Goal: Task Accomplishment & Management: Manage account settings

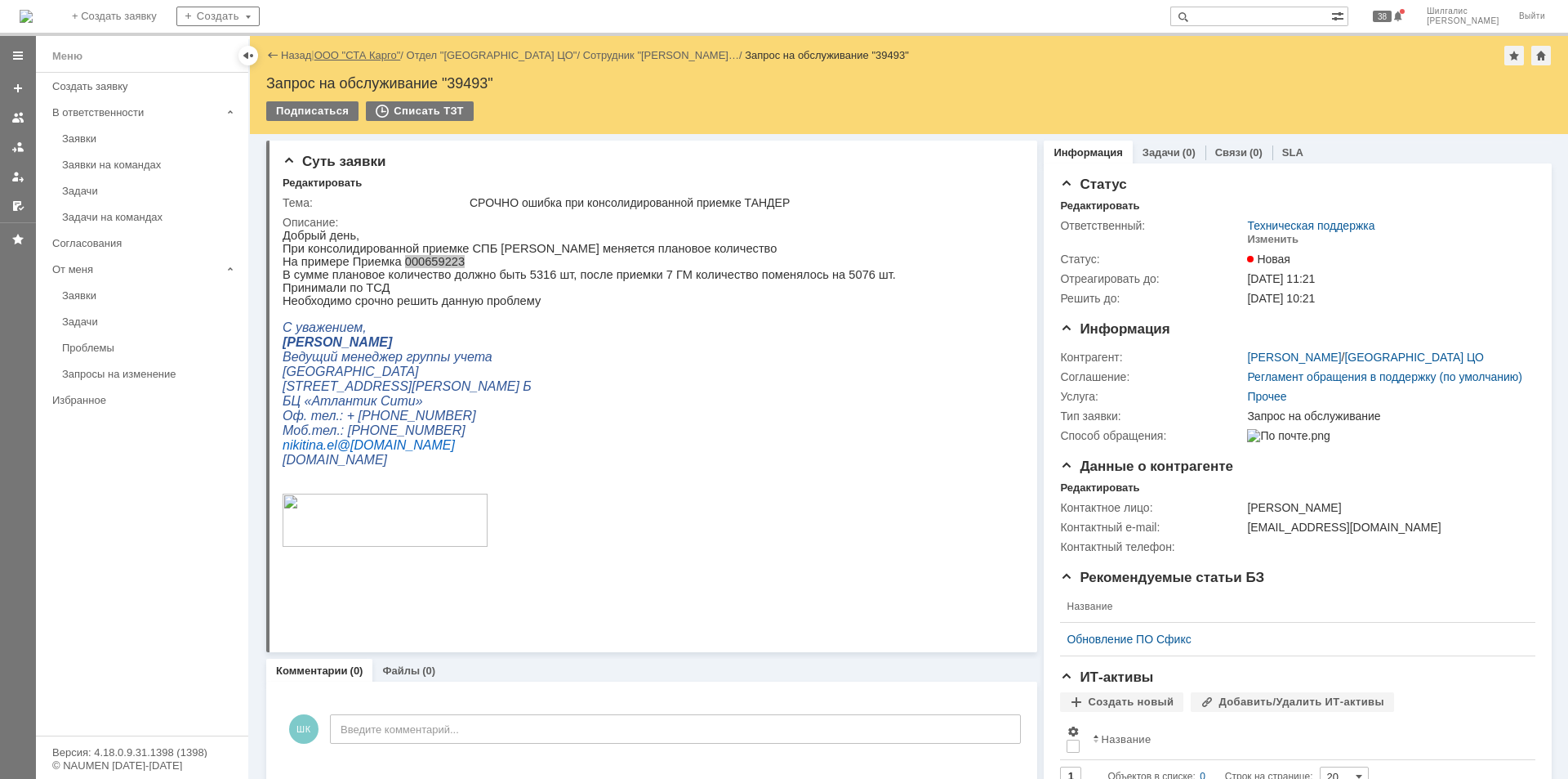
click at [368, 54] on link "ООО "СТА Карго"" at bounding box center [358, 55] width 87 height 13
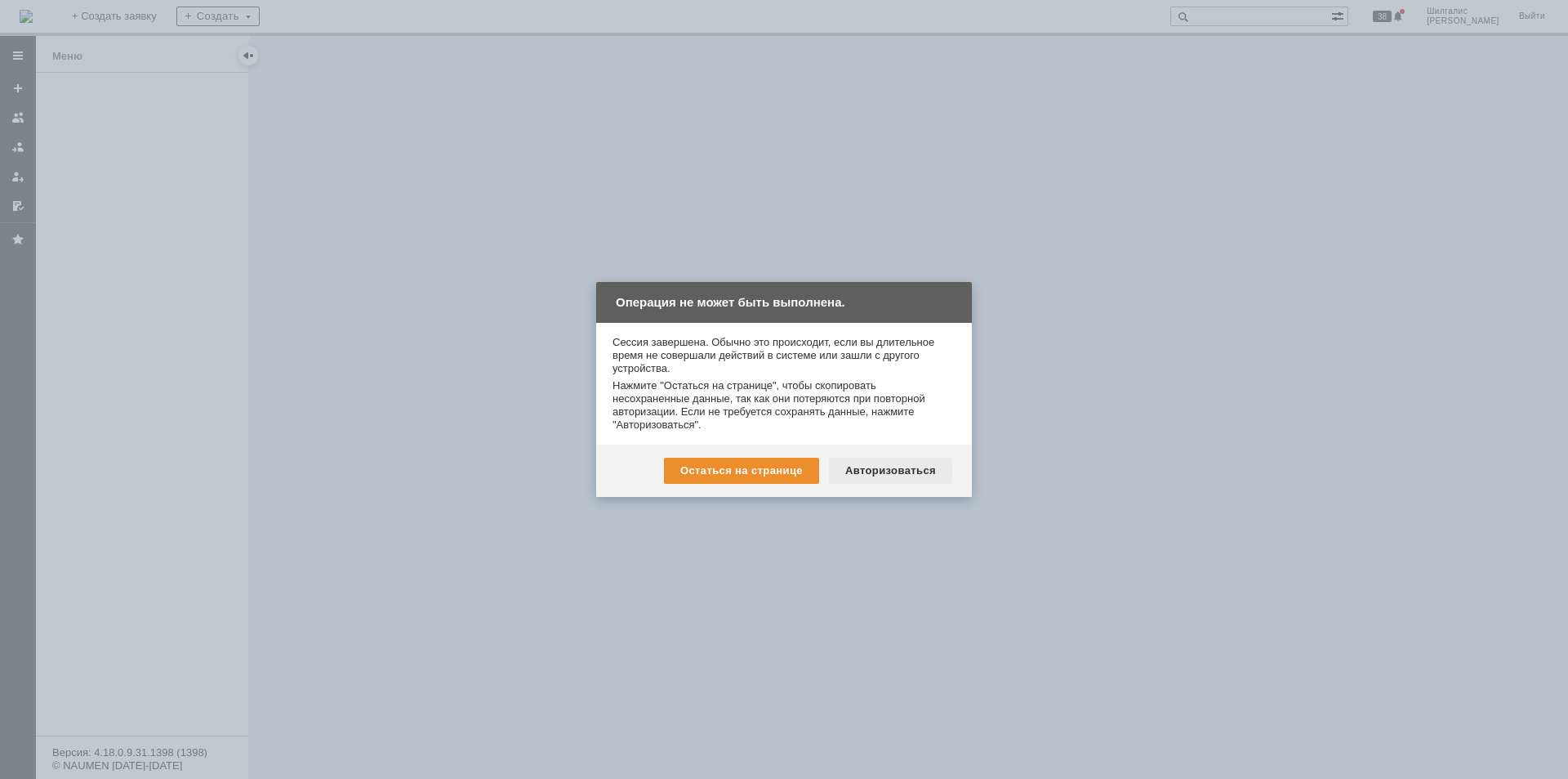
click at [920, 477] on div "Авторизоваться" at bounding box center [891, 470] width 124 height 26
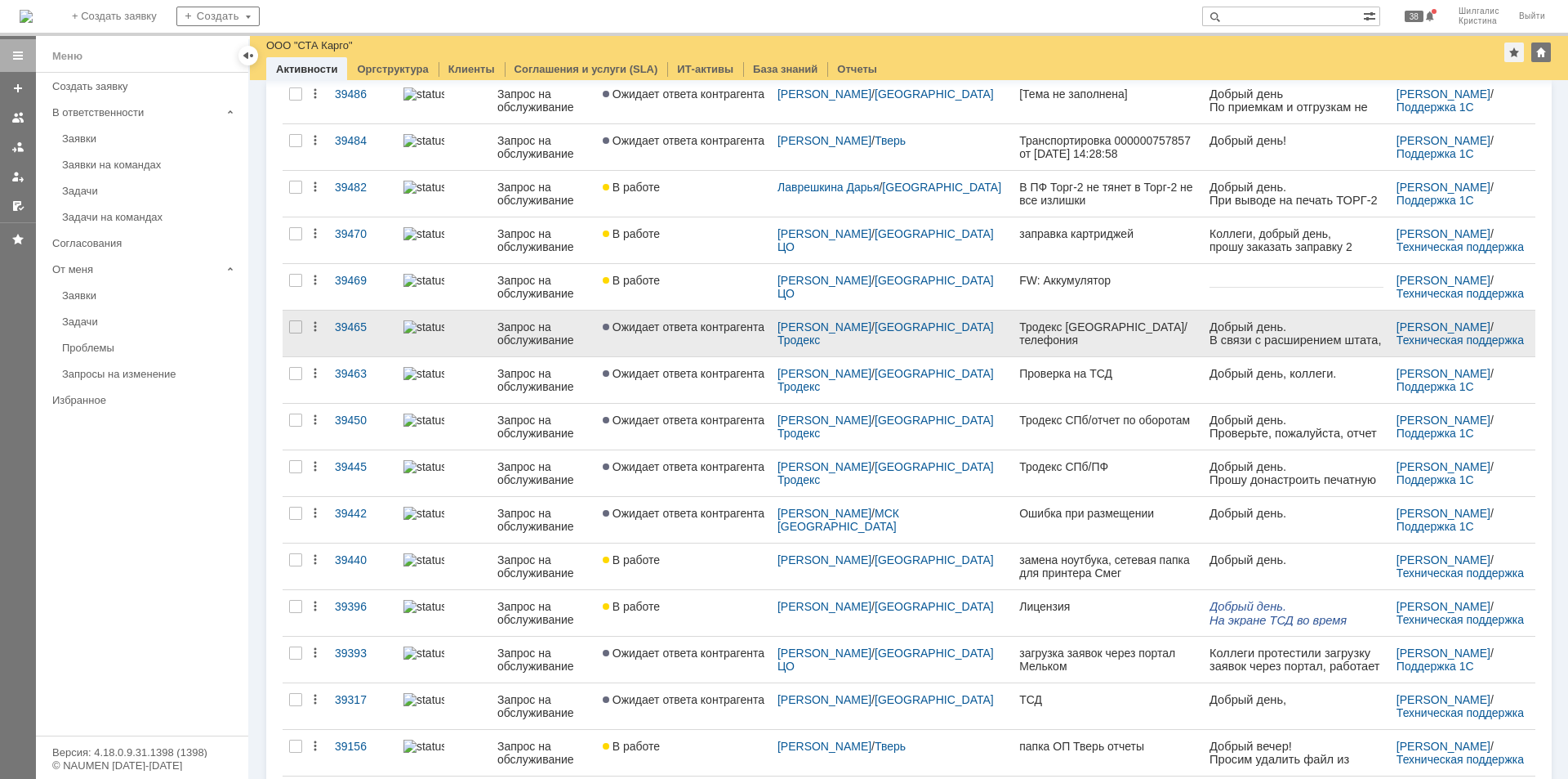
scroll to position [578, 0]
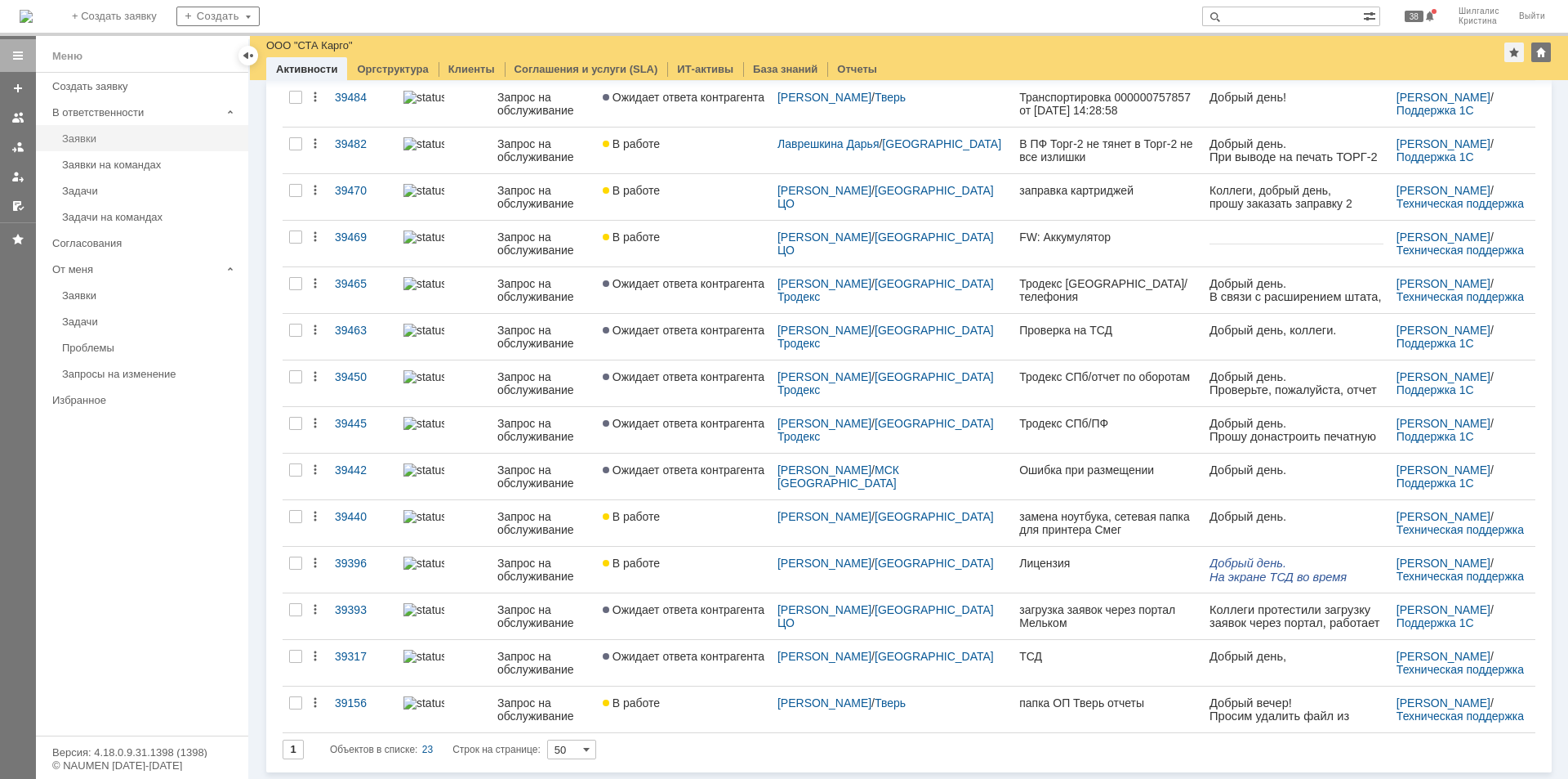
click at [91, 141] on div "Заявки" at bounding box center [150, 138] width 176 height 13
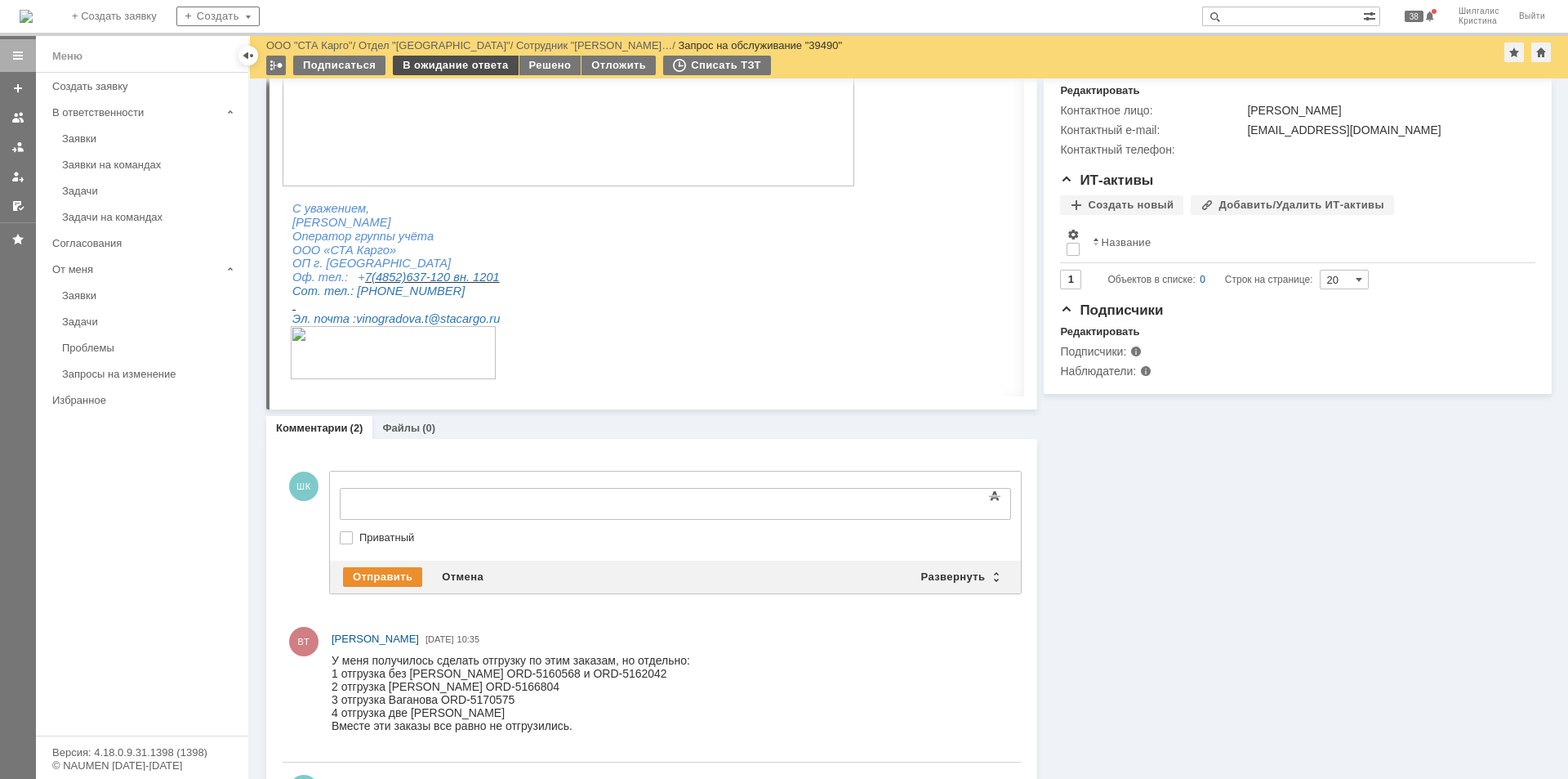
click at [439, 59] on div "В ожидание ответа" at bounding box center [455, 64] width 125 height 19
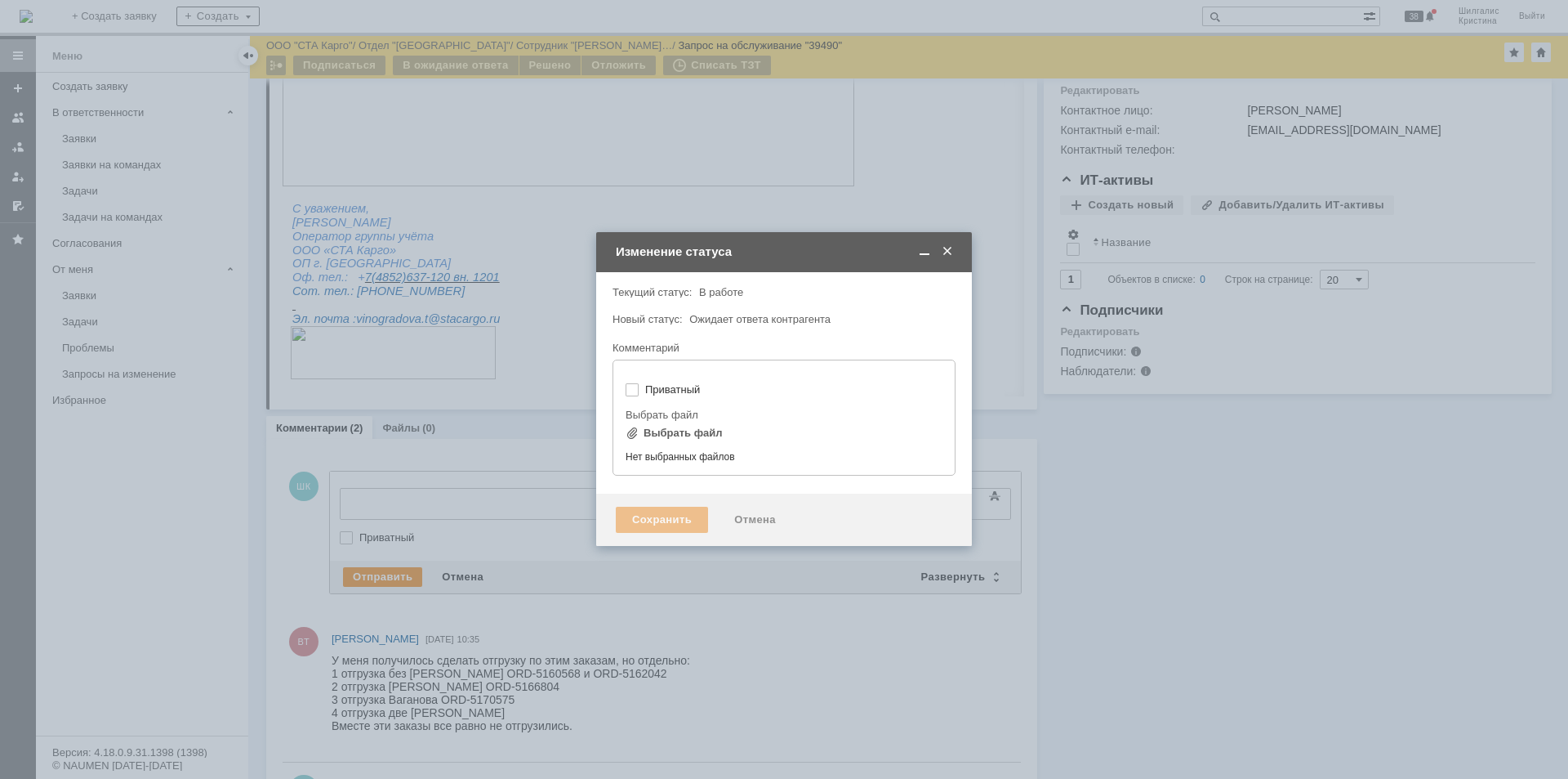
type input "[не указано]"
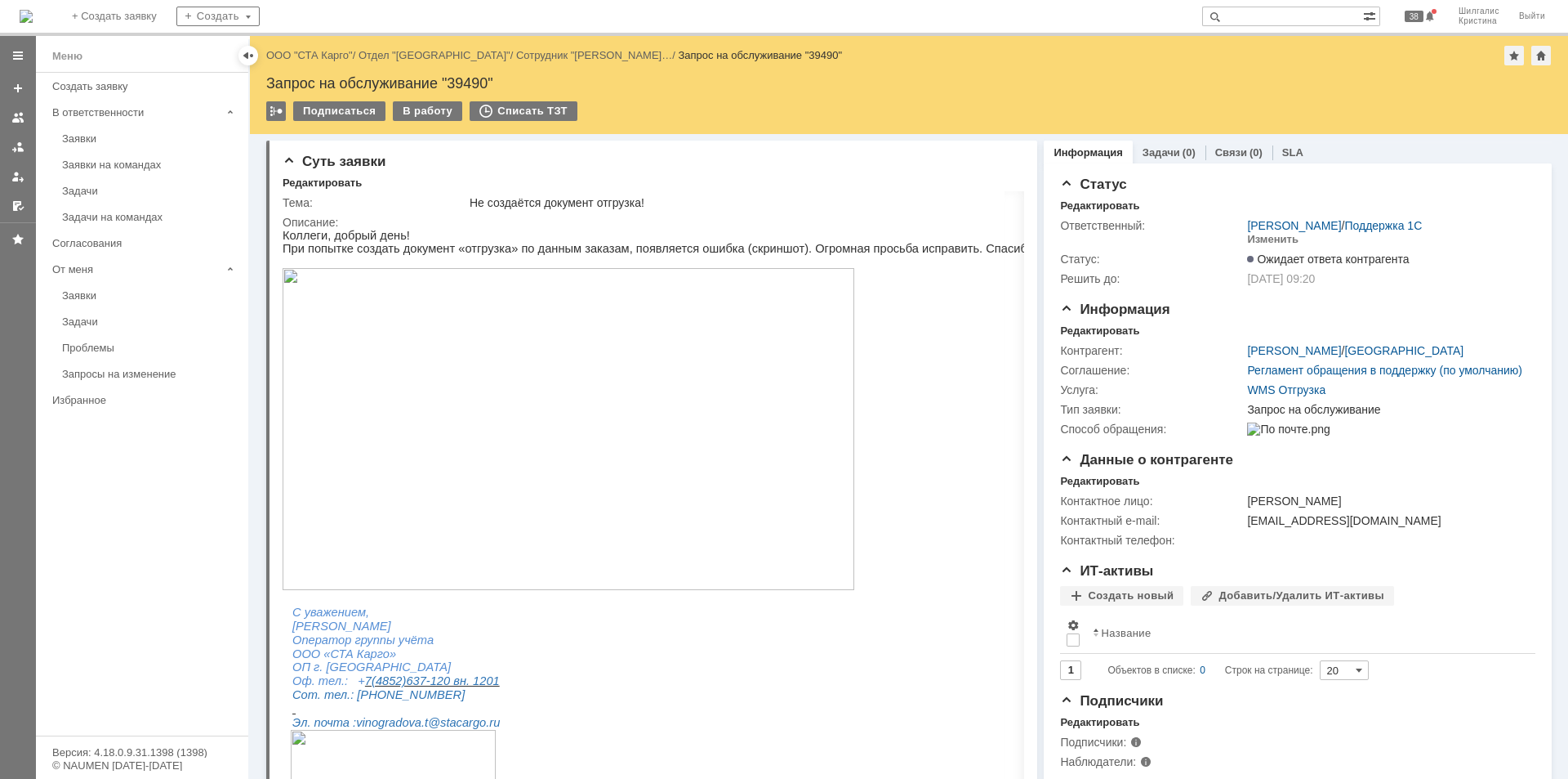
click at [116, 137] on div "Заявки" at bounding box center [150, 138] width 176 height 13
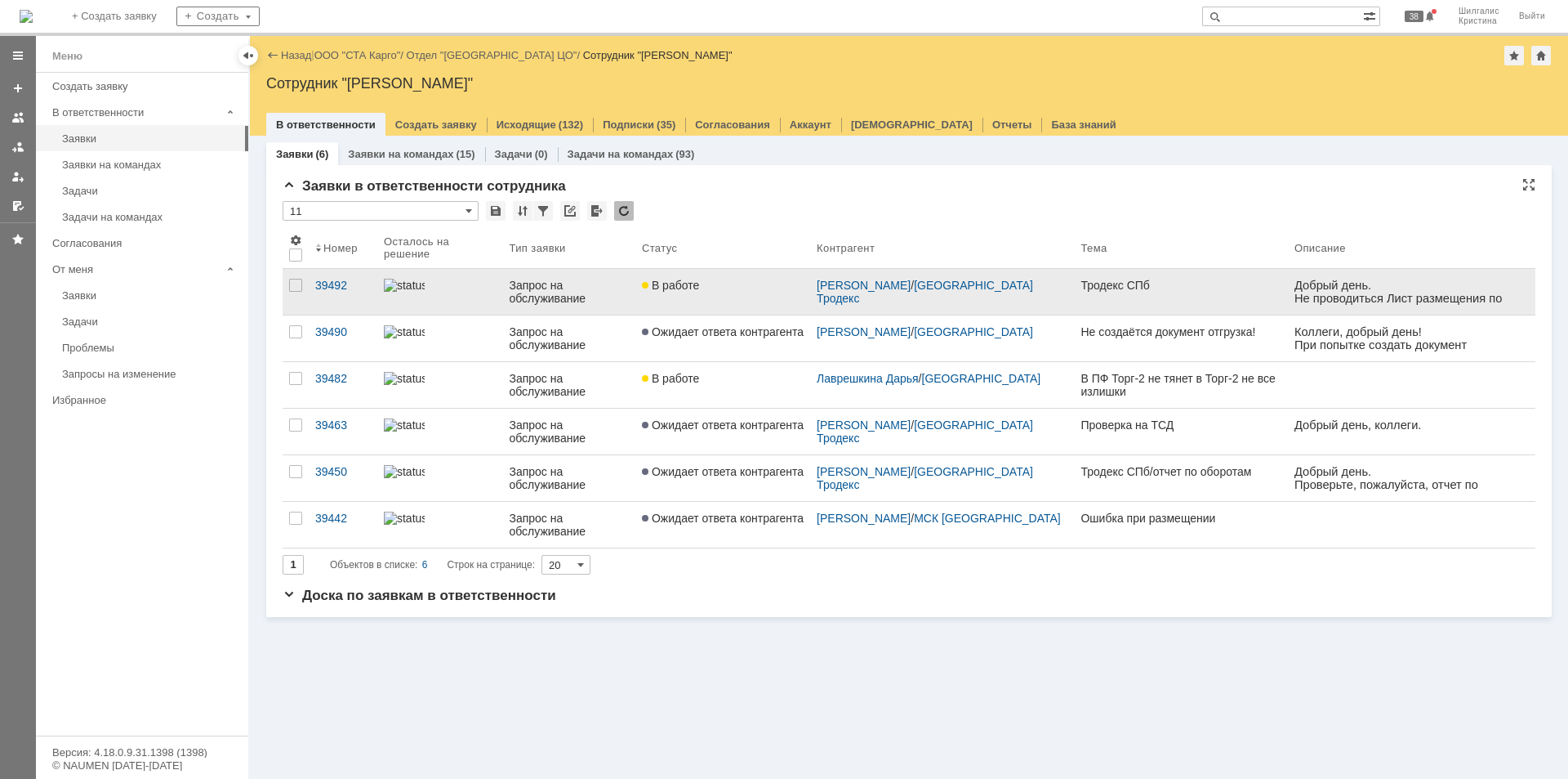
click at [712, 288] on div "В работе" at bounding box center [723, 285] width 162 height 13
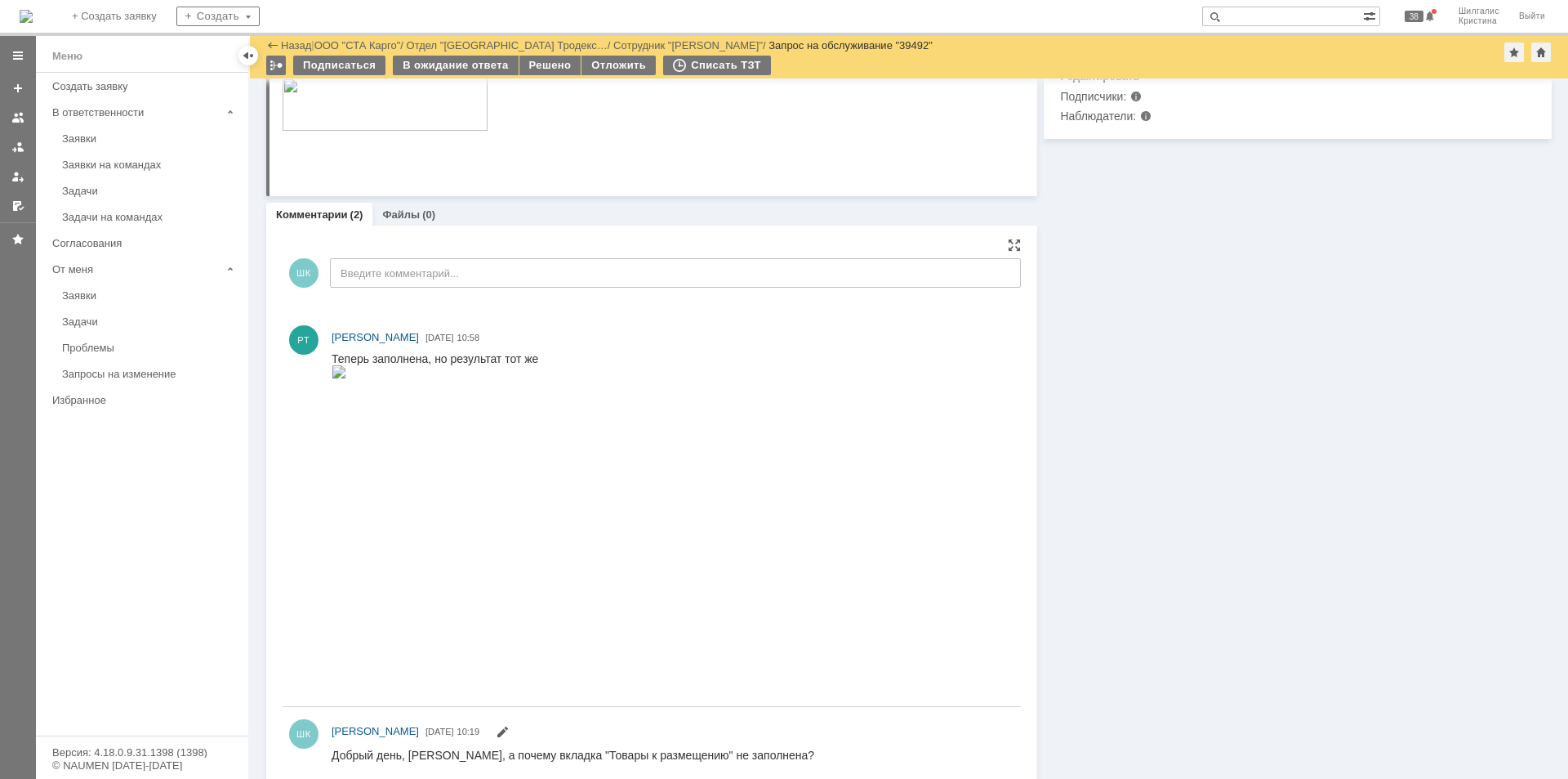
scroll to position [642, 0]
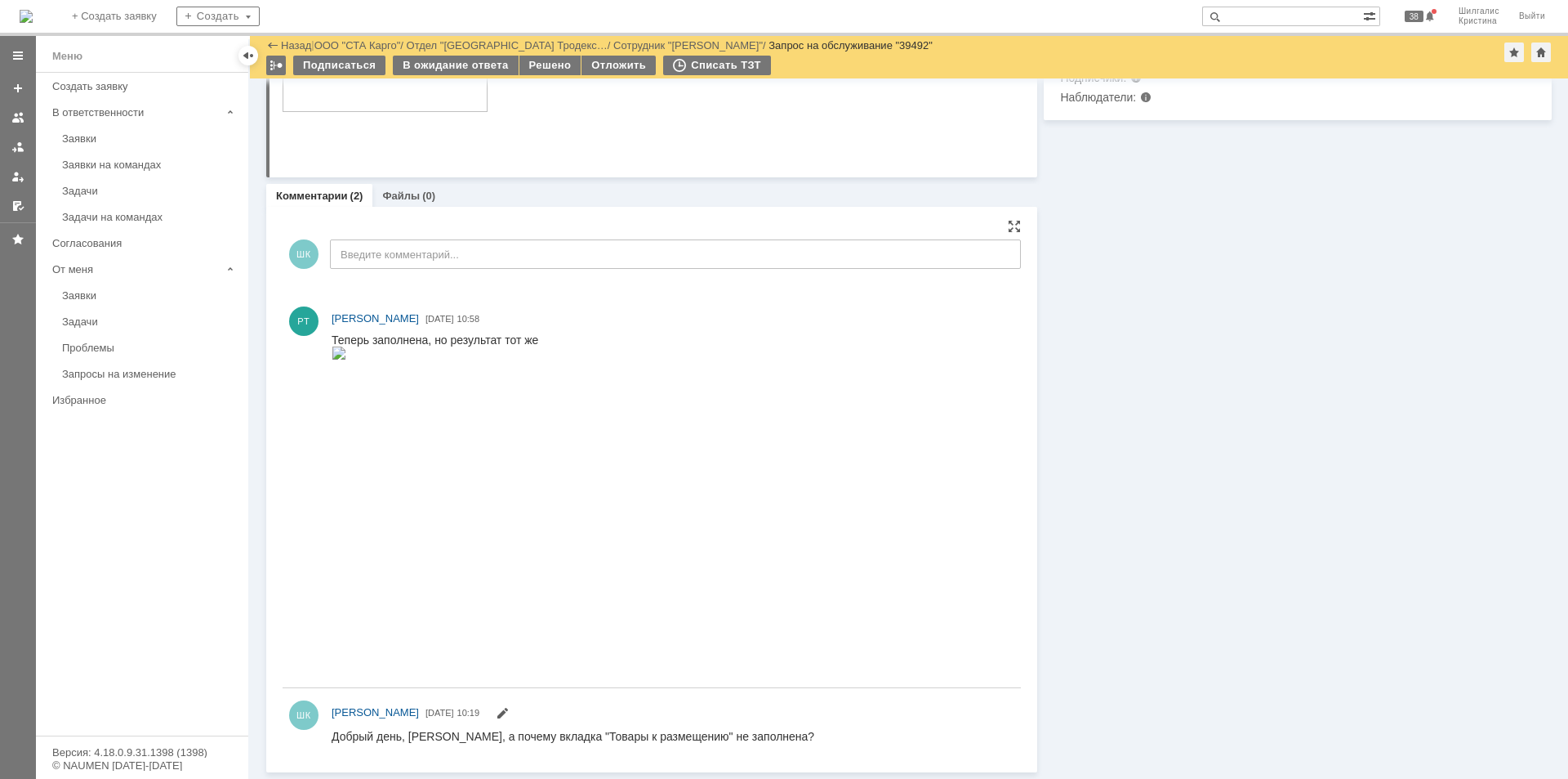
click at [346, 359] on img at bounding box center [339, 353] width 15 height 13
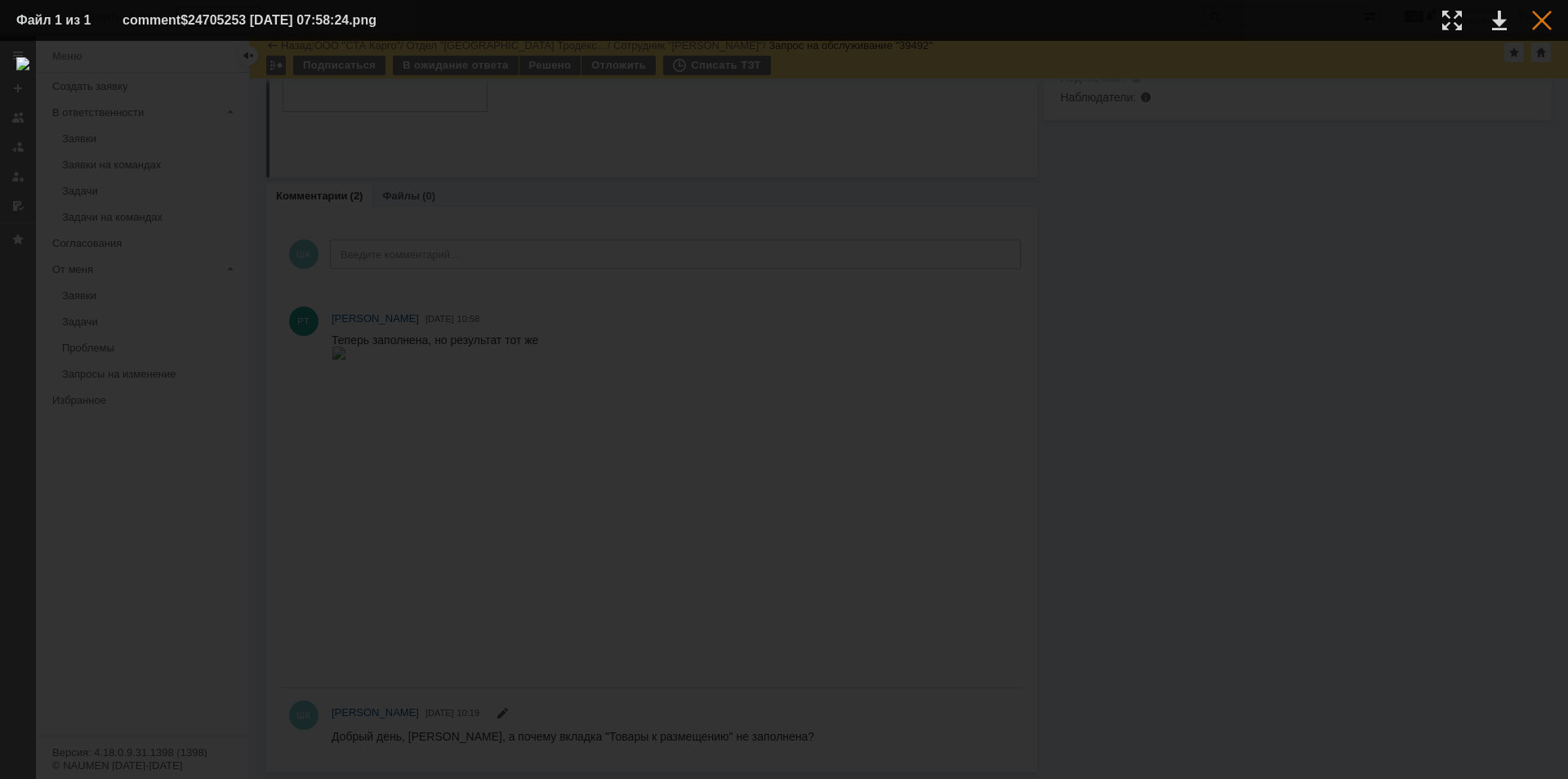
click at [1543, 18] on div at bounding box center [1541, 20] width 19 height 19
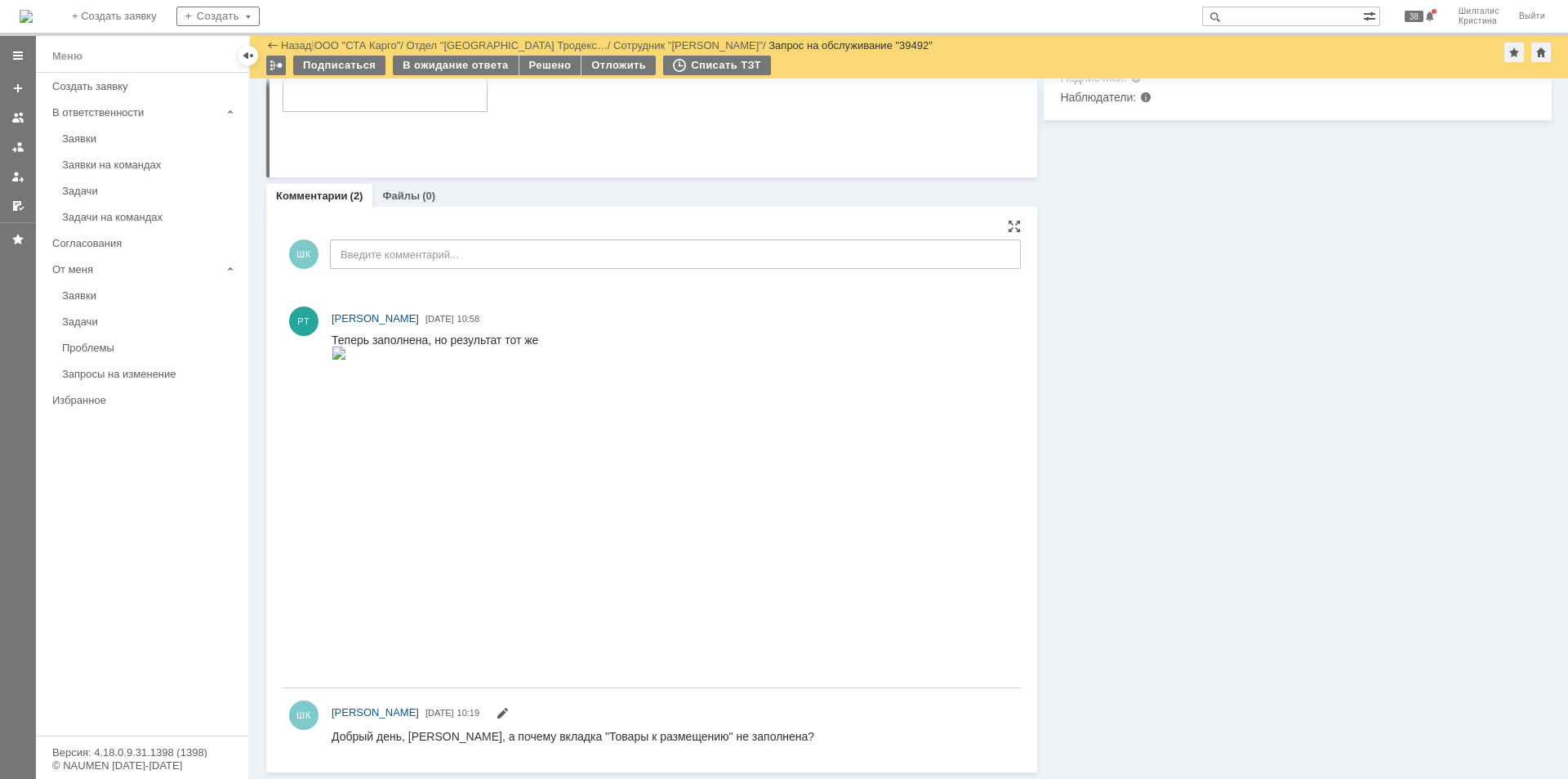
click at [346, 359] on img at bounding box center [339, 353] width 15 height 13
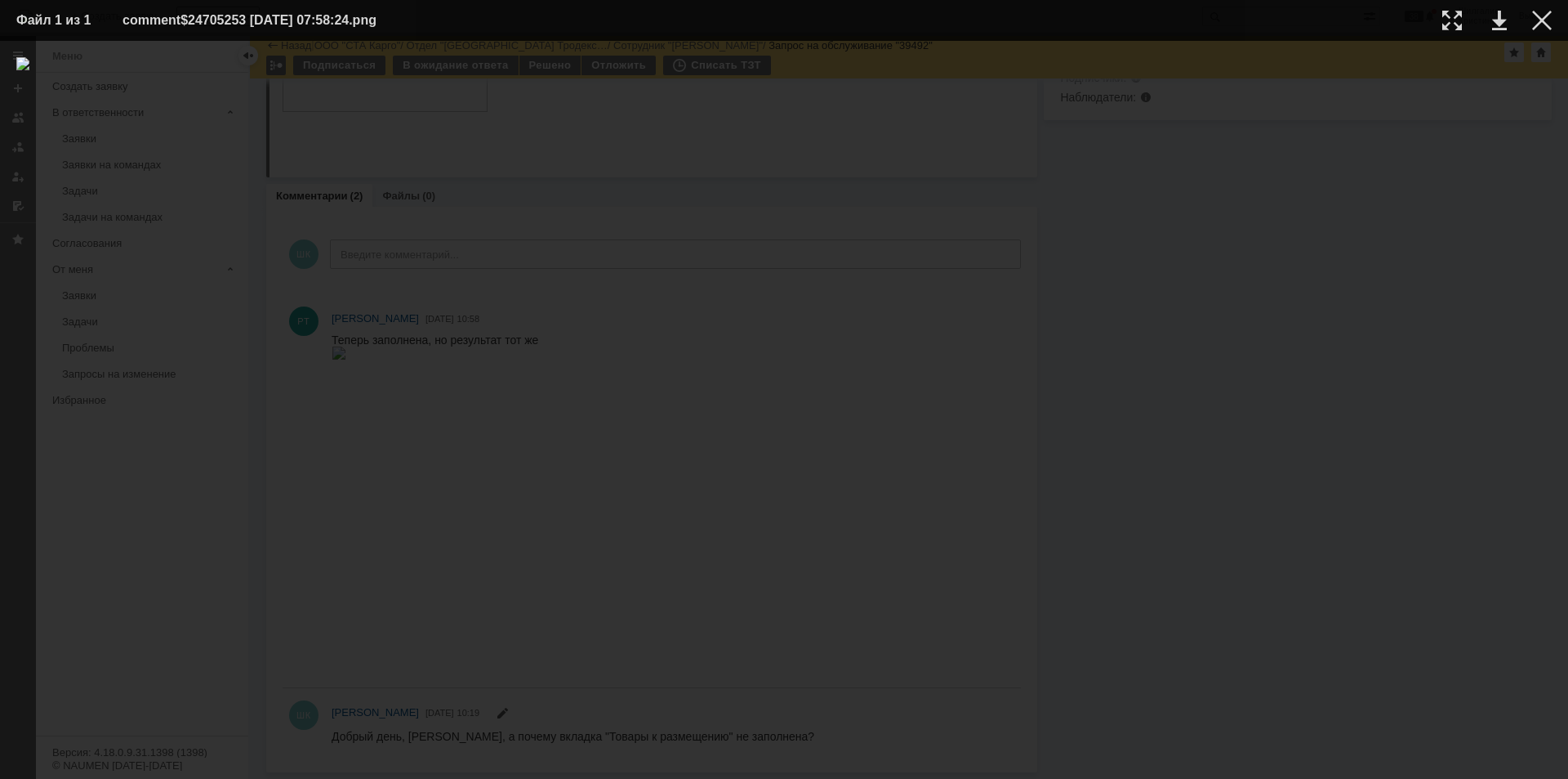
click at [1512, 193] on div at bounding box center [784, 410] width 1535 height 705
click at [1439, 220] on div at bounding box center [784, 410] width 1535 height 705
click at [1550, 17] on div at bounding box center [1541, 20] width 19 height 19
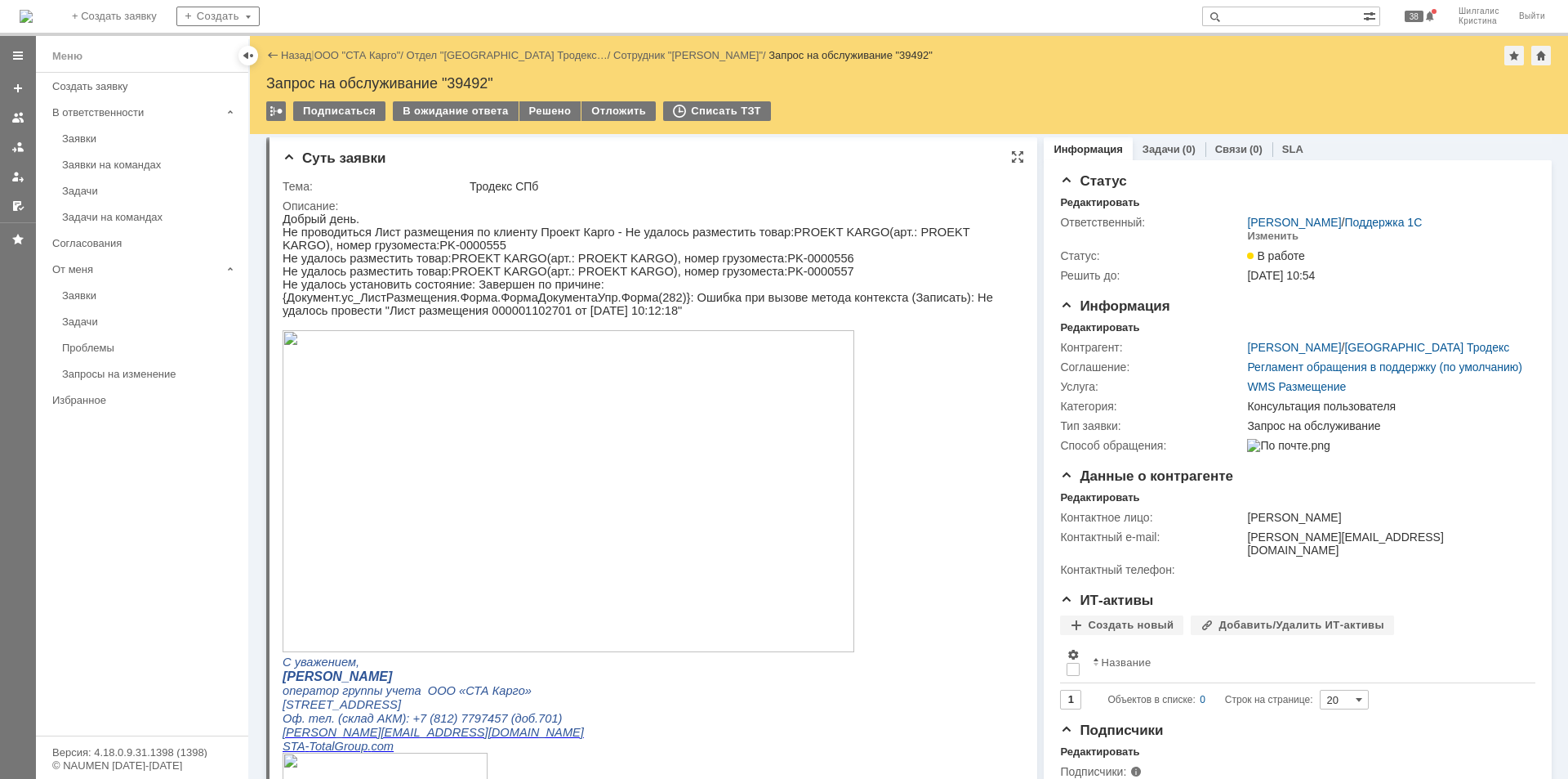
scroll to position [0, 0]
click at [368, 53] on link "ООО "СТА Карго"" at bounding box center [358, 55] width 87 height 13
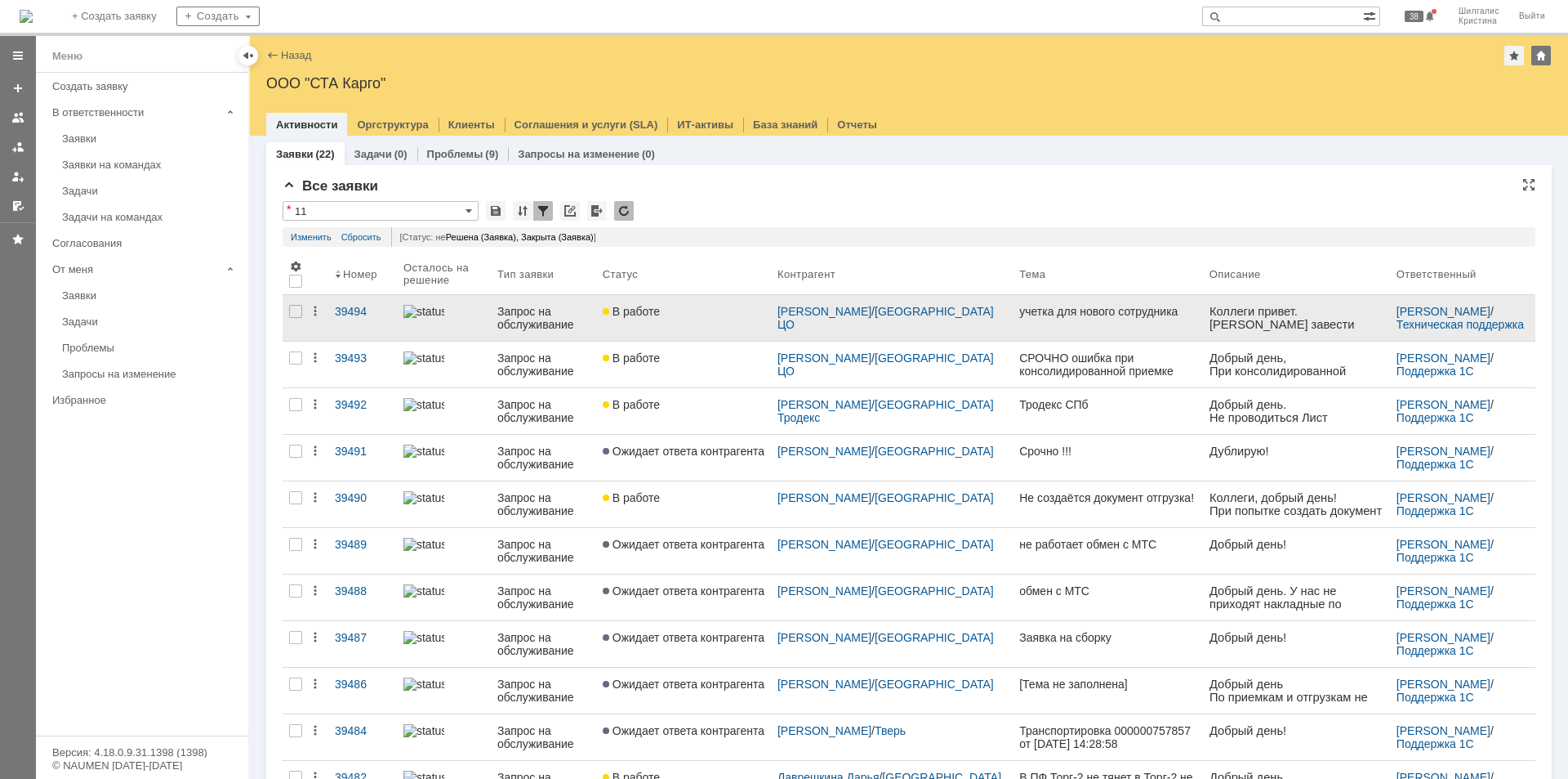
click at [660, 312] on span "В работе" at bounding box center [631, 312] width 57 height 13
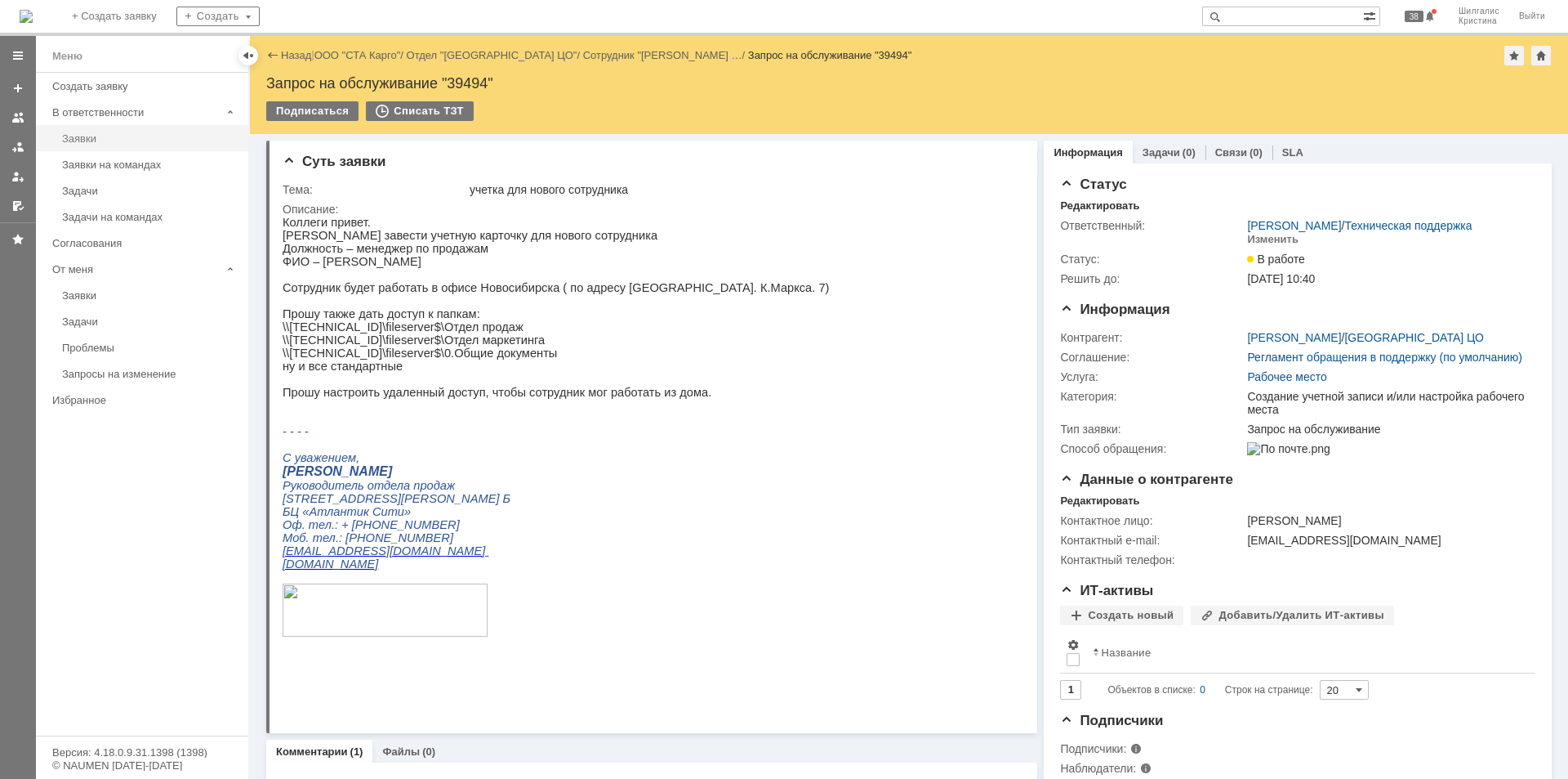
click at [111, 146] on link "Заявки" at bounding box center [150, 139] width 190 height 25
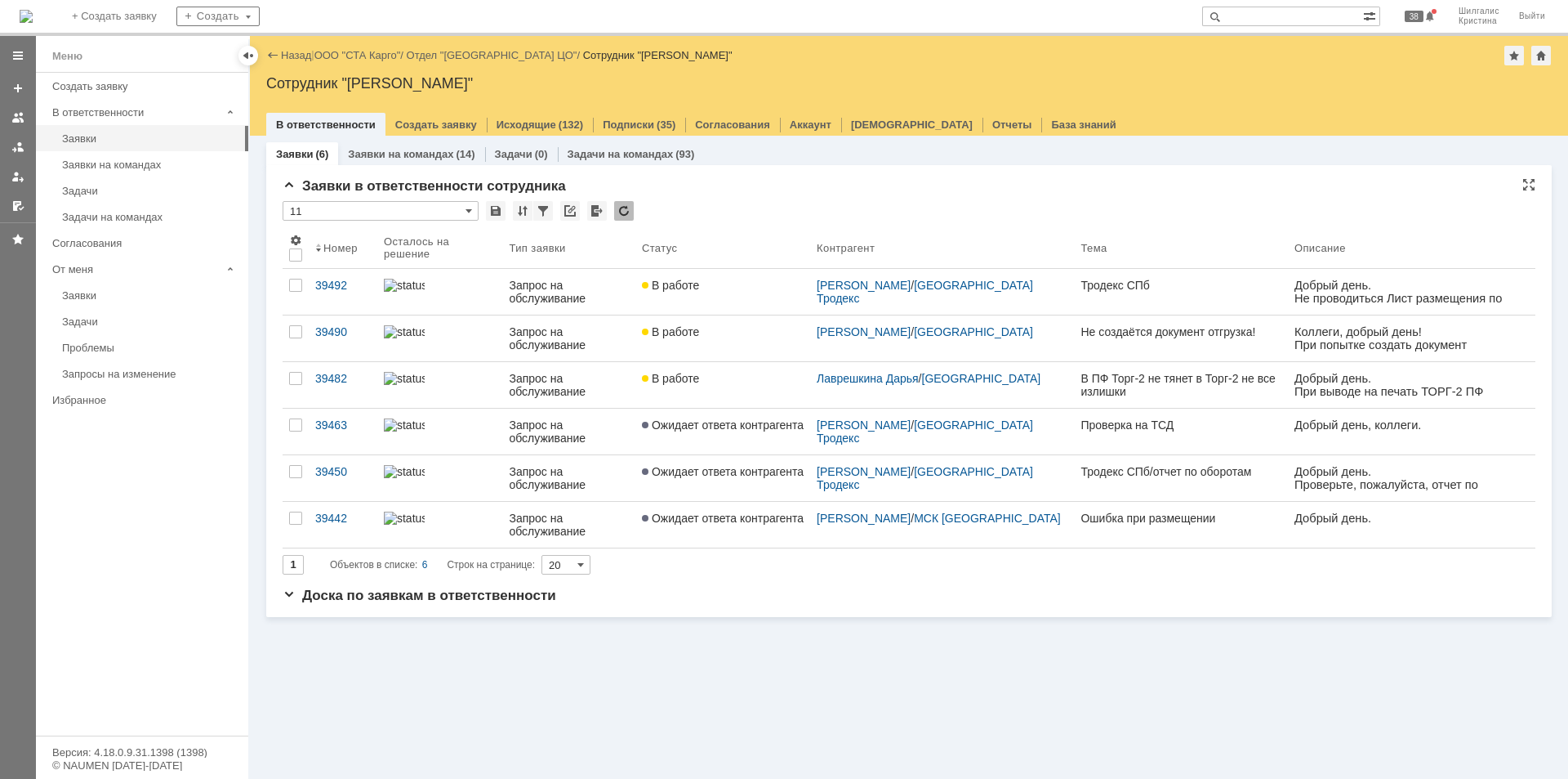
click at [742, 191] on div "Заявки в ответственности сотрудника" at bounding box center [908, 186] width 1252 height 17
click at [732, 339] on link "В работе" at bounding box center [722, 338] width 175 height 46
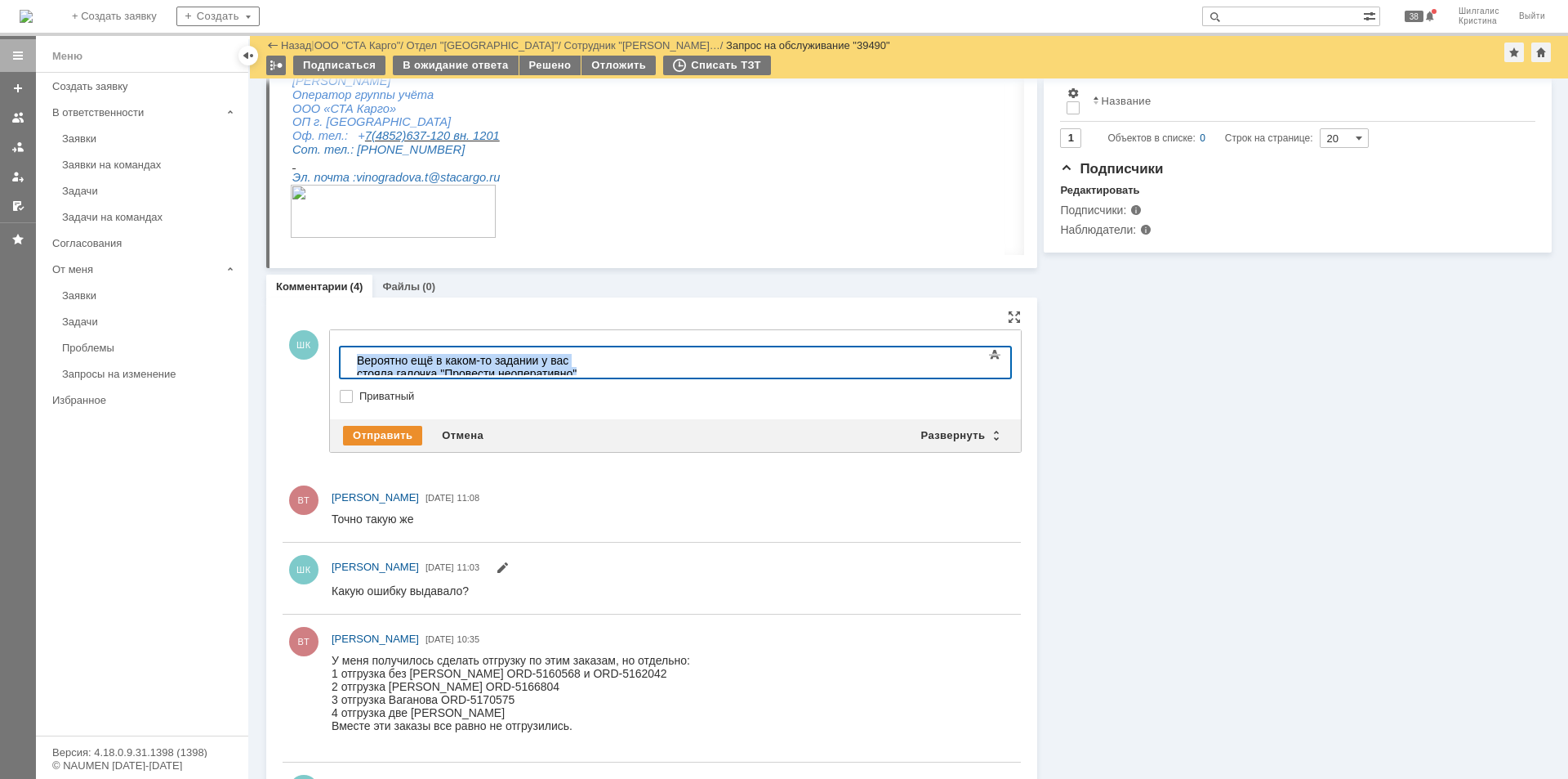
drag, startPoint x: 662, startPoint y: 349, endPoint x: 231, endPoint y: 338, distance: 431.1
click at [350, 347] on html "Вероятно ещё в каком-то задании у вас стояла галочка "Провести неоперативно"" at bounding box center [472, 366] width 245 height 39
click at [453, 56] on div "В ожидание ответа" at bounding box center [455, 64] width 125 height 19
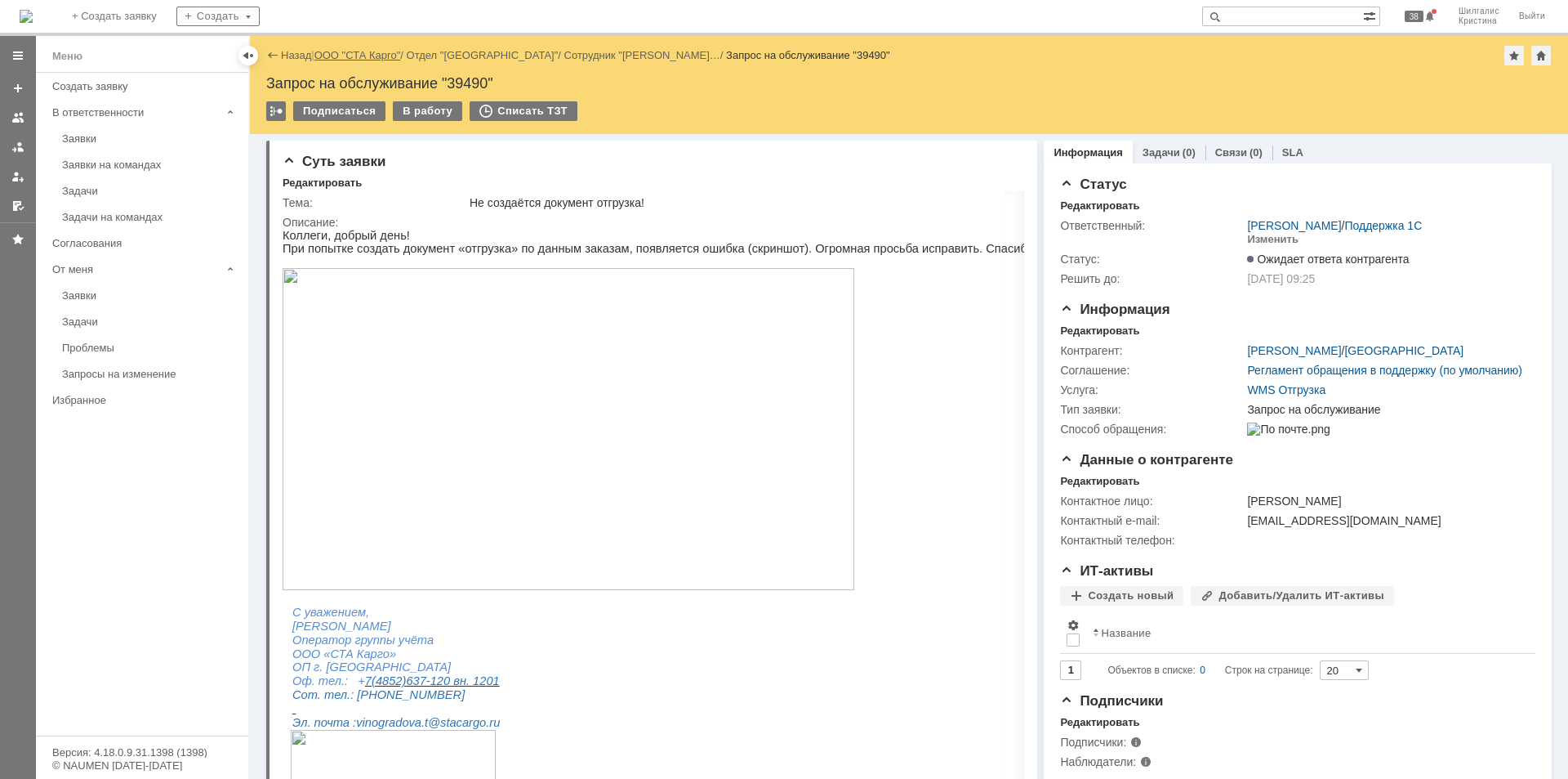
click at [348, 57] on link "ООО "СТА Карго"" at bounding box center [358, 55] width 87 height 13
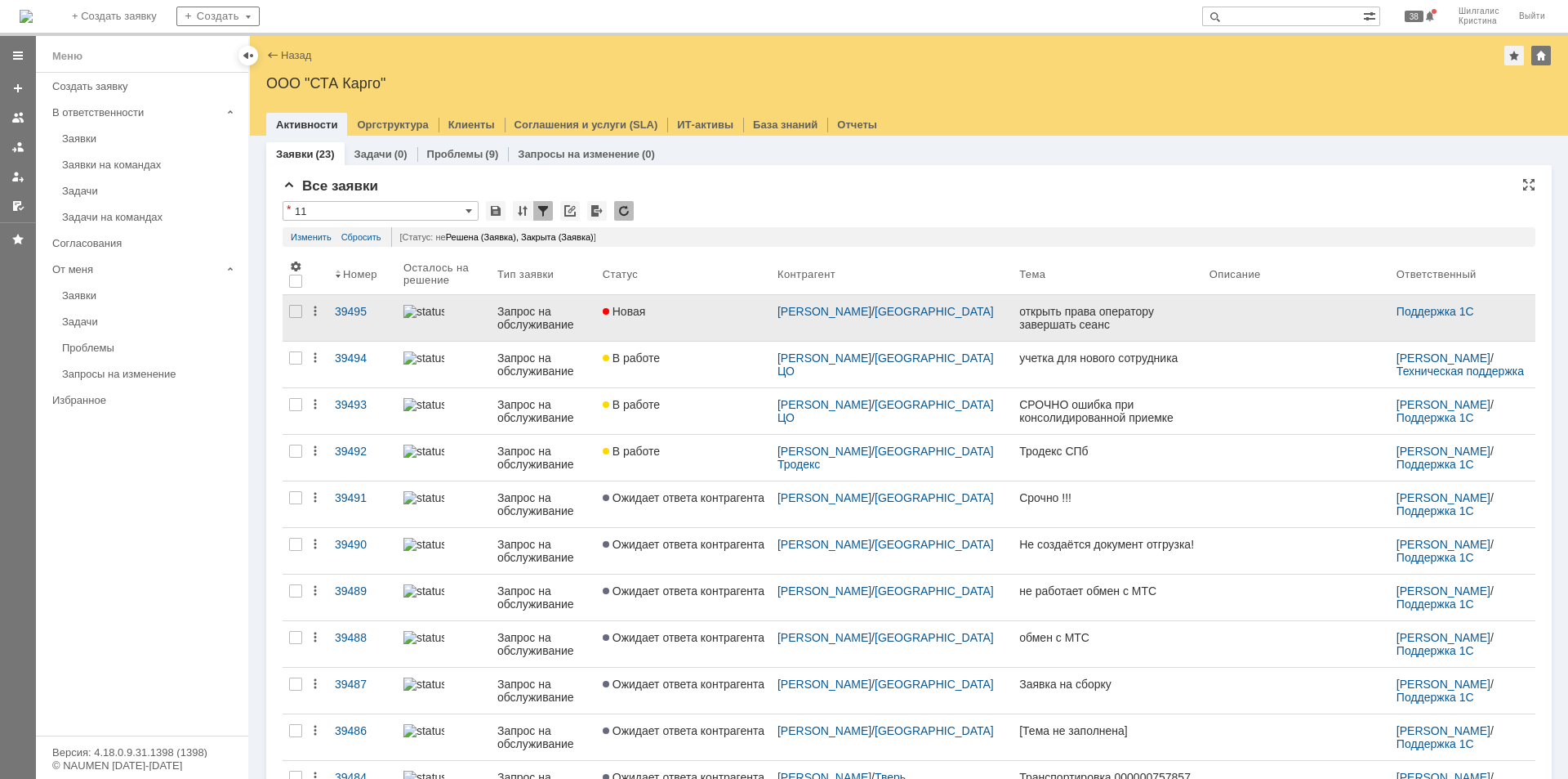
click at [666, 318] on link "Новая" at bounding box center [683, 318] width 175 height 46
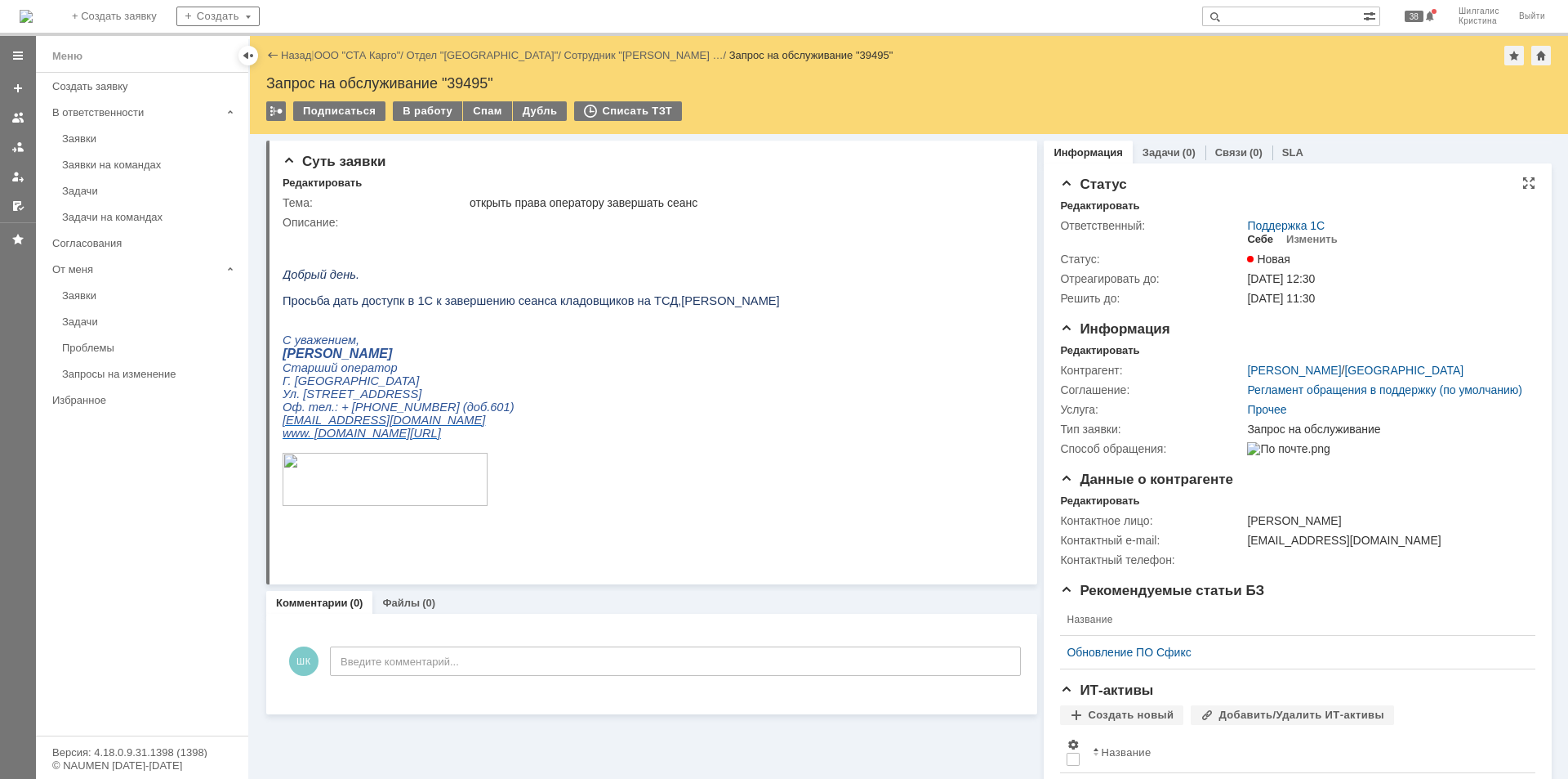
click at [1260, 236] on div "Себе" at bounding box center [1260, 240] width 26 height 13
click at [414, 111] on div "В работу" at bounding box center [427, 110] width 69 height 19
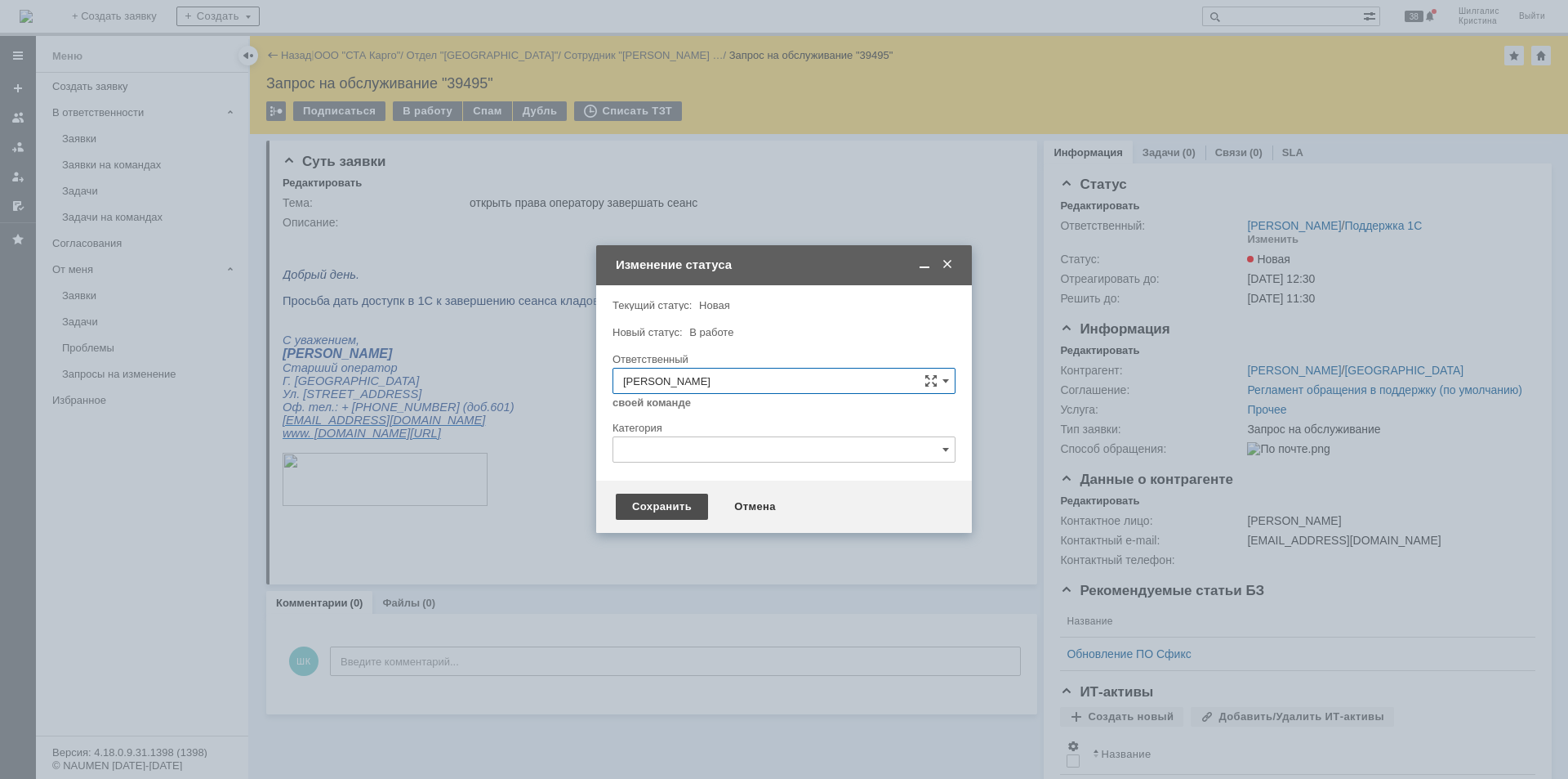
click at [665, 507] on div "Сохранить" at bounding box center [662, 506] width 92 height 26
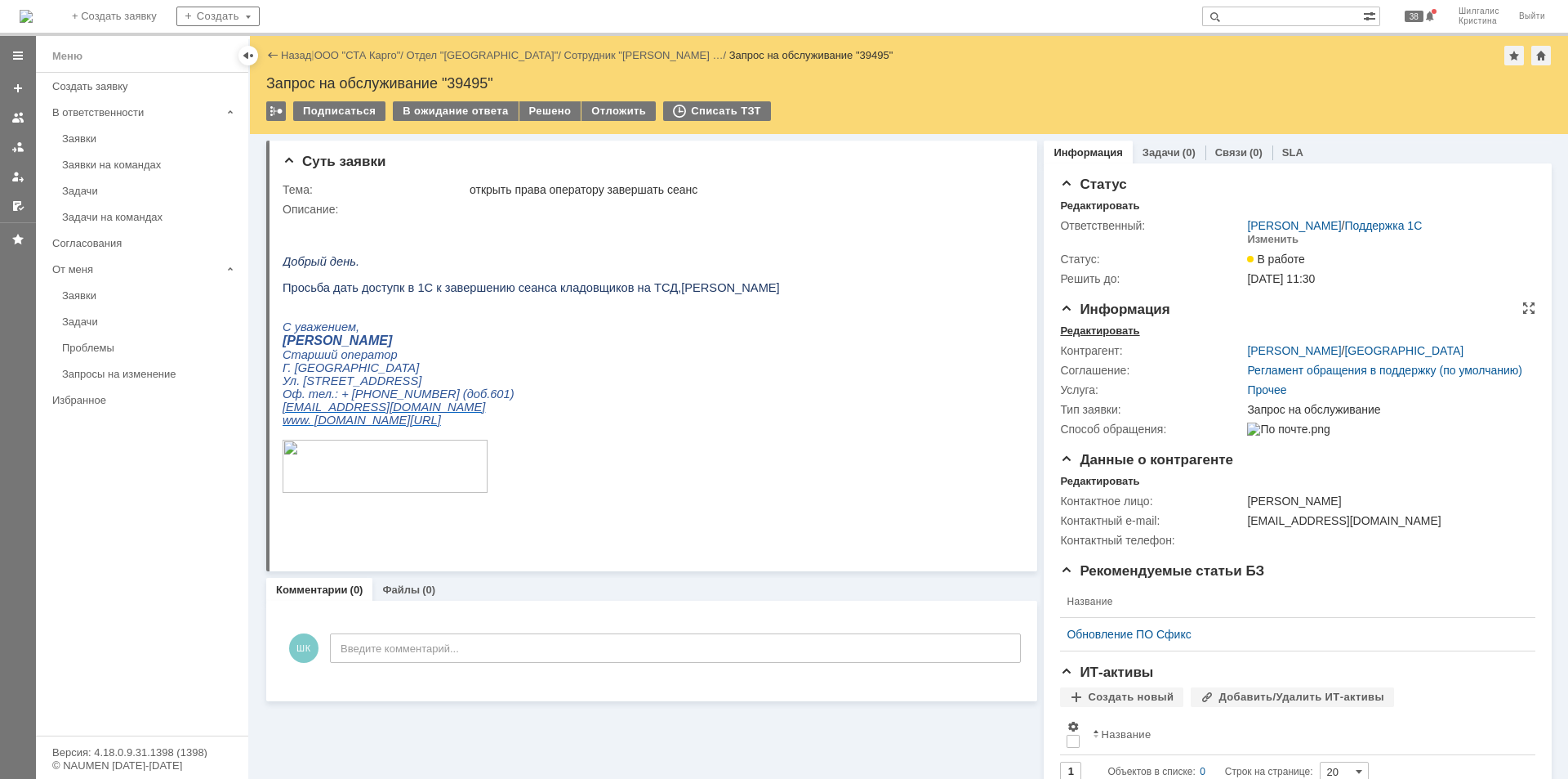
click at [1079, 329] on div "Редактировать" at bounding box center [1099, 331] width 79 height 13
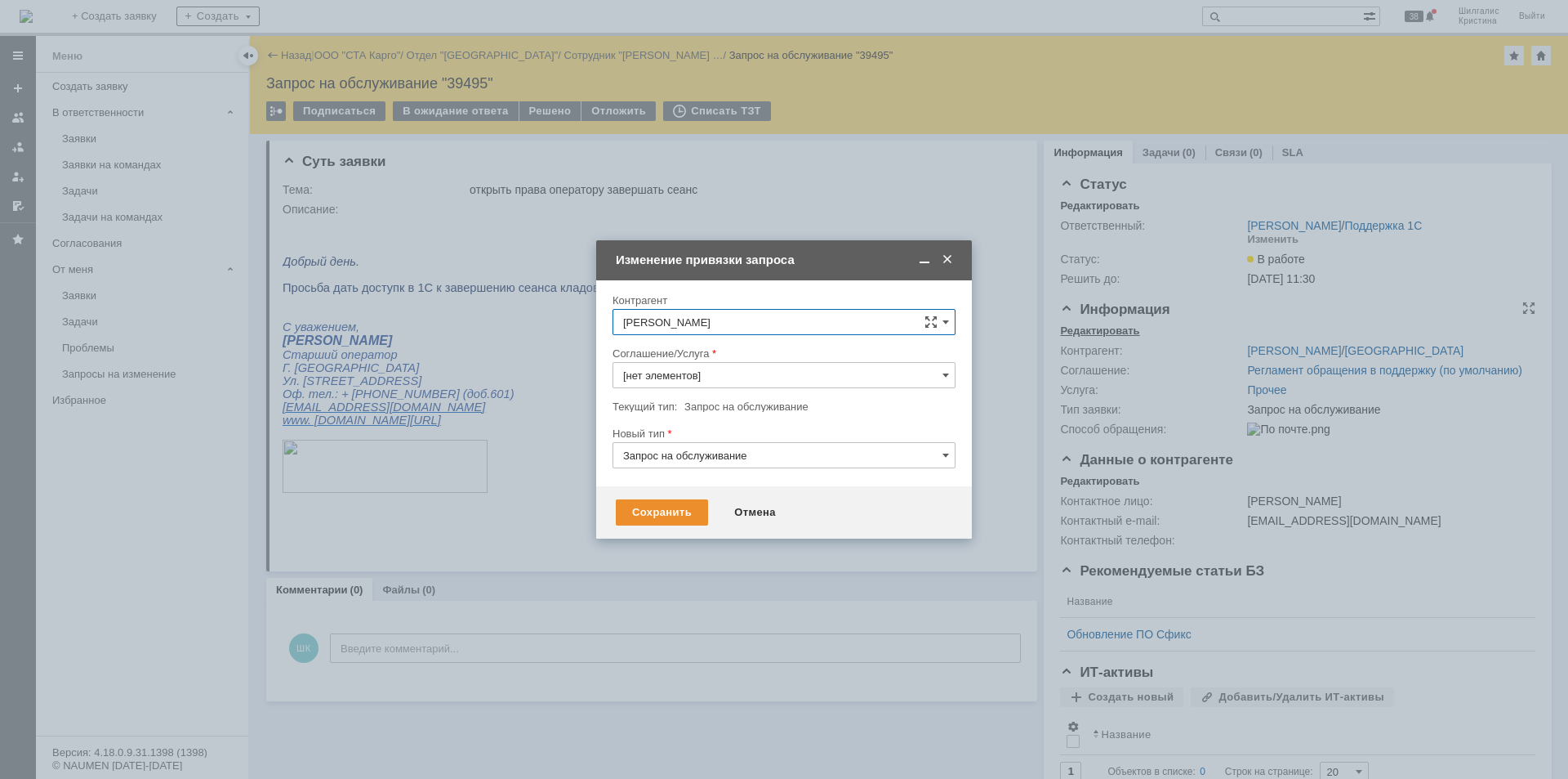
type input "Прочее"
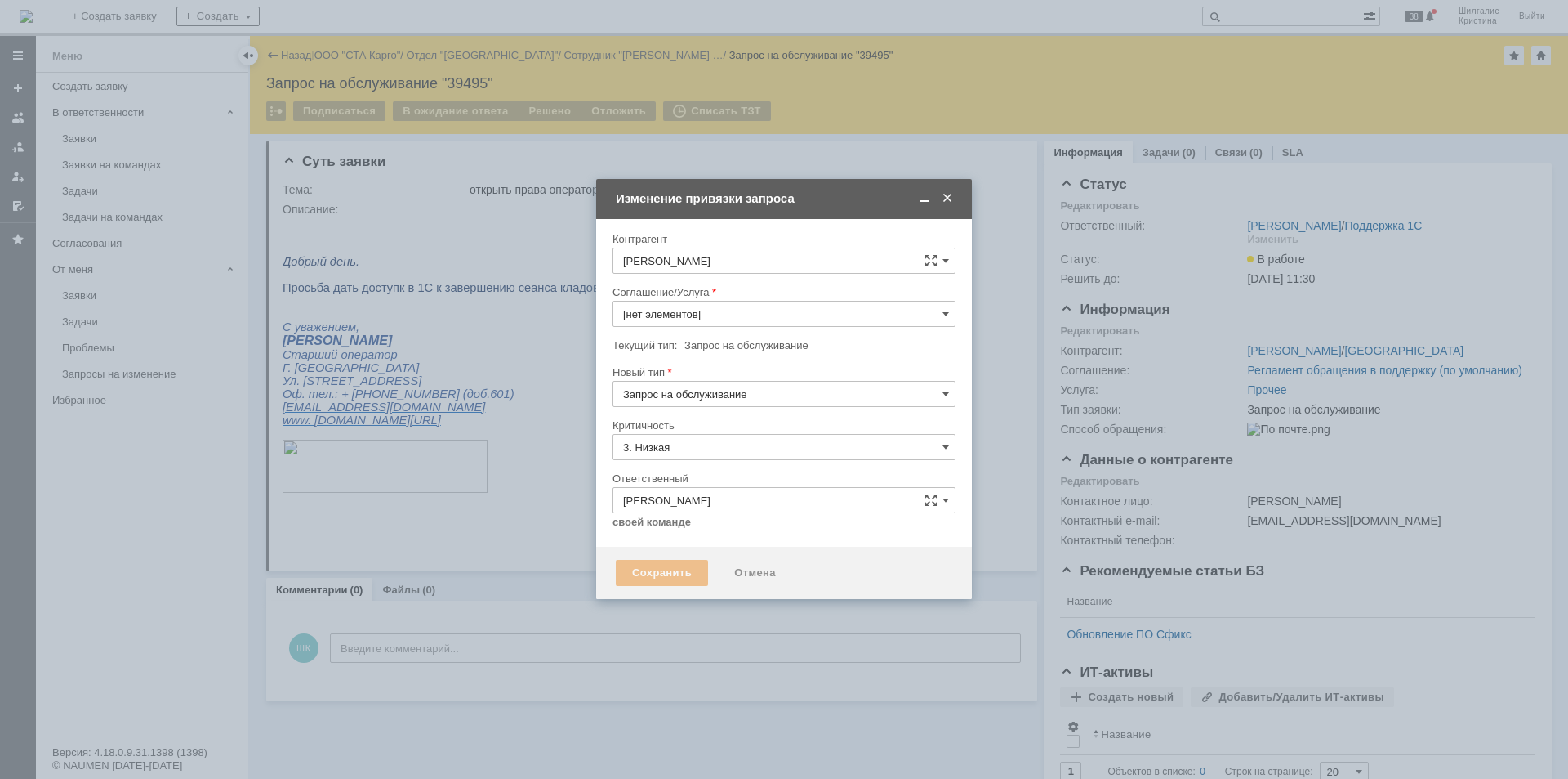
type input "Прочее"
type input "[не указано]"
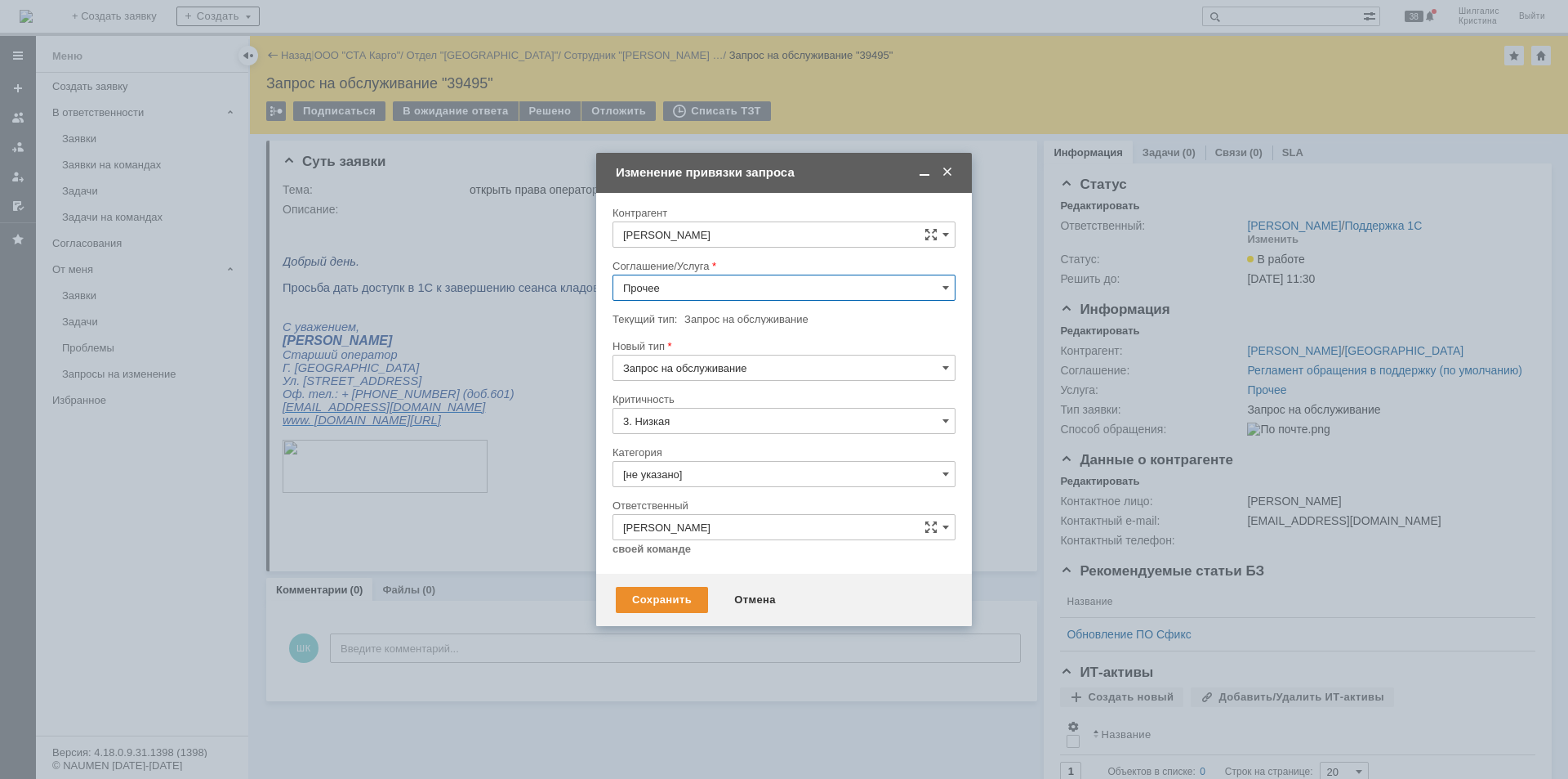
click at [658, 283] on input "Прочее" at bounding box center [784, 287] width 343 height 26
click at [709, 500] on span "WMS Прочее" at bounding box center [784, 502] width 322 height 13
type input "WMS Прочее"
click at [677, 469] on input "[не указано]" at bounding box center [784, 473] width 343 height 26
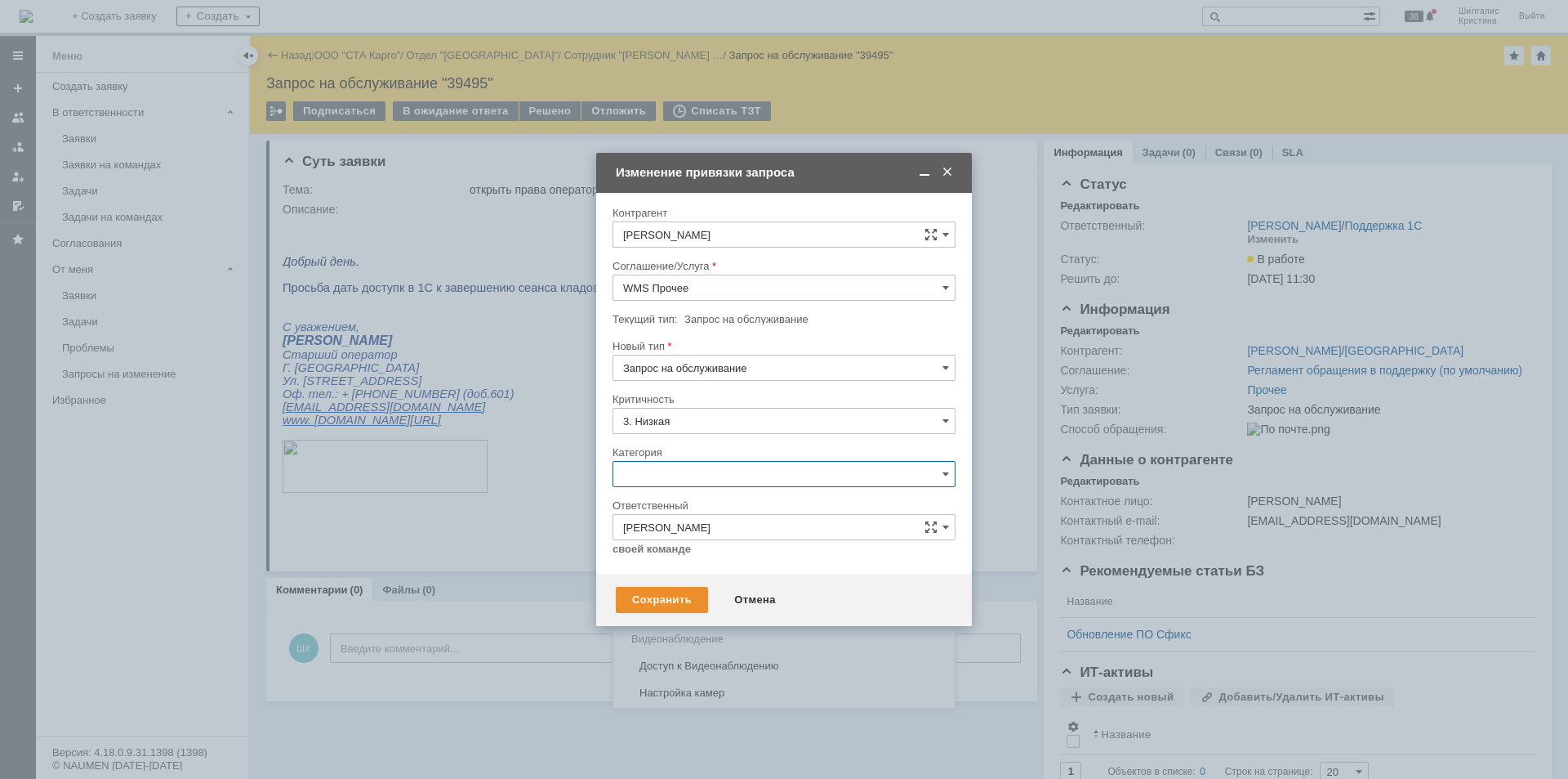
click at [702, 554] on span "Изменение" at bounding box center [784, 558] width 322 height 13
click at [667, 594] on div "Сохранить" at bounding box center [662, 599] width 92 height 26
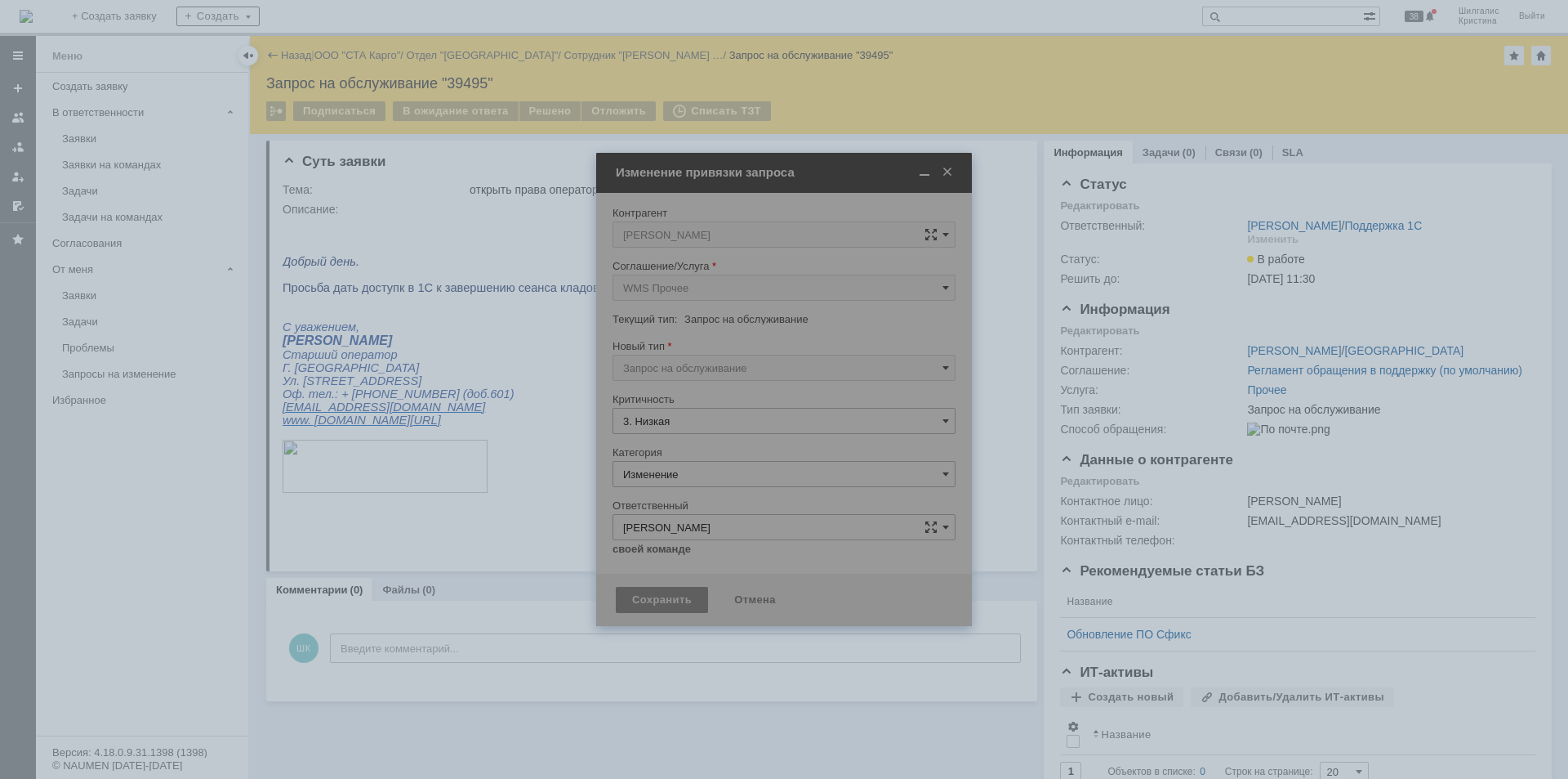
type input "Изменение"
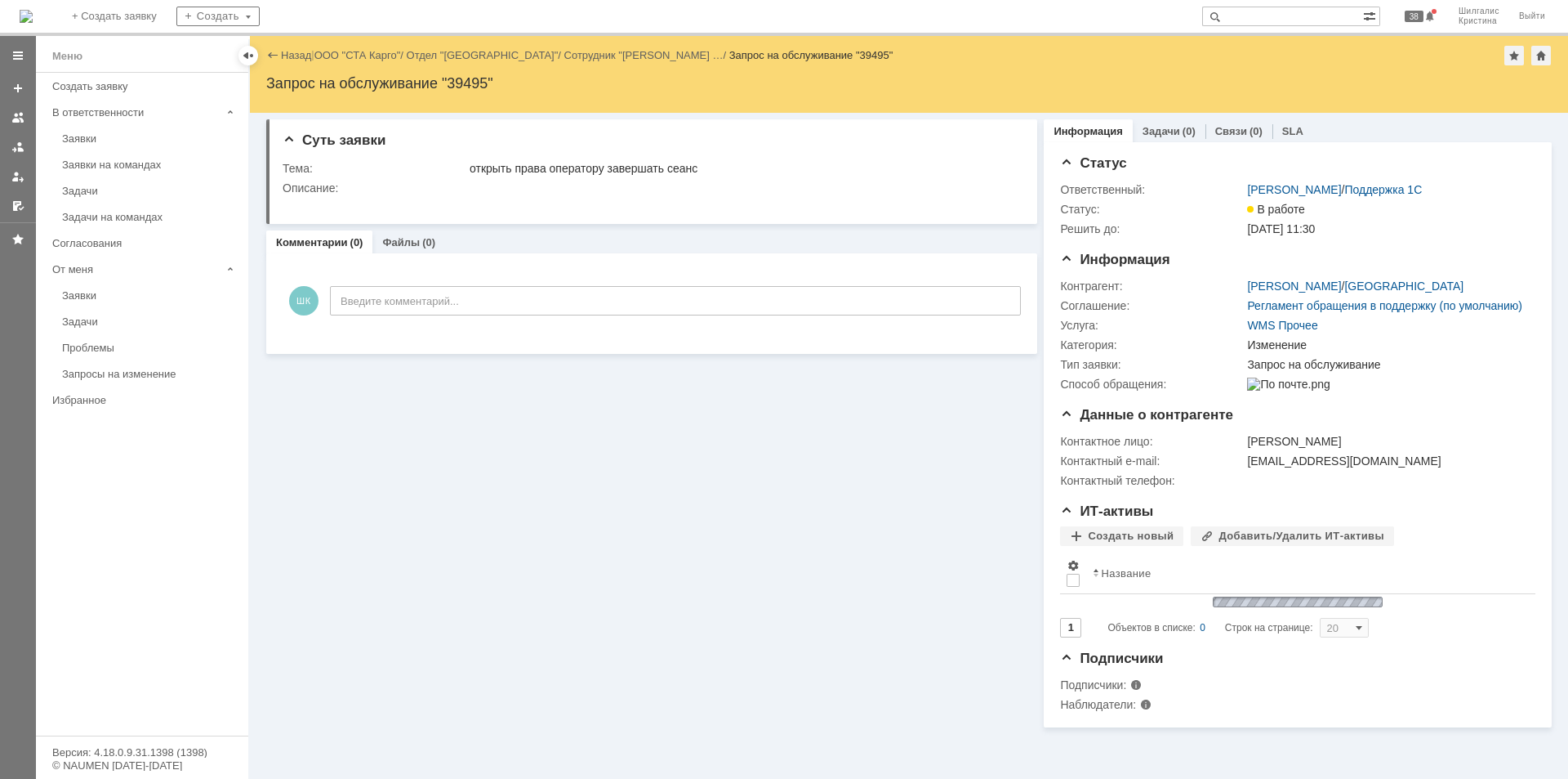
scroll to position [0, 0]
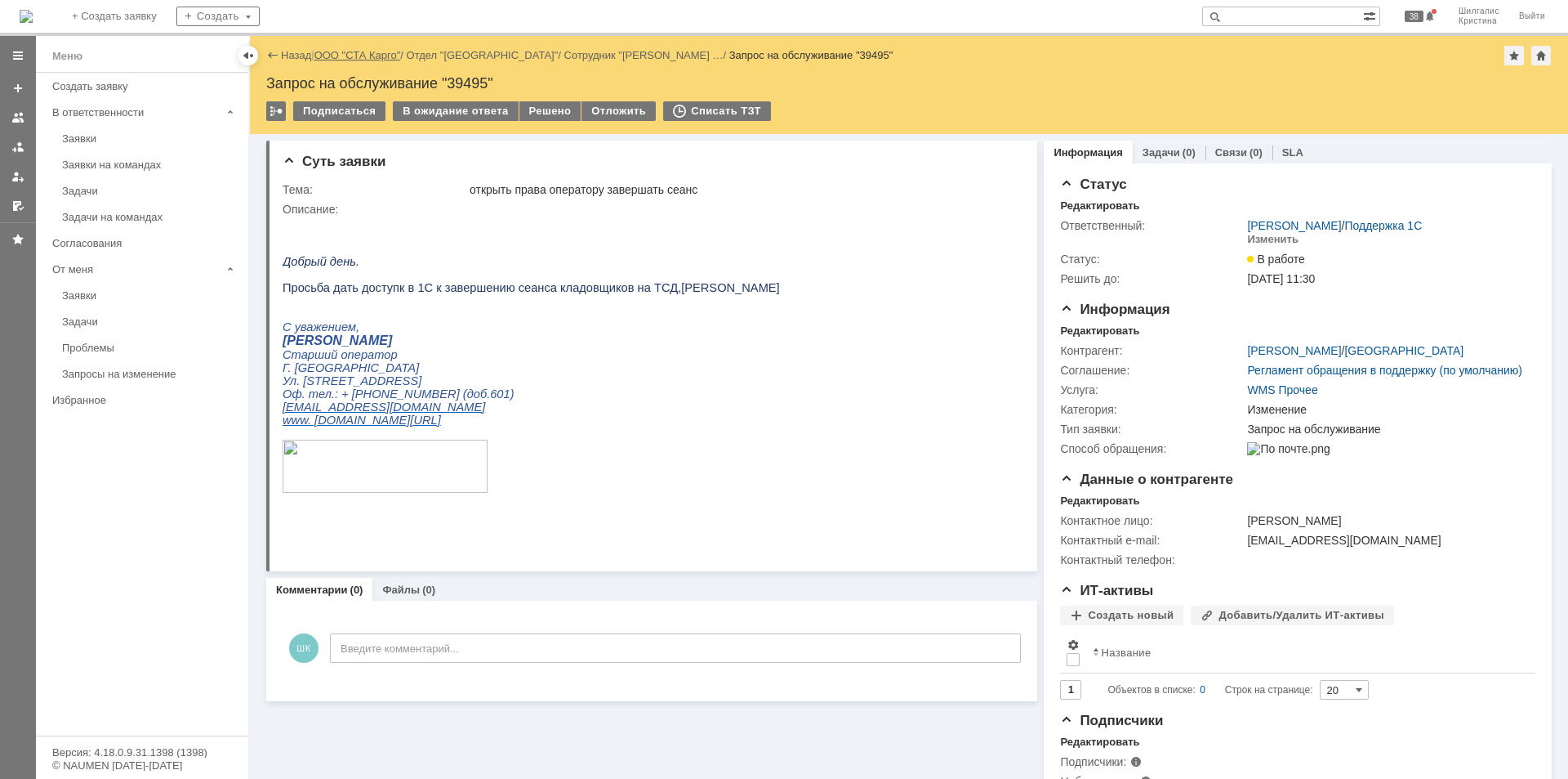
click at [361, 58] on link "ООО "СТА Карго"" at bounding box center [358, 55] width 87 height 13
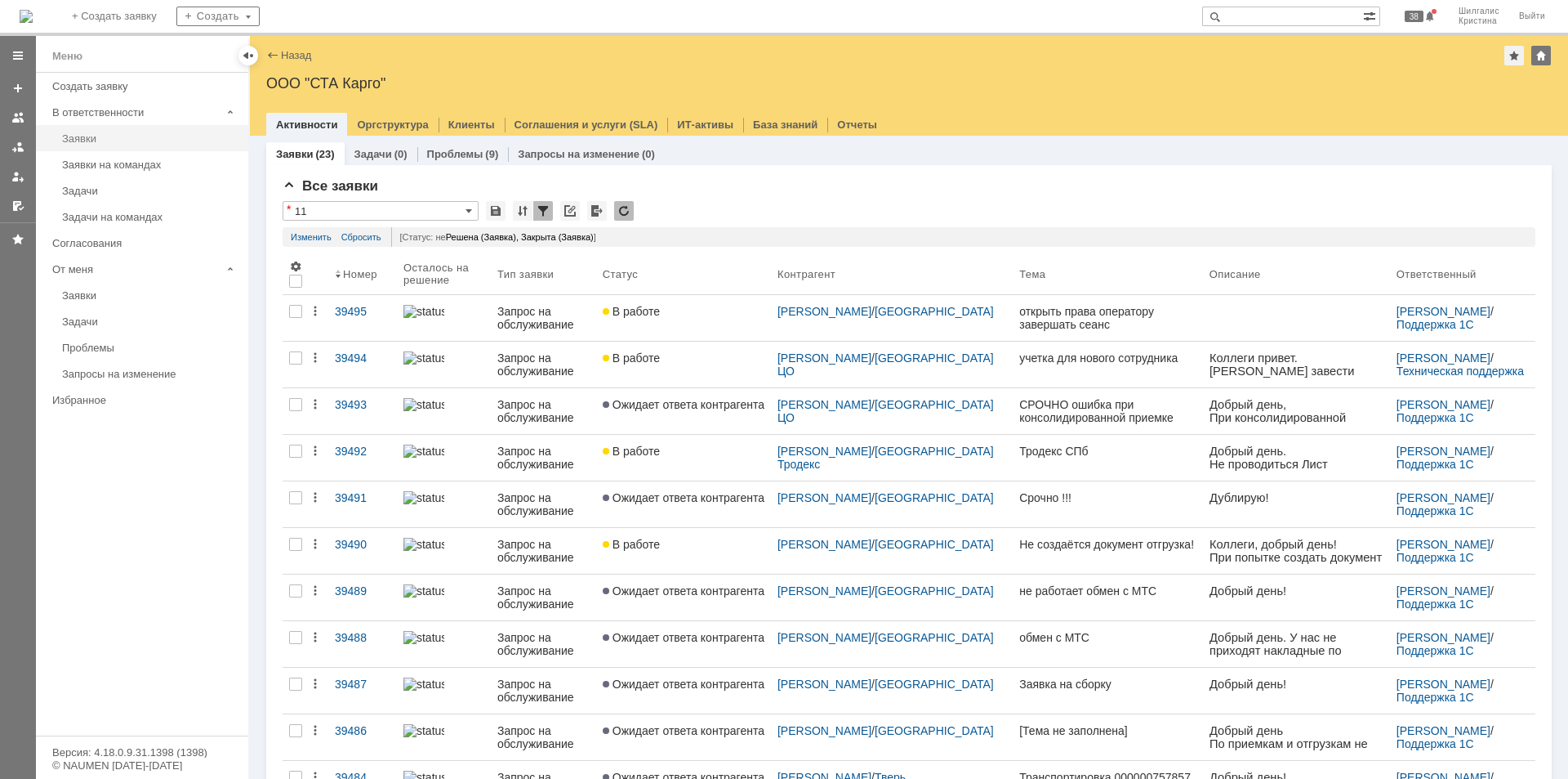
click at [118, 130] on link "Заявки" at bounding box center [150, 139] width 190 height 25
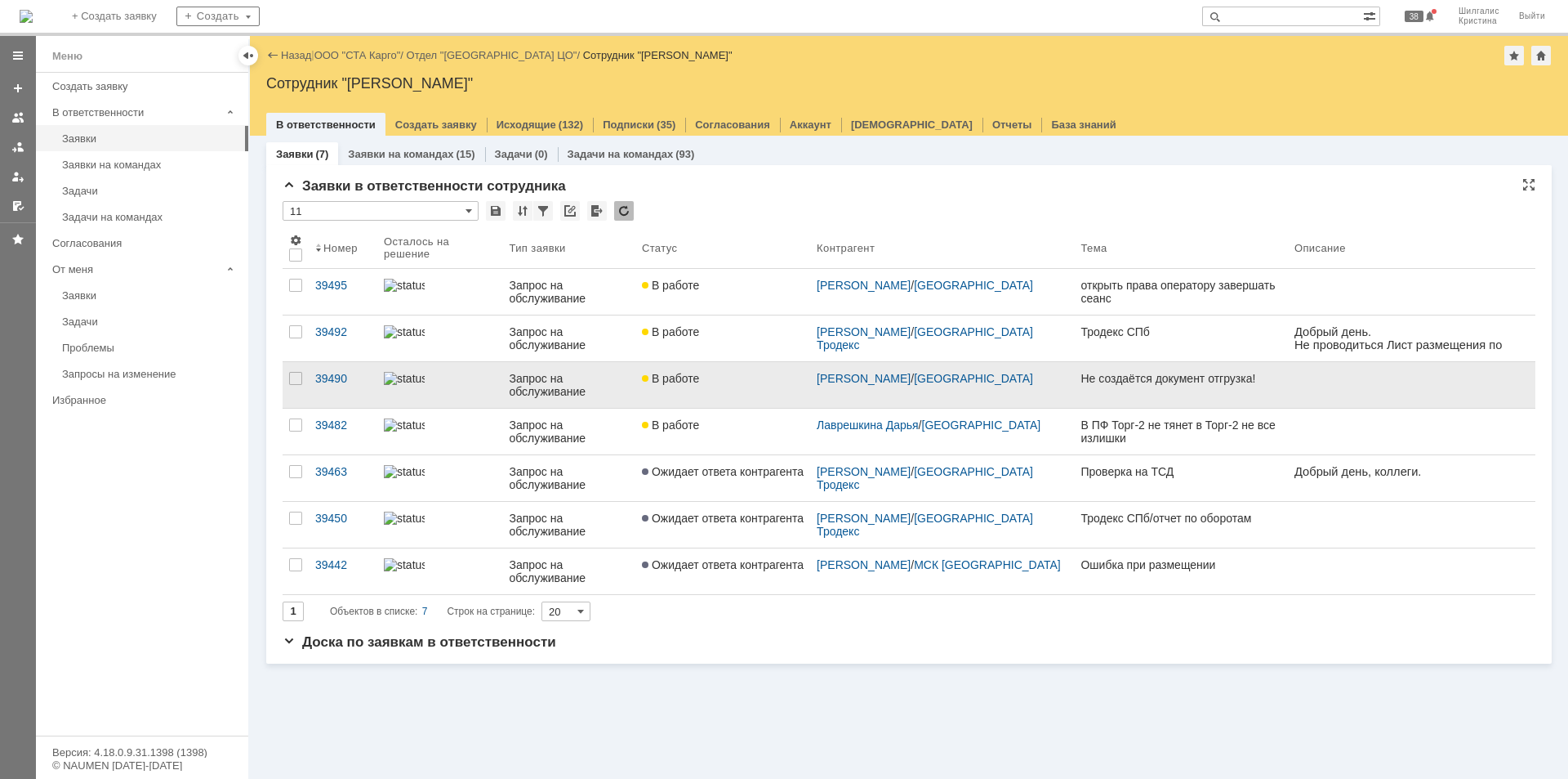
click at [730, 390] on link "В работе" at bounding box center [722, 384] width 175 height 46
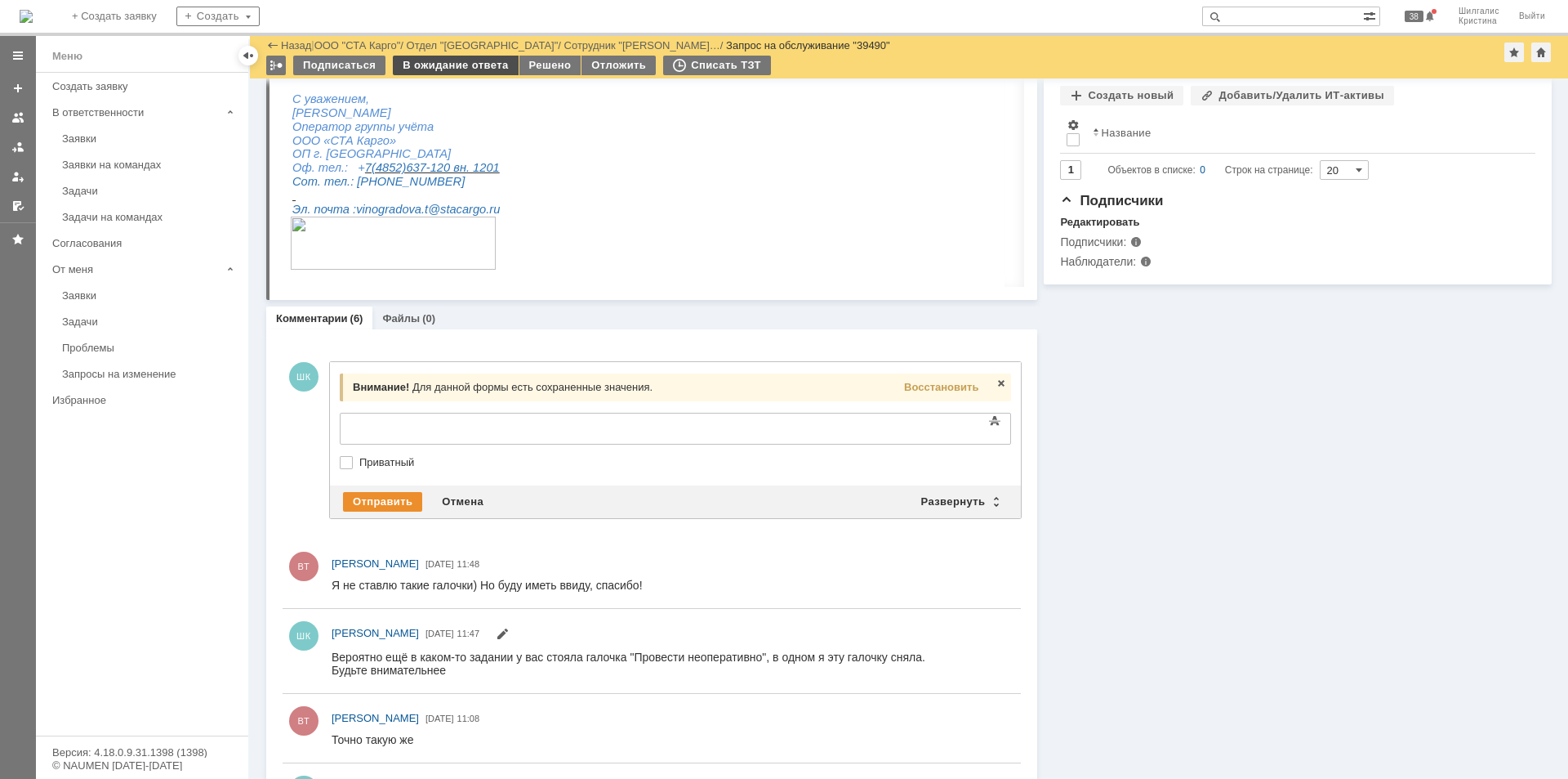
click at [461, 64] on div "В ожидание ответа" at bounding box center [455, 64] width 125 height 19
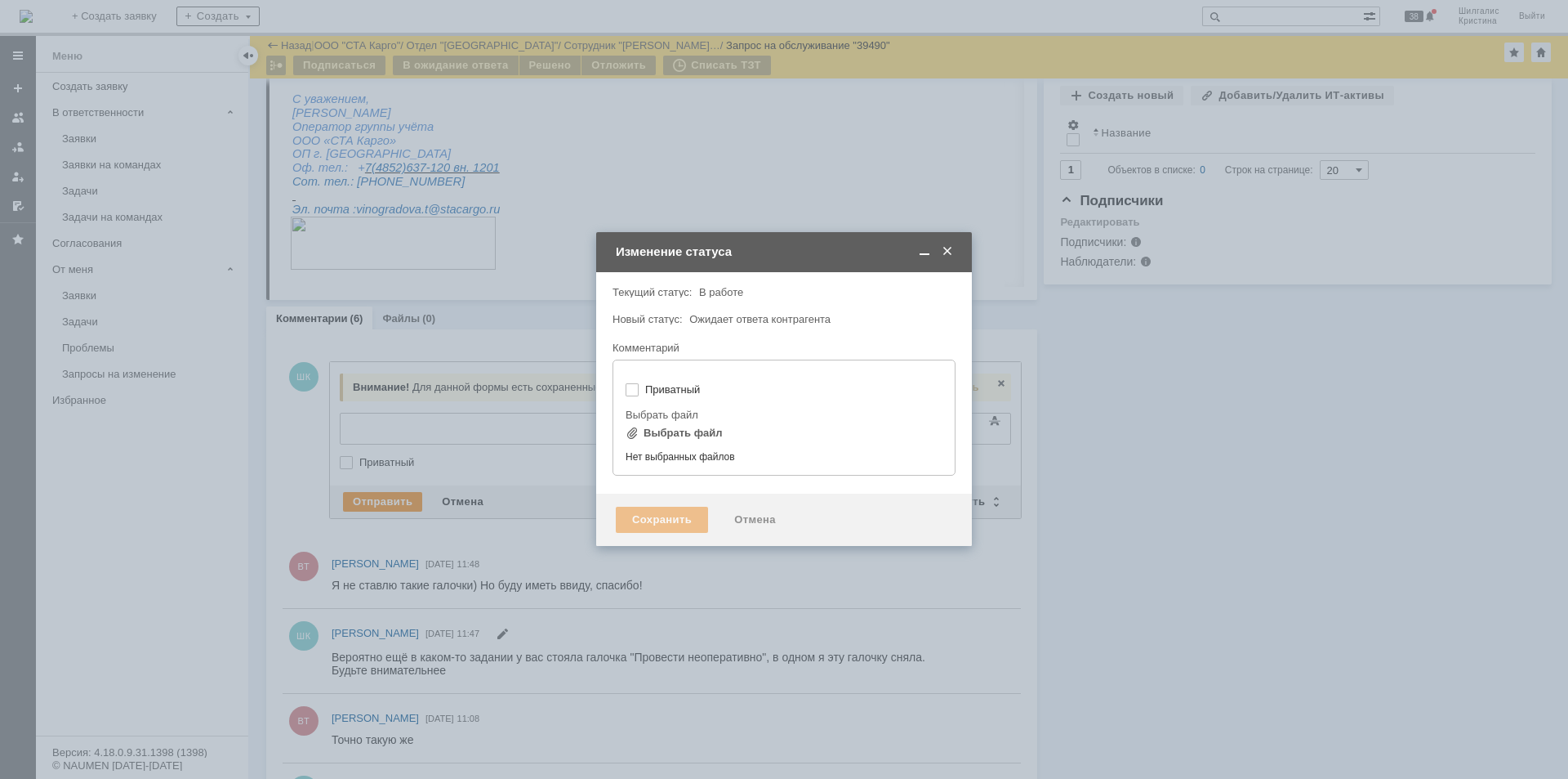
type input "[не указано]"
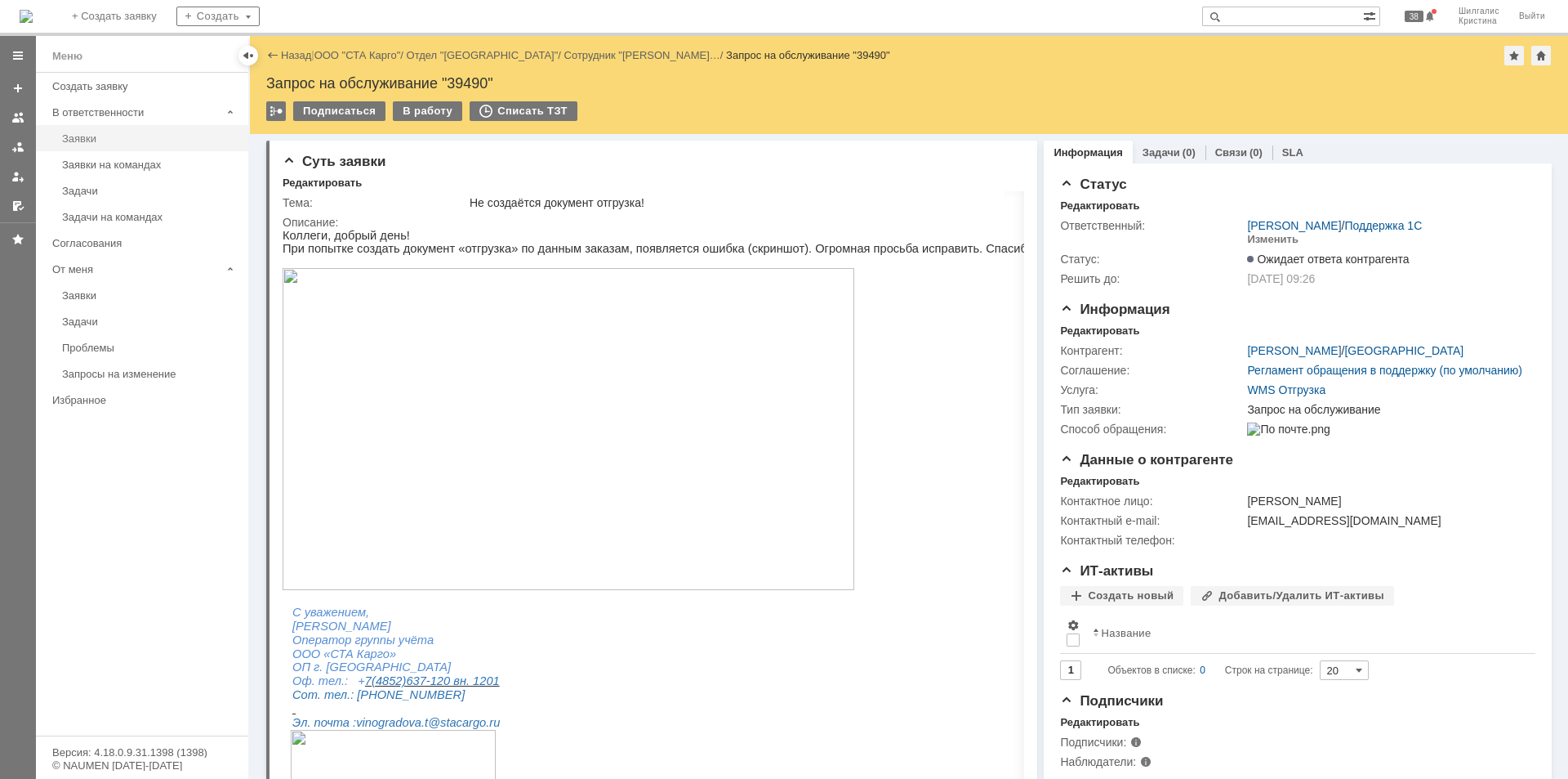
click at [94, 143] on div "Заявки" at bounding box center [150, 138] width 176 height 13
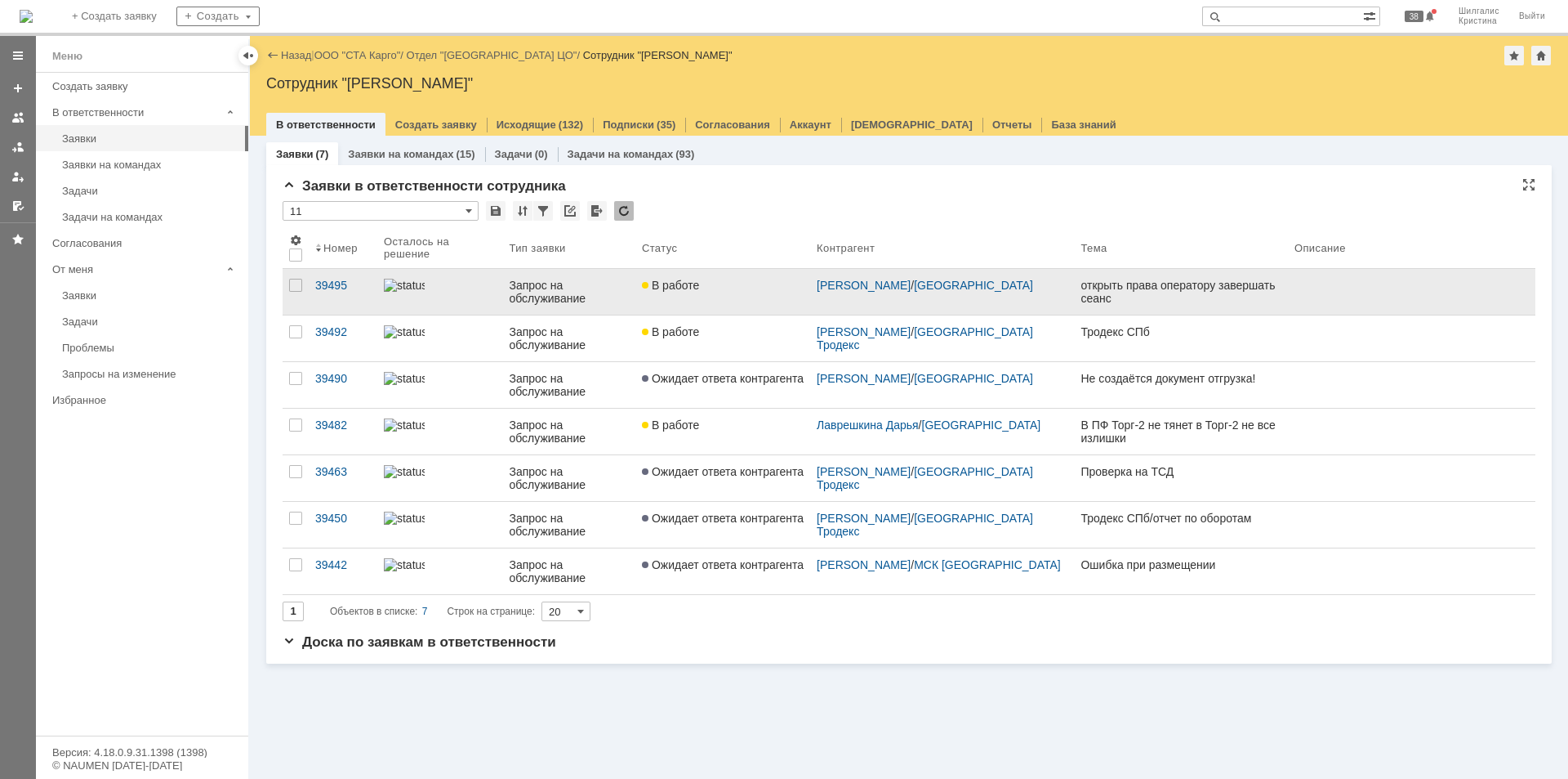
click at [764, 291] on div "В работе" at bounding box center [723, 285] width 162 height 13
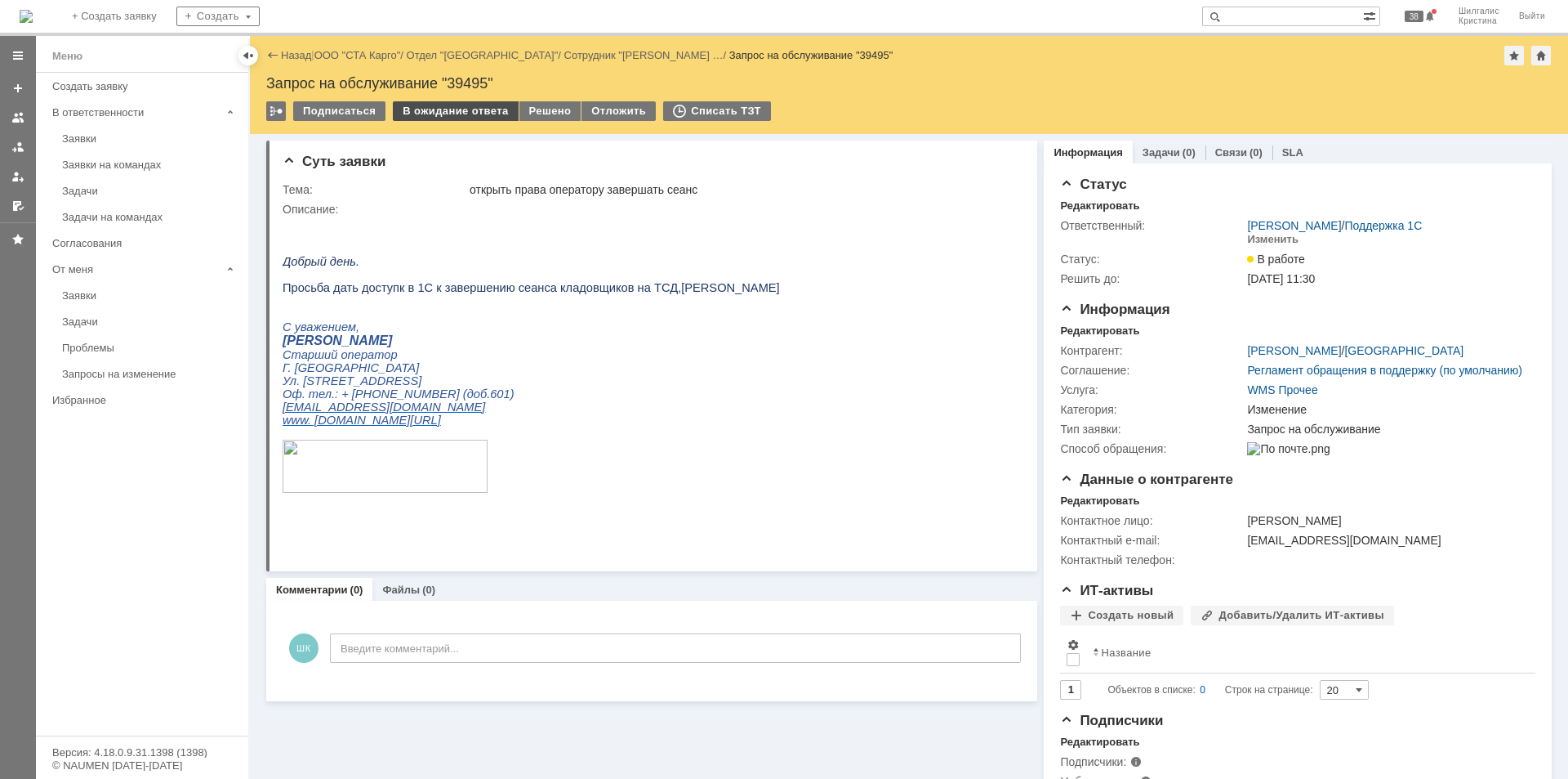
click at [458, 114] on div "В ожидание ответа" at bounding box center [455, 110] width 125 height 19
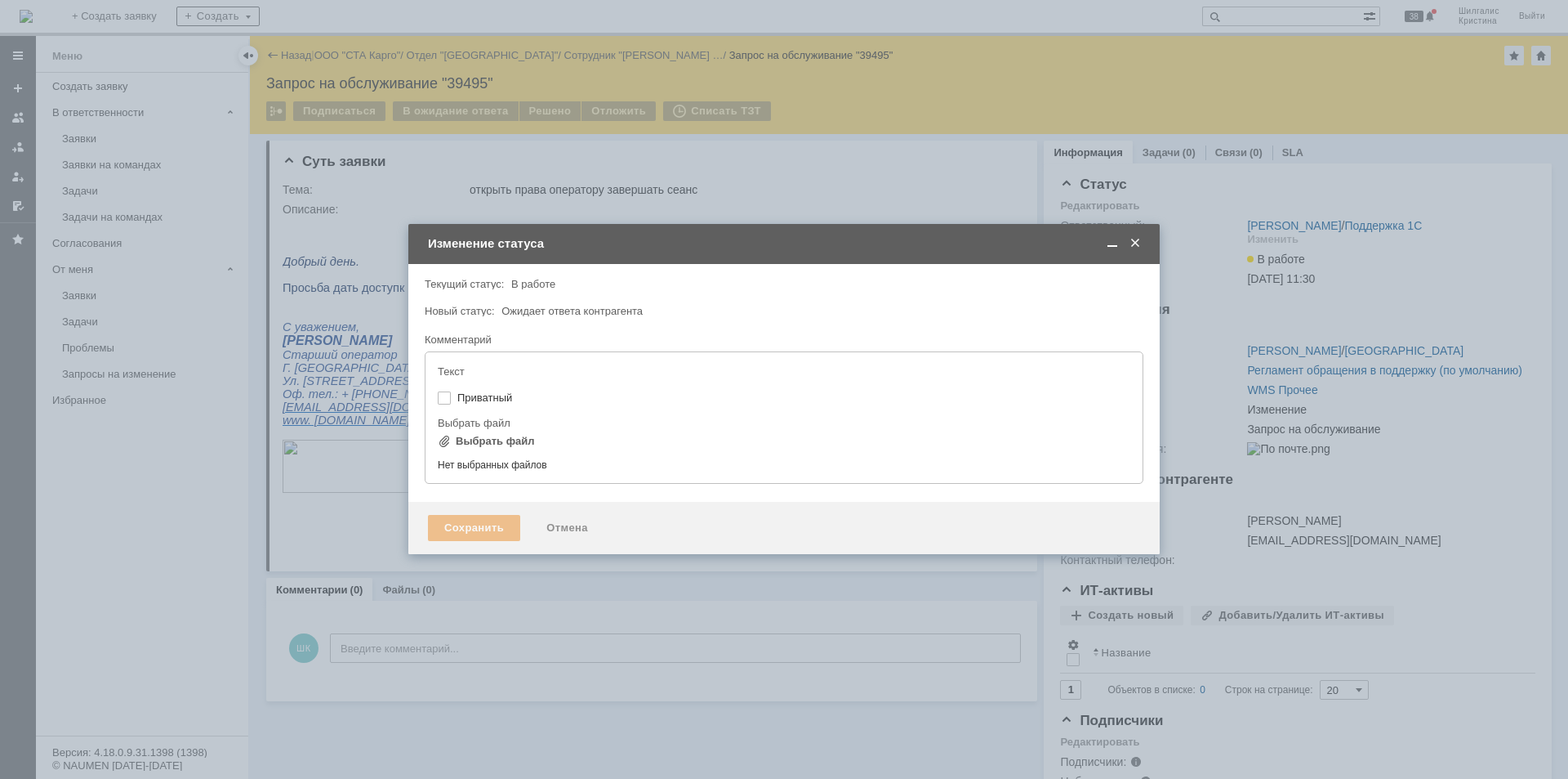
type input "[не указано]"
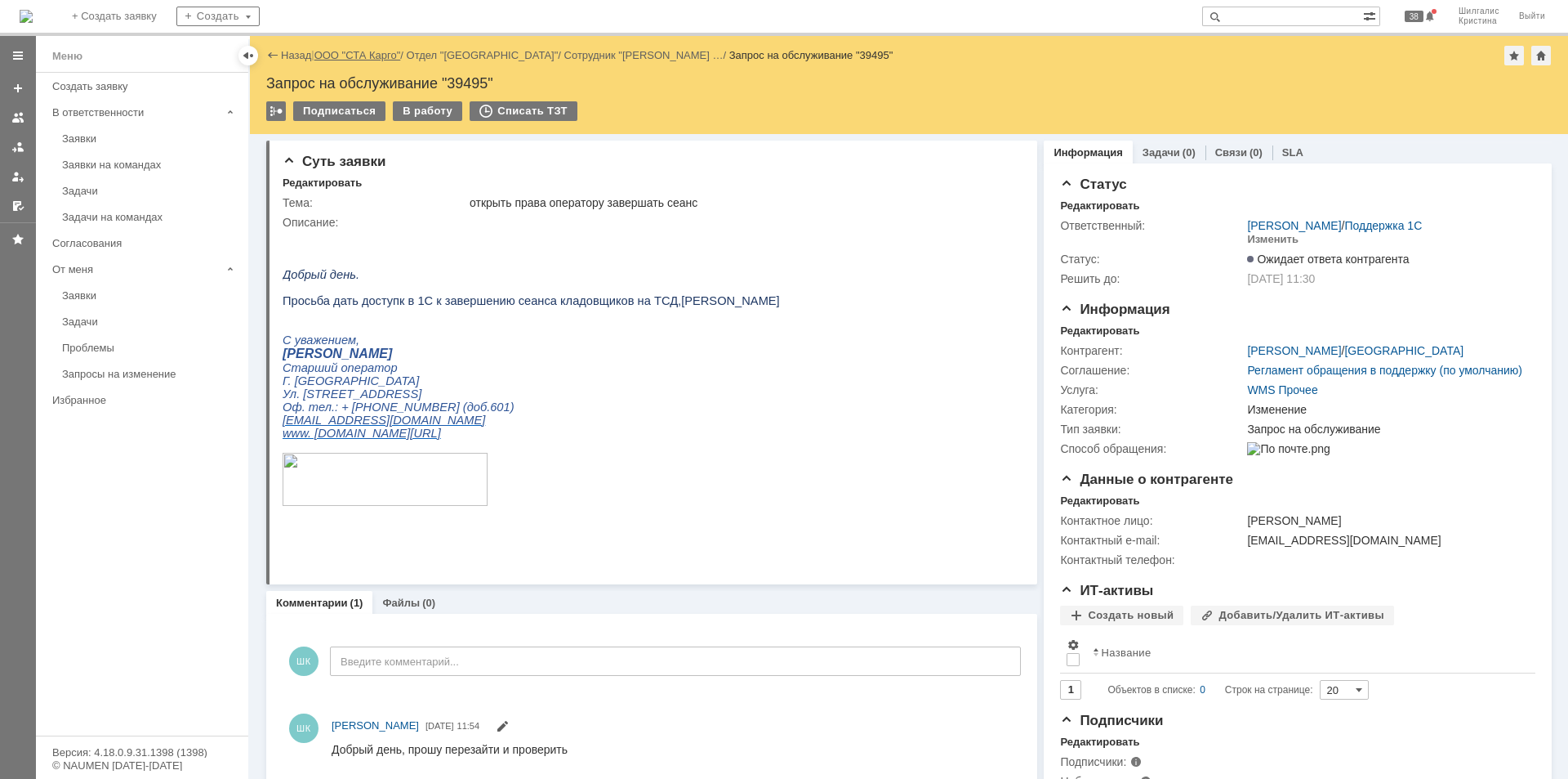
click at [361, 51] on link "ООО "СТА Карго"" at bounding box center [358, 55] width 87 height 13
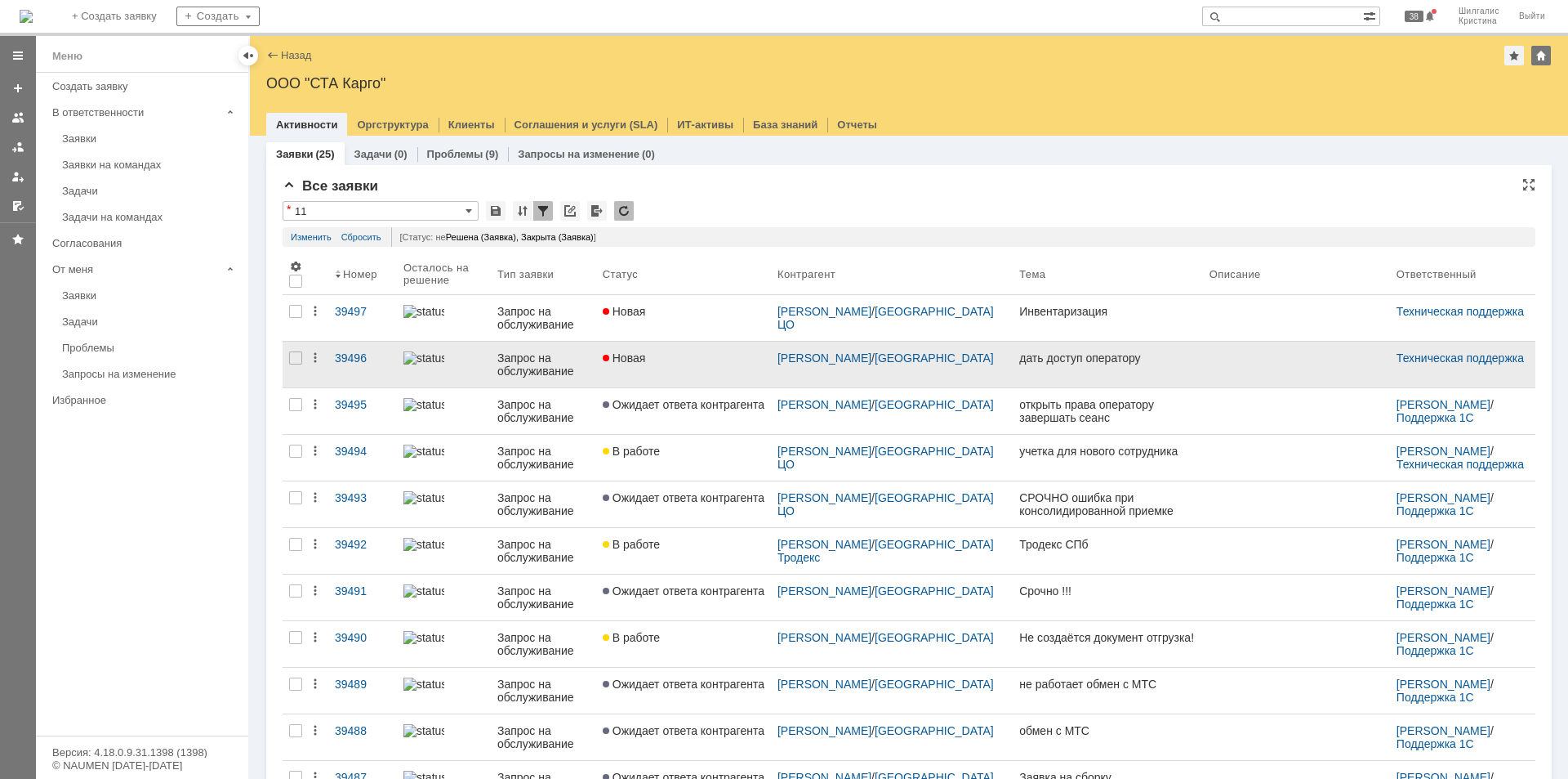
click at [673, 354] on div "Новая" at bounding box center [683, 358] width 162 height 13
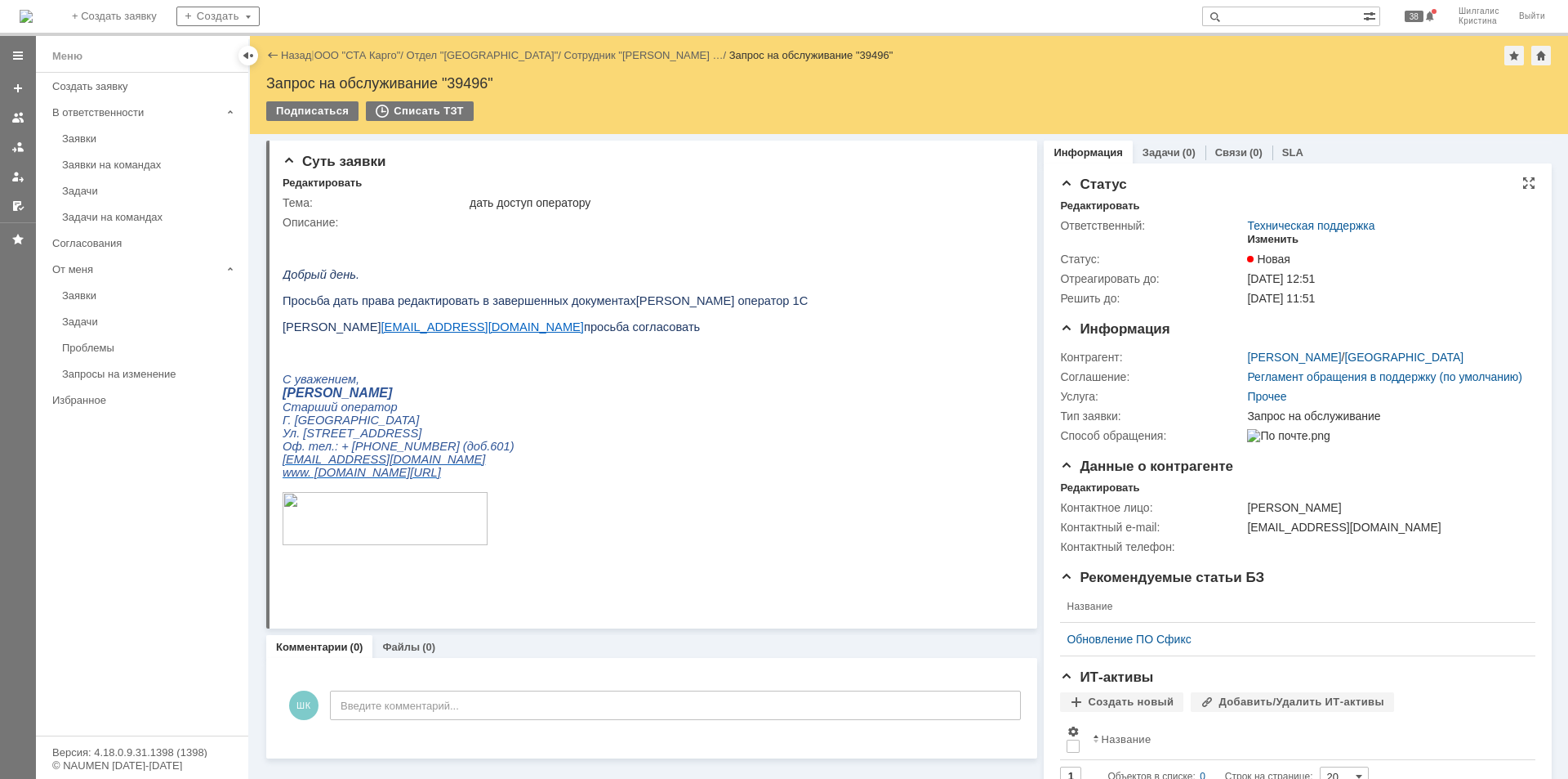
click at [1249, 240] on div "Изменить" at bounding box center [1273, 240] width 52 height 13
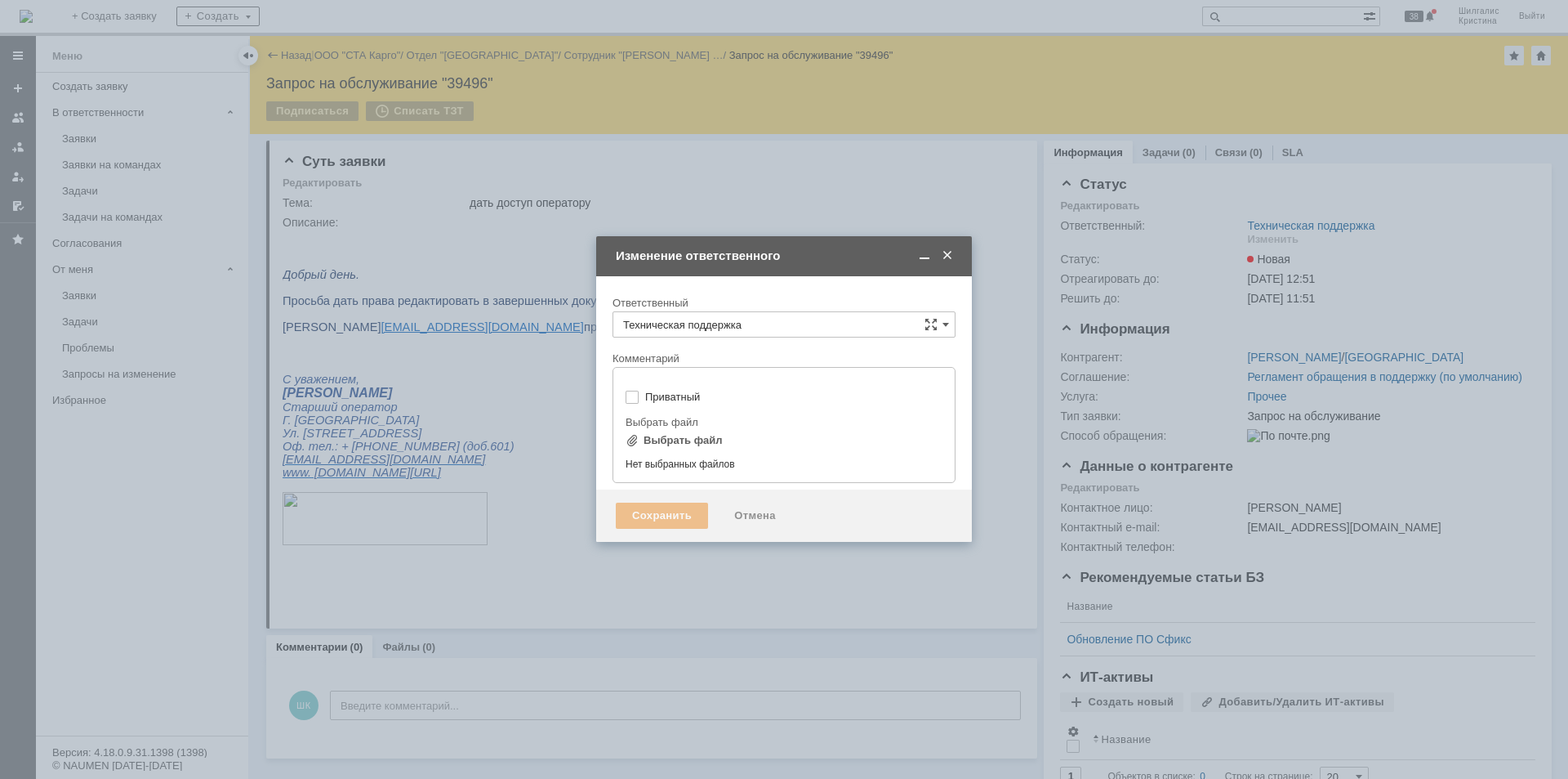
type input "[не указано]"
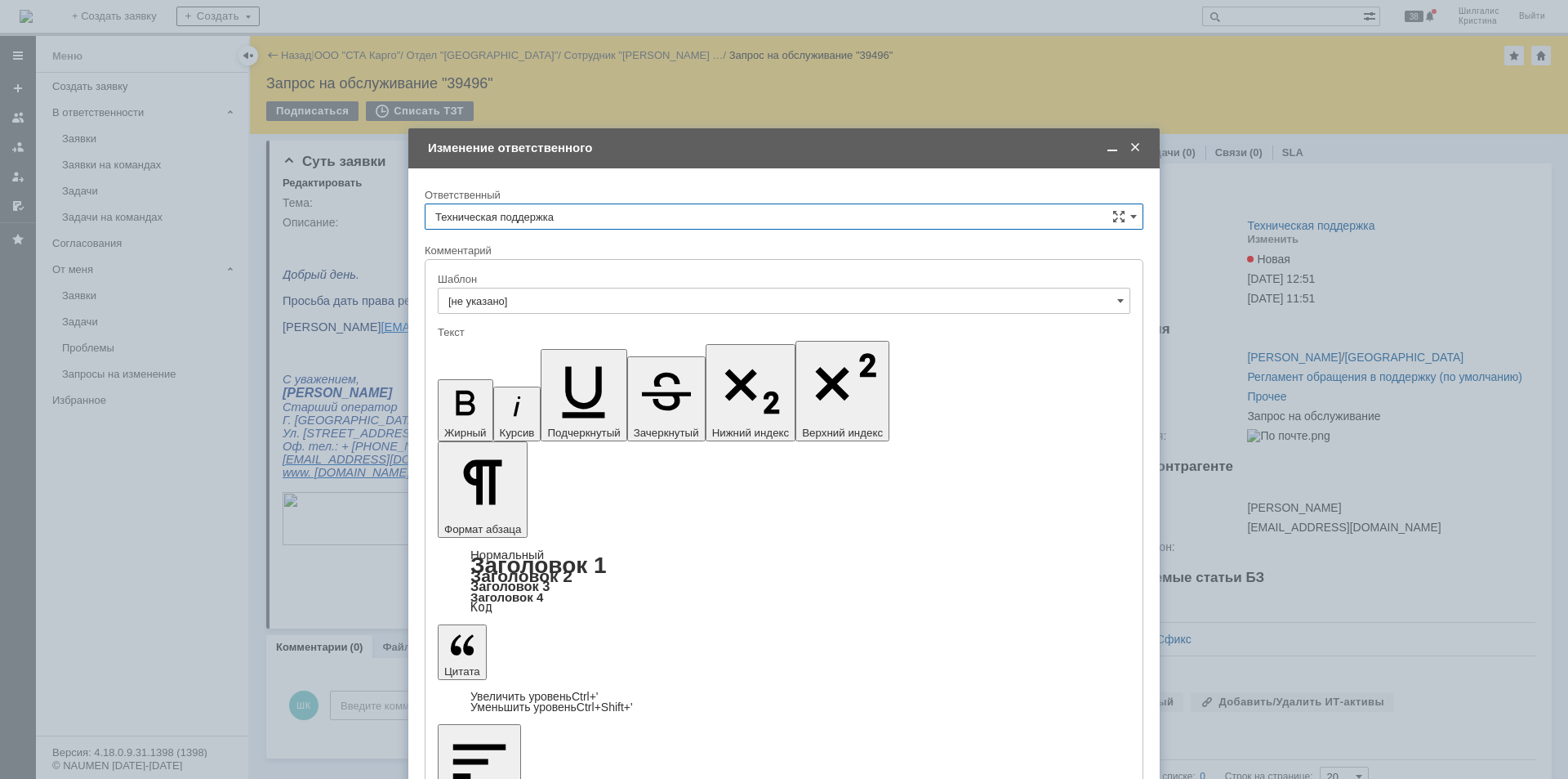
click at [532, 219] on input "Техническая поддержка" at bounding box center [784, 216] width 718 height 26
click at [544, 298] on span "[PERSON_NAME]" at bounding box center [784, 301] width 698 height 13
type input "[PERSON_NAME]"
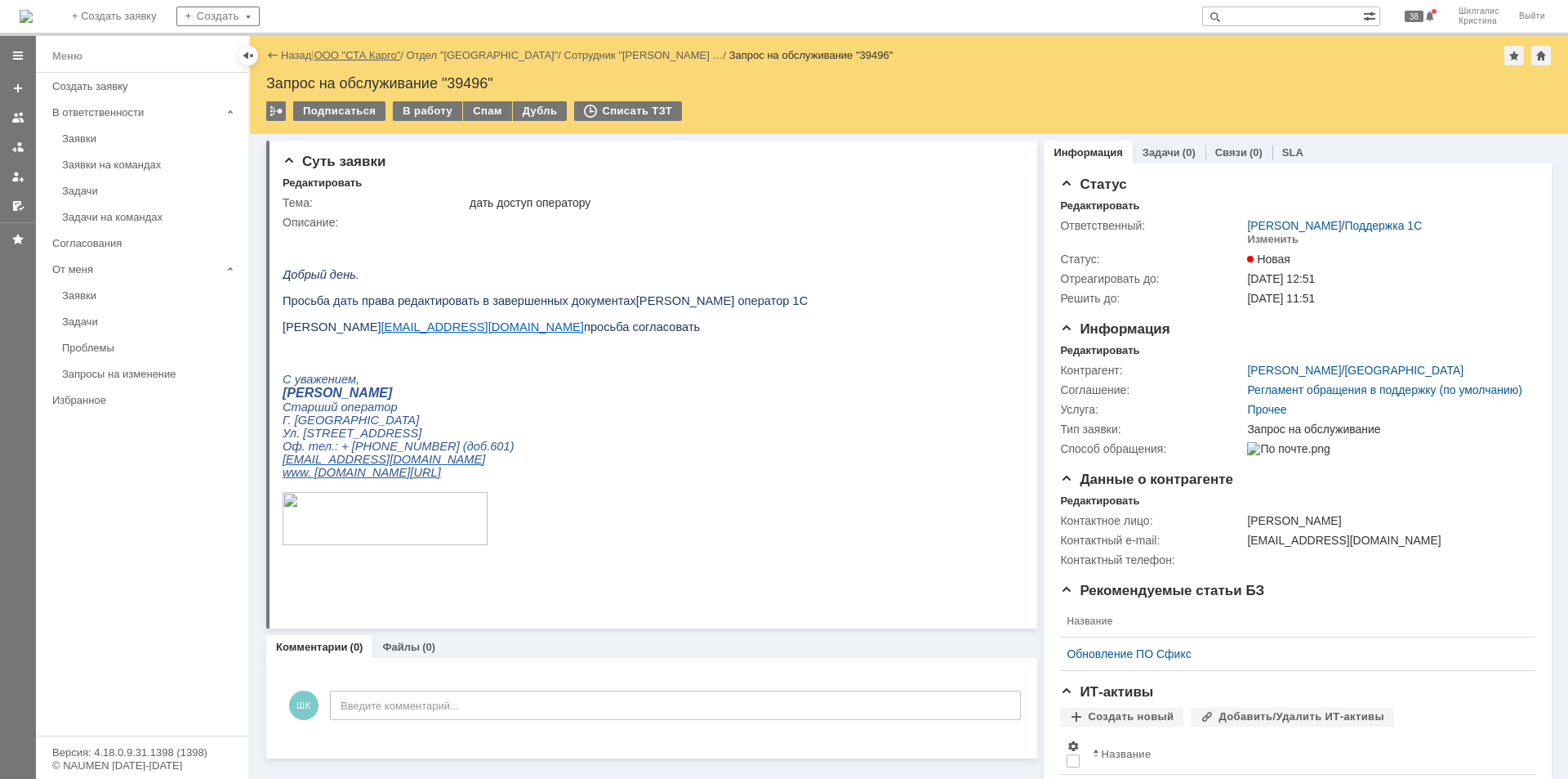
click at [371, 56] on link "ООО "СТА Карго"" at bounding box center [358, 55] width 87 height 13
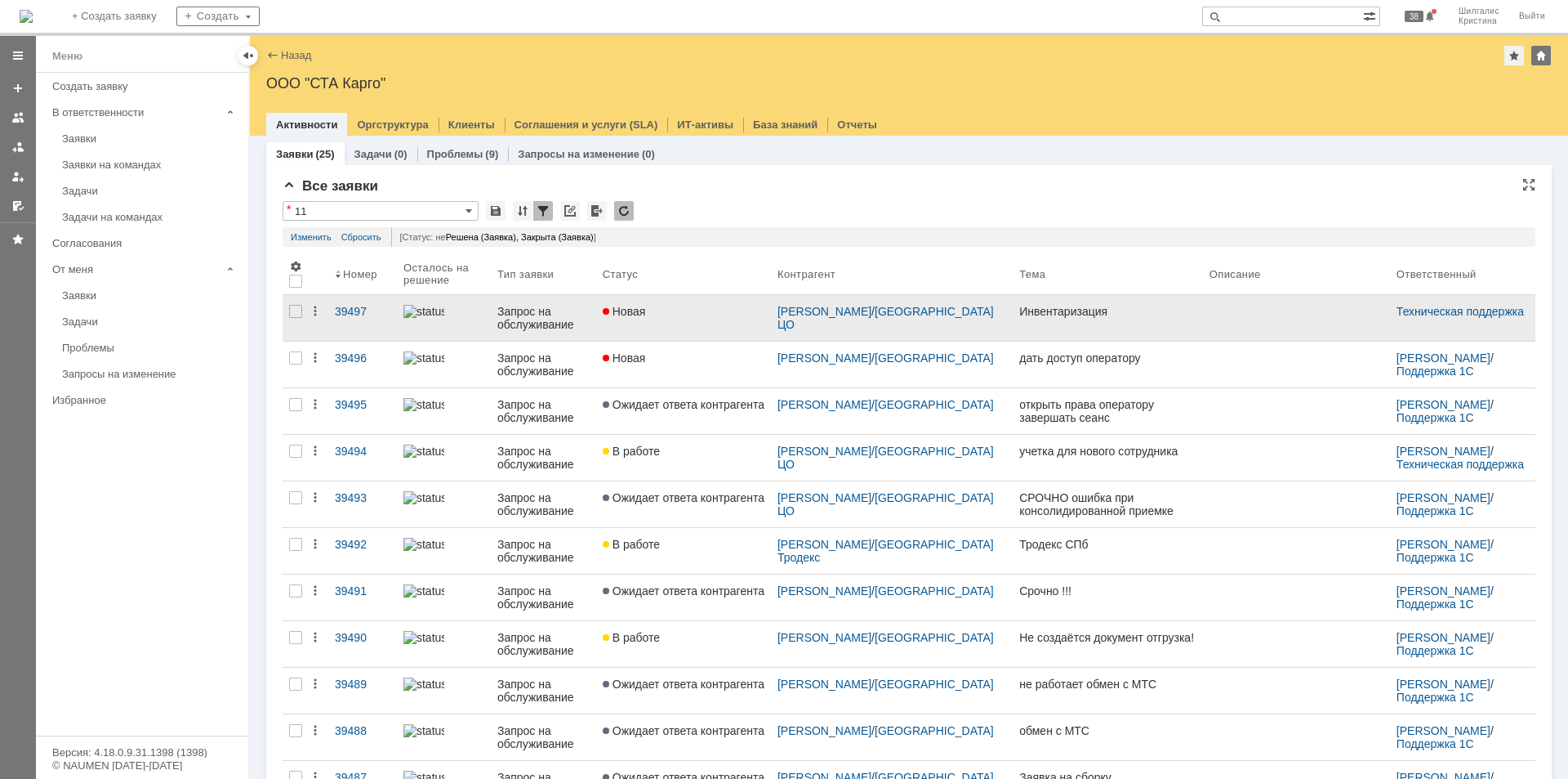
click at [691, 304] on link "Новая" at bounding box center [683, 318] width 175 height 46
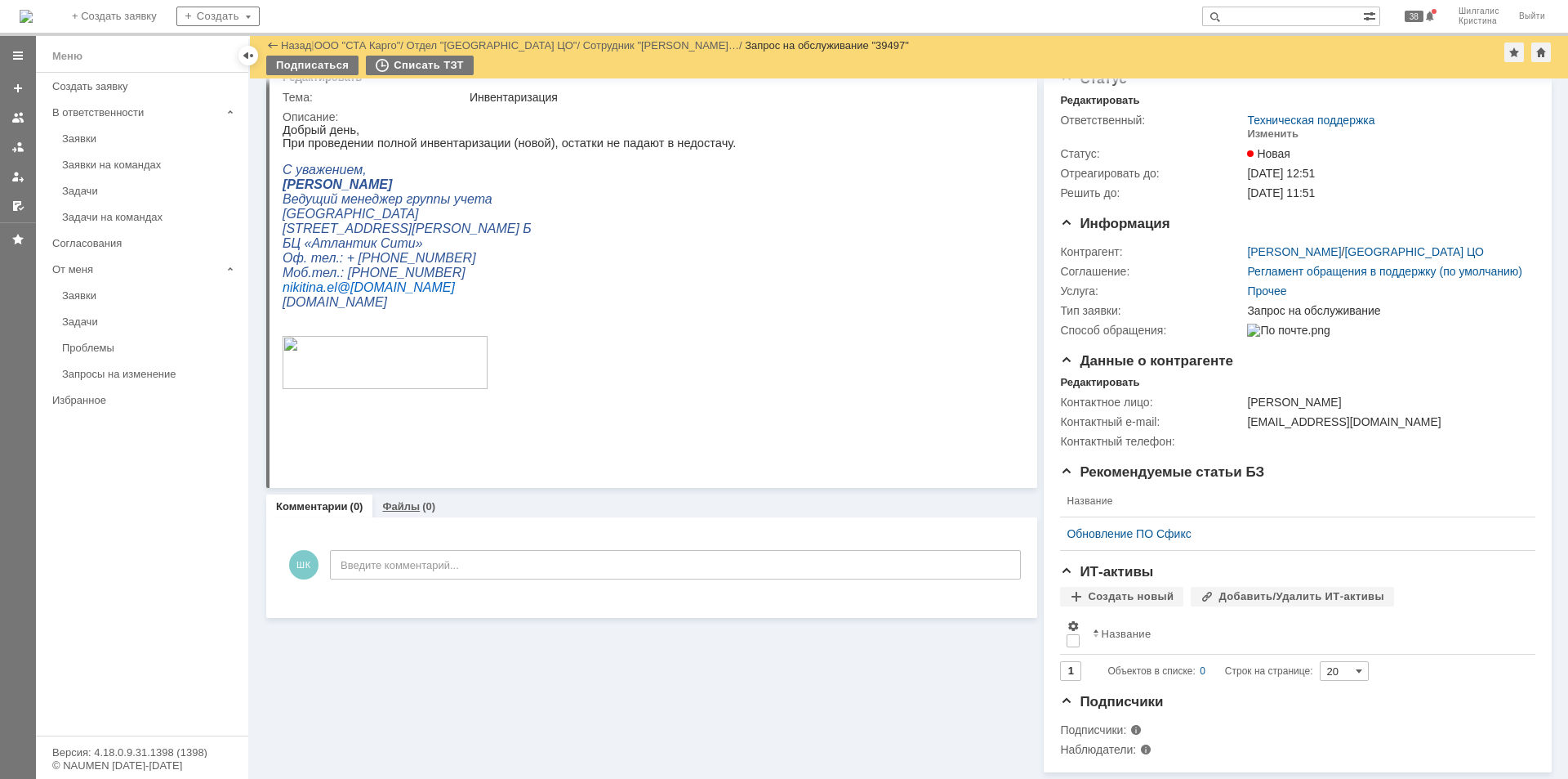
click at [387, 500] on link "Файлы" at bounding box center [400, 506] width 38 height 13
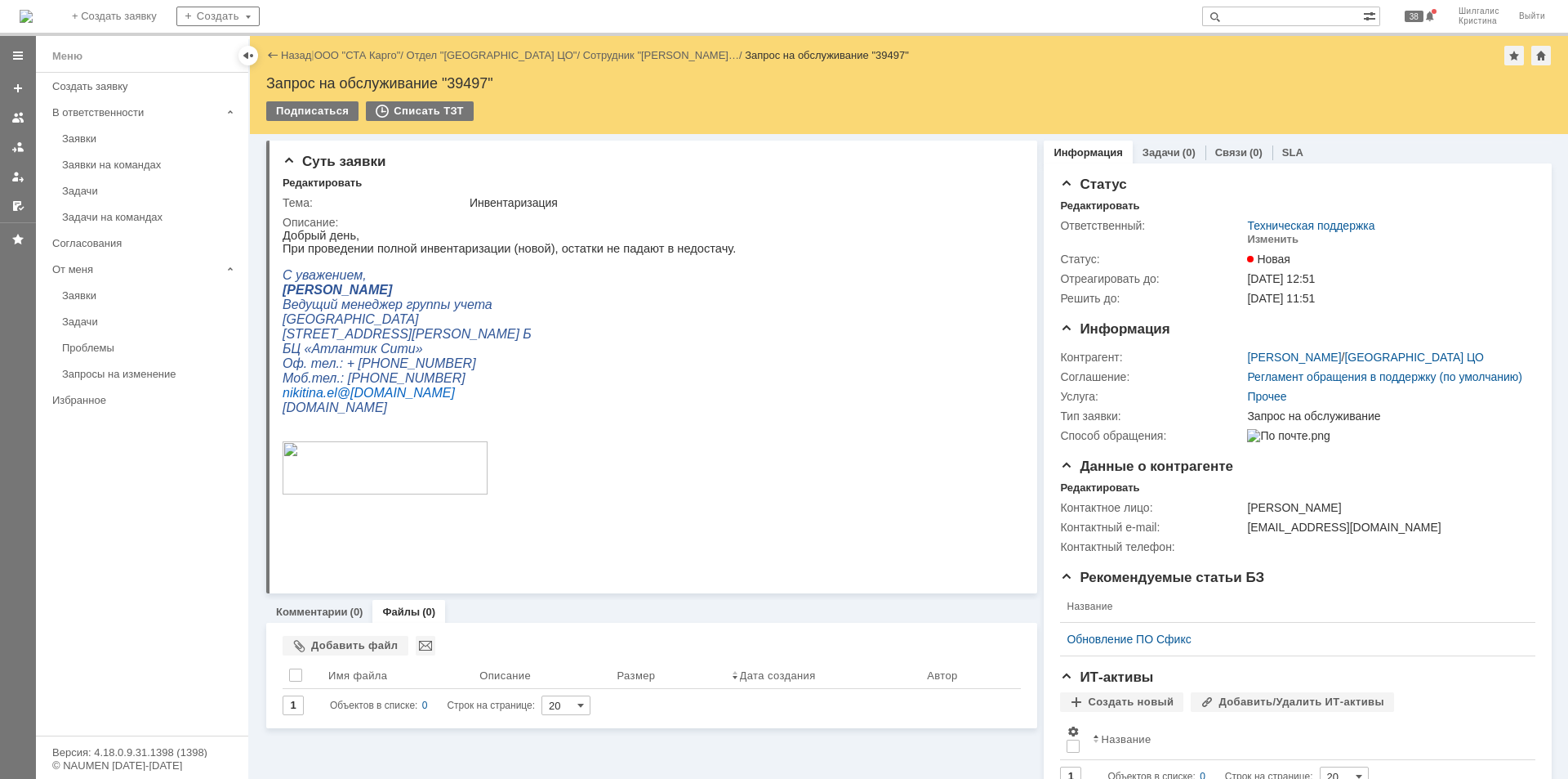
click at [370, 56] on link "ООО "СТА Карго"" at bounding box center [358, 55] width 87 height 13
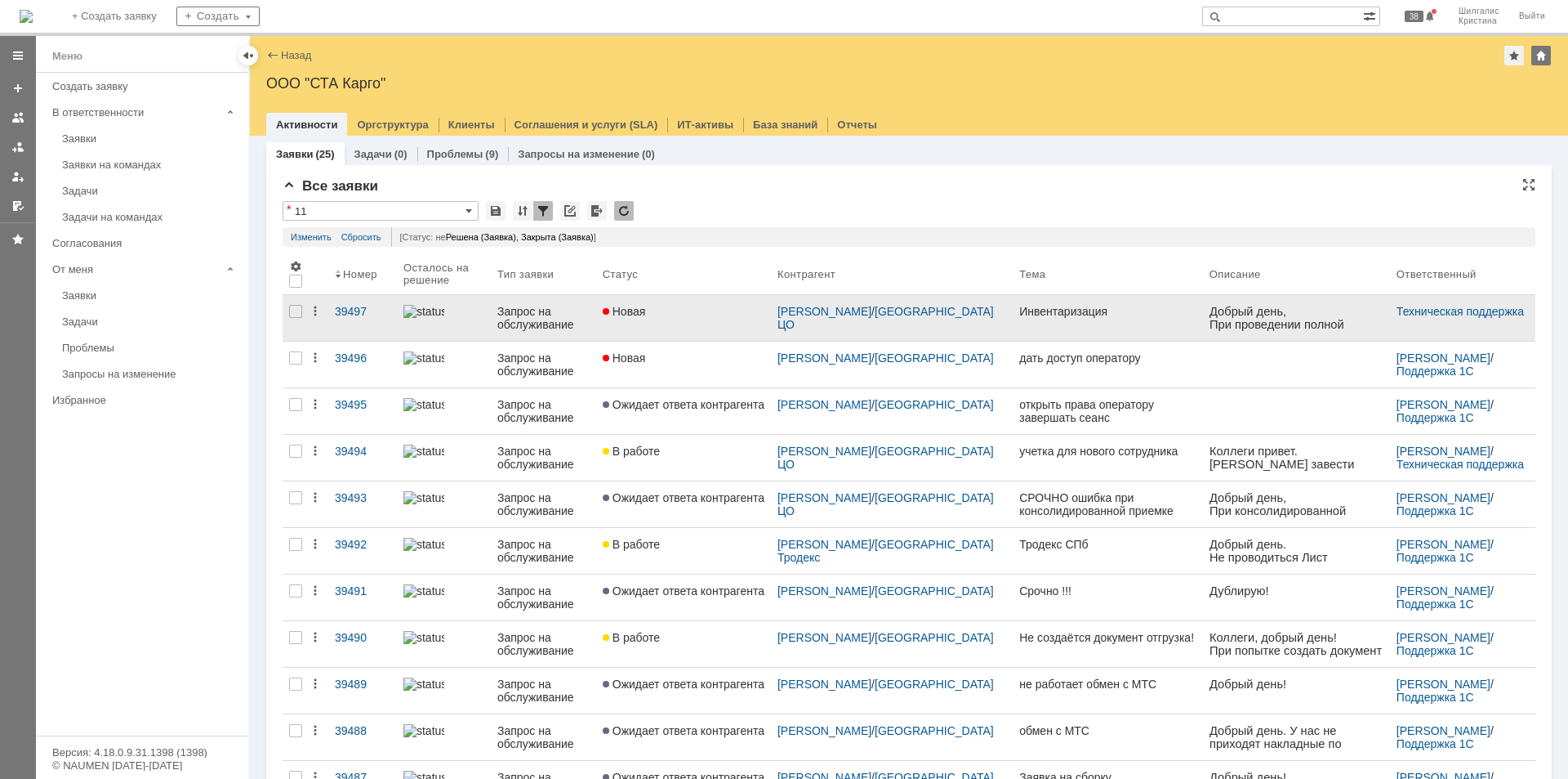
click at [729, 298] on link "Новая" at bounding box center [683, 318] width 175 height 46
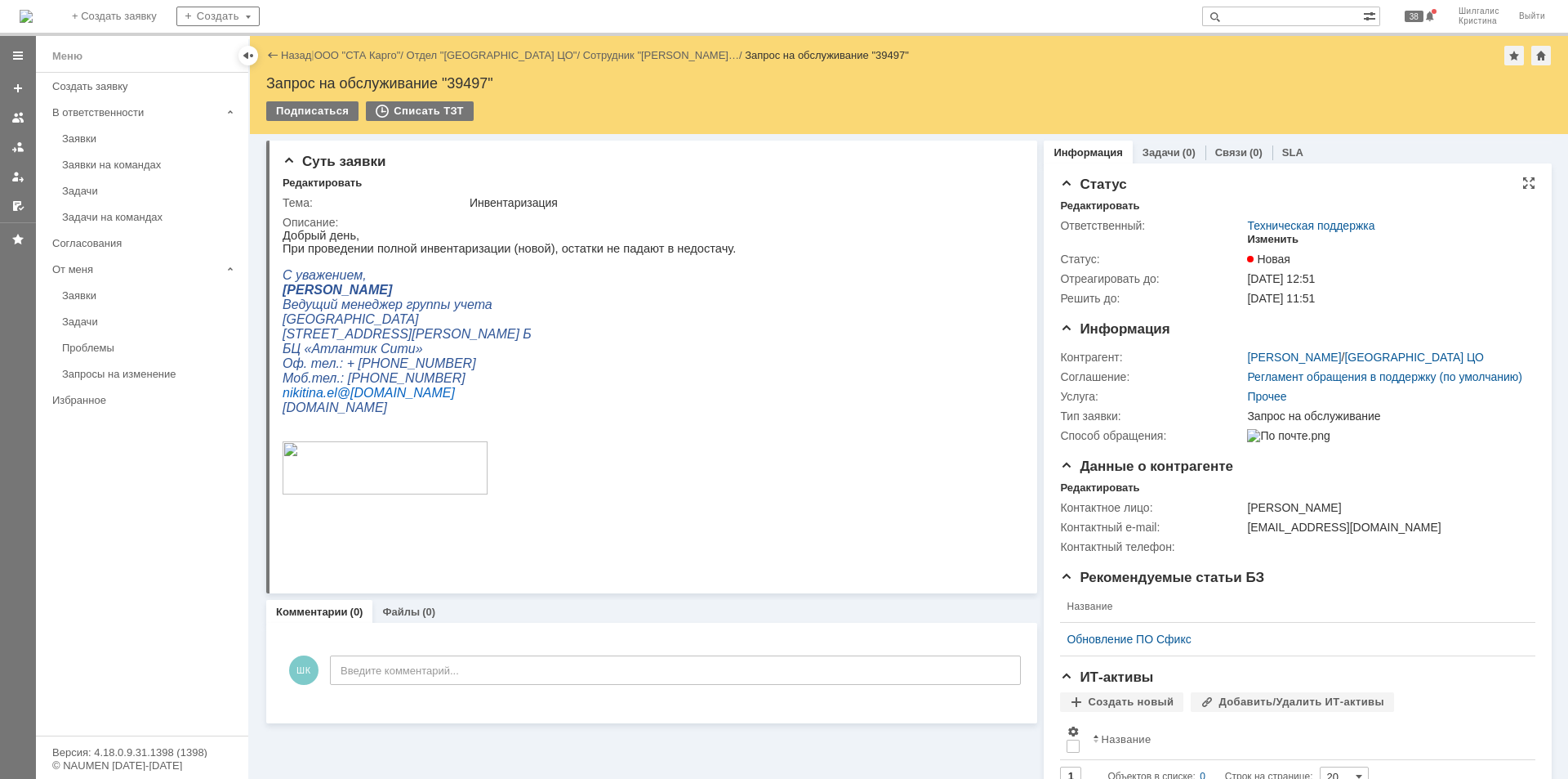
click at [1250, 240] on div "Изменить" at bounding box center [1273, 240] width 52 height 13
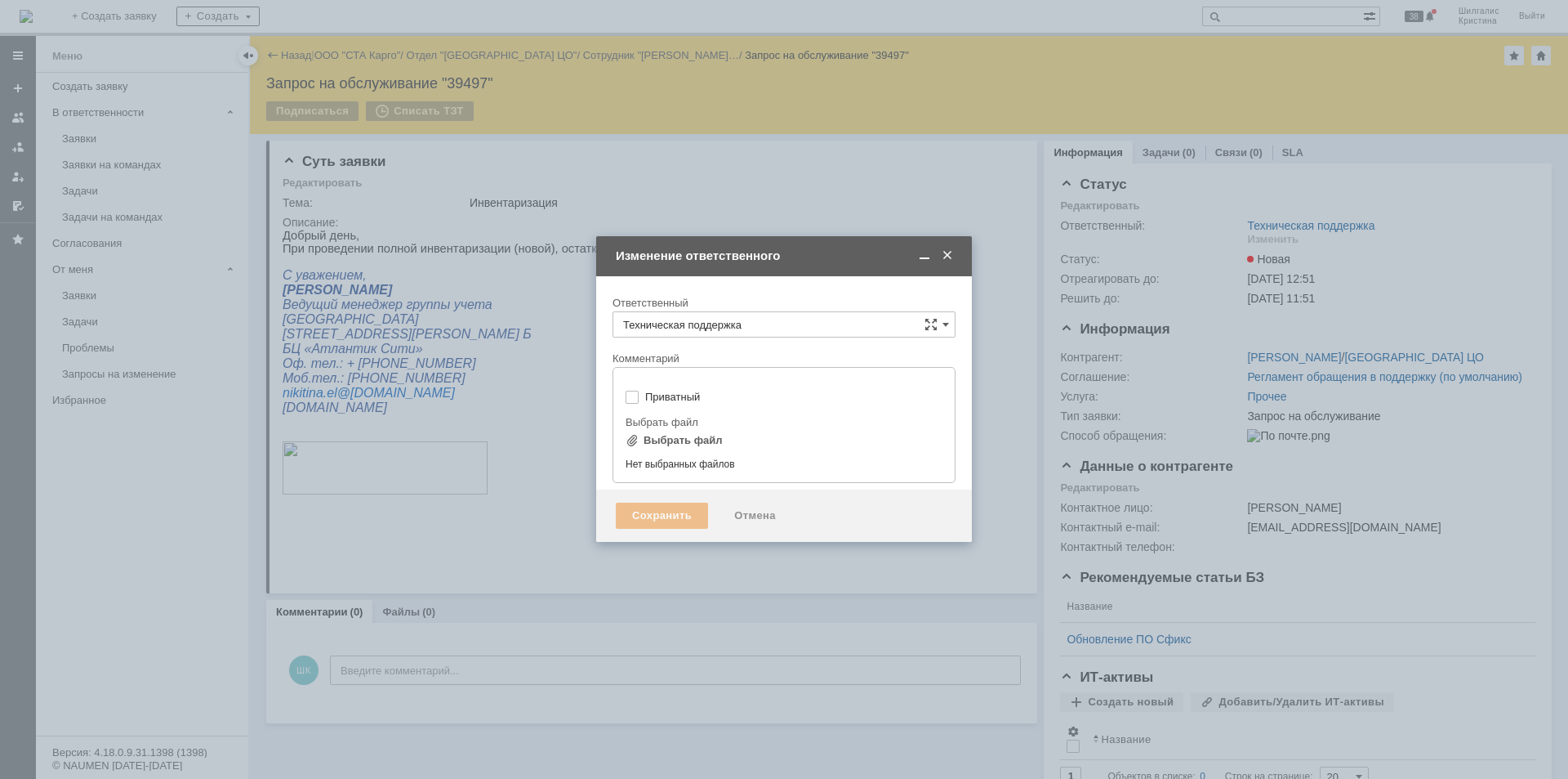
type input "[не указано]"
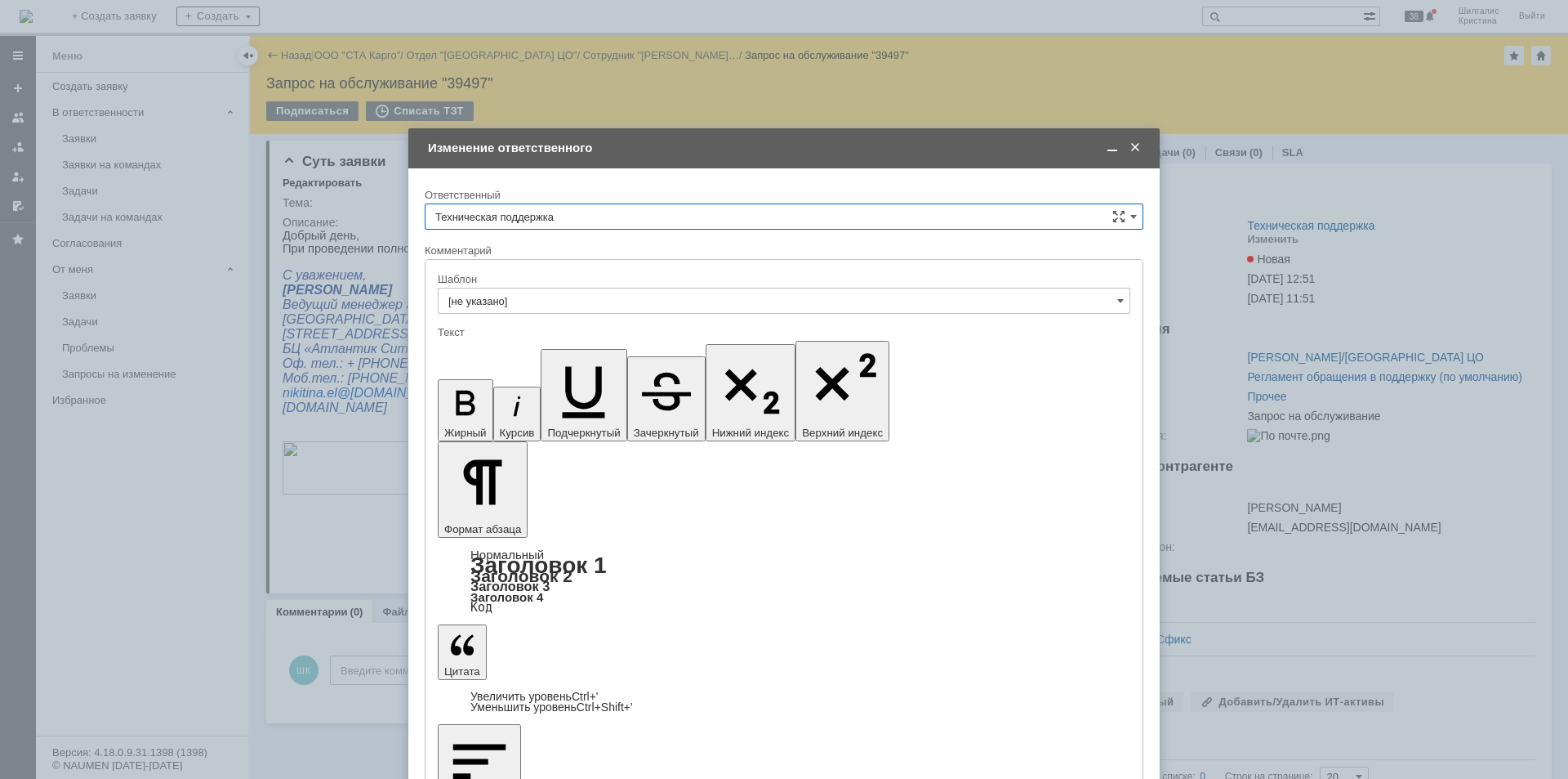
click at [540, 216] on input "Техническая поддержка" at bounding box center [784, 216] width 718 height 26
click at [525, 299] on span "[PERSON_NAME]" at bounding box center [784, 301] width 698 height 13
type input "[PERSON_NAME]"
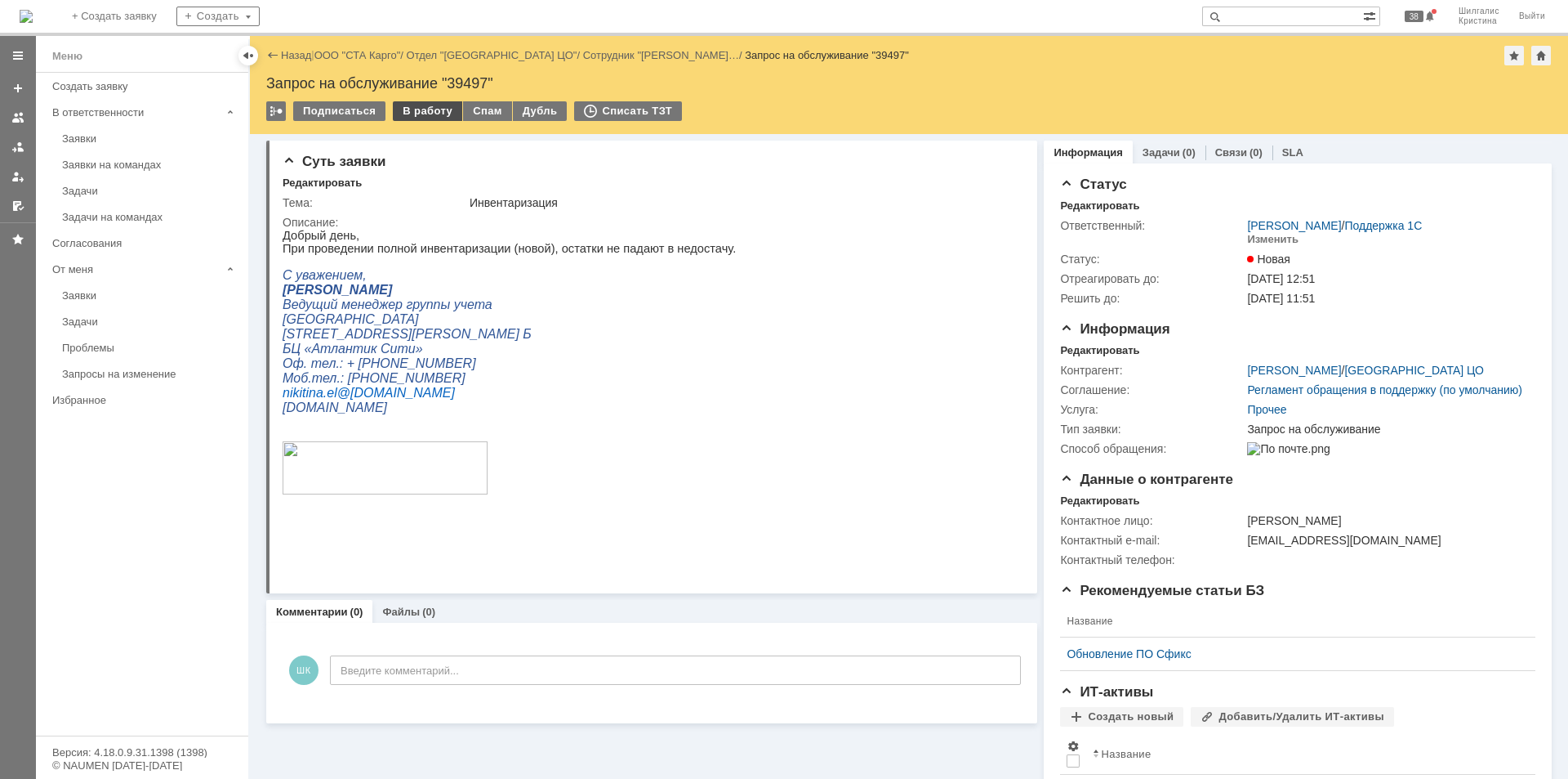
click at [414, 110] on div "В работу" at bounding box center [427, 110] width 69 height 19
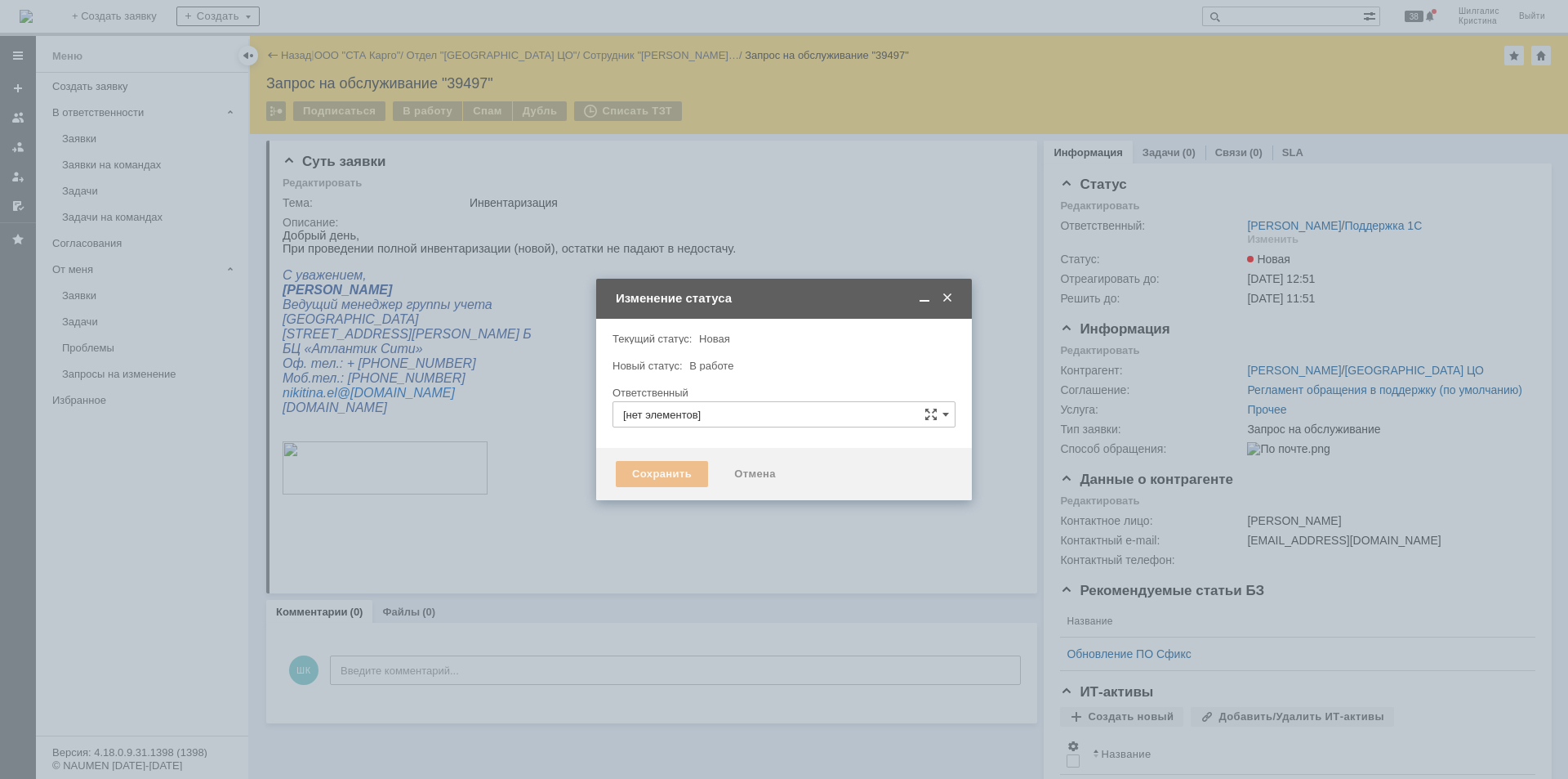
type input "[PERSON_NAME]"
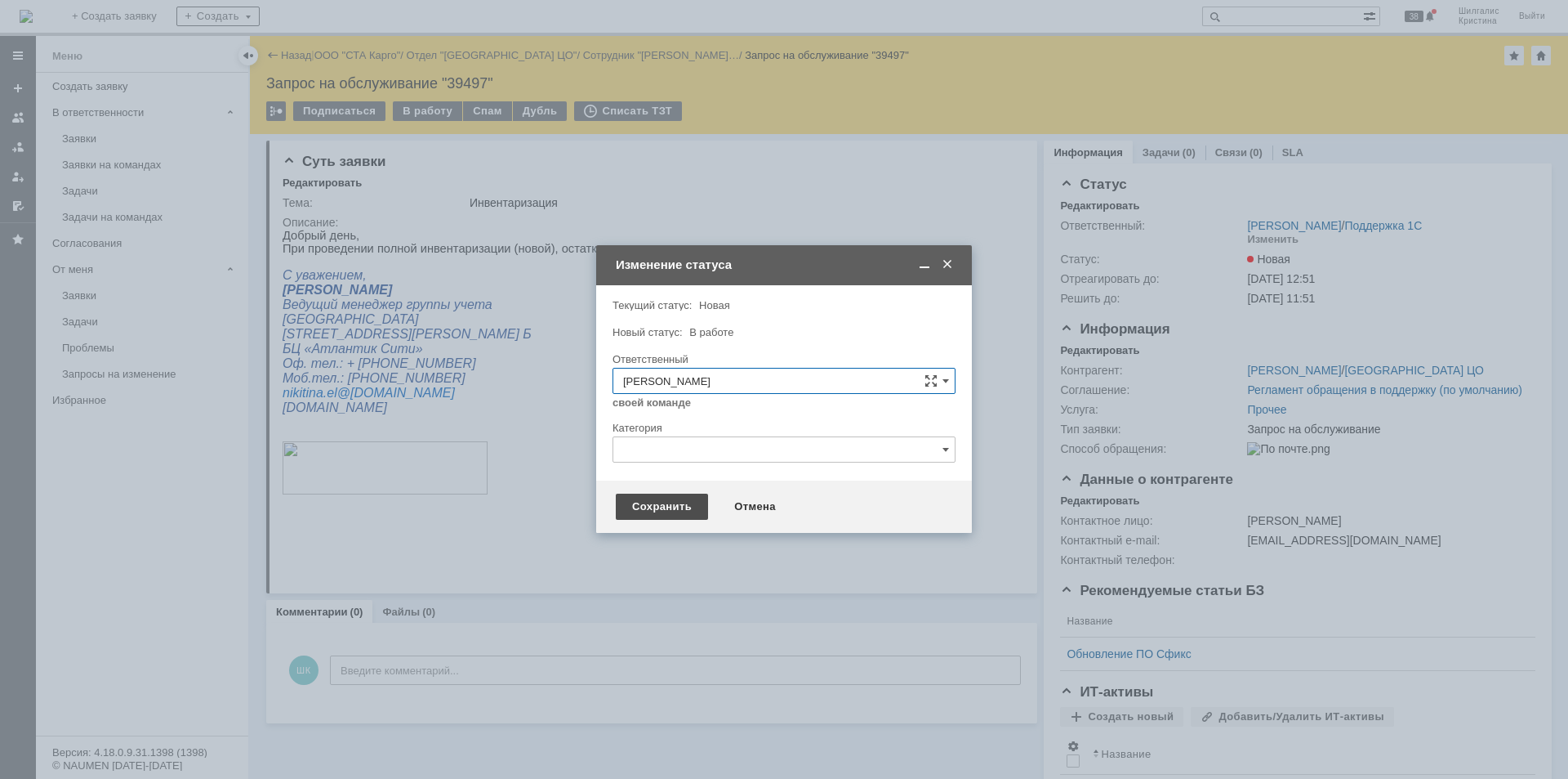
click at [667, 508] on div "Сохранить" at bounding box center [662, 506] width 92 height 26
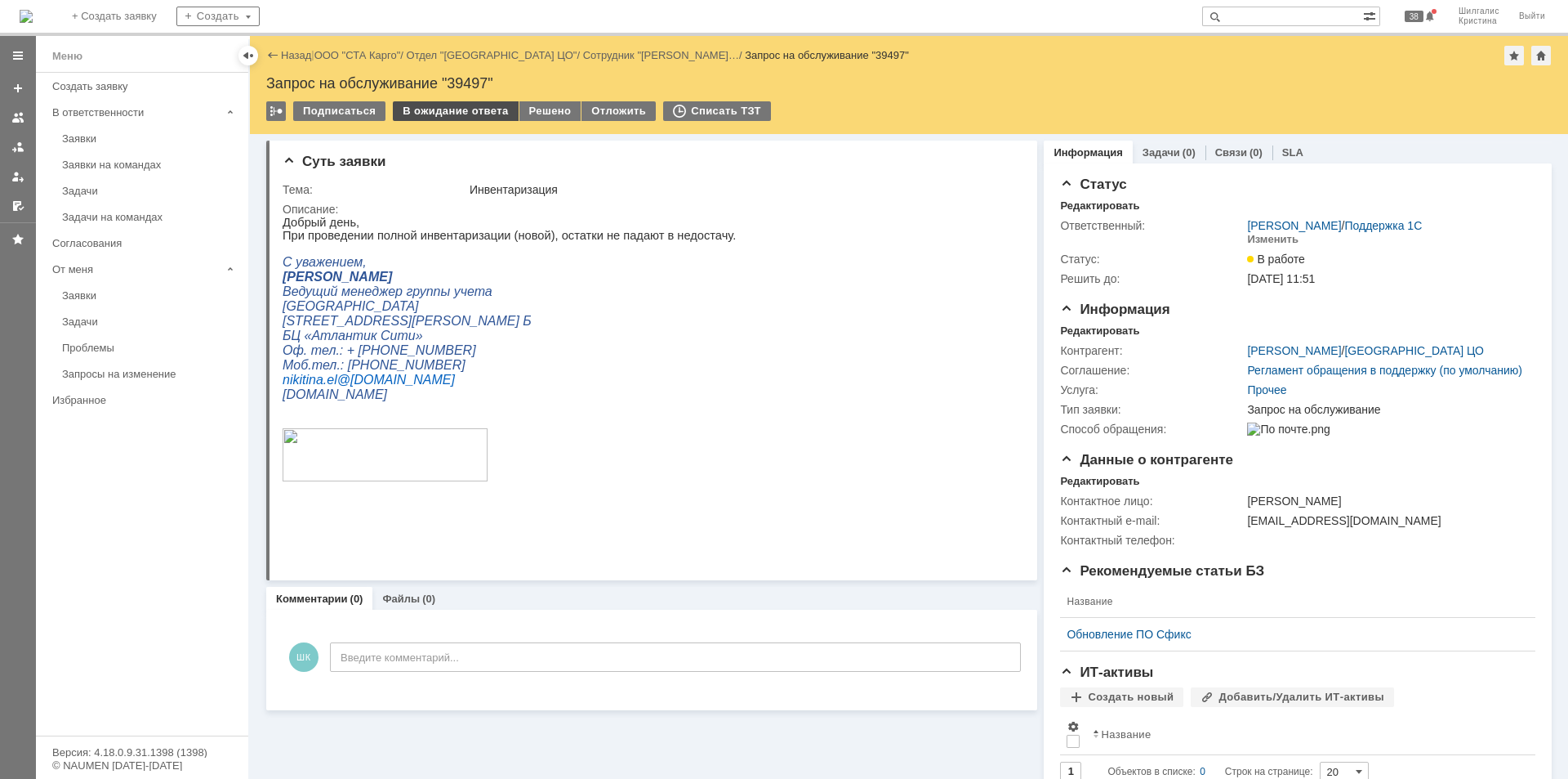
click at [487, 110] on div "В ожидание ответа" at bounding box center [455, 110] width 125 height 19
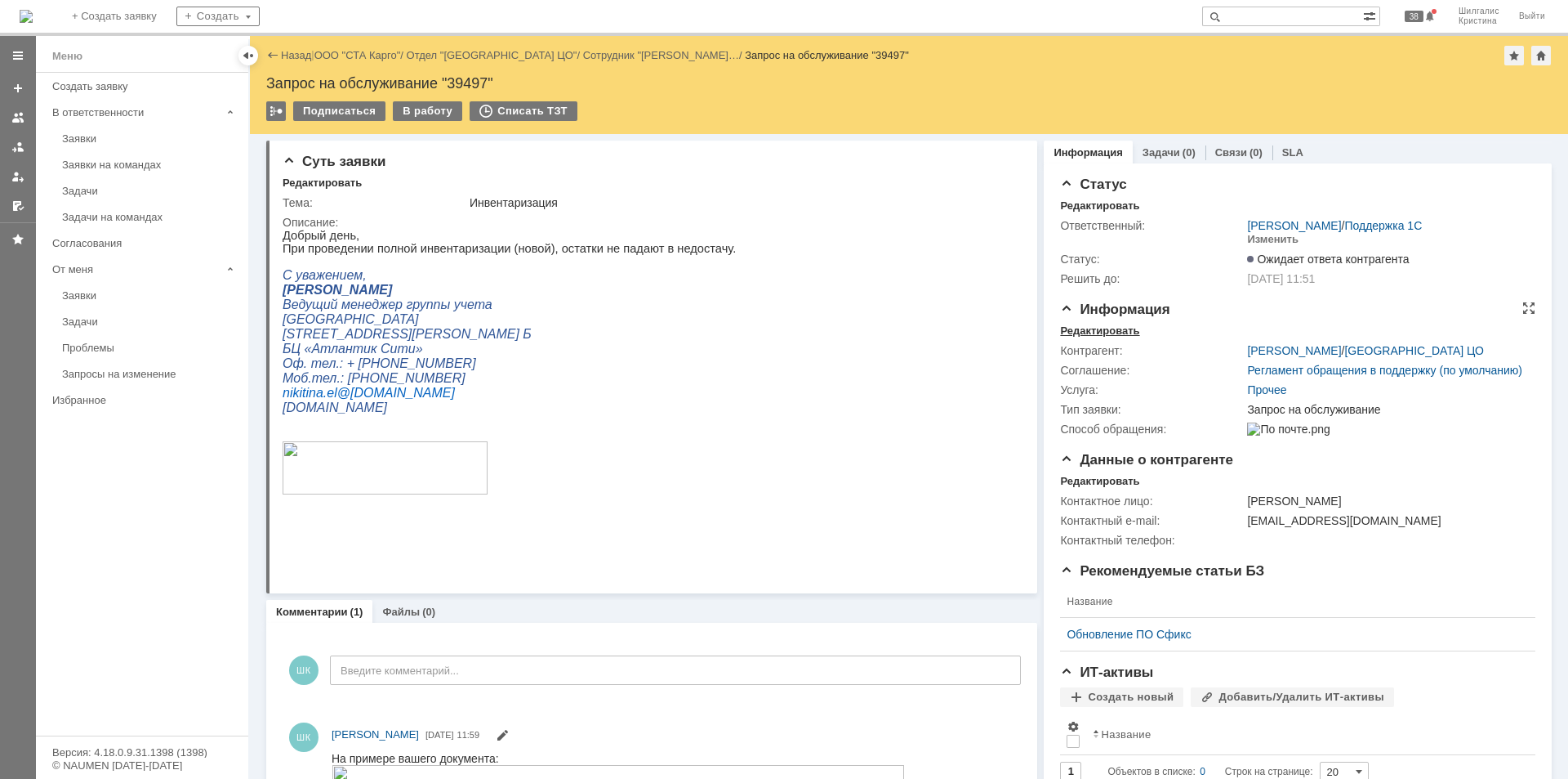
click at [1097, 326] on div "Редактировать" at bounding box center [1099, 331] width 79 height 13
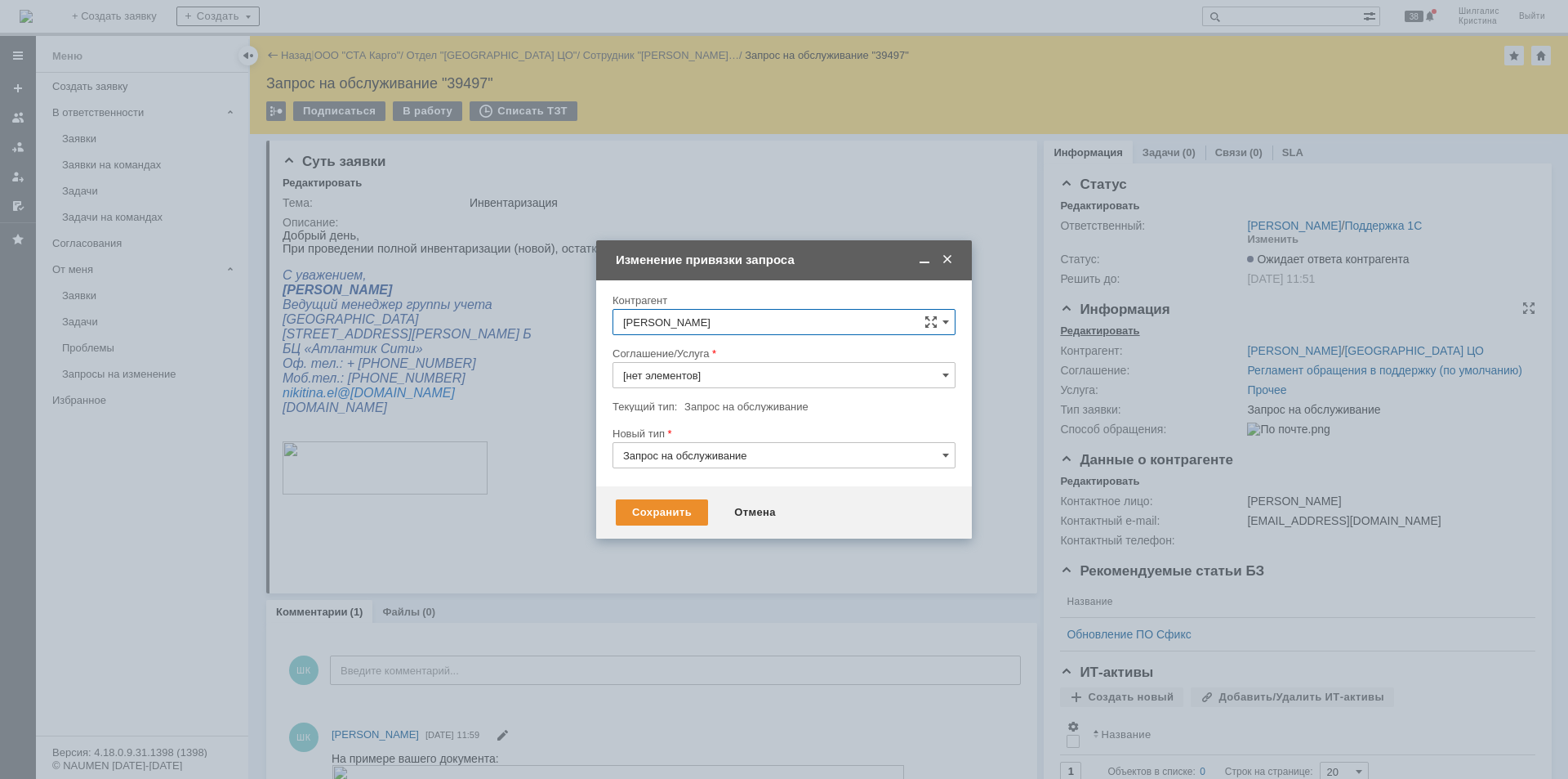
type input "Прочее"
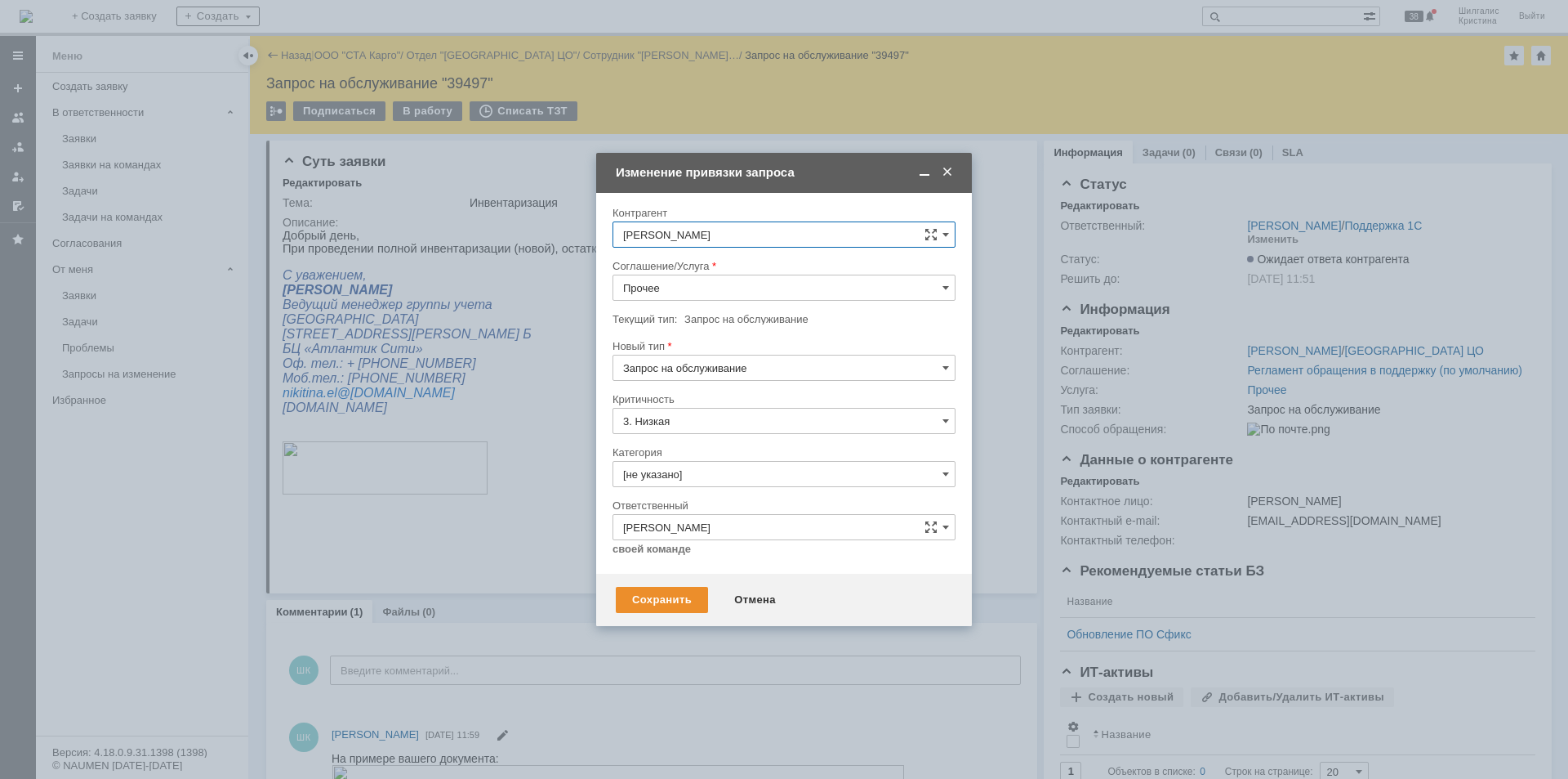
click at [678, 282] on input "Прочее" at bounding box center [784, 287] width 343 height 26
click at [739, 326] on span "WMS Инвентаризация" at bounding box center [784, 326] width 322 height 13
type input "WMS Инвентаризация"
click at [698, 471] on input "[не указано]" at bounding box center [784, 473] width 343 height 26
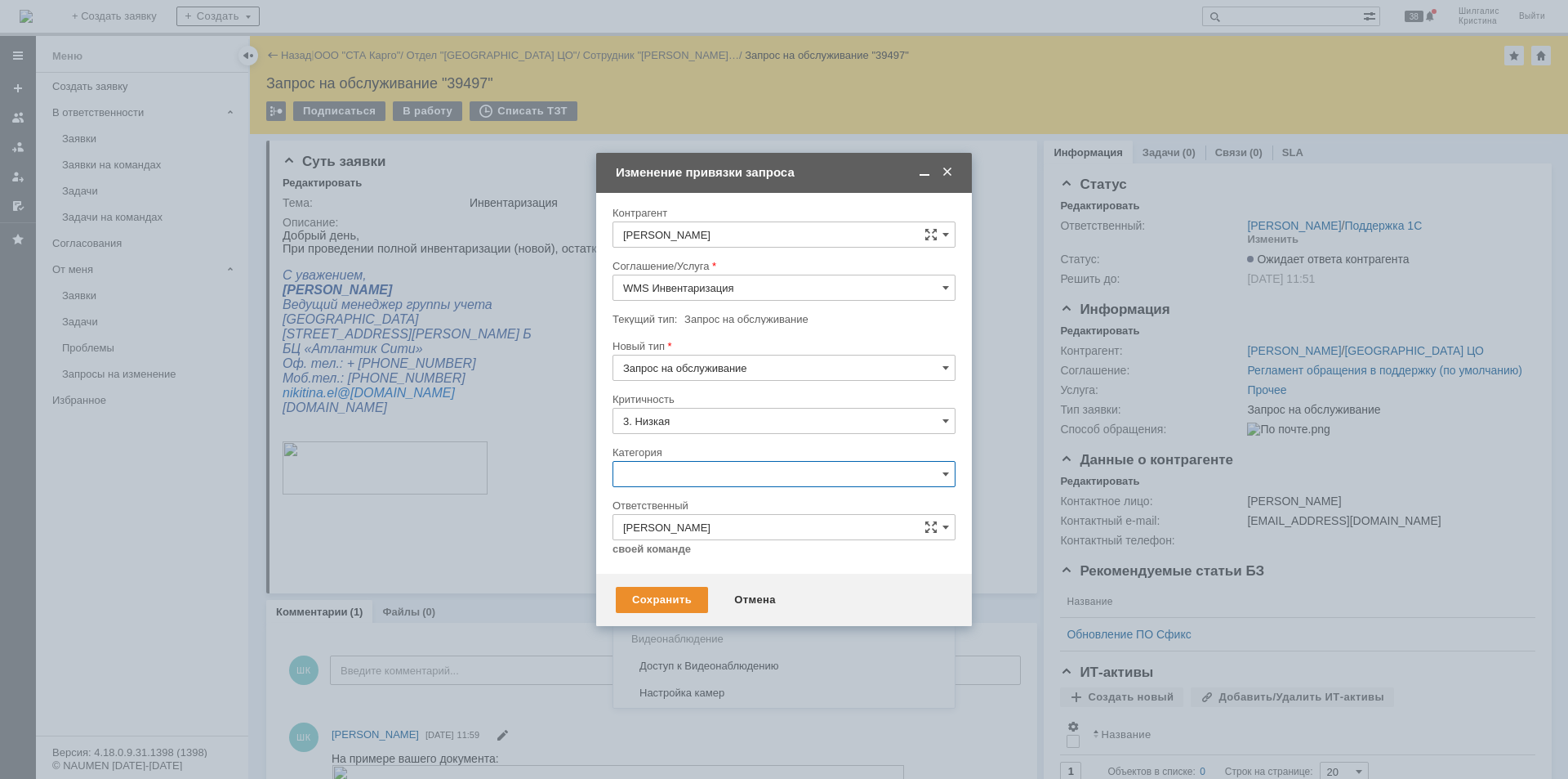
click at [717, 585] on span "Консультация пользователя" at bounding box center [784, 585] width 322 height 13
click at [654, 590] on div "Сохранить" at bounding box center [662, 599] width 92 height 26
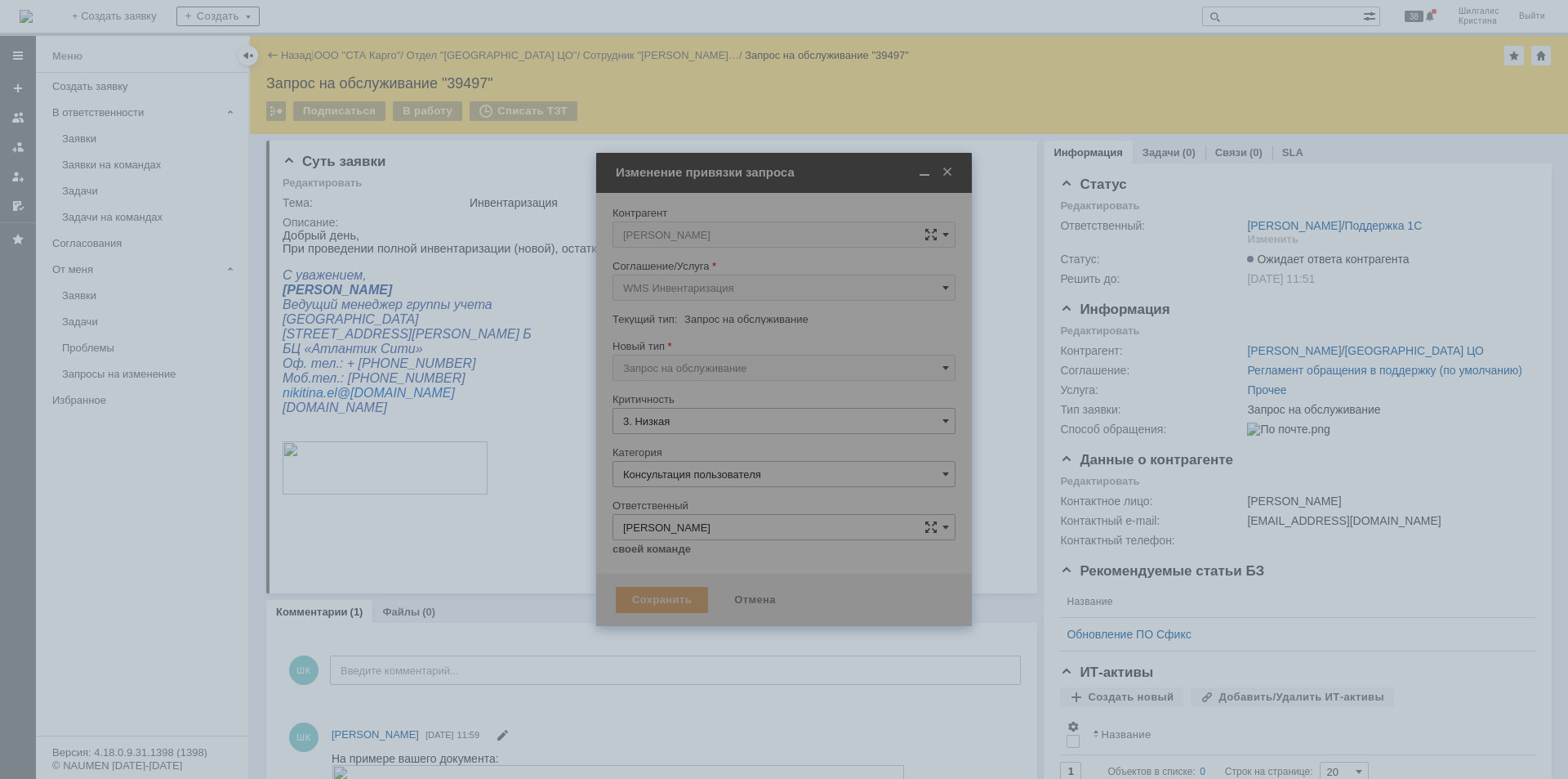
type input "Консультация пользователя"
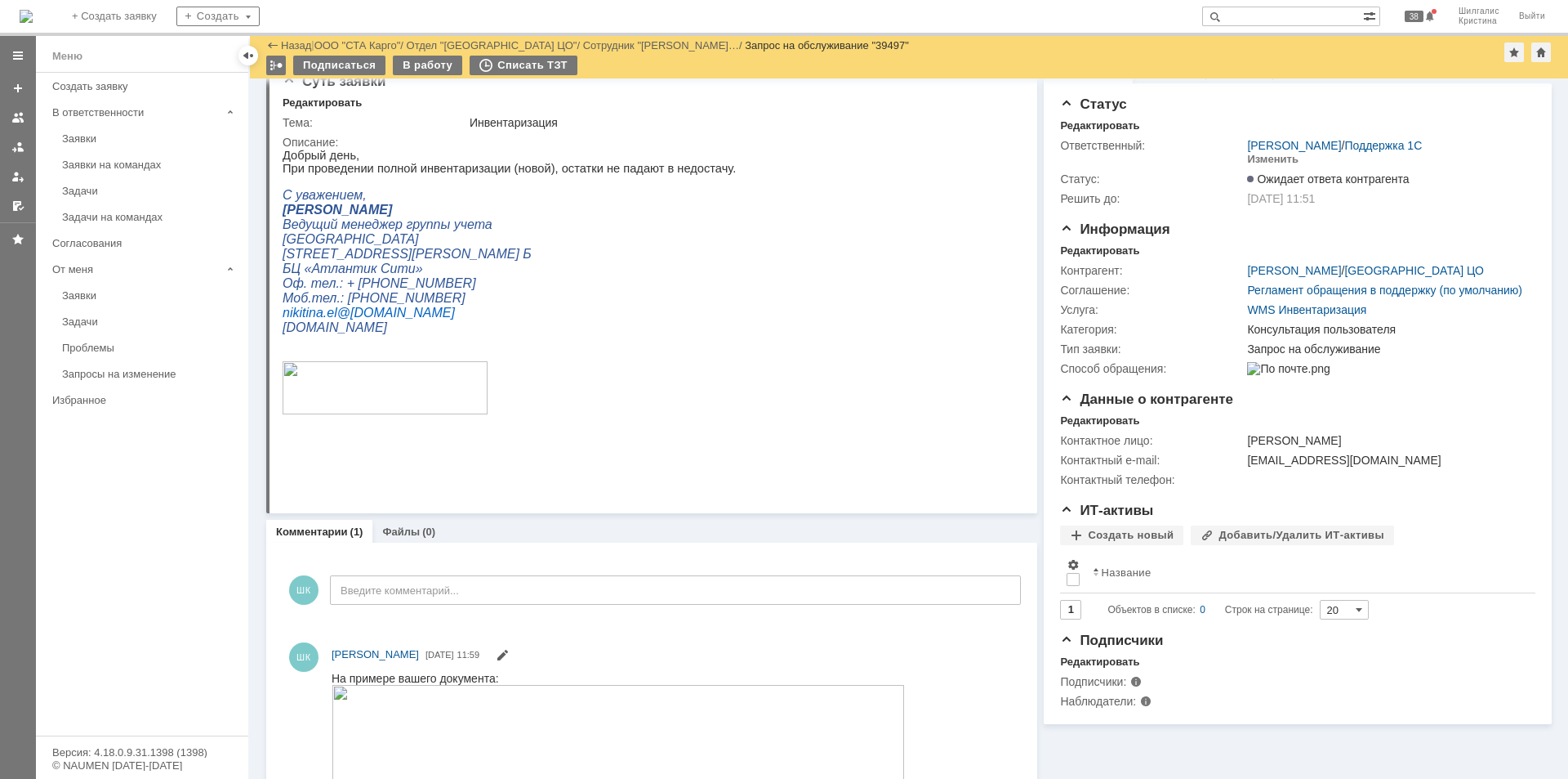
scroll to position [0, 0]
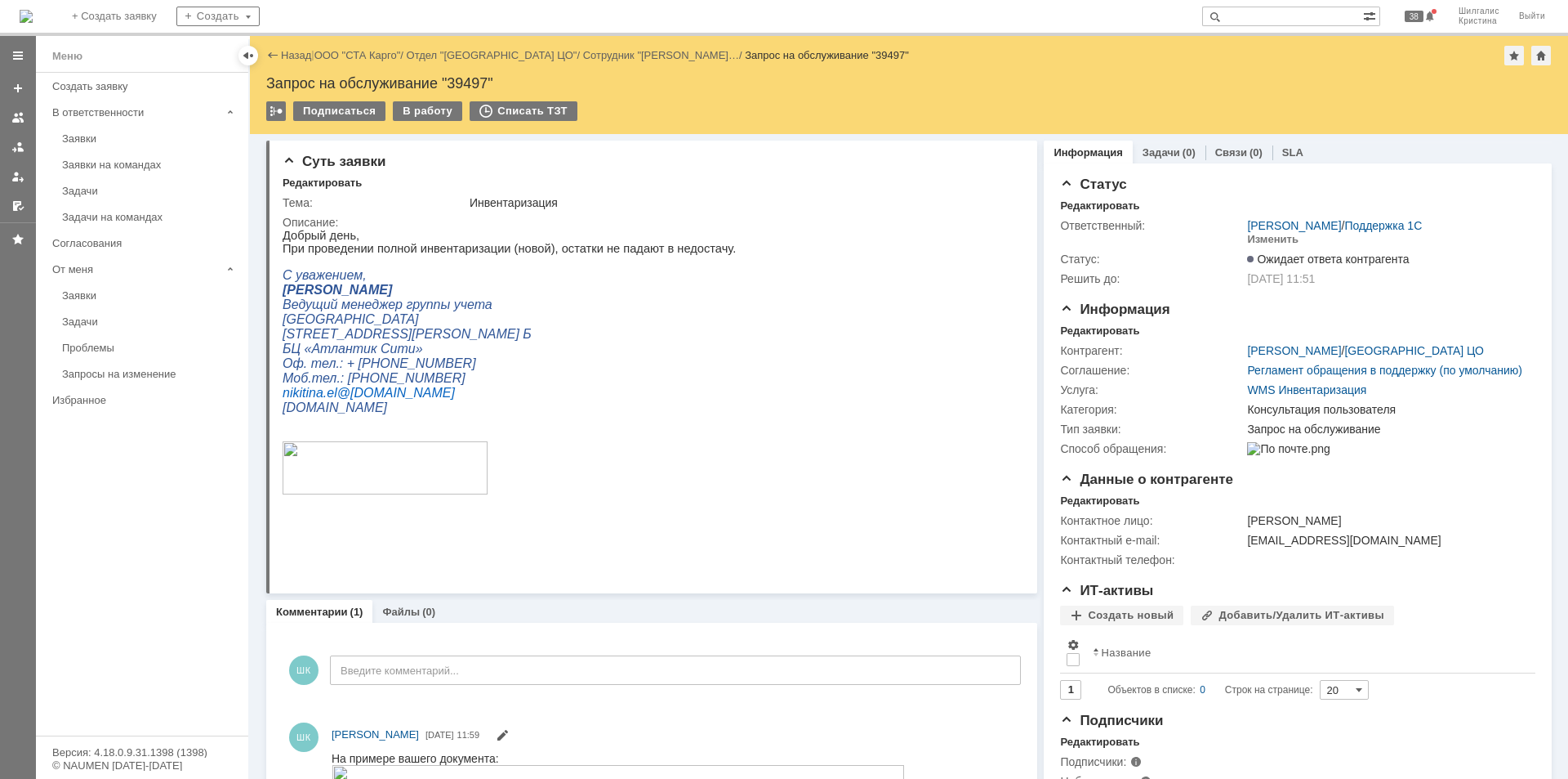
click at [353, 54] on link "ООО "СТА Карго"" at bounding box center [358, 55] width 87 height 13
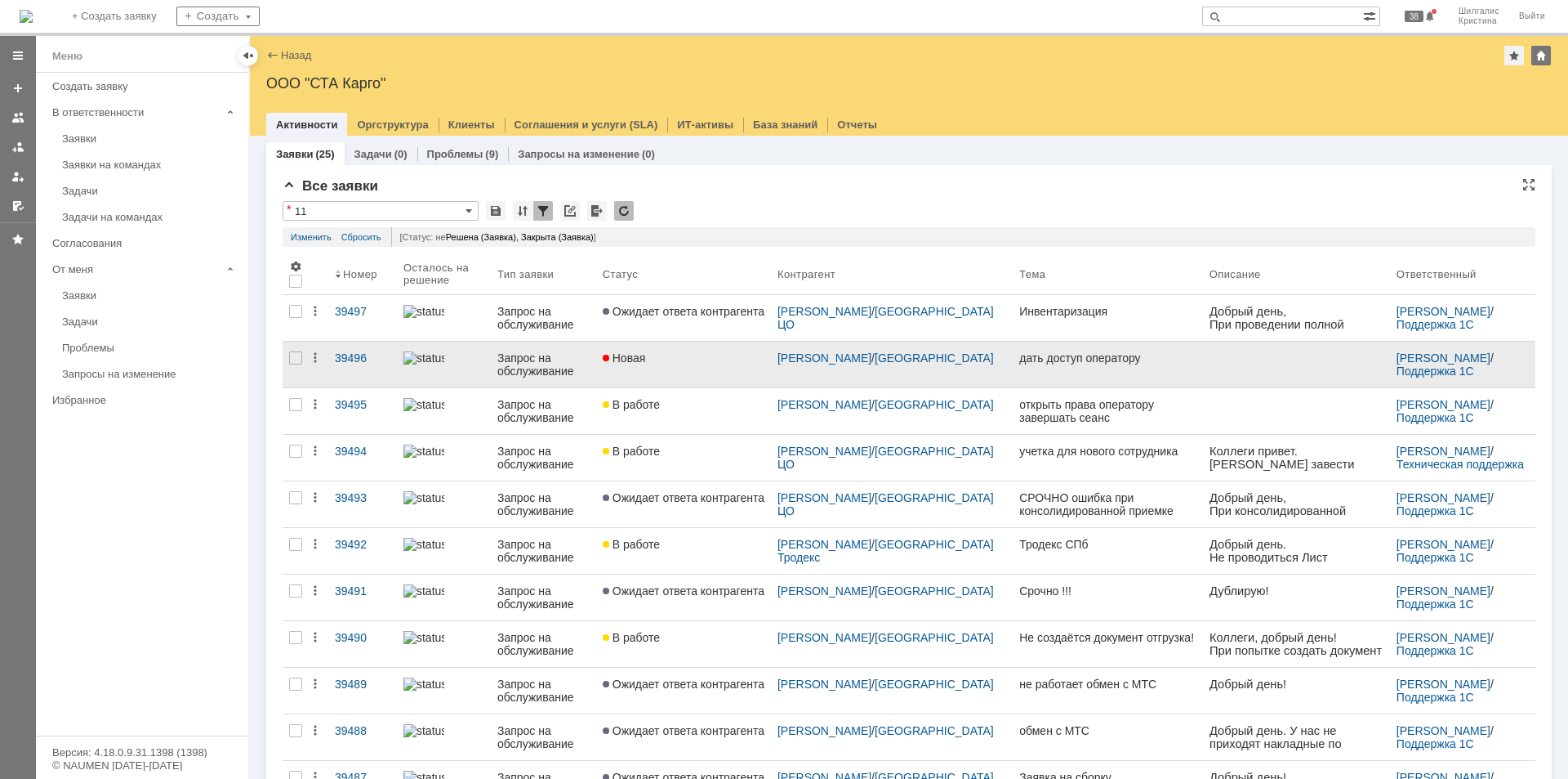
click at [694, 359] on div "Новая" at bounding box center [683, 358] width 162 height 13
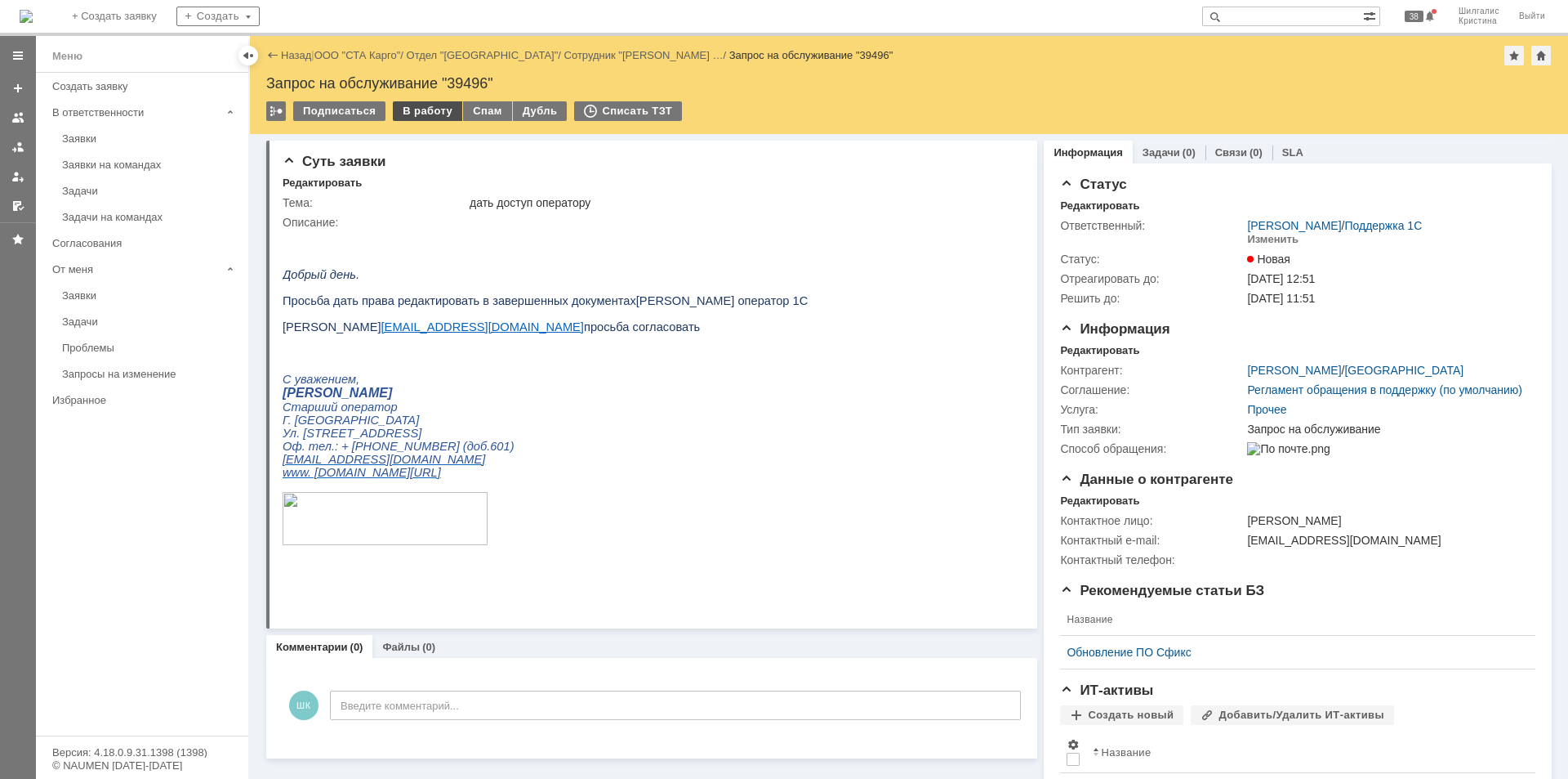
click at [418, 114] on div "В работу" at bounding box center [427, 110] width 69 height 19
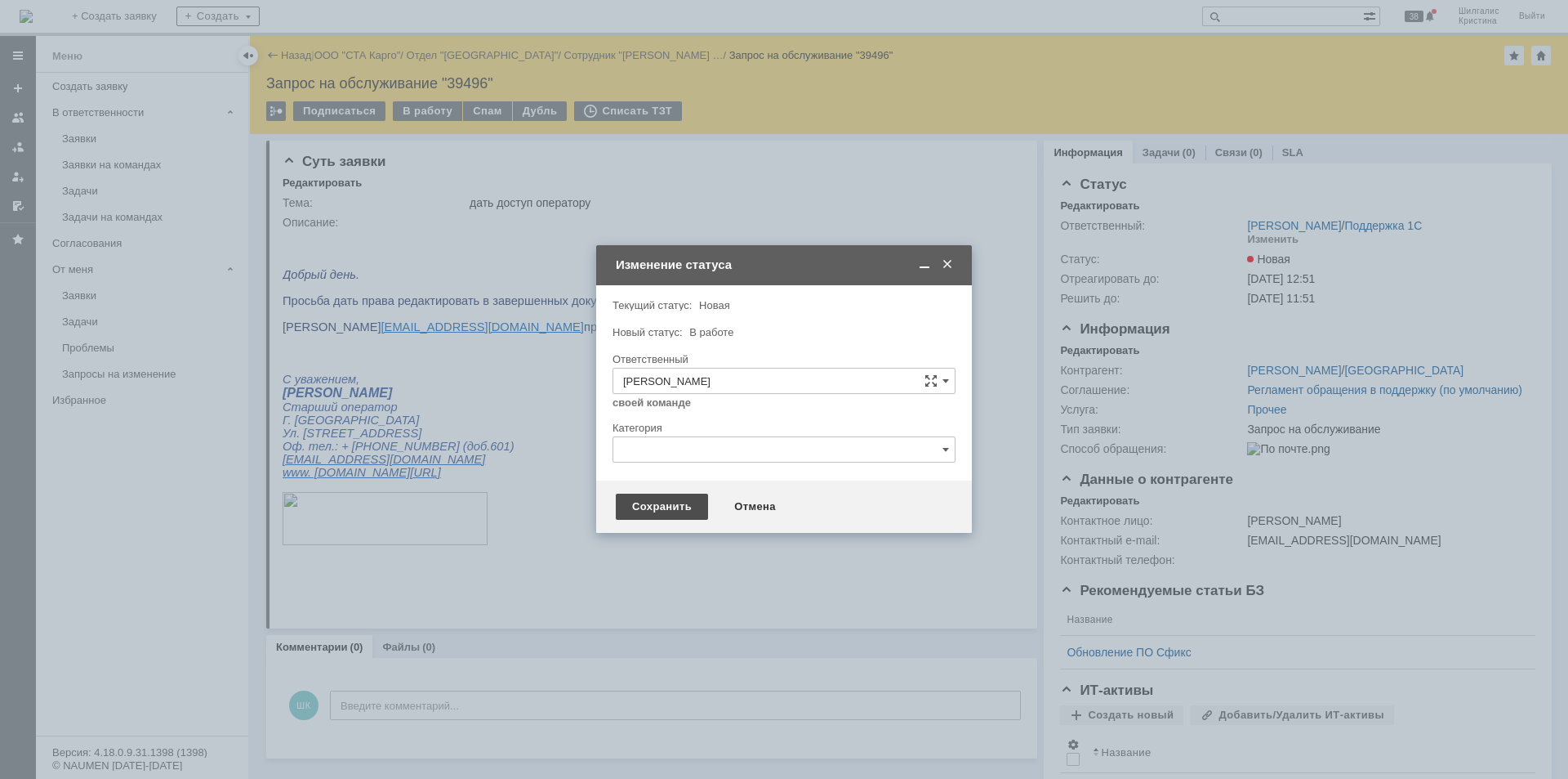
click at [652, 502] on div "Сохранить" at bounding box center [662, 506] width 92 height 26
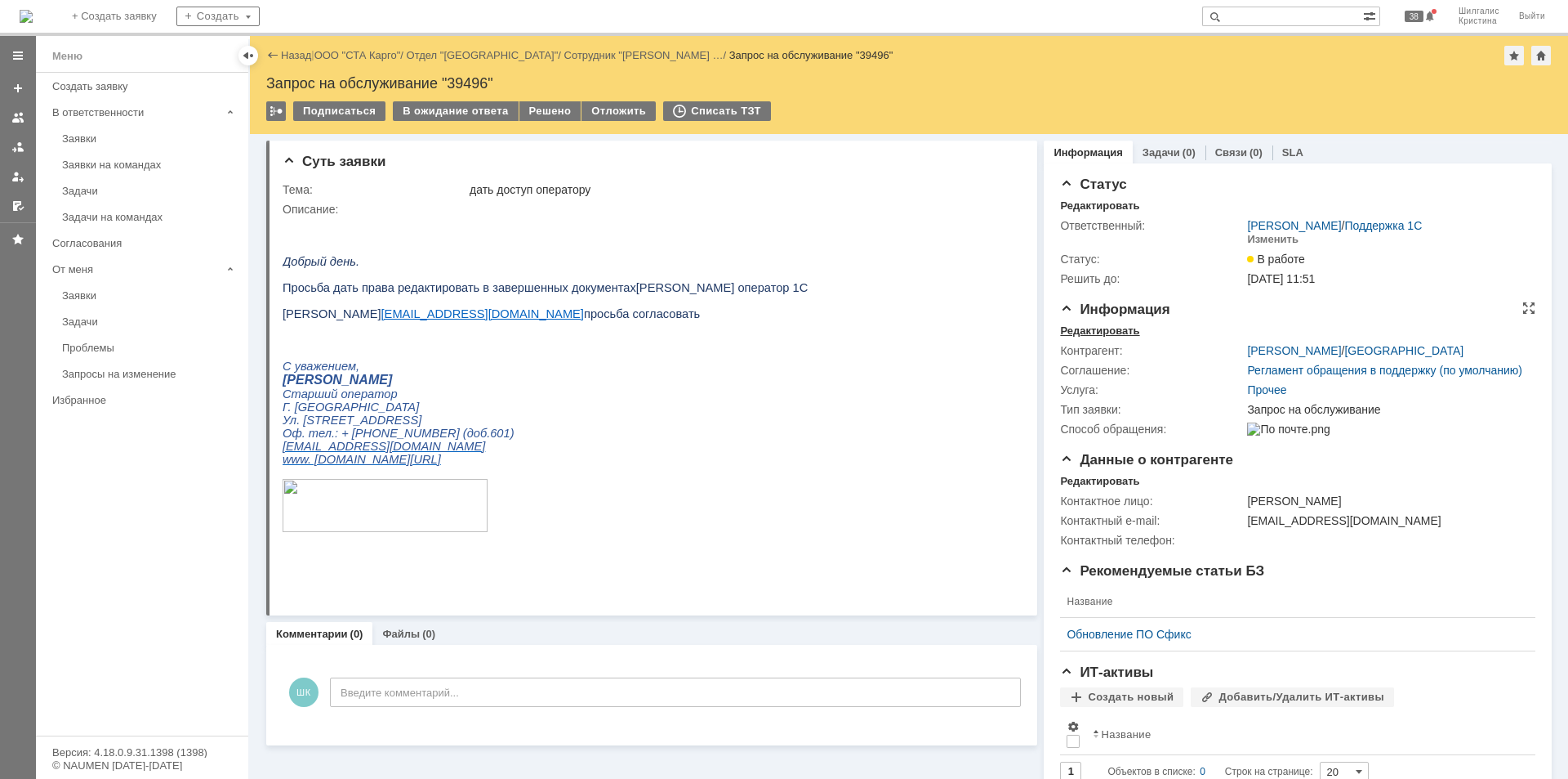
click at [1104, 333] on div "Редактировать" at bounding box center [1099, 331] width 79 height 13
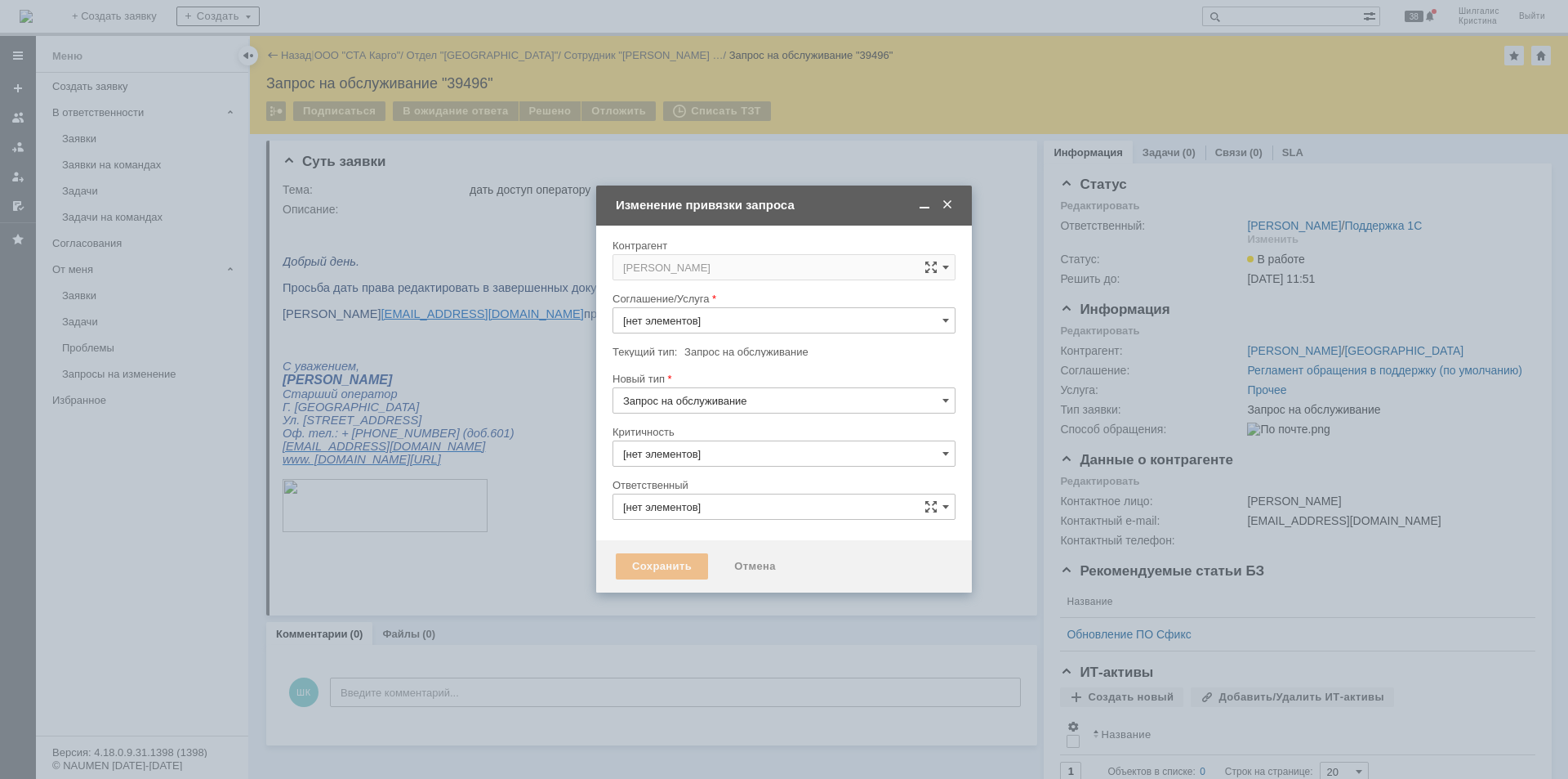
type input "Прочее"
type input "3. Низкая"
type input "[PERSON_NAME]"
type input "[не указано]"
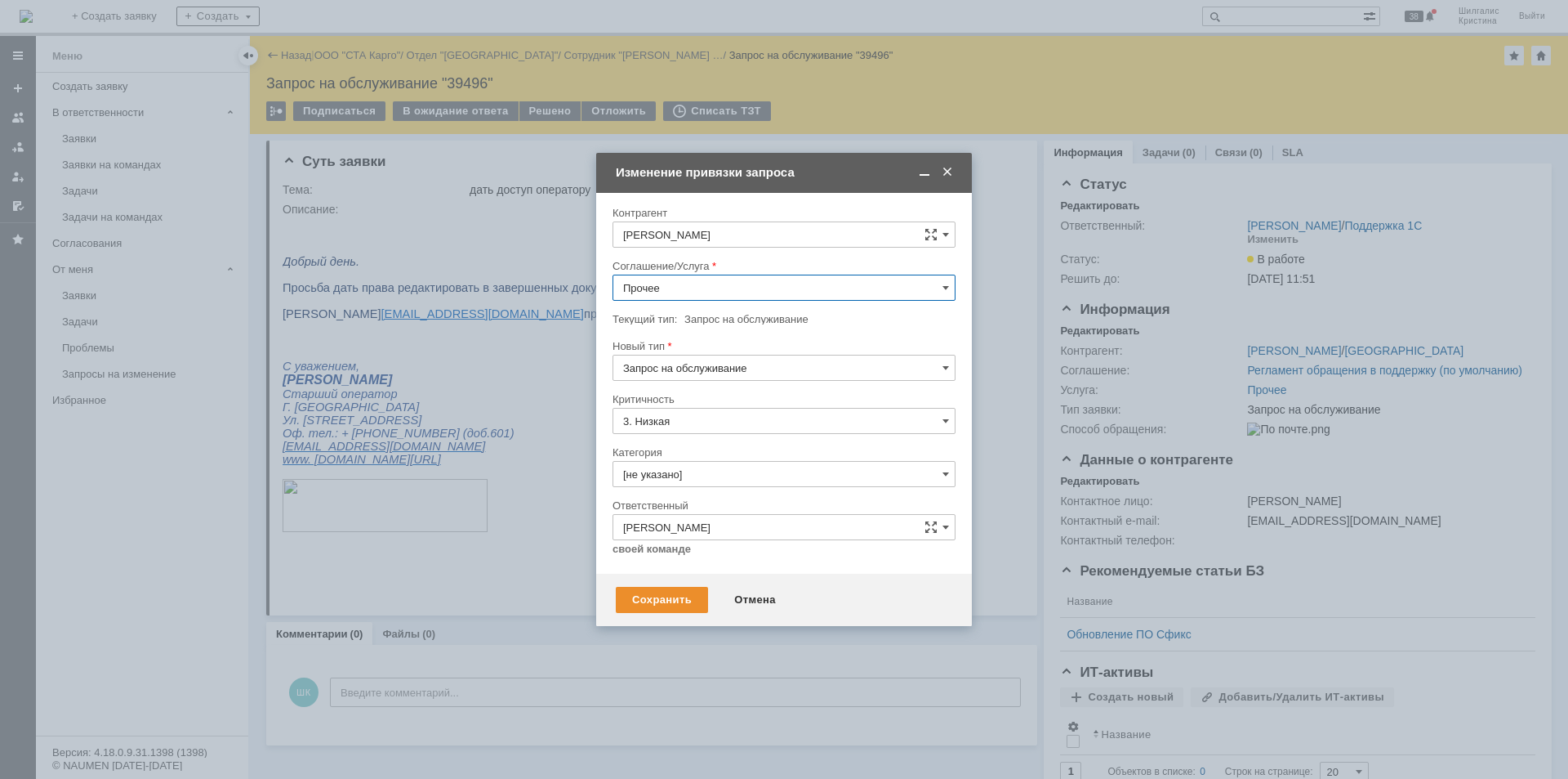
click at [682, 293] on input "Прочее" at bounding box center [784, 287] width 343 height 26
click at [688, 430] on span "WMS Прочее" at bounding box center [784, 431] width 322 height 13
type input "WMS Прочее"
click at [710, 476] on input "[не указано]" at bounding box center [784, 473] width 343 height 26
click at [686, 562] on span "Изменение" at bounding box center [784, 558] width 322 height 13
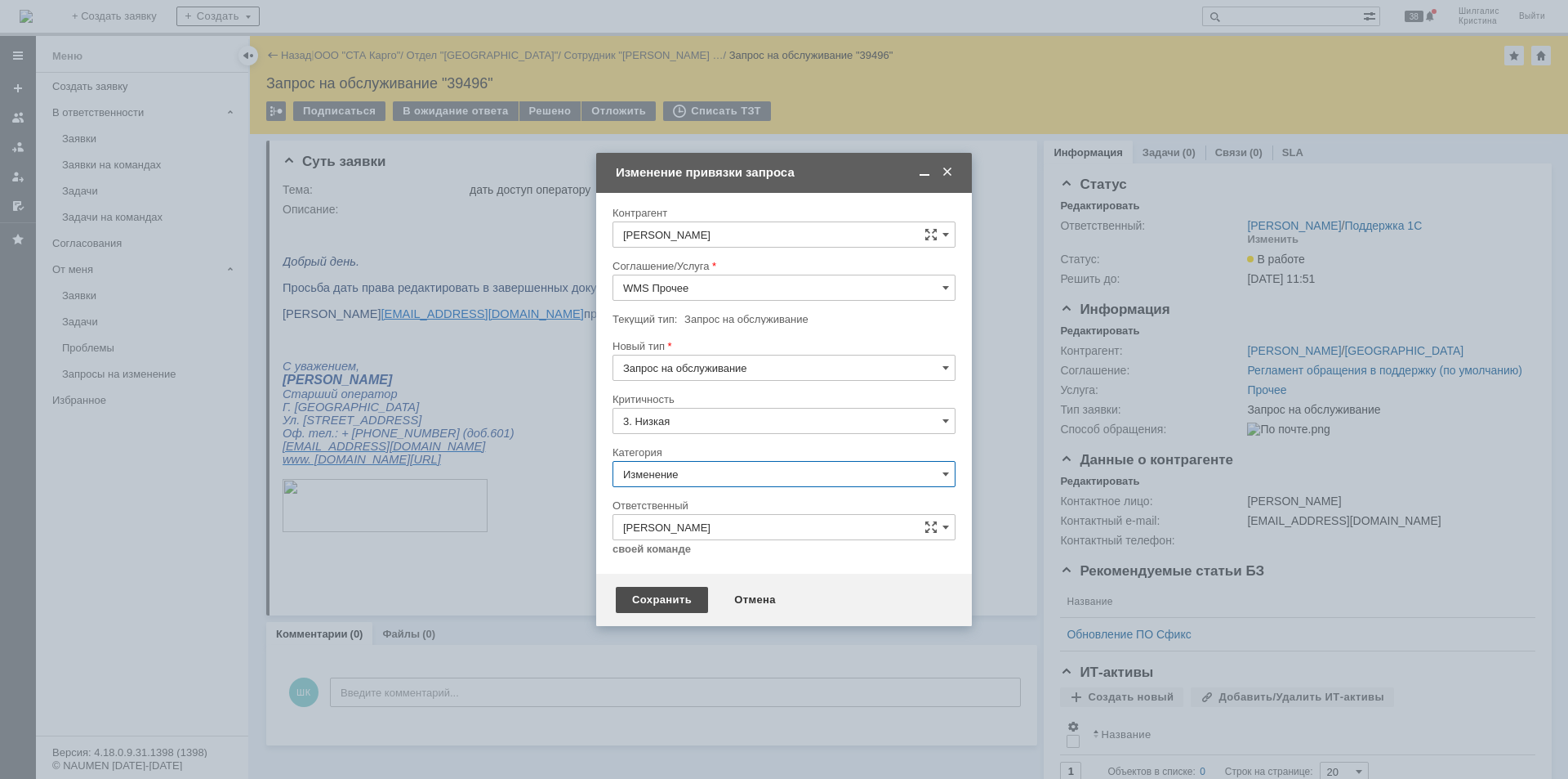
type input "Изменение"
click at [658, 598] on div "Сохранить" at bounding box center [662, 599] width 92 height 26
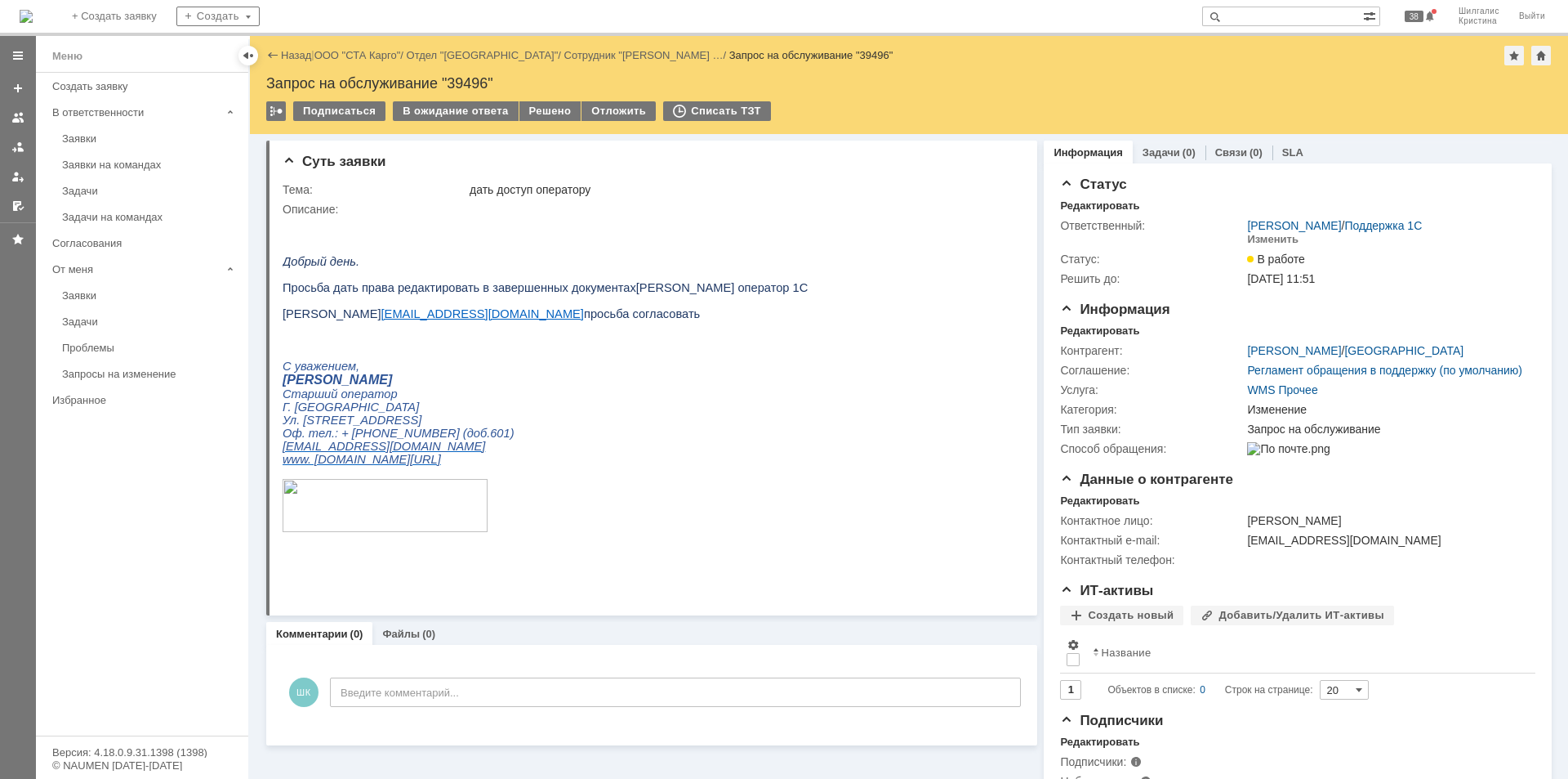
click at [778, 544] on html "Добрый день. Просьба дать права редактировать в заверш е нных документах Ткачен…" at bounding box center [645, 388] width 726 height 344
click at [129, 137] on div "Заявки" at bounding box center [150, 138] width 176 height 13
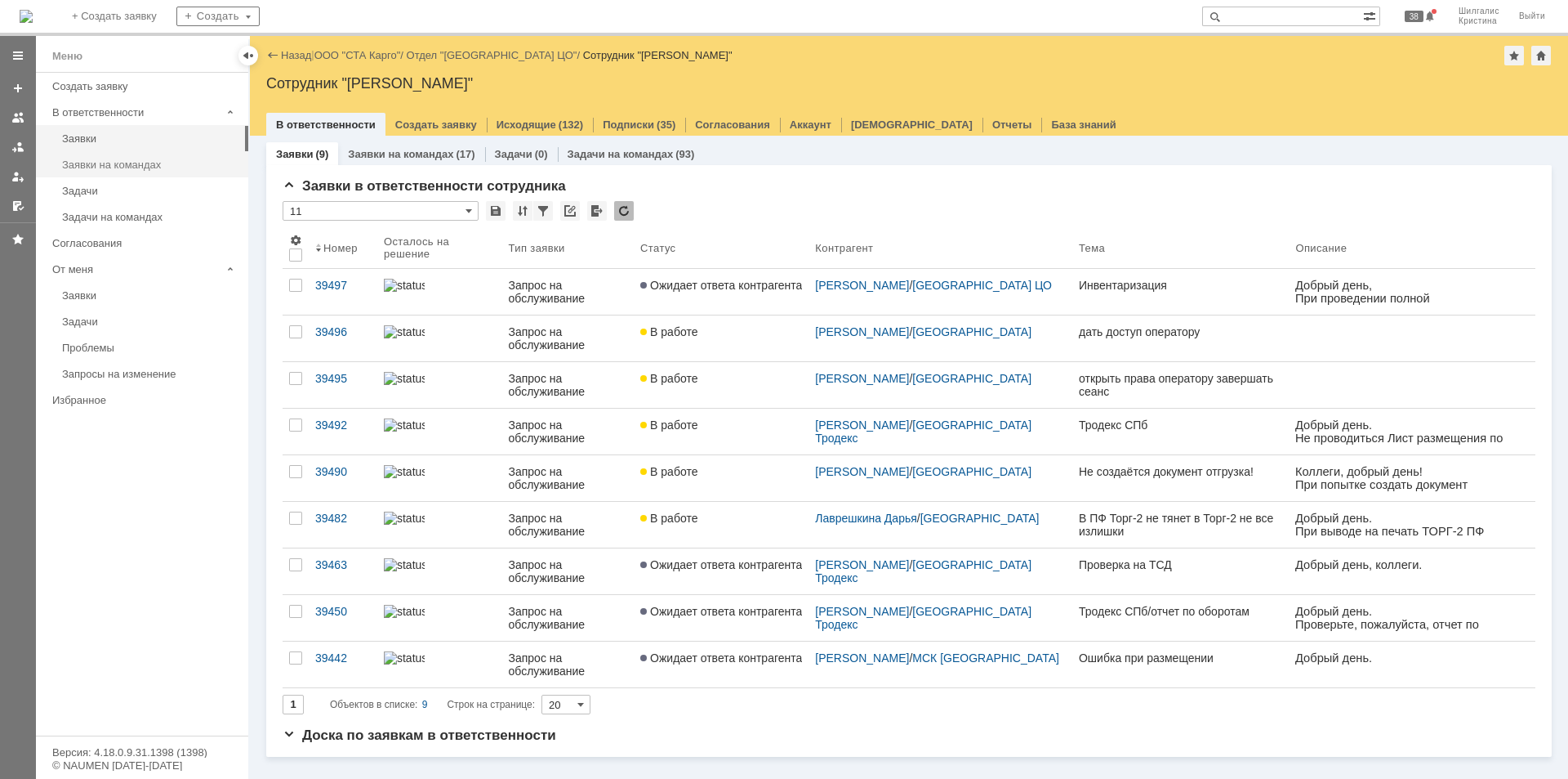
click at [109, 163] on div "Заявки на командах" at bounding box center [150, 165] width 176 height 13
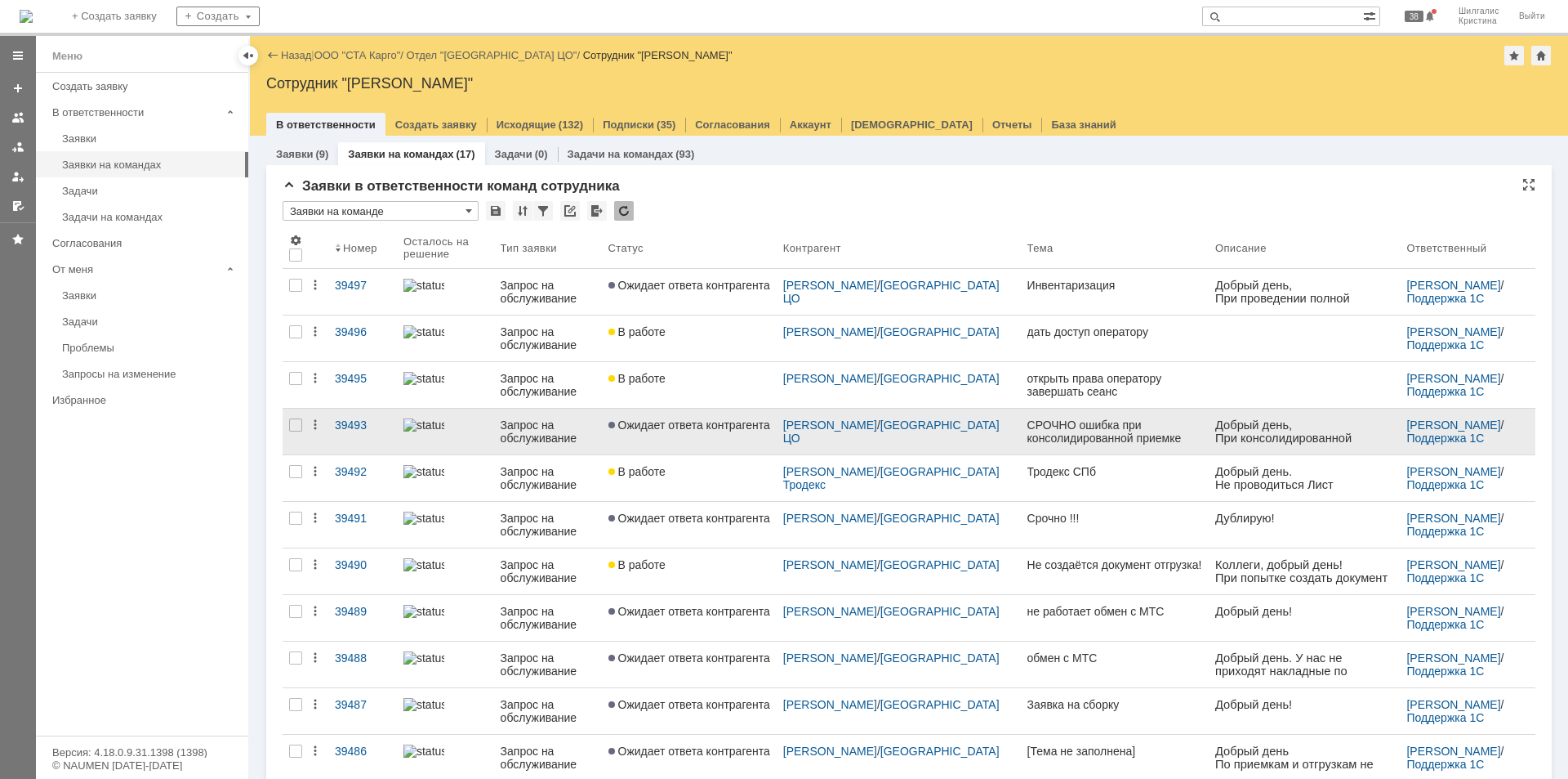
click at [709, 430] on link "Ожидает ответа контрагента" at bounding box center [688, 431] width 175 height 46
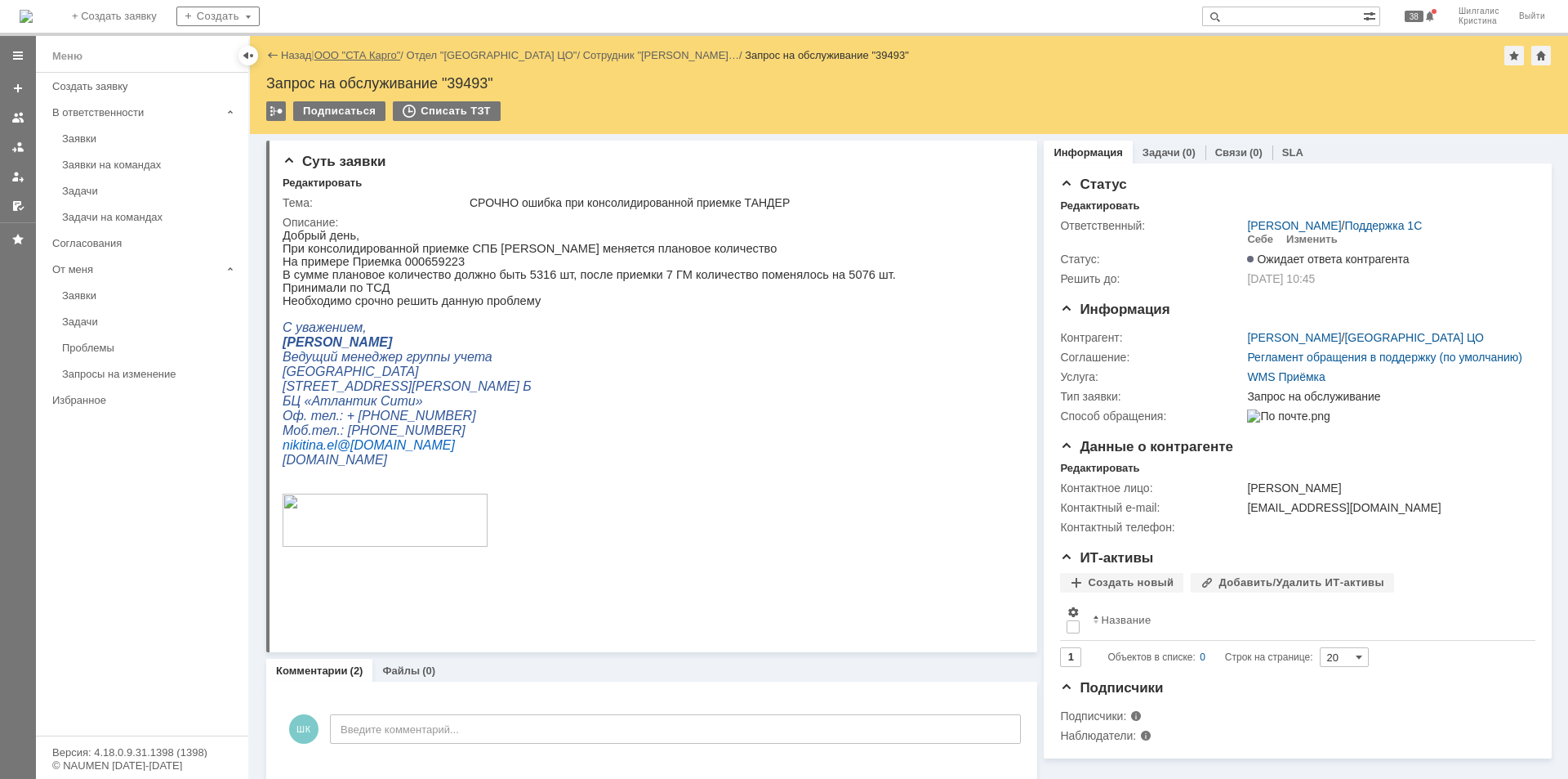
click at [343, 51] on link "ООО "СТА Карго"" at bounding box center [358, 55] width 87 height 13
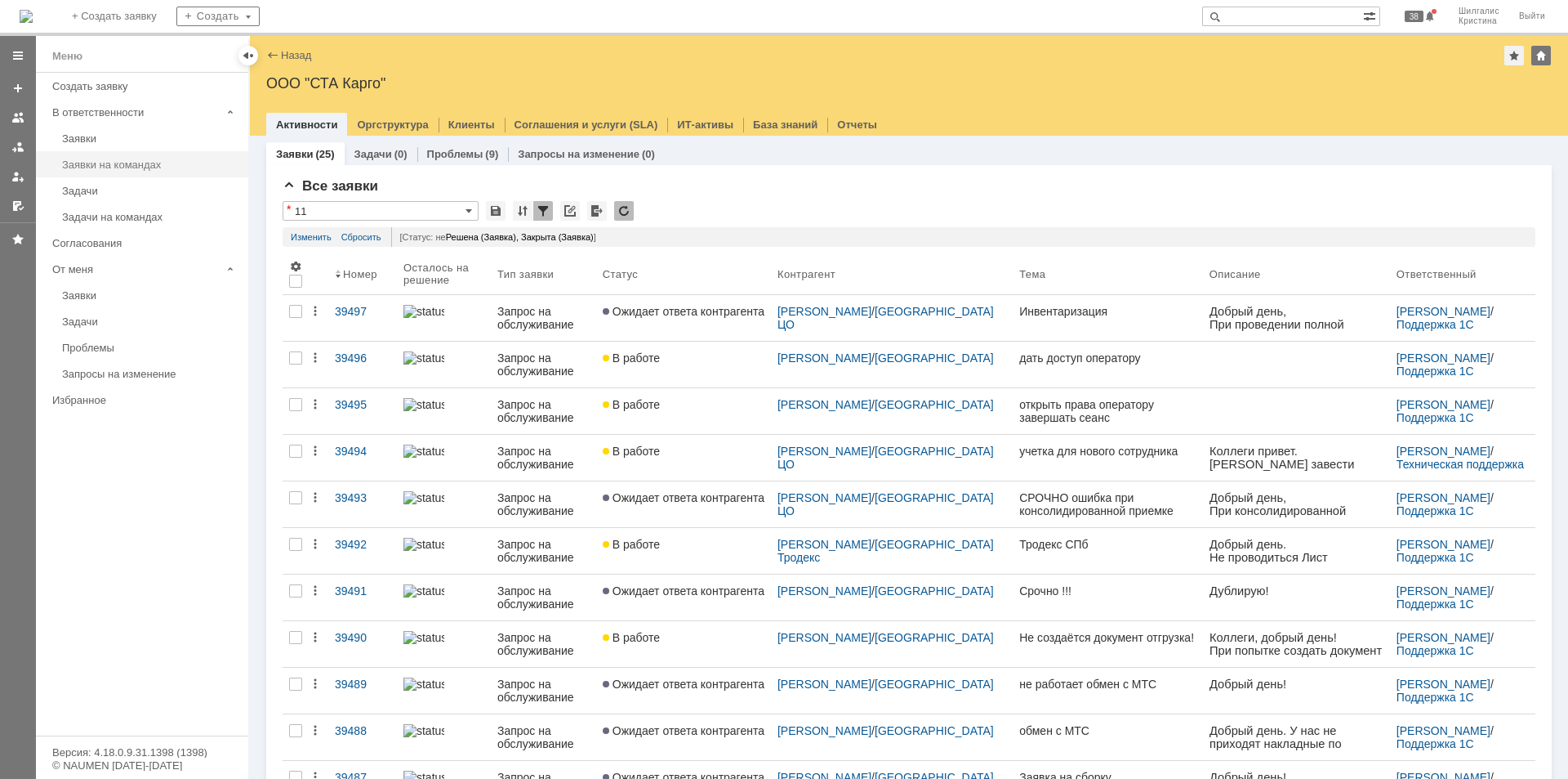
click at [125, 156] on link "Заявки на командах" at bounding box center [150, 165] width 190 height 25
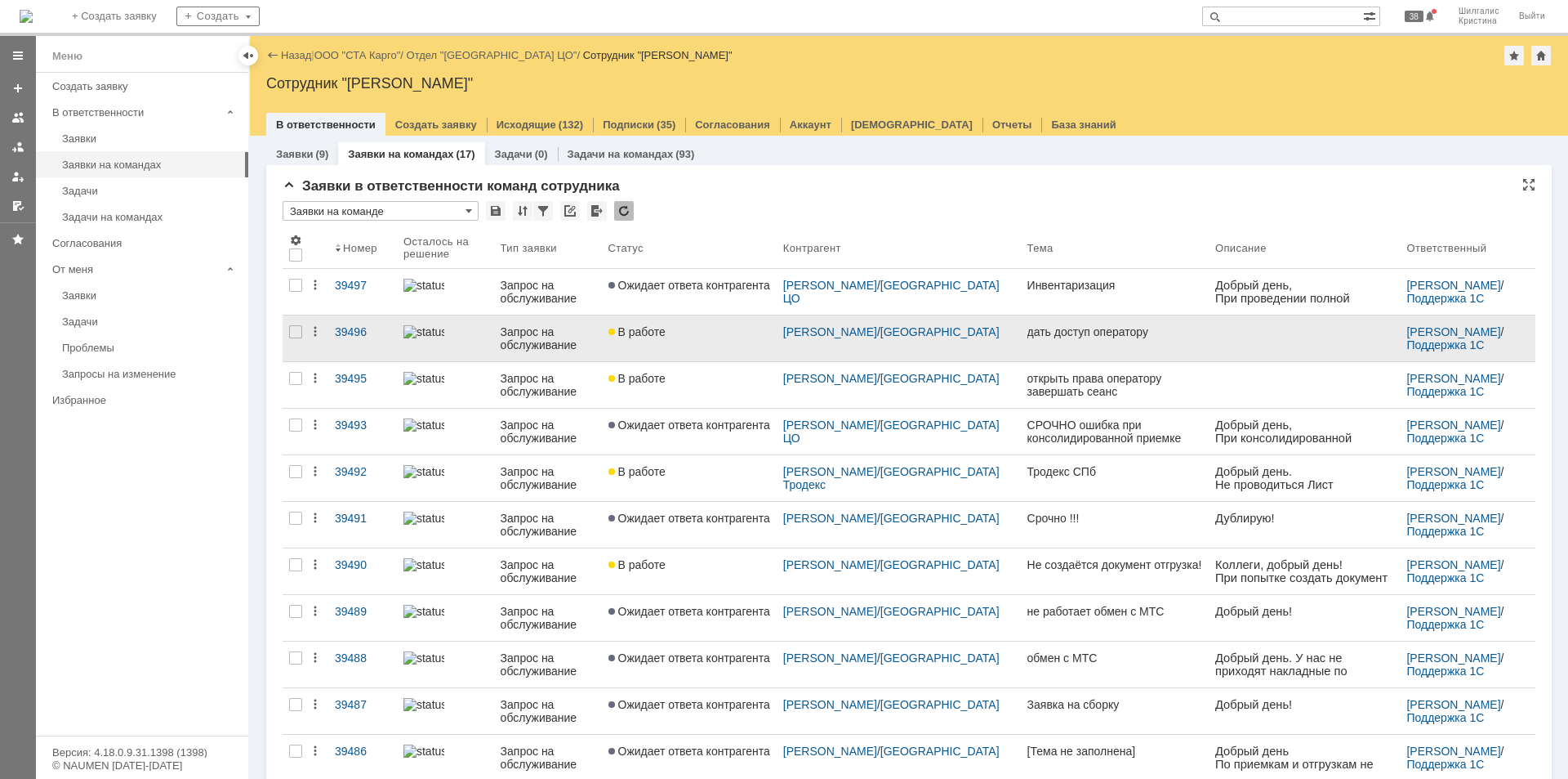
click at [669, 343] on link "В работе" at bounding box center [688, 338] width 175 height 46
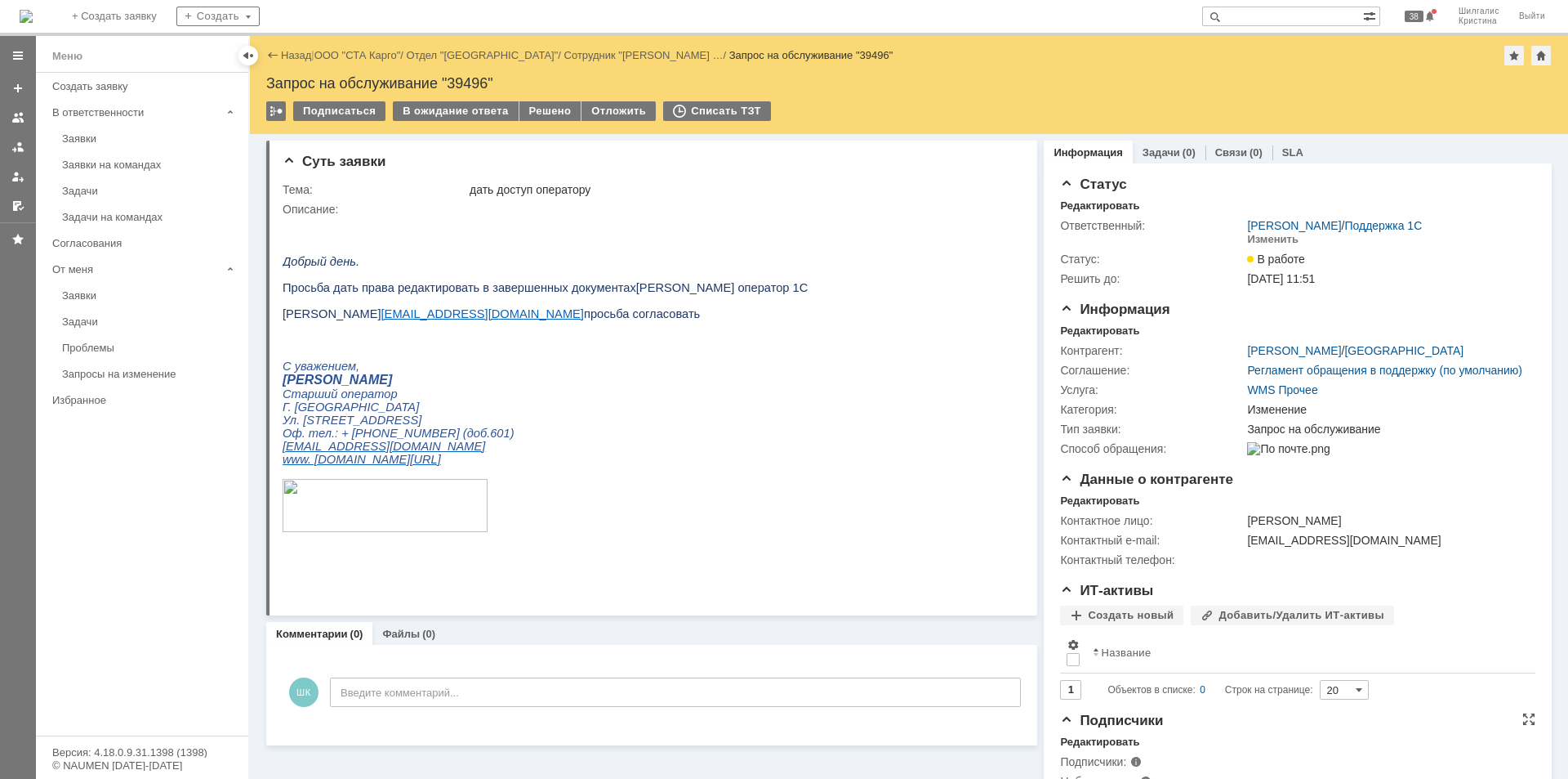
scroll to position [43, 0]
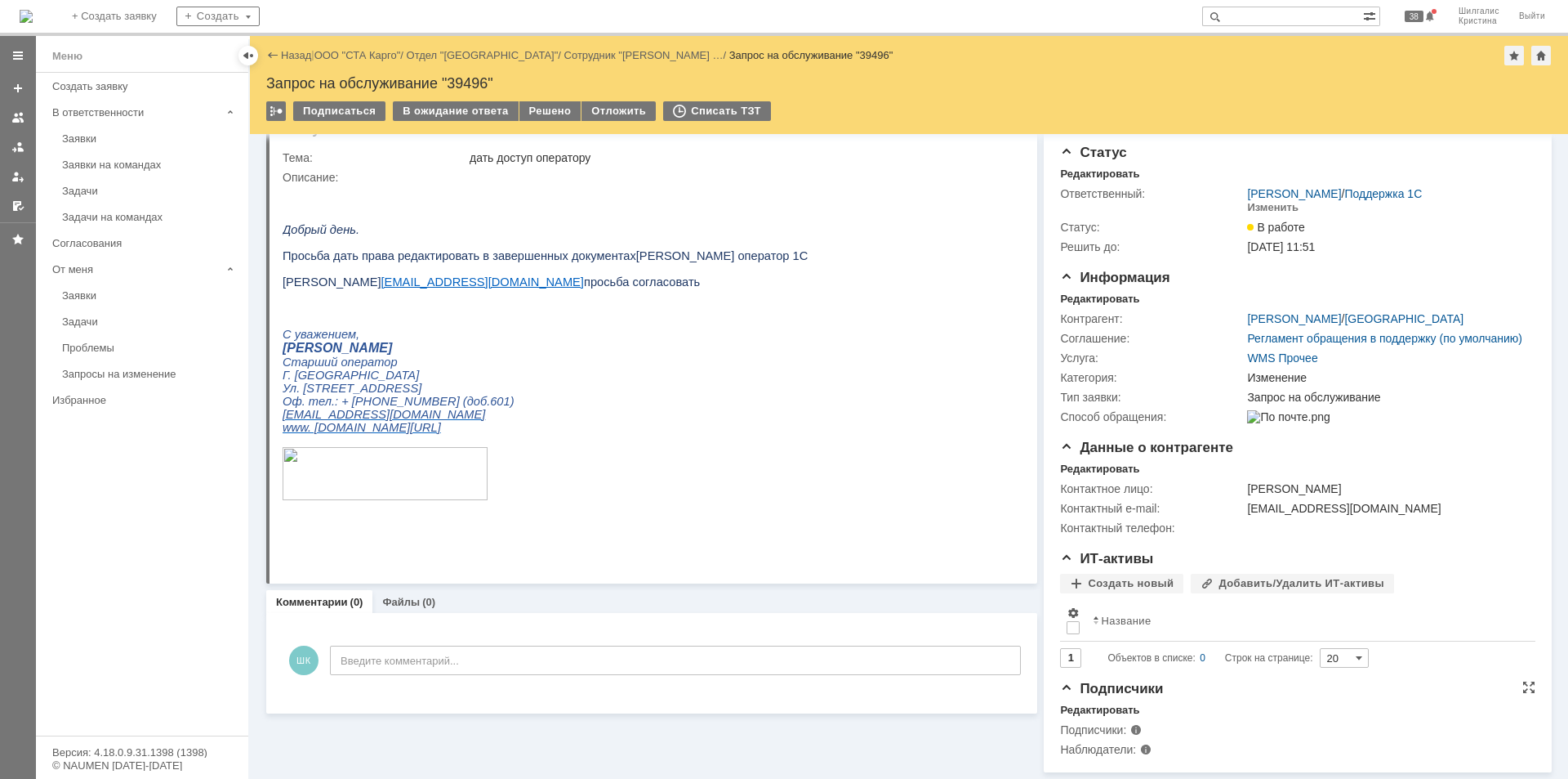
click at [1136, 756] on span at bounding box center [1136, 750] width 0 height 13
click at [1103, 716] on div "Редактировать" at bounding box center [1099, 710] width 79 height 13
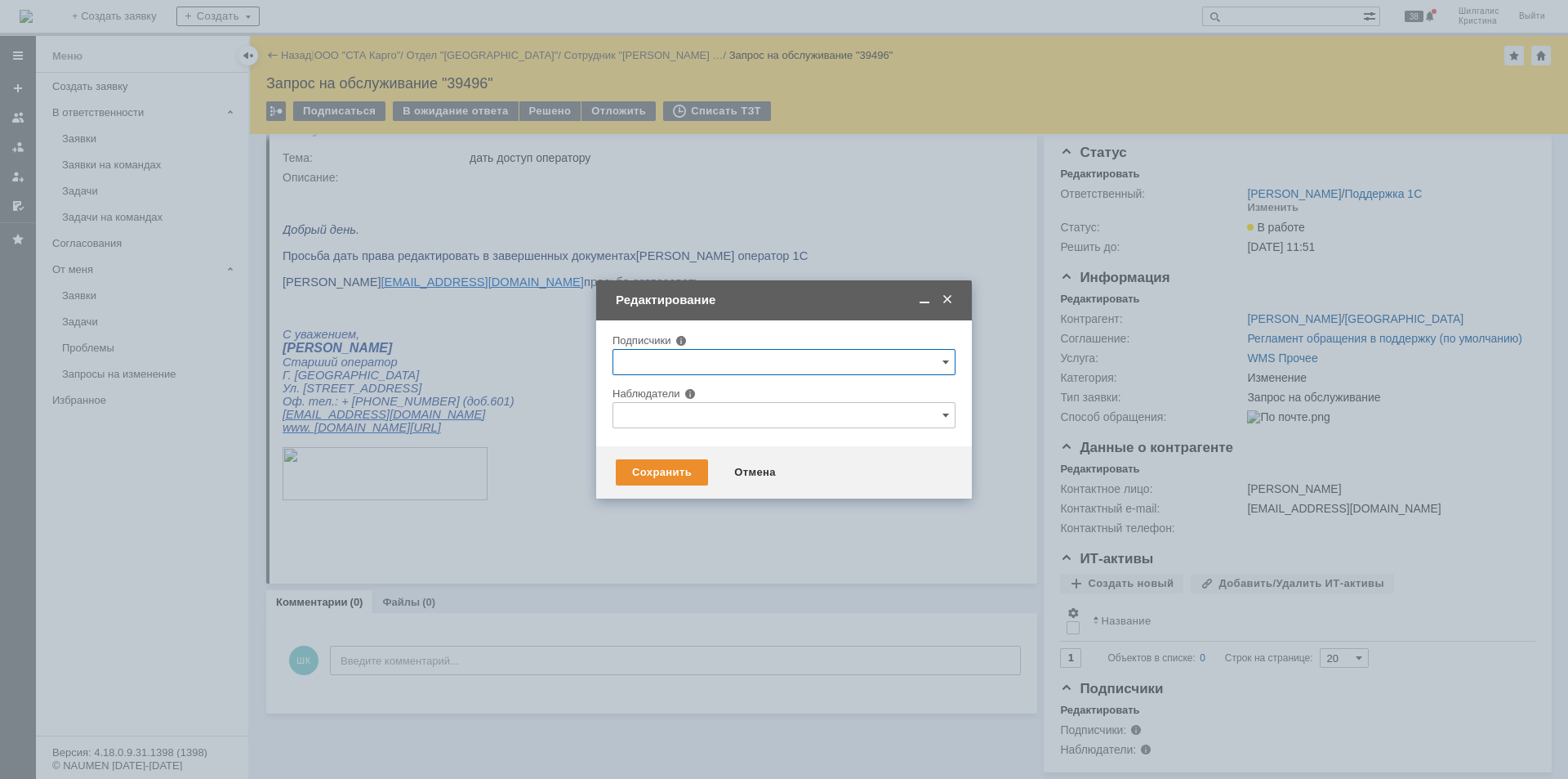
click at [703, 416] on input "text" at bounding box center [784, 415] width 343 height 26
click at [682, 509] on span at bounding box center [682, 507] width 0 height 8
click at [668, 509] on input "[PERSON_NAME]" at bounding box center [670, 510] width 11 height 11
type input "[PERSON_NAME]"
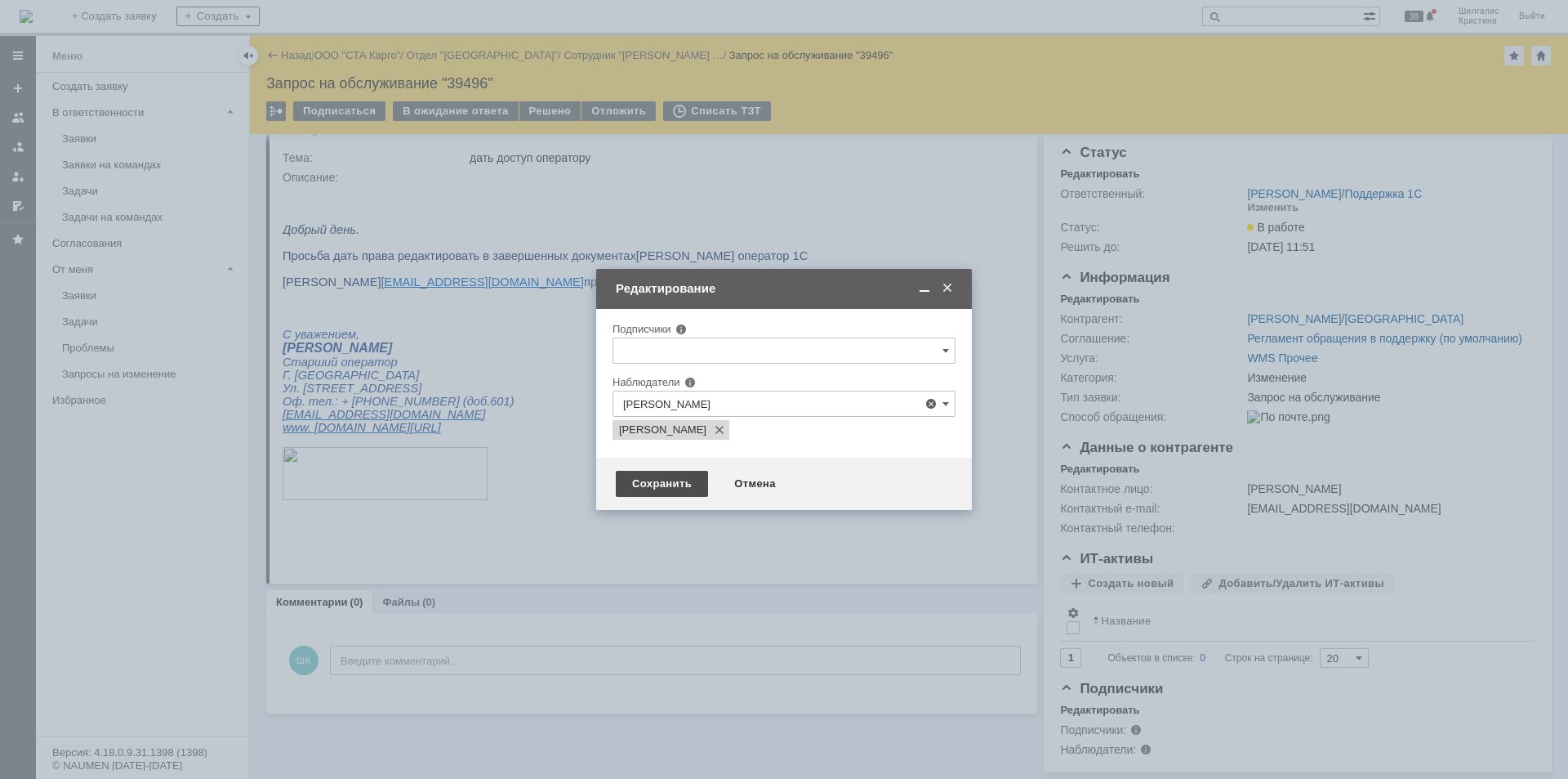
click at [676, 490] on div "Сохранить" at bounding box center [662, 483] width 92 height 26
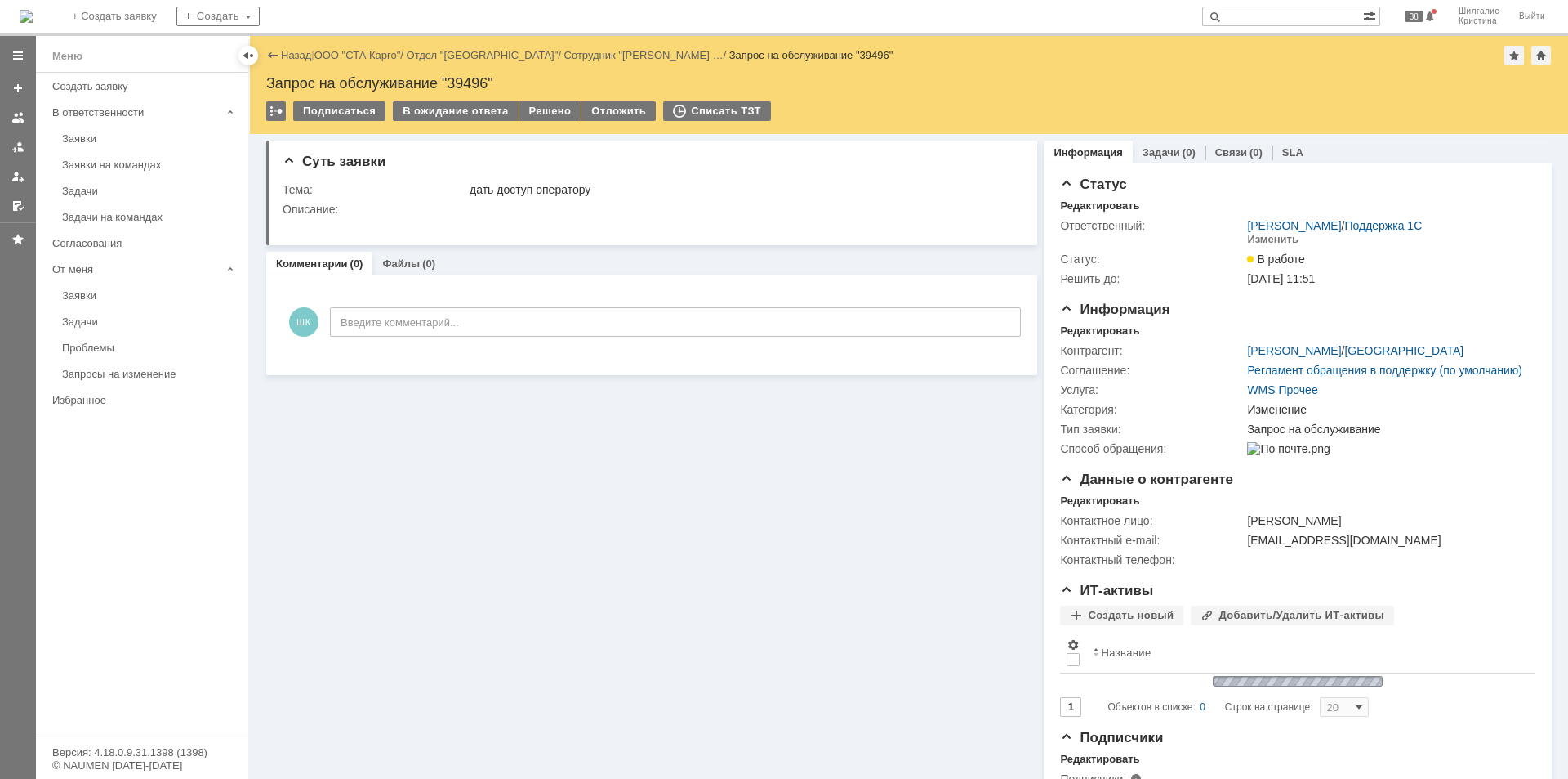
scroll to position [0, 0]
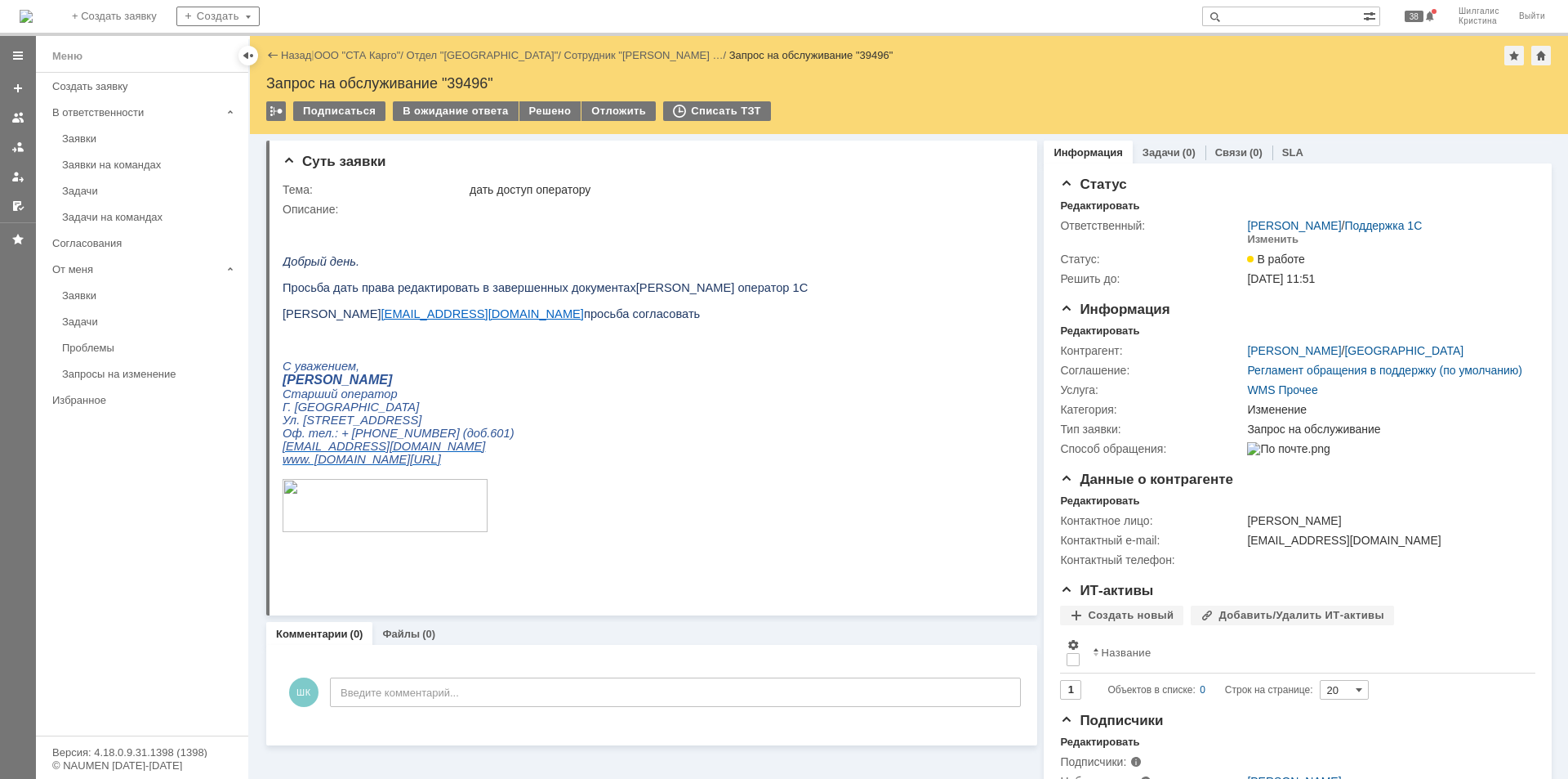
click at [466, 79] on div "Запрос на обслуживание "39496"" at bounding box center [909, 84] width 1286 height 17
click at [466, 79] on div "Запрос на обслуживание "39496"" at bounding box center [909, 84] width 1286 height 17
copy div "39496"
click at [118, 142] on div "Заявки" at bounding box center [150, 138] width 176 height 13
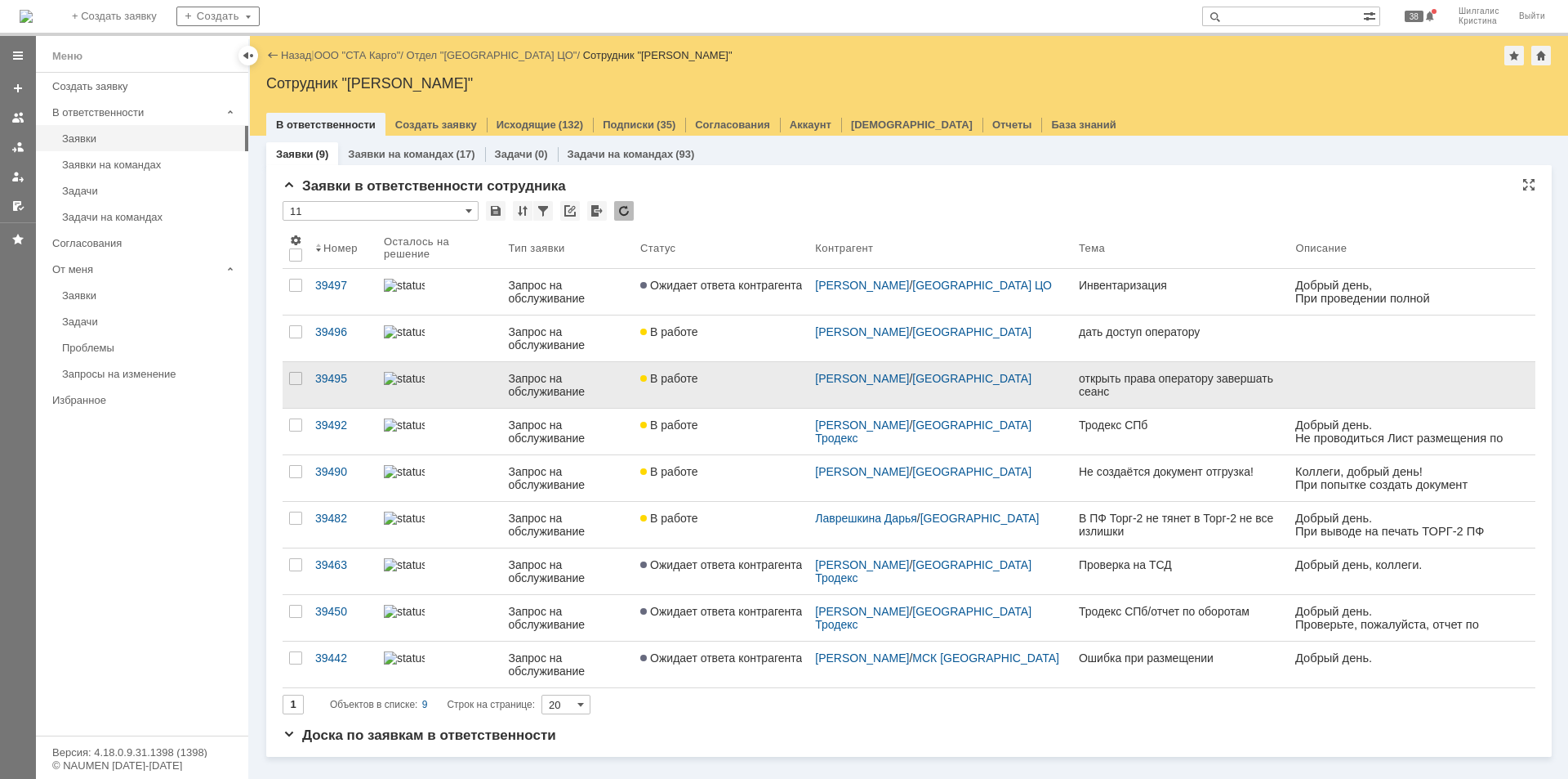
click at [754, 385] on link "В работе" at bounding box center [721, 384] width 175 height 46
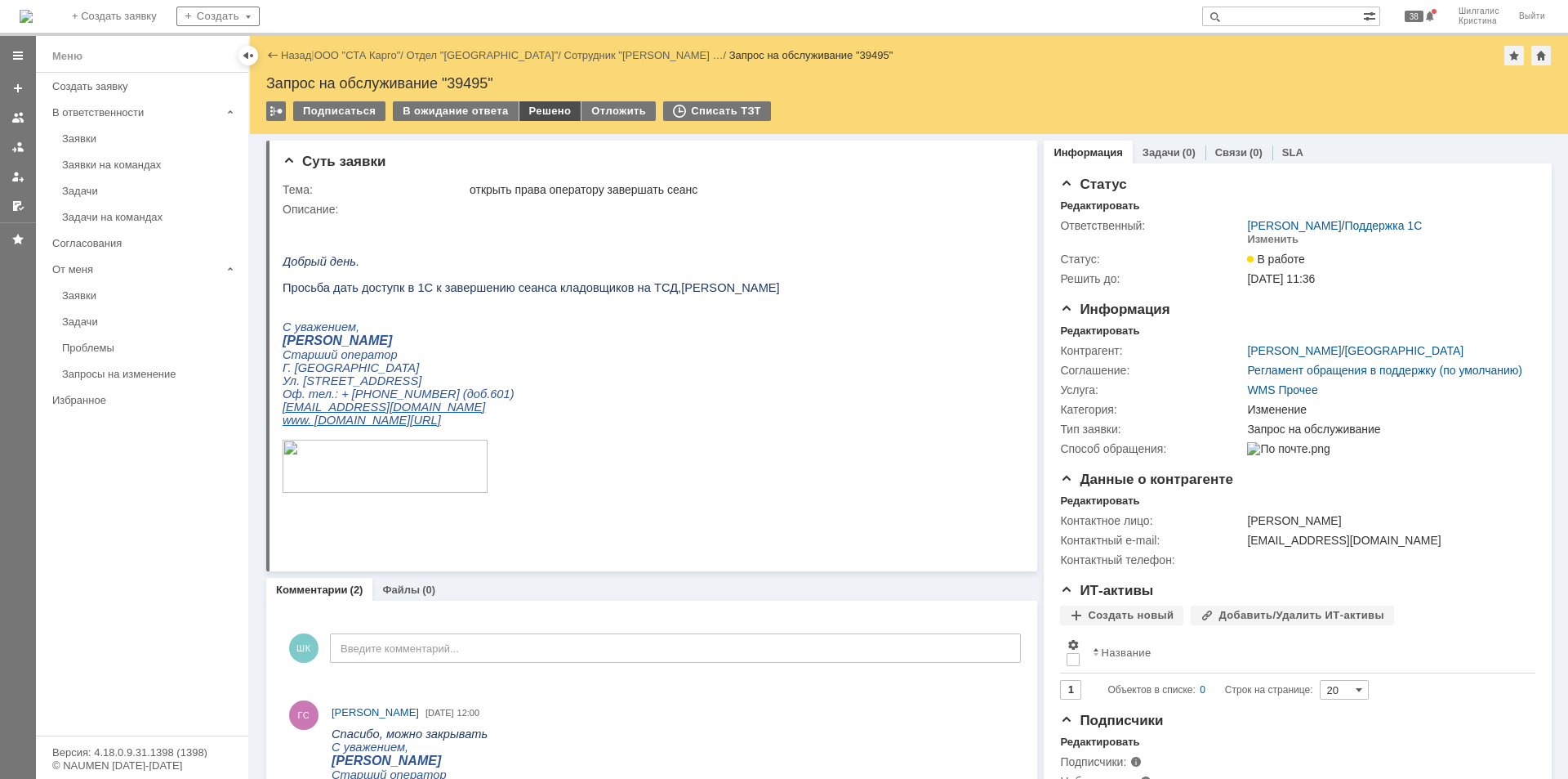
click at [540, 111] on div "Решено" at bounding box center [551, 110] width 62 height 19
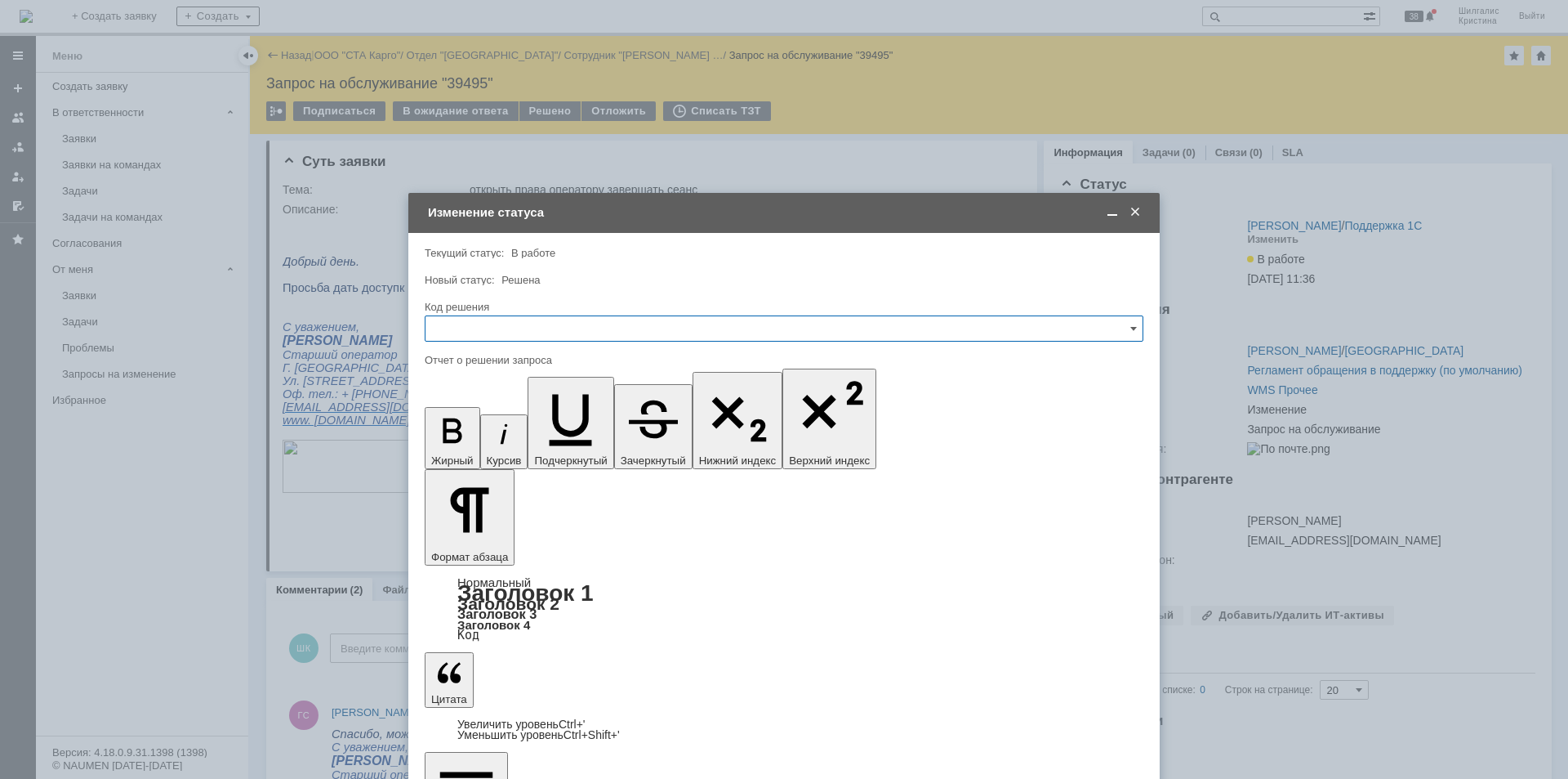
click at [534, 326] on input "text" at bounding box center [784, 328] width 718 height 26
click at [482, 537] on div "Решено" at bounding box center [784, 547] width 717 height 26
type input "Решено"
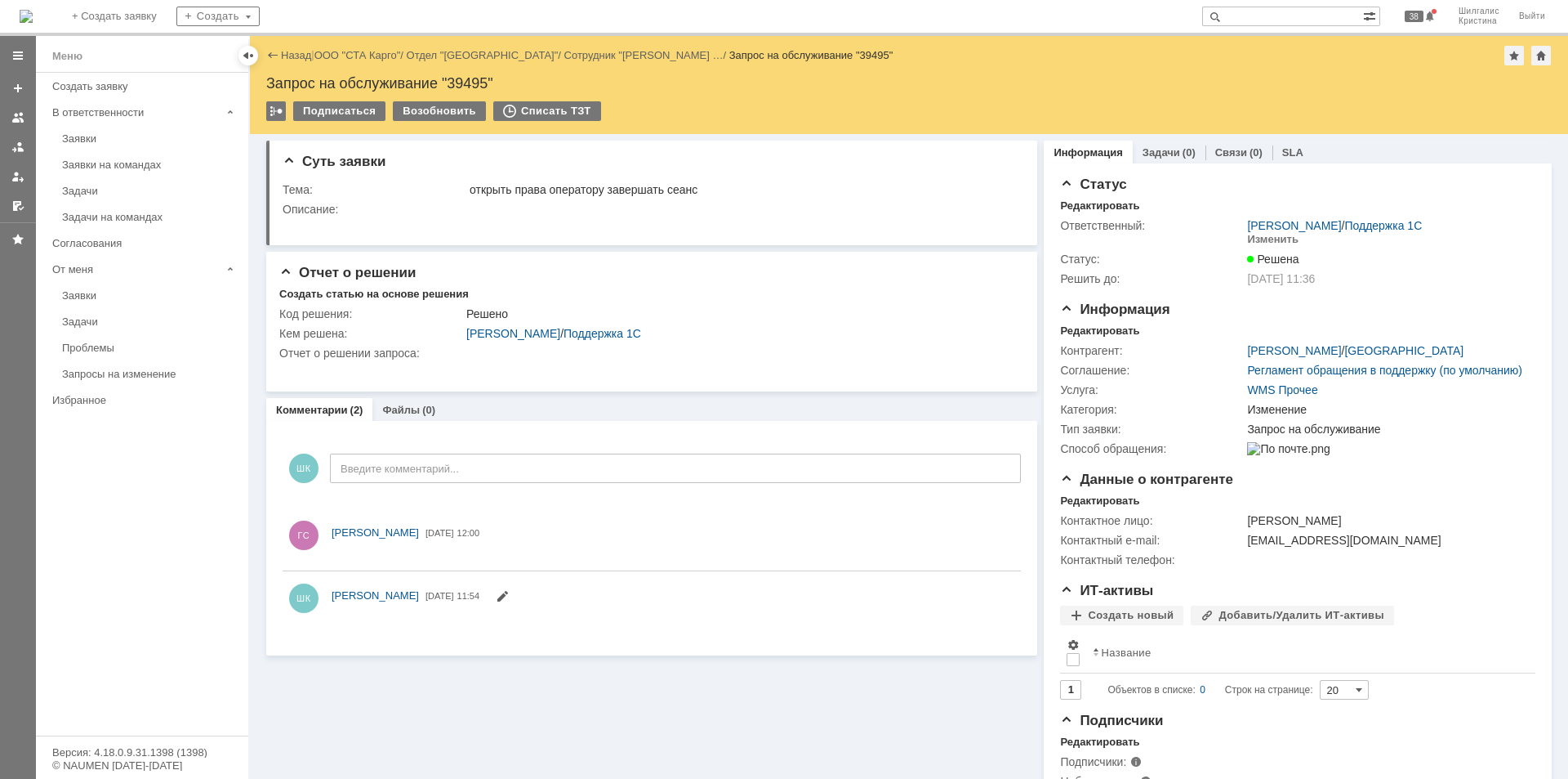
drag, startPoint x: 112, startPoint y: 117, endPoint x: 105, endPoint y: 136, distance: 20.2
click at [105, 136] on div "Заявки" at bounding box center [150, 138] width 176 height 13
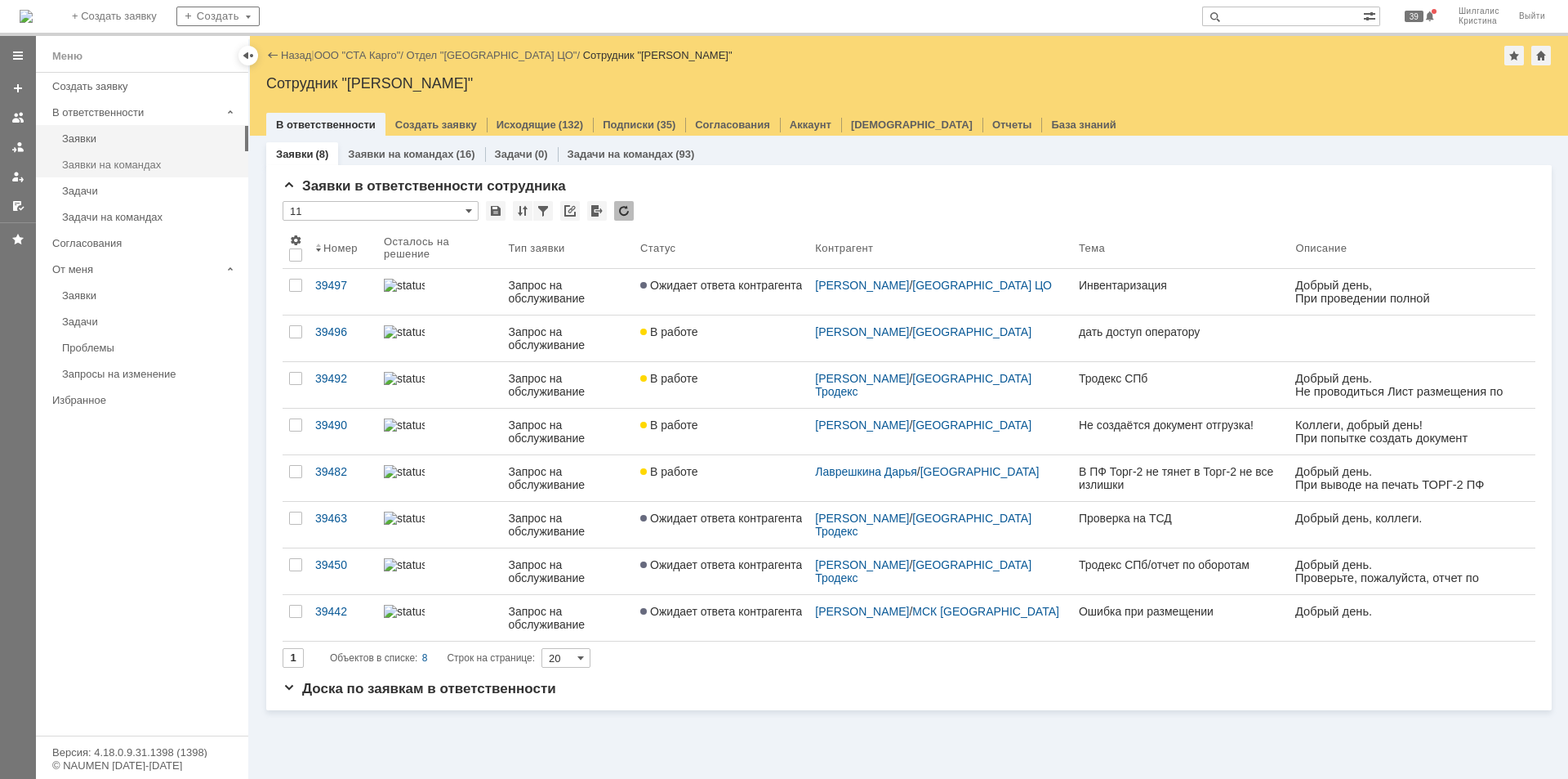
click at [132, 160] on link "Заявки на командах" at bounding box center [150, 165] width 190 height 25
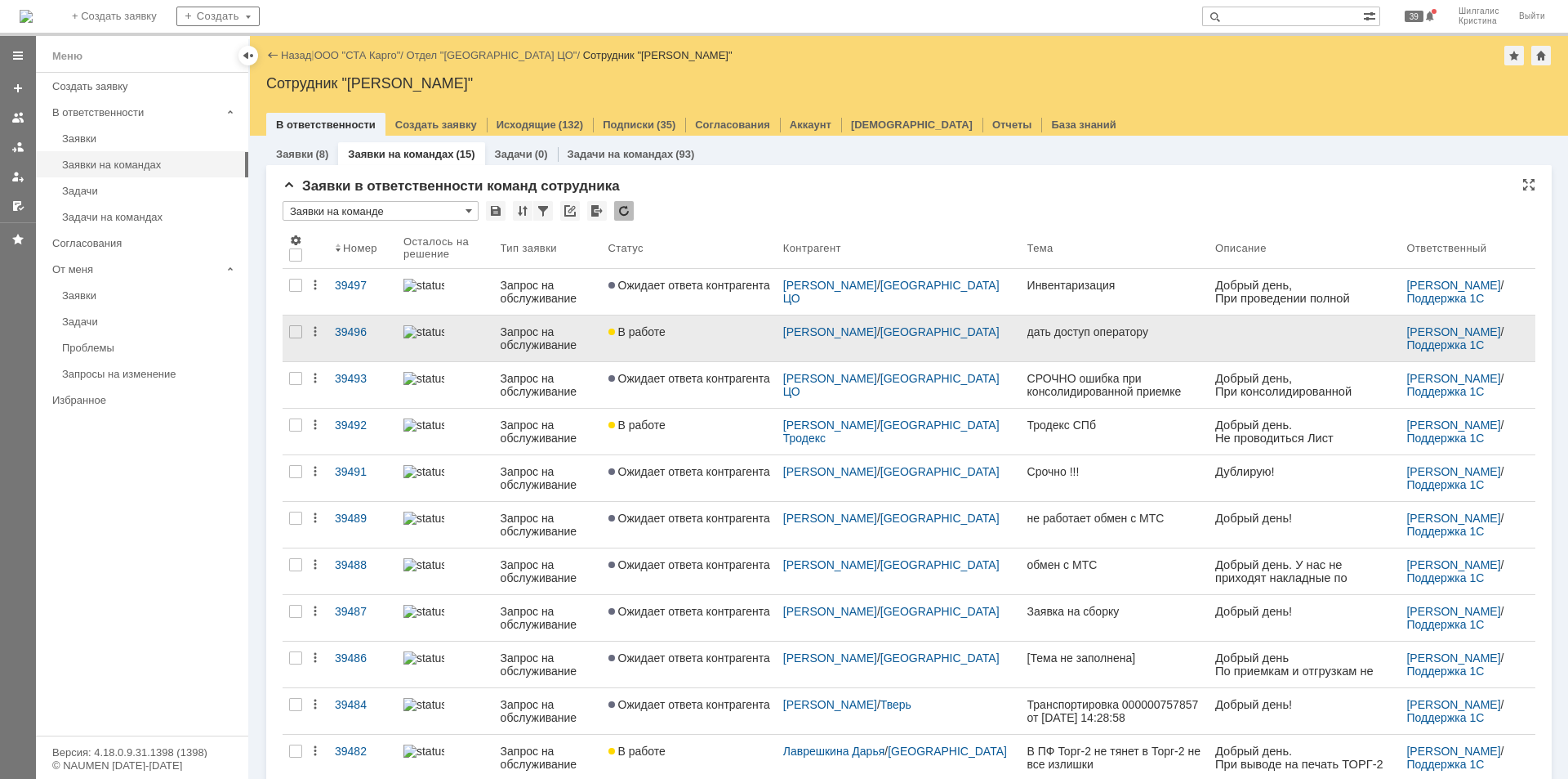
click at [716, 331] on div "В работе" at bounding box center [689, 332] width 162 height 13
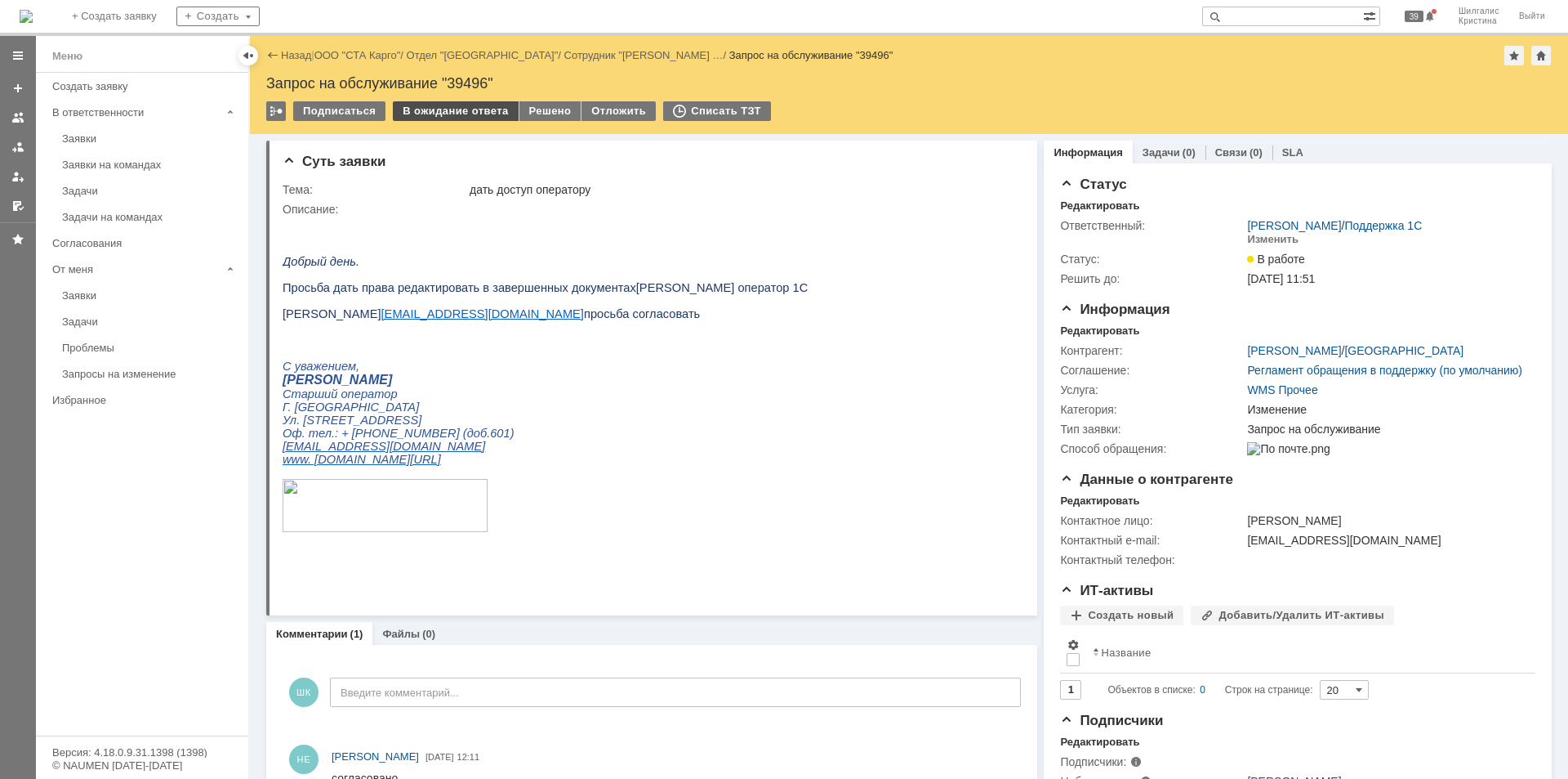
click at [446, 117] on div "В ожидание ответа" at bounding box center [455, 110] width 125 height 19
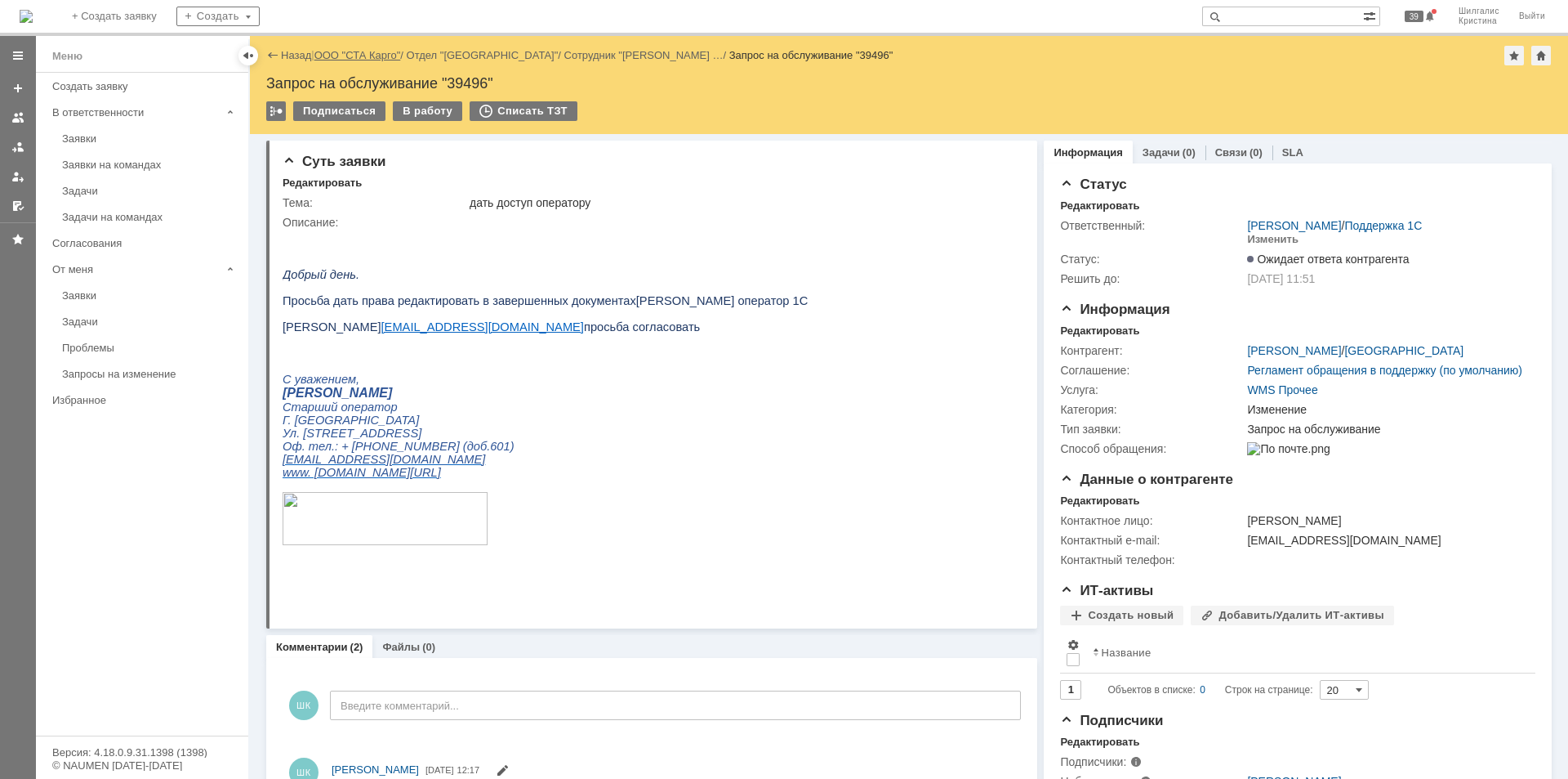
click at [343, 53] on link "ООО "СТА Карго"" at bounding box center [358, 55] width 87 height 13
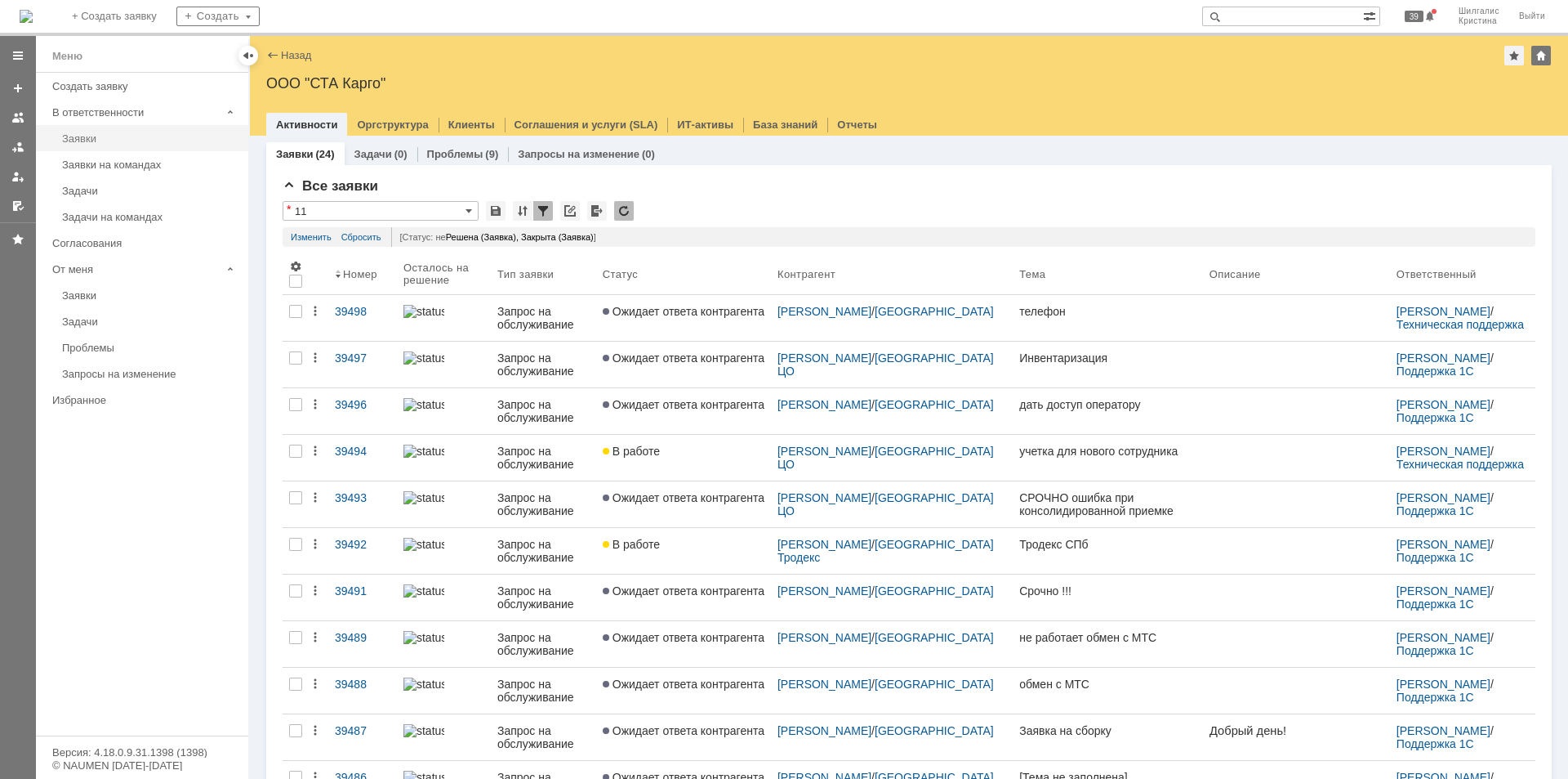
click at [112, 141] on div "Заявки" at bounding box center [150, 138] width 176 height 13
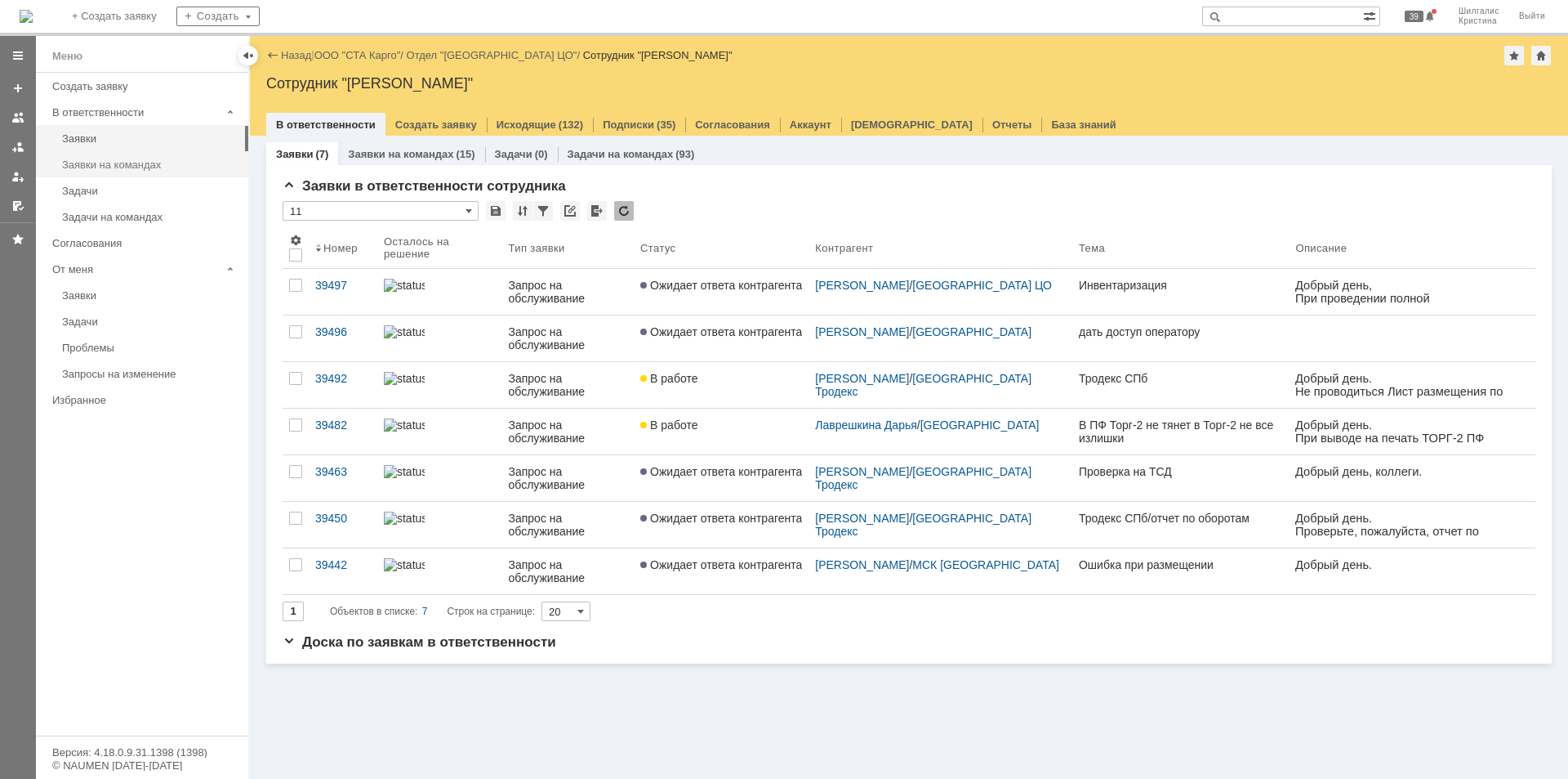
click at [107, 164] on div "Заявки на командах" at bounding box center [150, 165] width 176 height 13
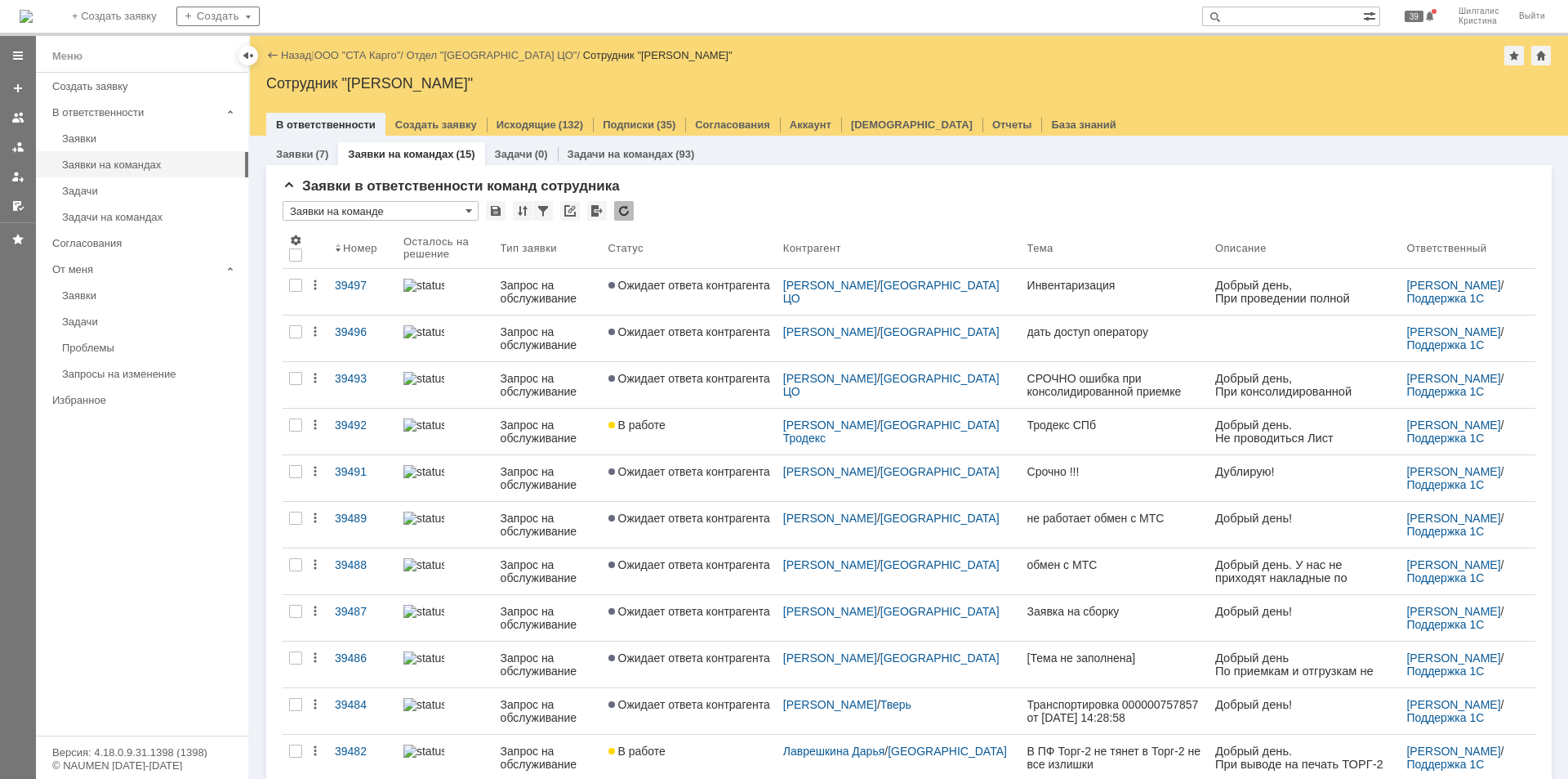
click at [363, 51] on link "ООО "СТА Карго"" at bounding box center [358, 55] width 87 height 13
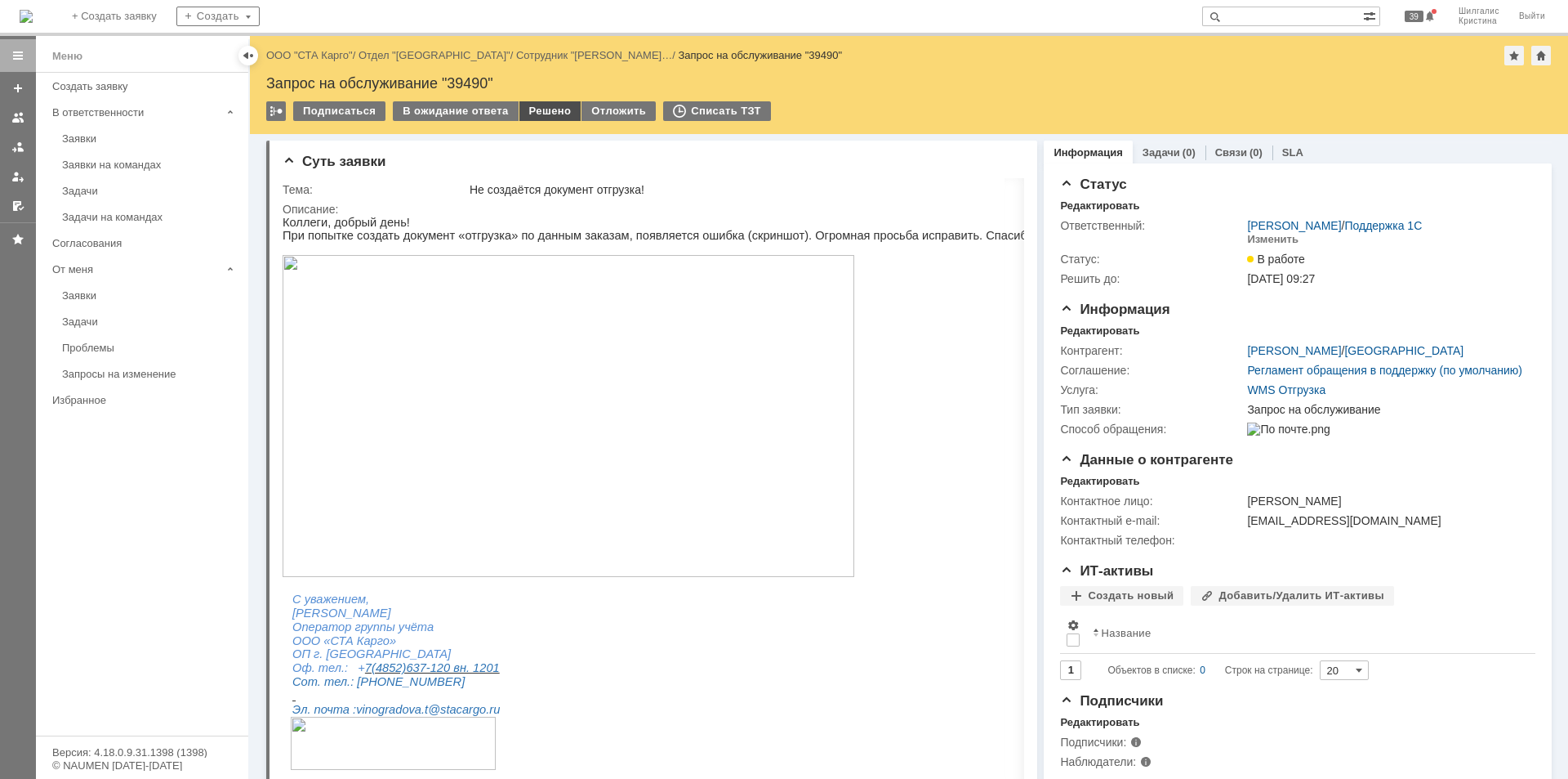
click at [540, 109] on div "Решено" at bounding box center [551, 110] width 62 height 19
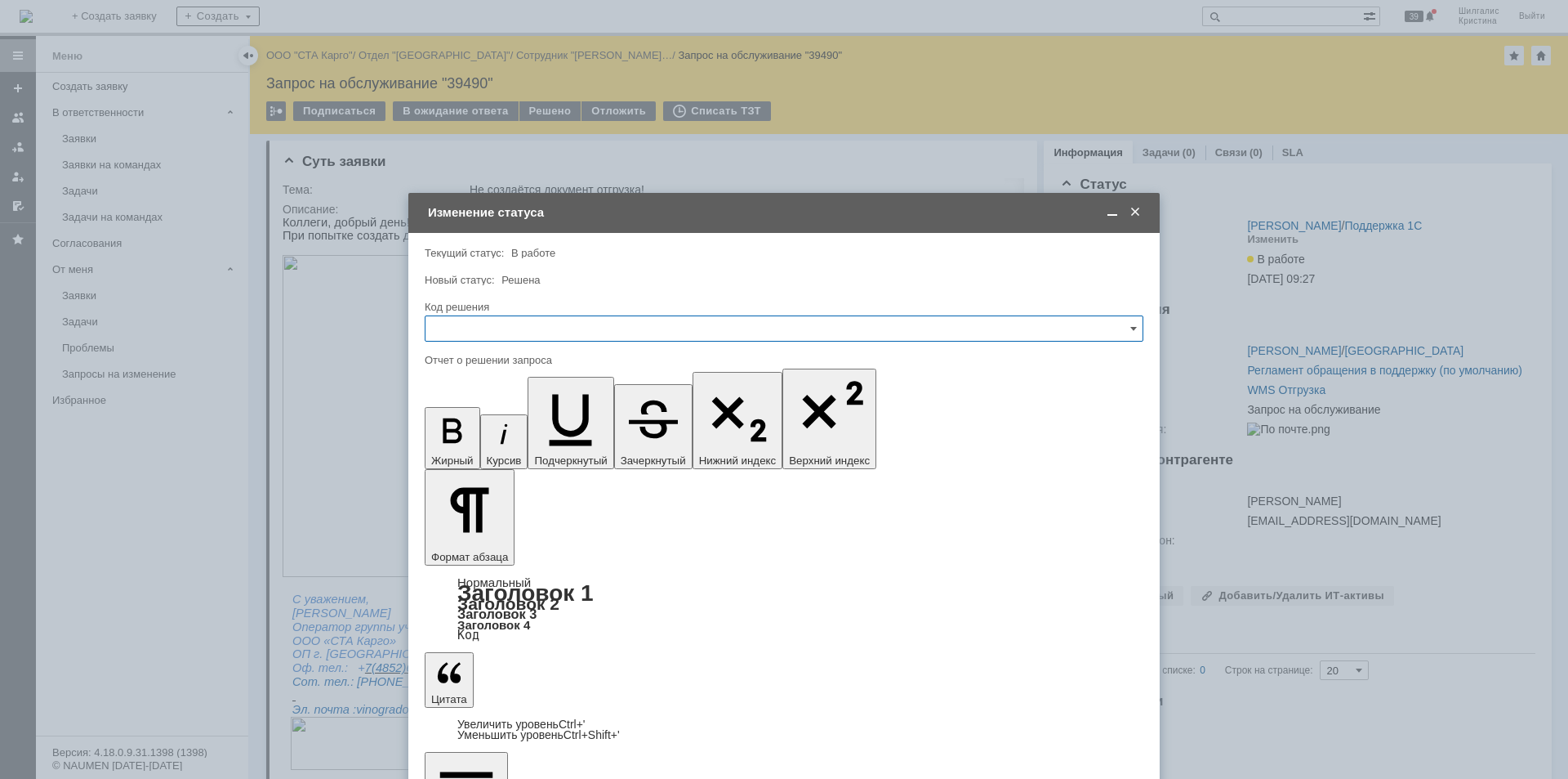
click at [542, 332] on input "text" at bounding box center [784, 328] width 718 height 26
click at [482, 538] on div "Решено" at bounding box center [784, 547] width 717 height 26
type input "Решено"
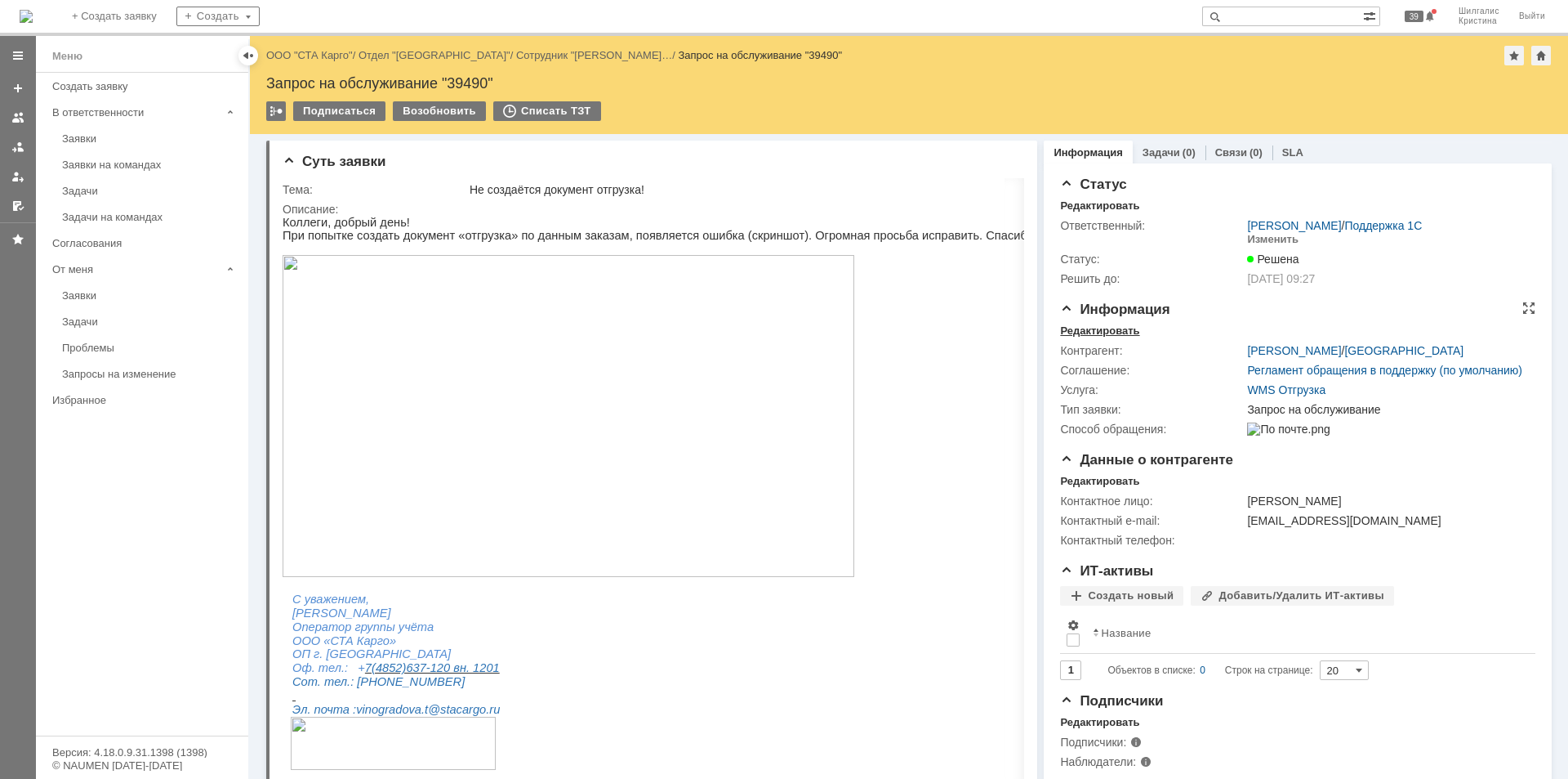
click at [1109, 334] on div "Редактировать" at bounding box center [1099, 331] width 79 height 13
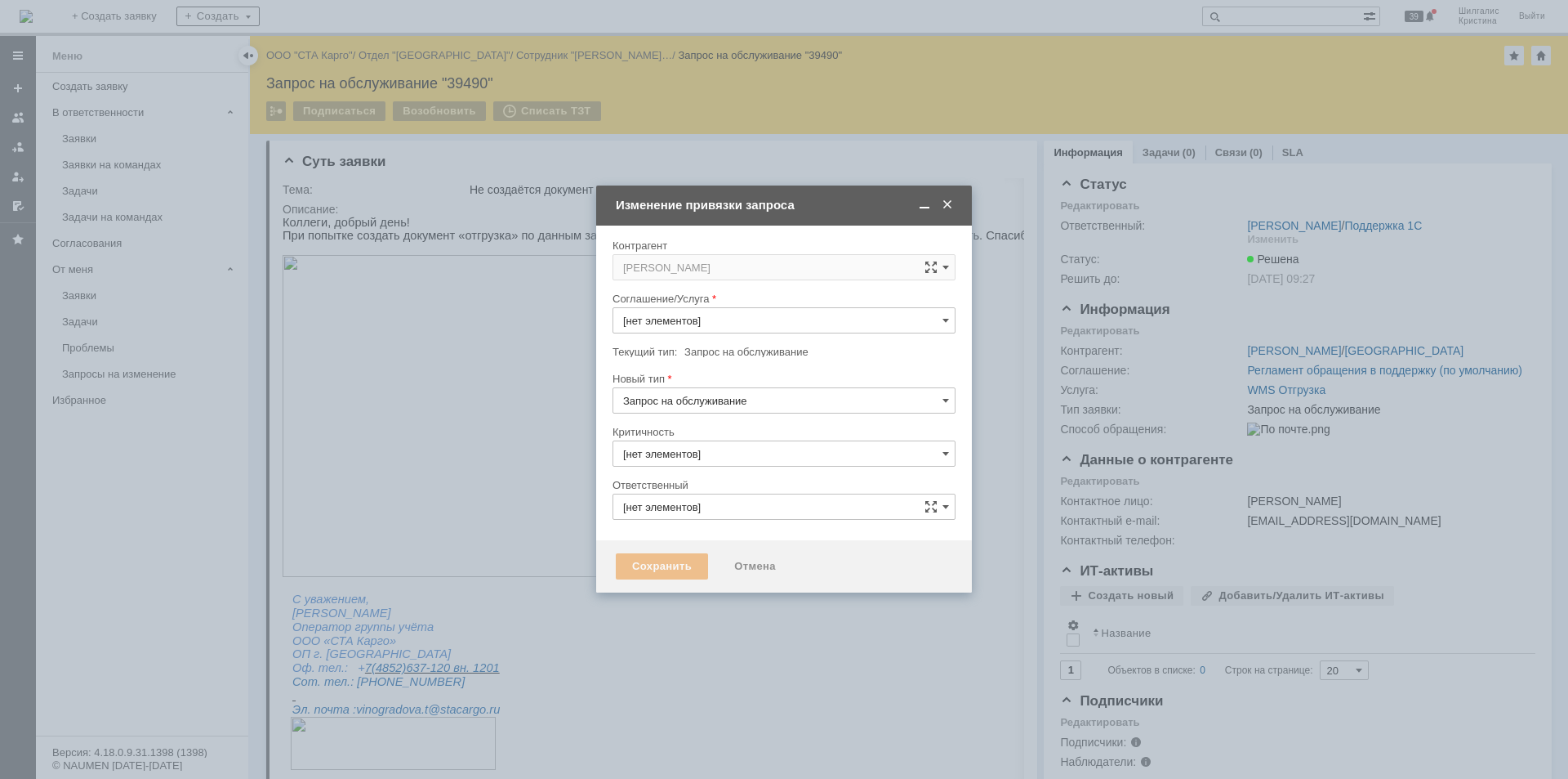
type input "WMS Отгрузка"
type input "Шилгалис Кристина"
type input "3. Низкая"
type input "[не указано]"
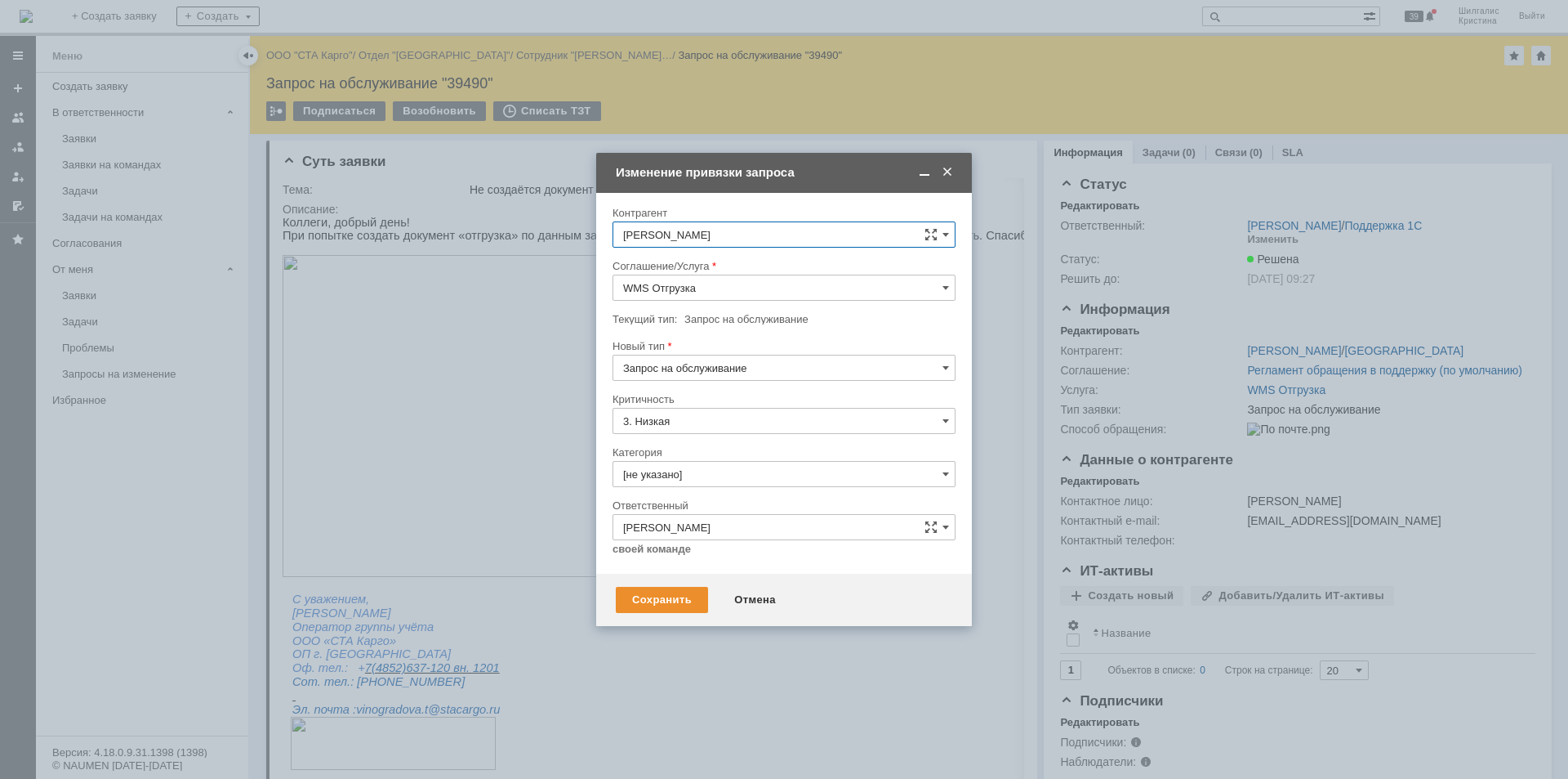
click at [710, 474] on input "[не указано]" at bounding box center [784, 473] width 343 height 26
click at [721, 588] on span "Консультация пользователя" at bounding box center [784, 585] width 322 height 13
click at [657, 593] on div "Сохранить" at bounding box center [662, 599] width 92 height 26
type input "Консультация пользователя"
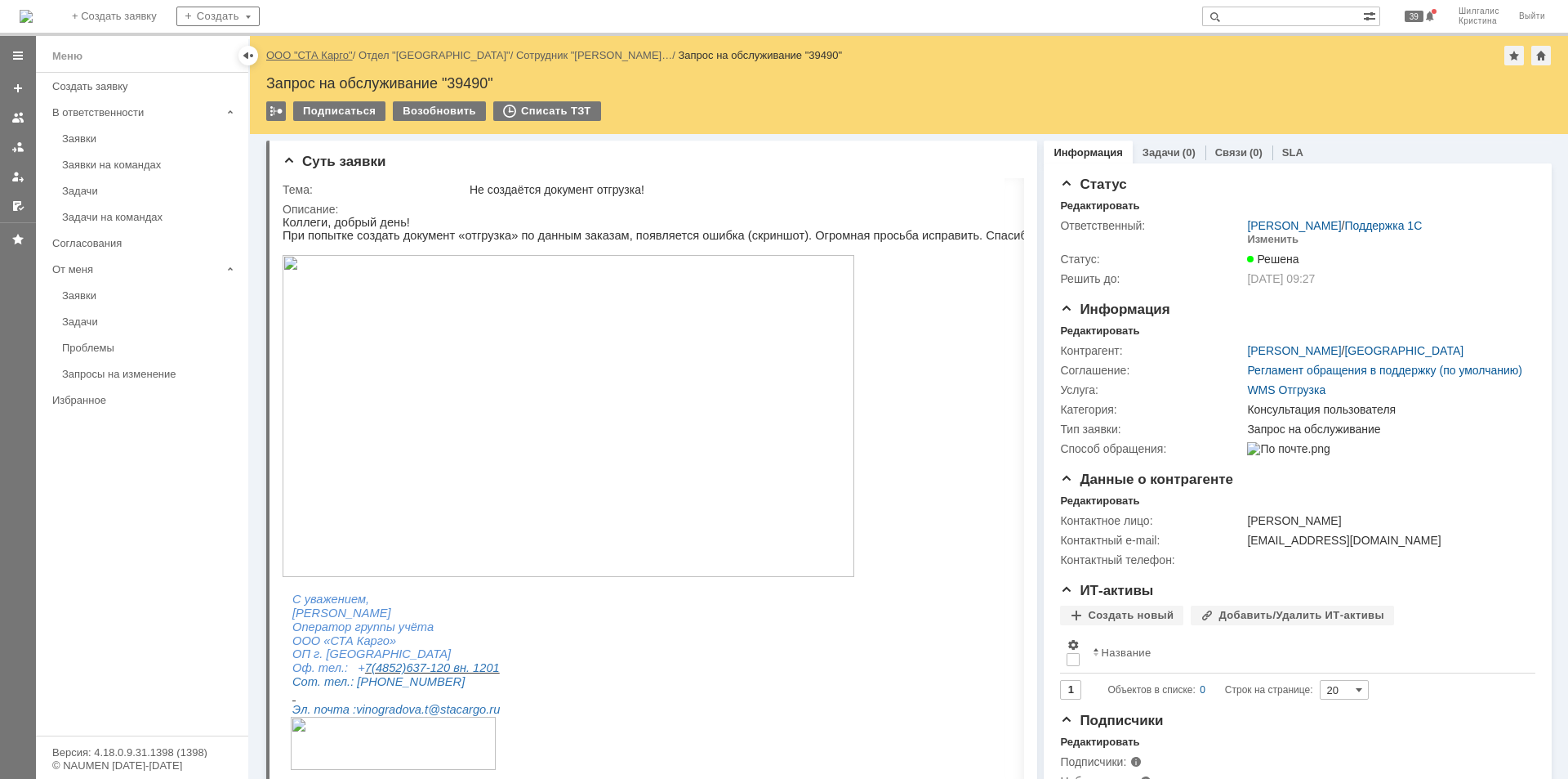
click at [330, 58] on link "ООО "СТА Карго"" at bounding box center [310, 55] width 87 height 13
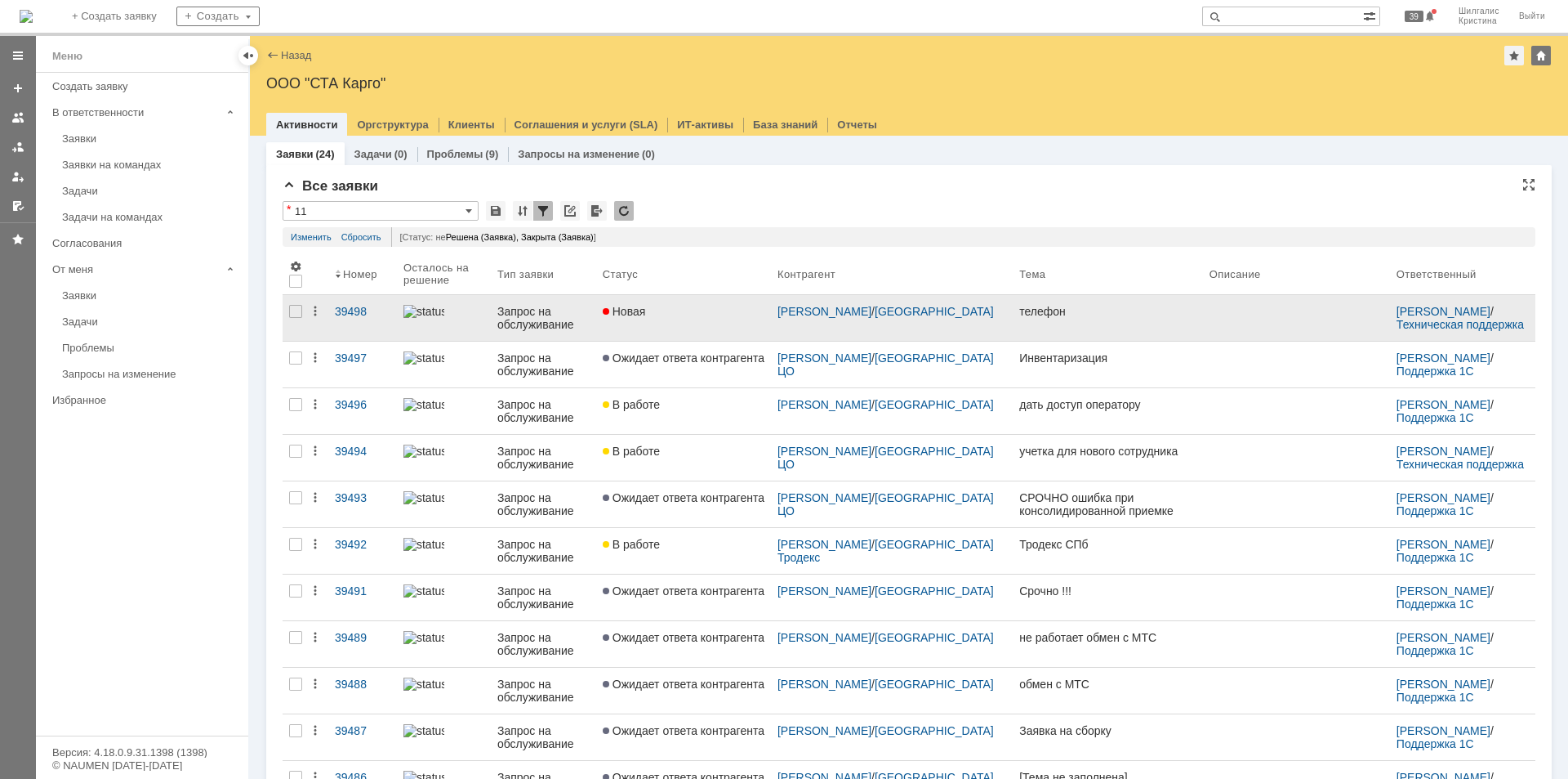
click at [721, 308] on div "Новая" at bounding box center [683, 312] width 162 height 13
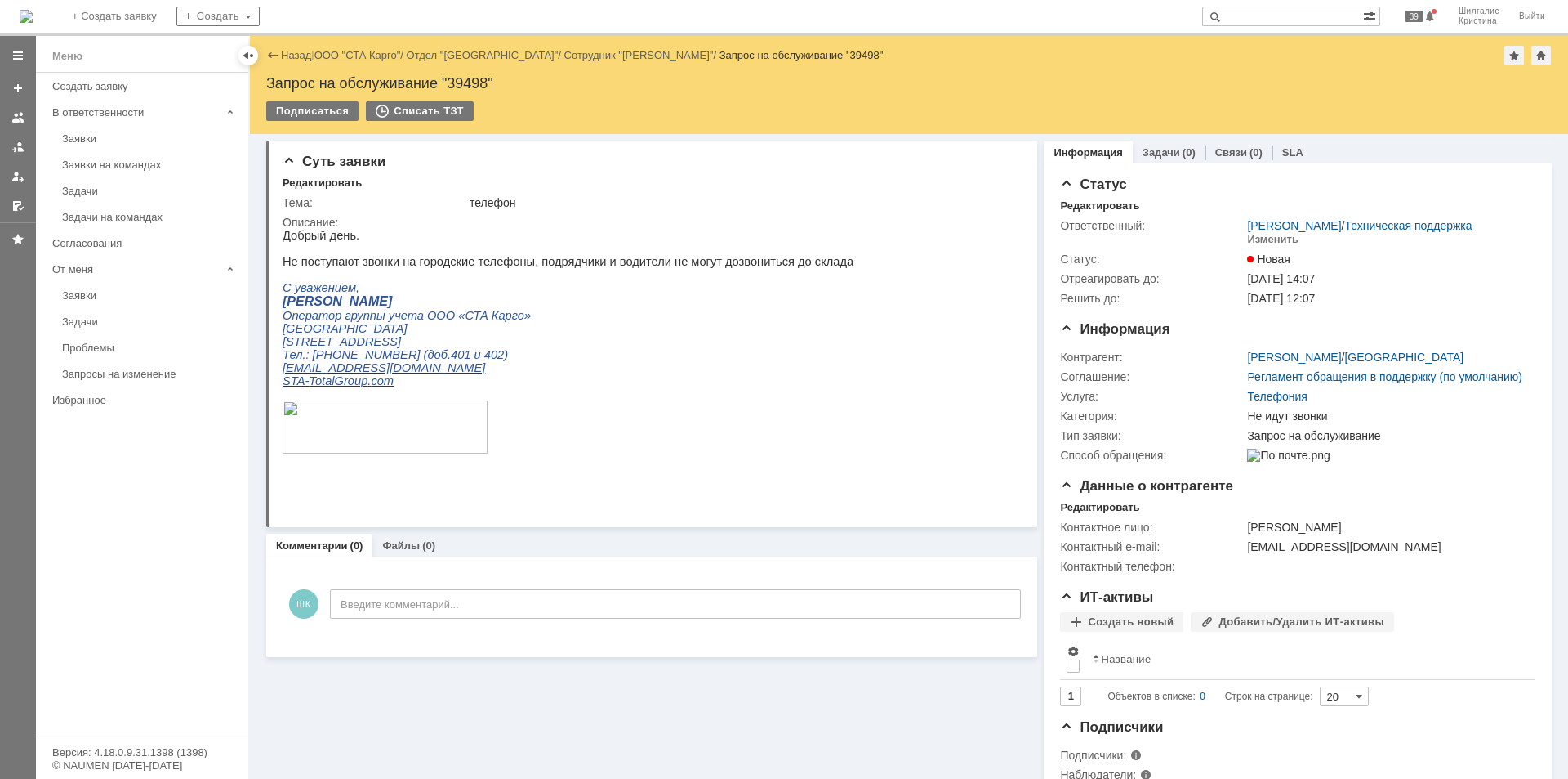
click at [348, 53] on link "ООО "СТА Карго"" at bounding box center [358, 55] width 87 height 13
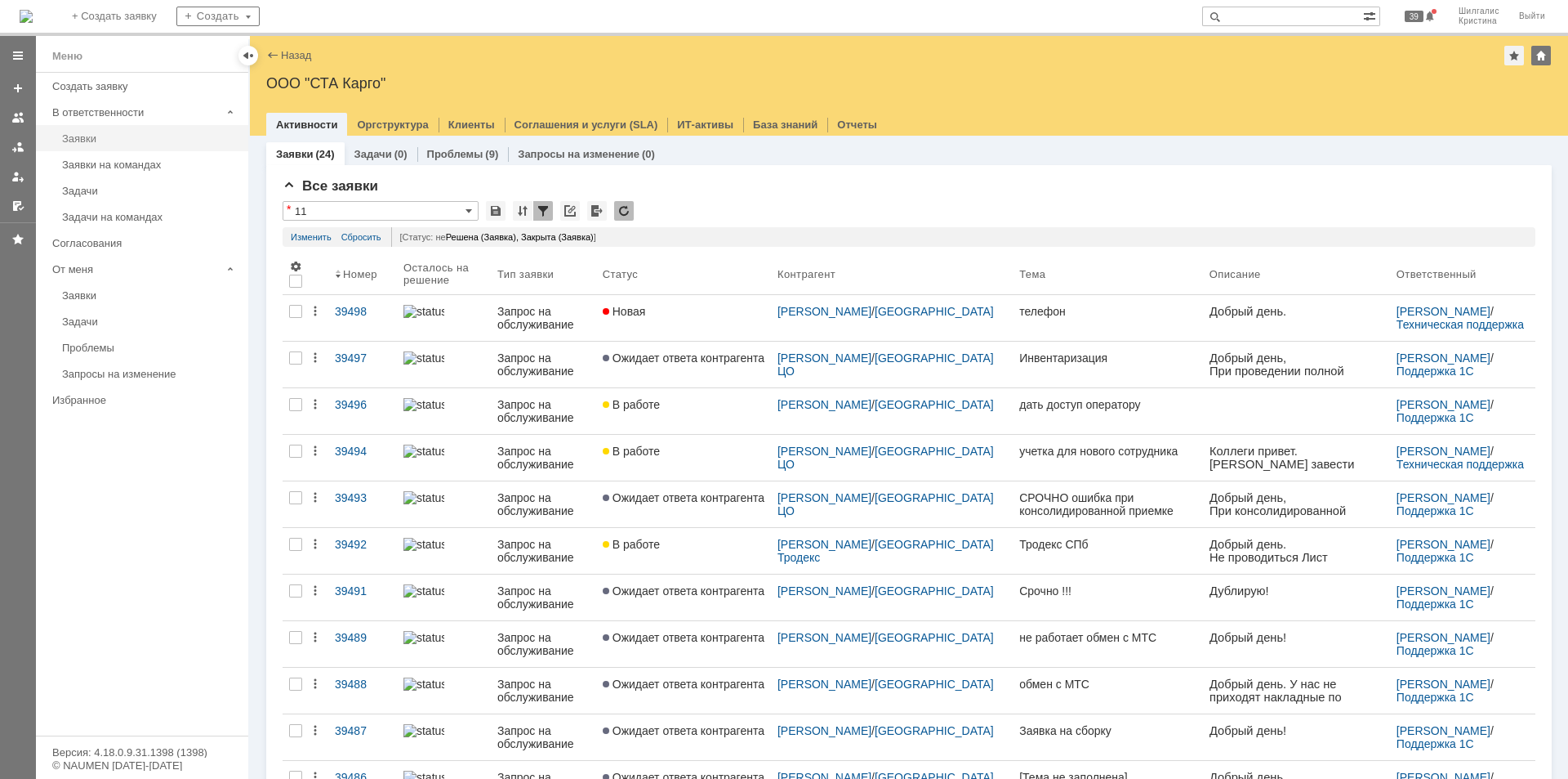
click at [117, 130] on link "Заявки" at bounding box center [150, 139] width 190 height 25
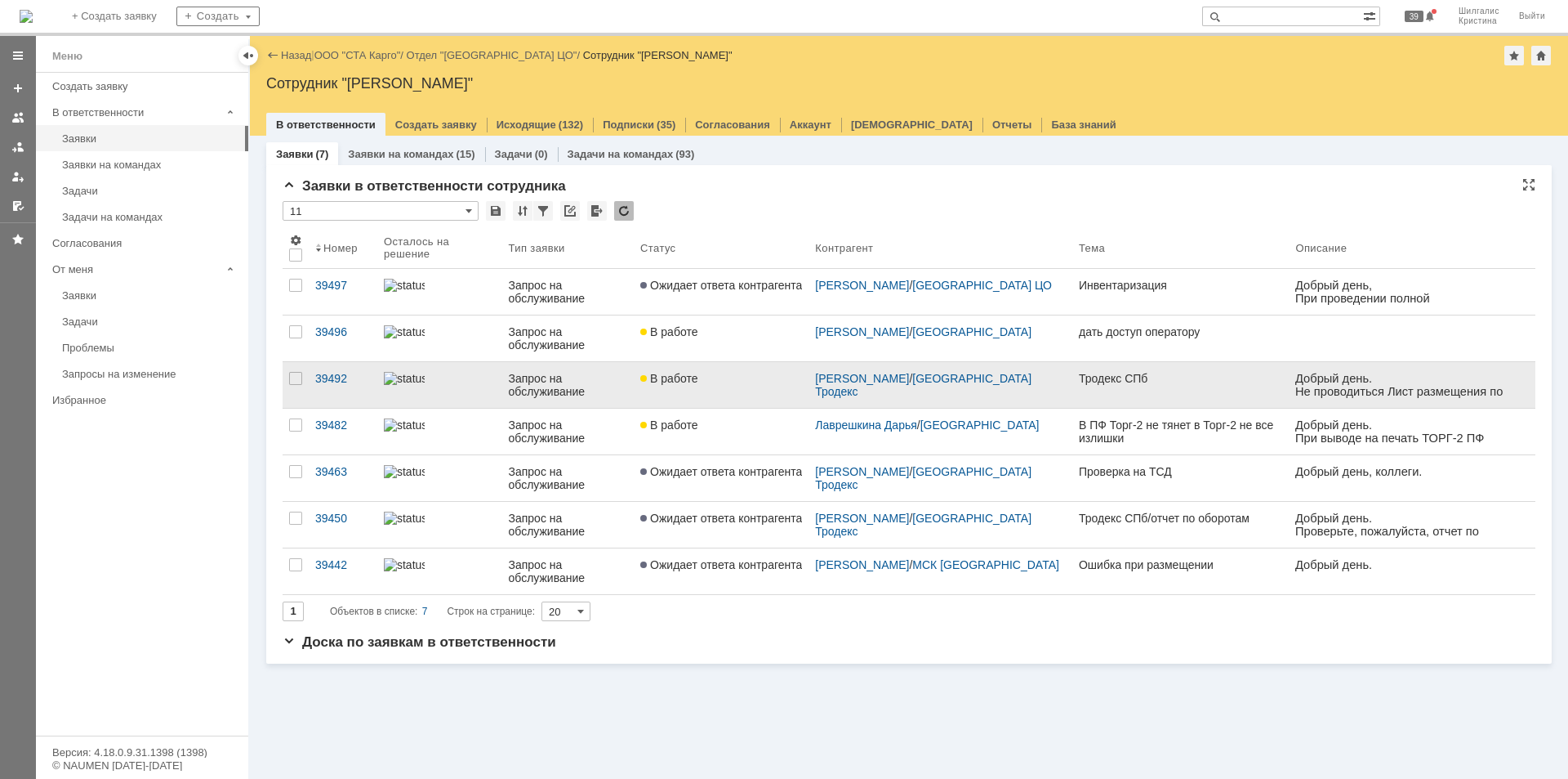
click at [738, 386] on link "В работе" at bounding box center [721, 384] width 175 height 46
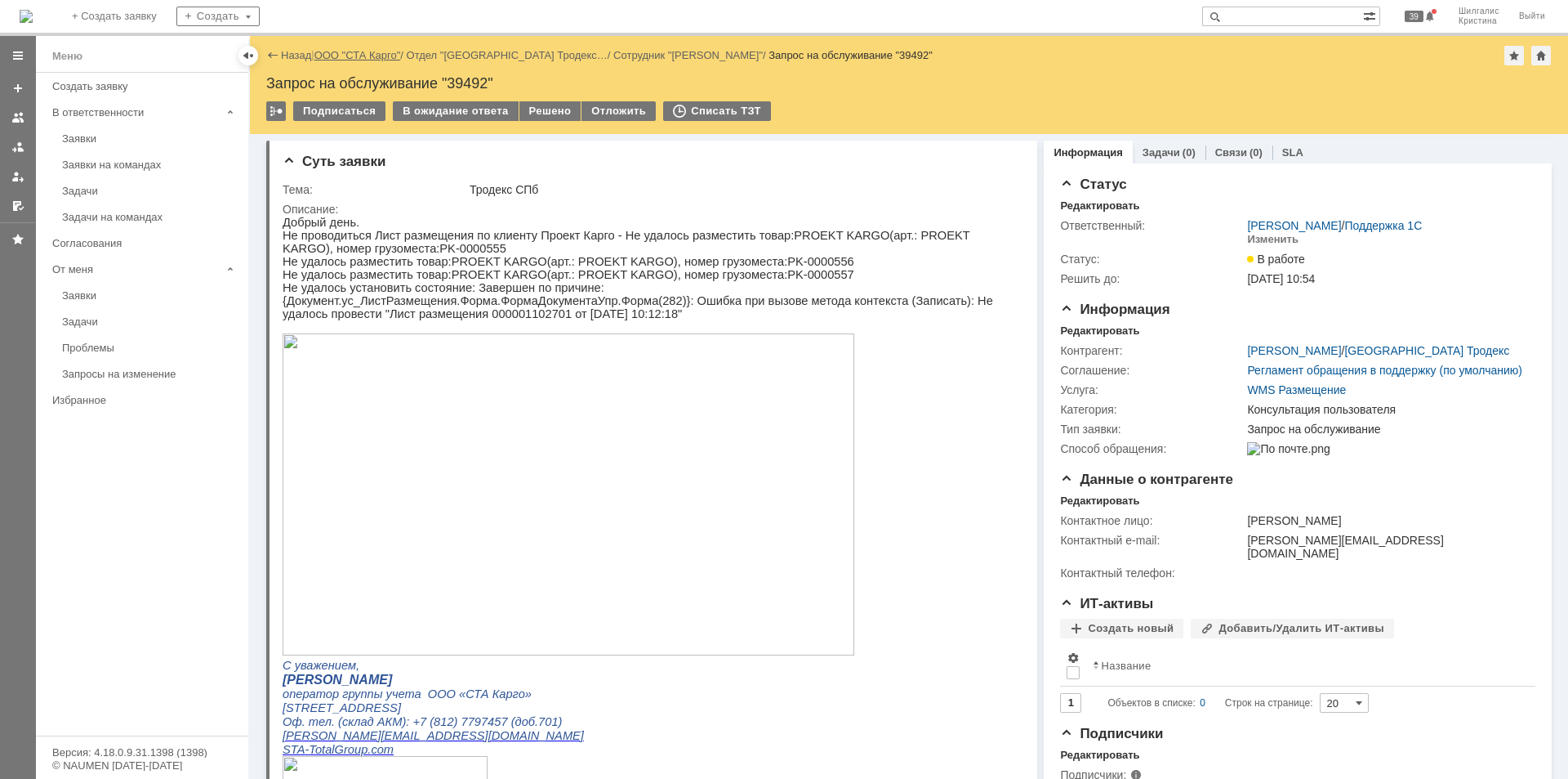
click at [363, 51] on link "ООО "СТА Карго"" at bounding box center [358, 55] width 87 height 13
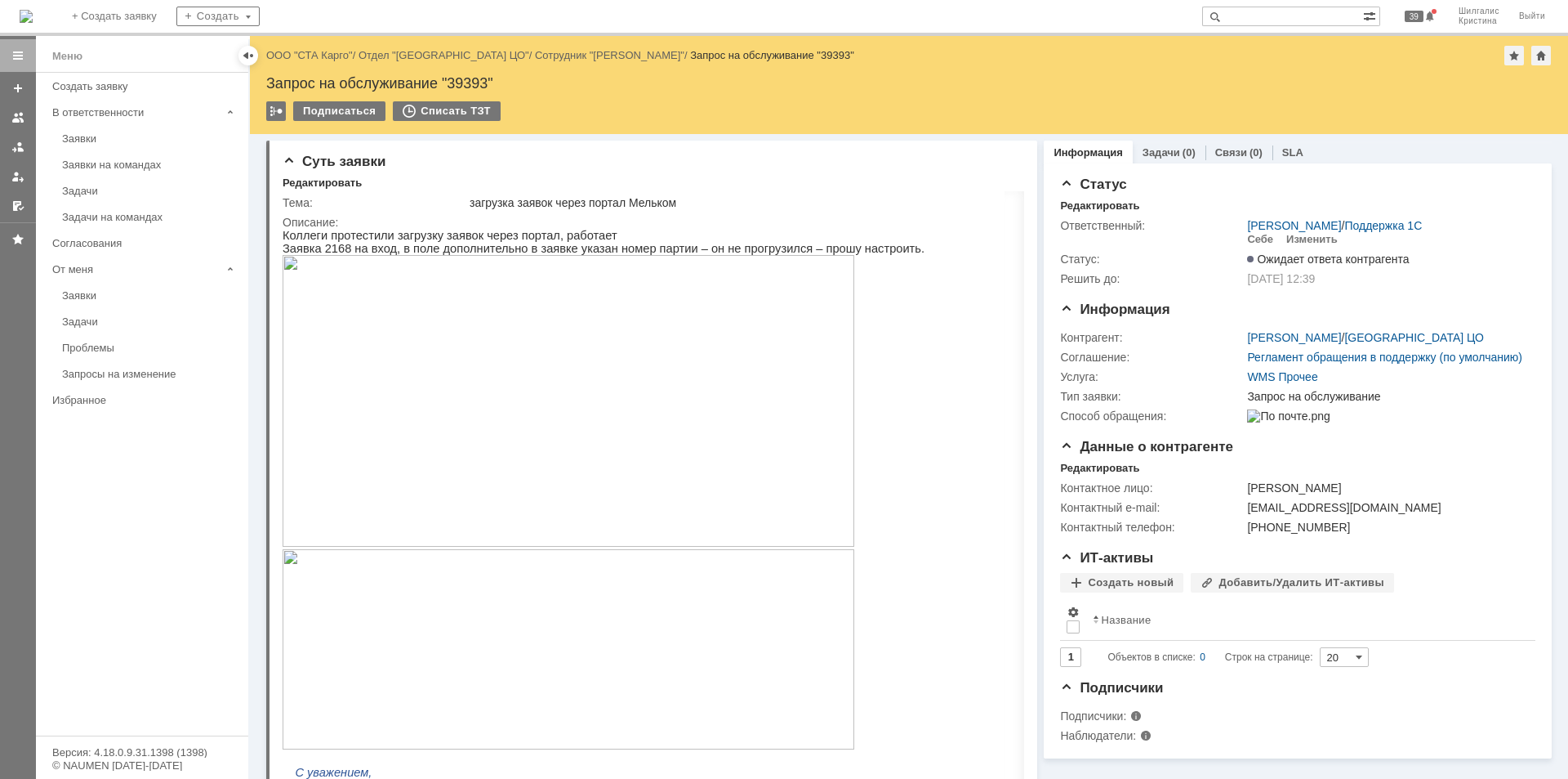
click at [461, 82] on div "Запрос на обслуживание "39393"" at bounding box center [909, 84] width 1286 height 17
click at [460, 84] on div "Запрос на обслуживание "39393"" at bounding box center [909, 84] width 1286 height 17
copy div "39393"
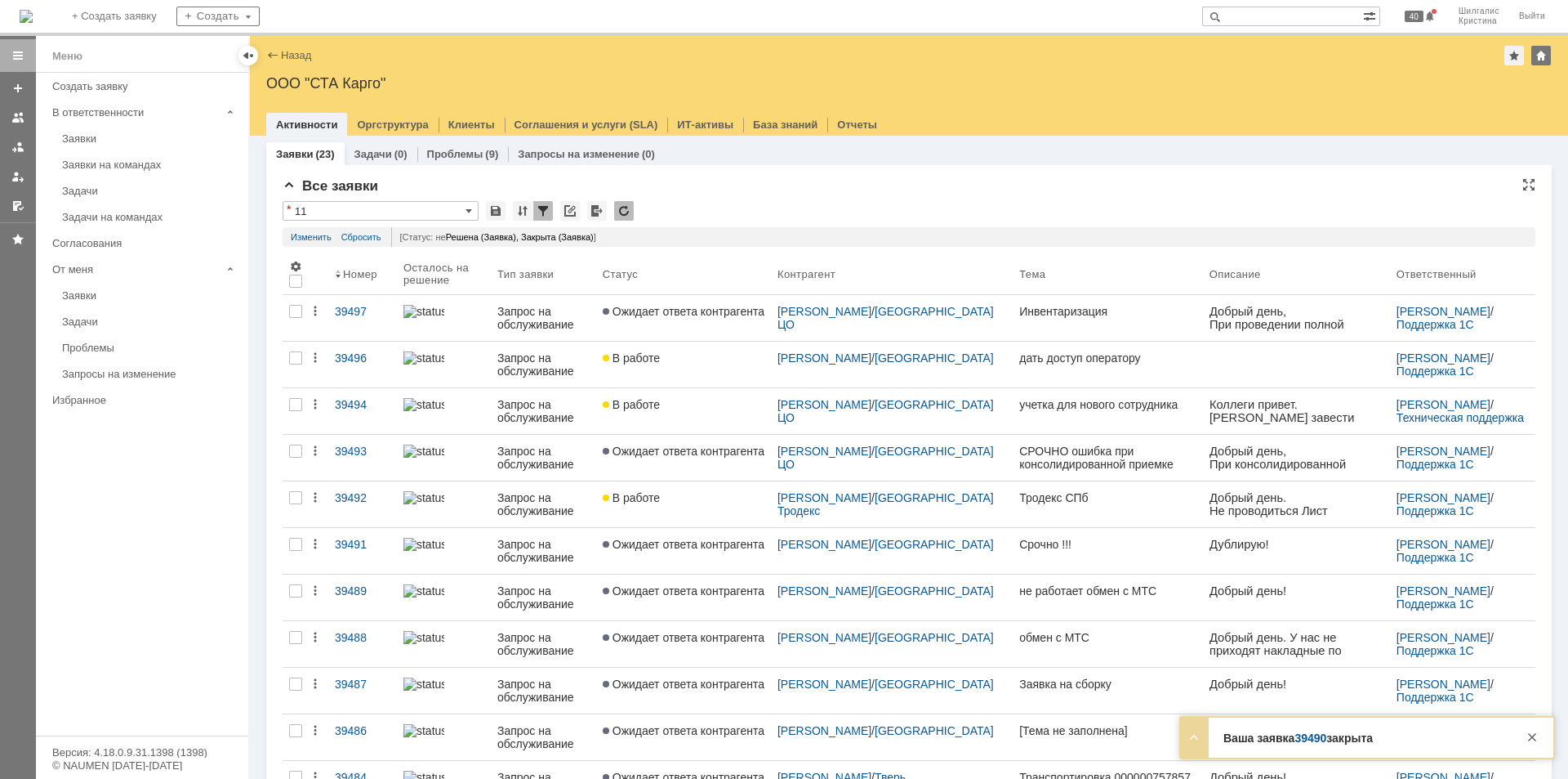
click at [706, 199] on div "Все заявки * 11 Результаты поиска: Статус не содержит любое из значений Закрыта…" at bounding box center [908, 792] width 1252 height 1227
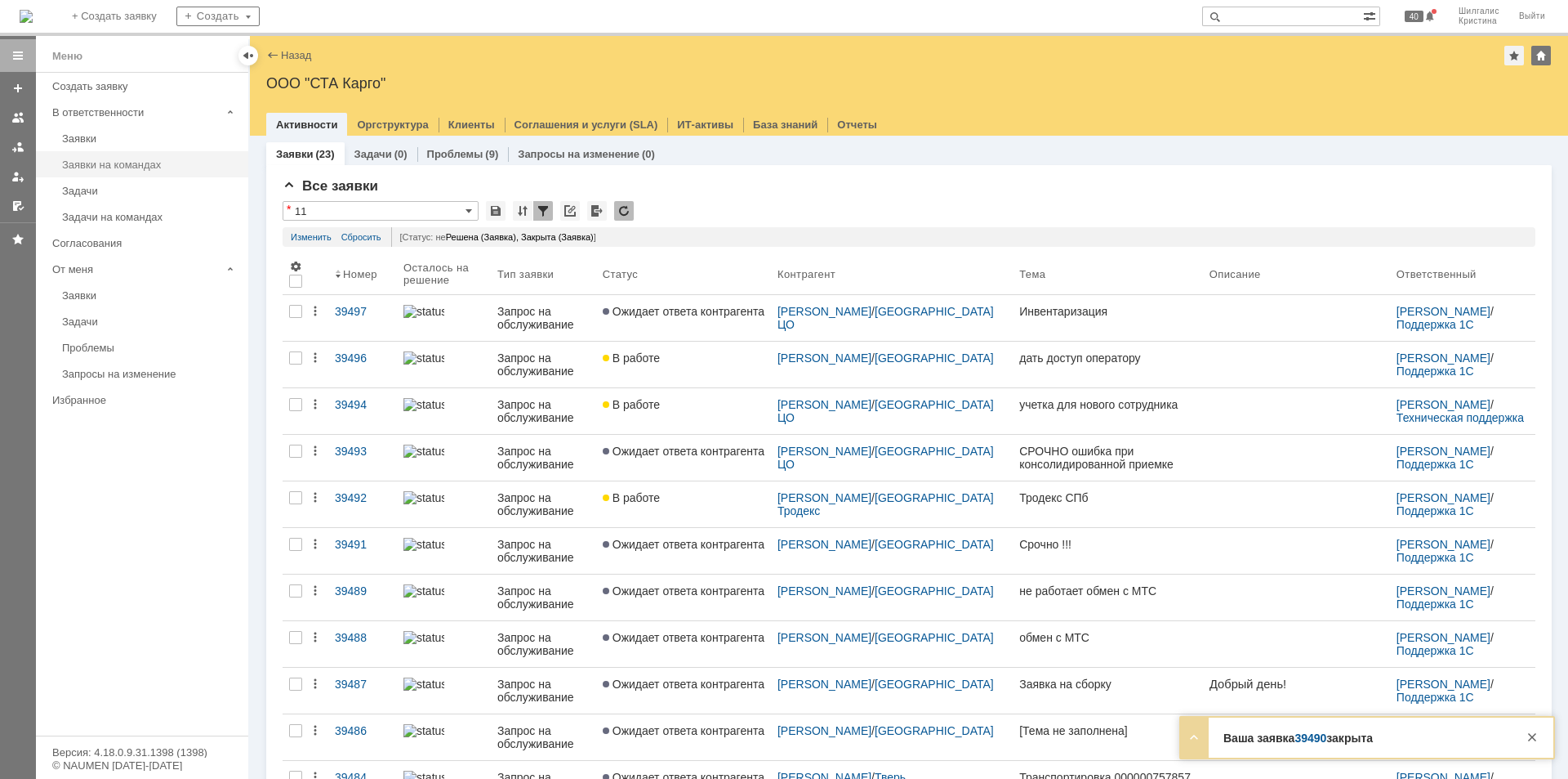
click at [146, 164] on div "Заявки на командах" at bounding box center [150, 165] width 176 height 13
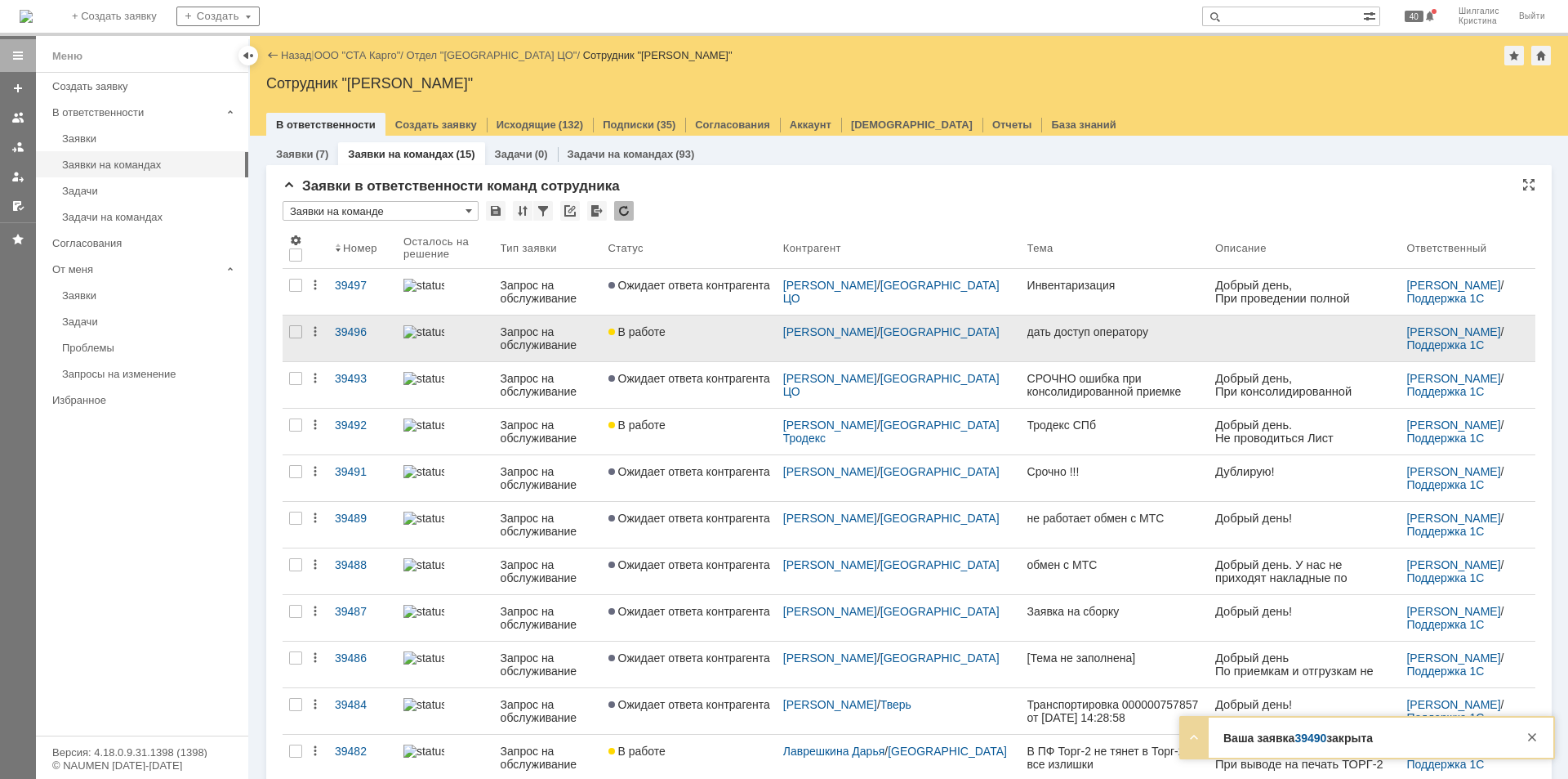
click at [686, 338] on div "В работе" at bounding box center [689, 332] width 162 height 13
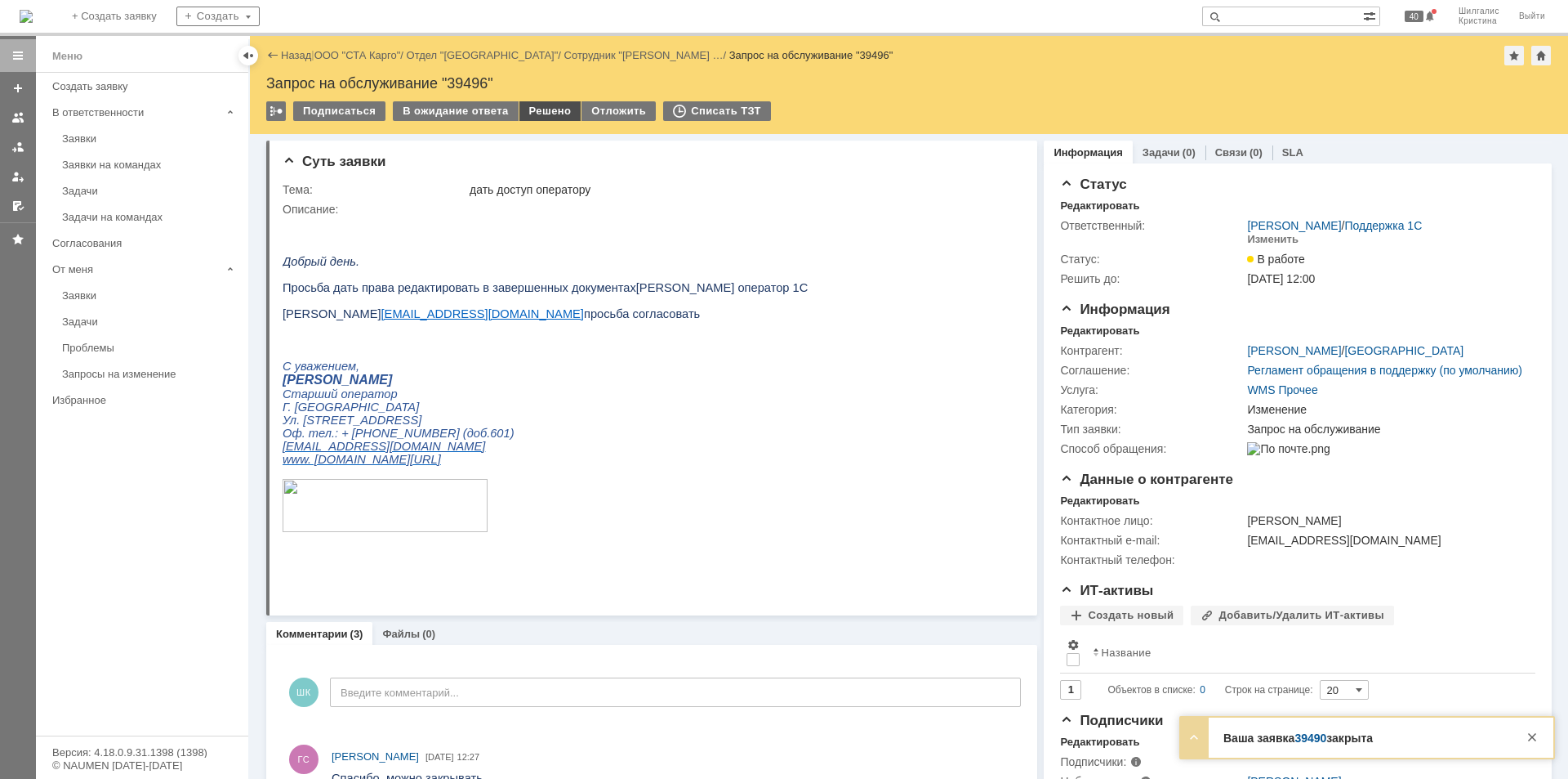
click at [545, 103] on div "Решено" at bounding box center [551, 110] width 62 height 19
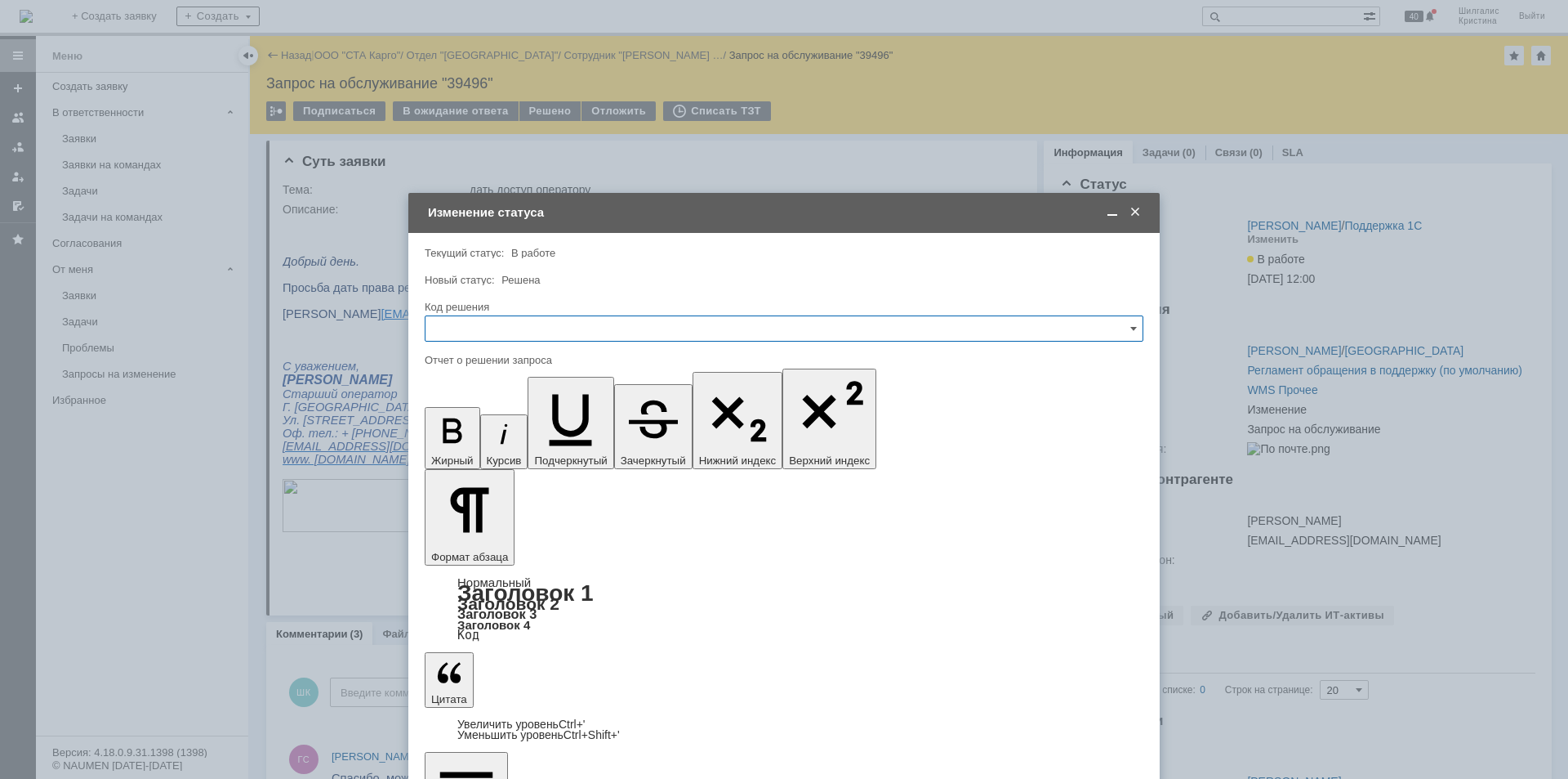
click at [590, 325] on input "text" at bounding box center [784, 328] width 718 height 26
drag, startPoint x: 488, startPoint y: 539, endPoint x: 489, endPoint y: 531, distance: 8.1
click at [489, 537] on div "Решено" at bounding box center [784, 547] width 717 height 26
type input "Решено"
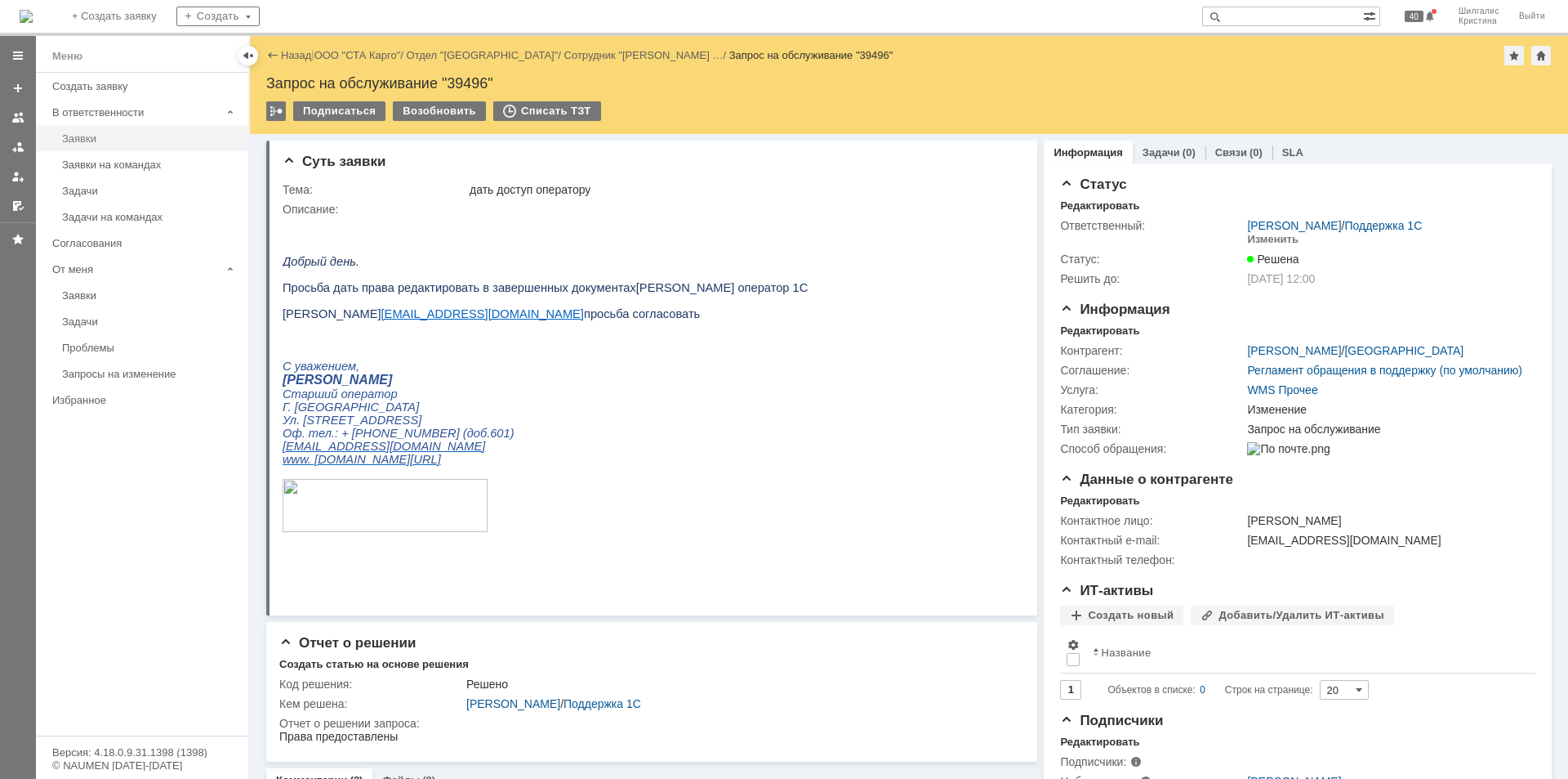
click at [104, 133] on div "Заявки" at bounding box center [150, 138] width 176 height 13
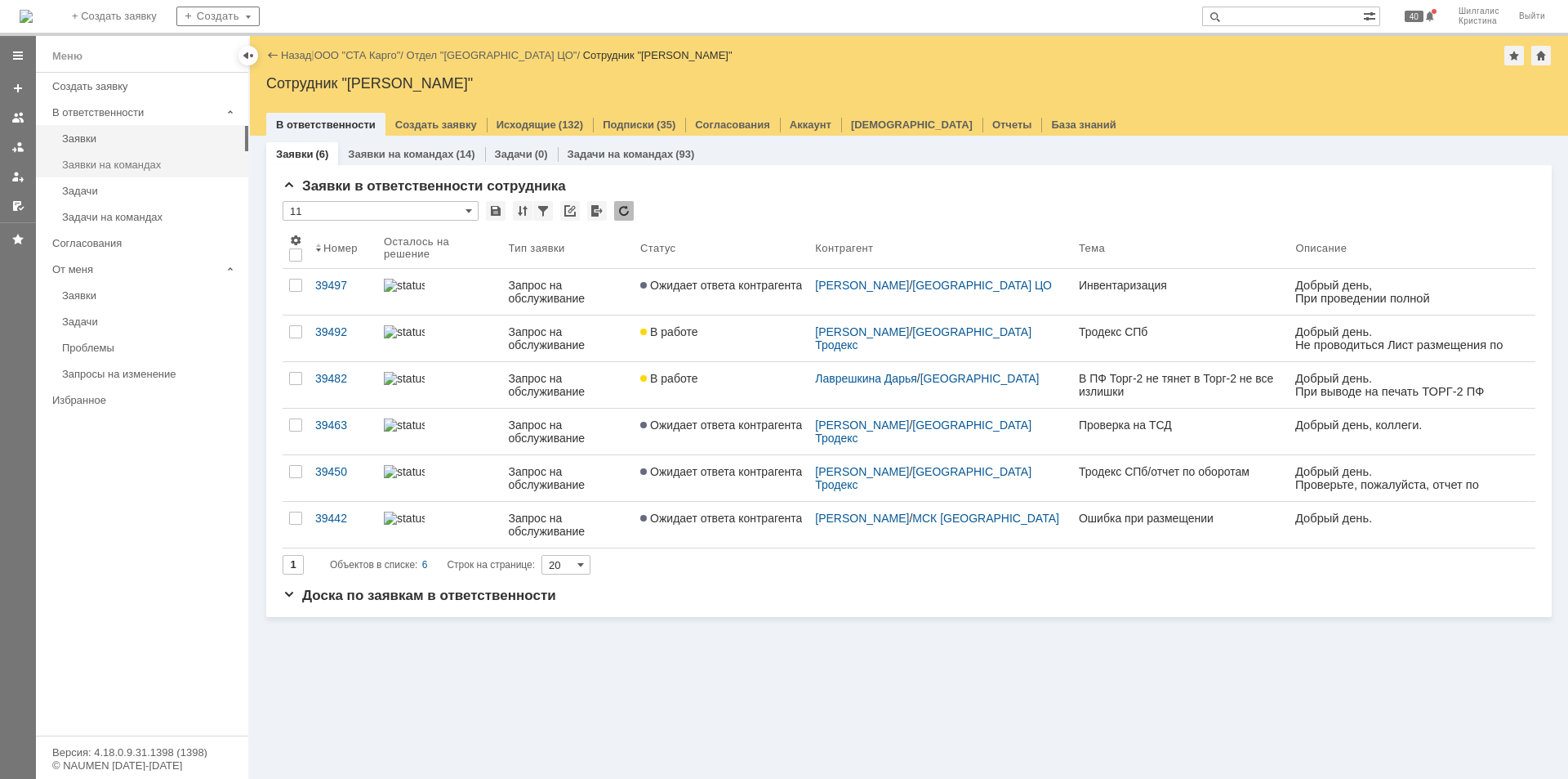
click at [124, 163] on div "Заявки на командах" at bounding box center [150, 165] width 176 height 13
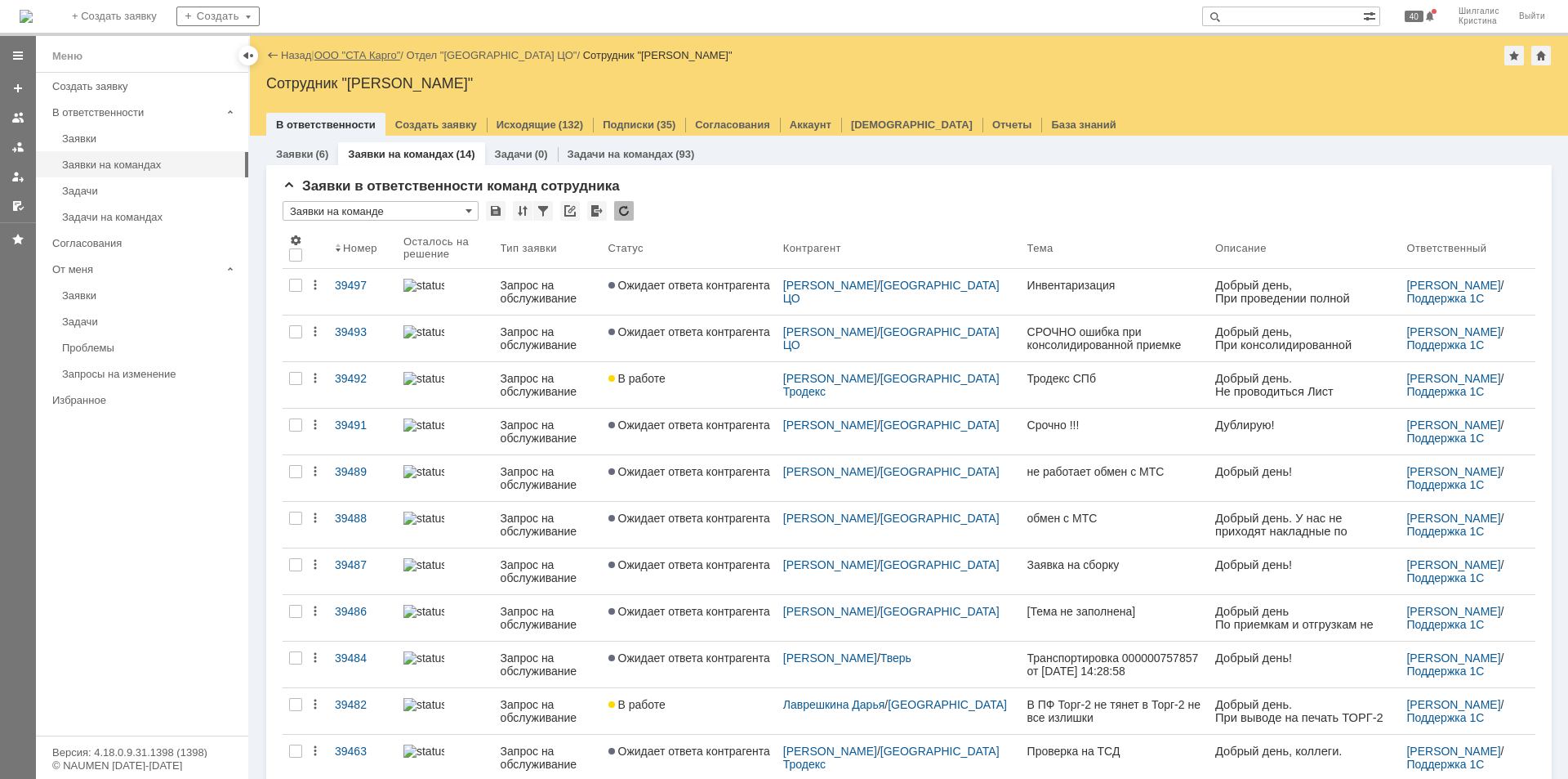
click at [363, 49] on link "ООО "СТА Карго"" at bounding box center [358, 55] width 87 height 13
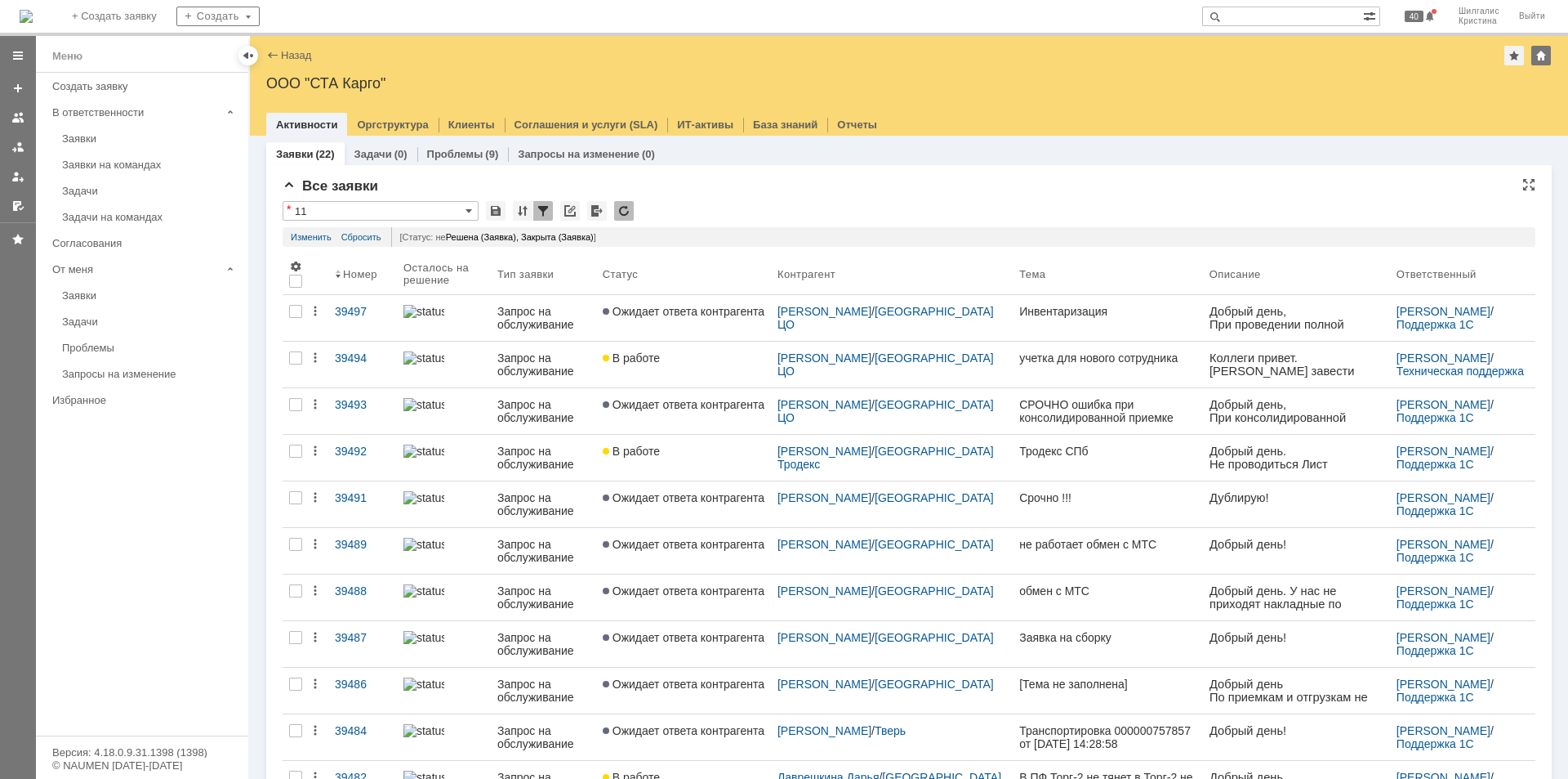
click at [698, 216] on div "* 11" at bounding box center [908, 211] width 1252 height 21
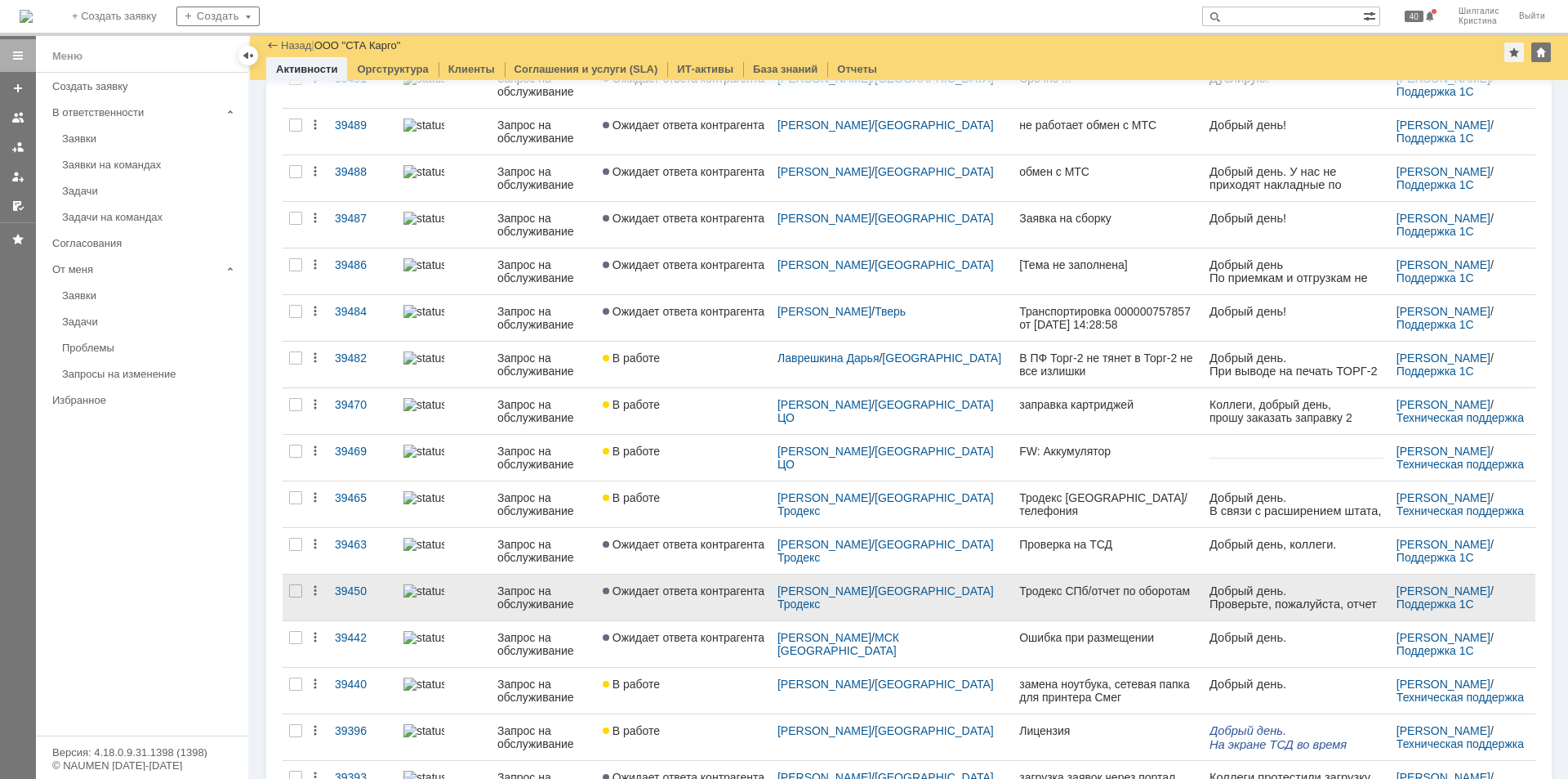
scroll to position [490, 0]
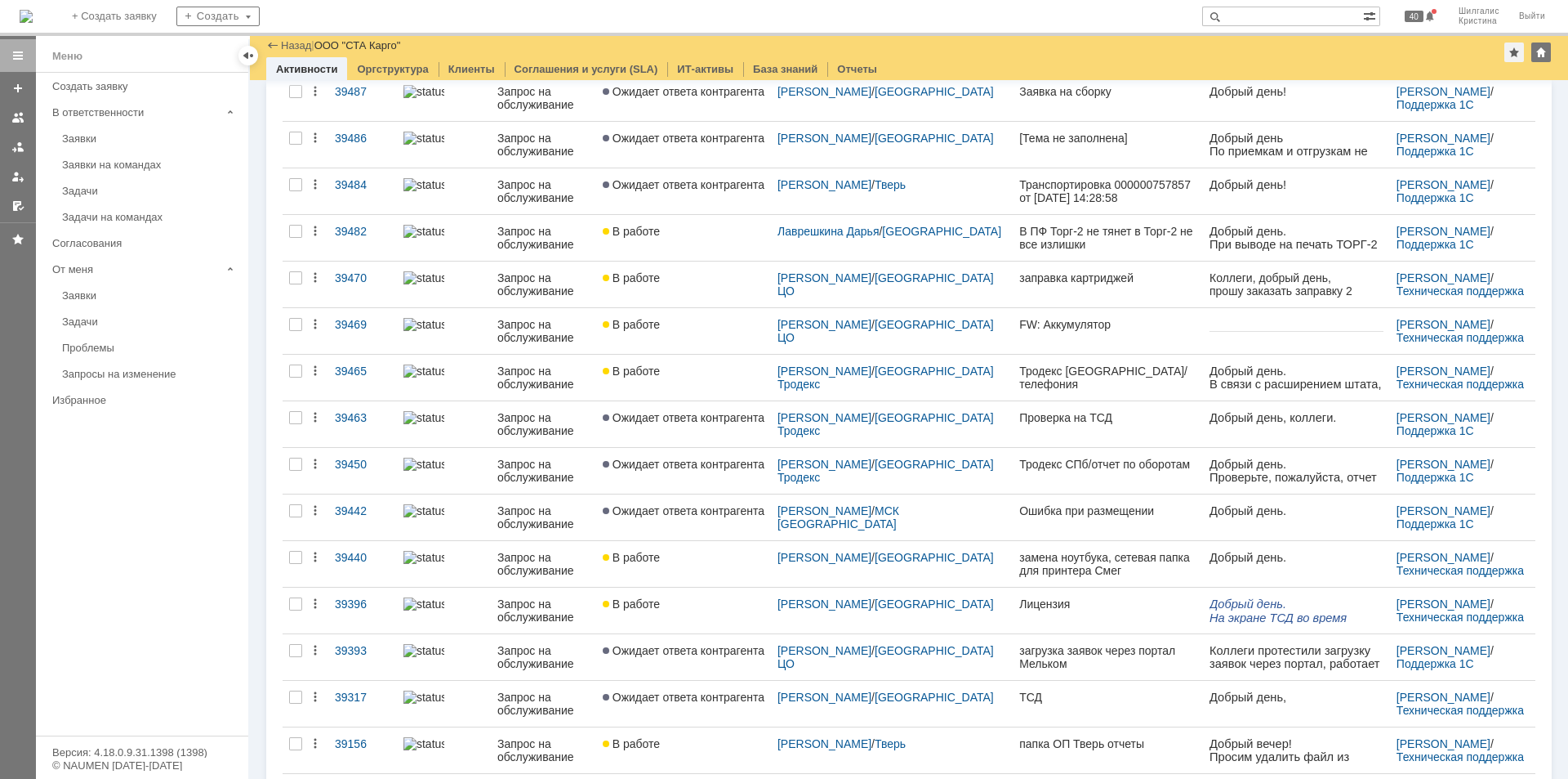
click at [142, 164] on div "Заявки на командах" at bounding box center [150, 165] width 176 height 13
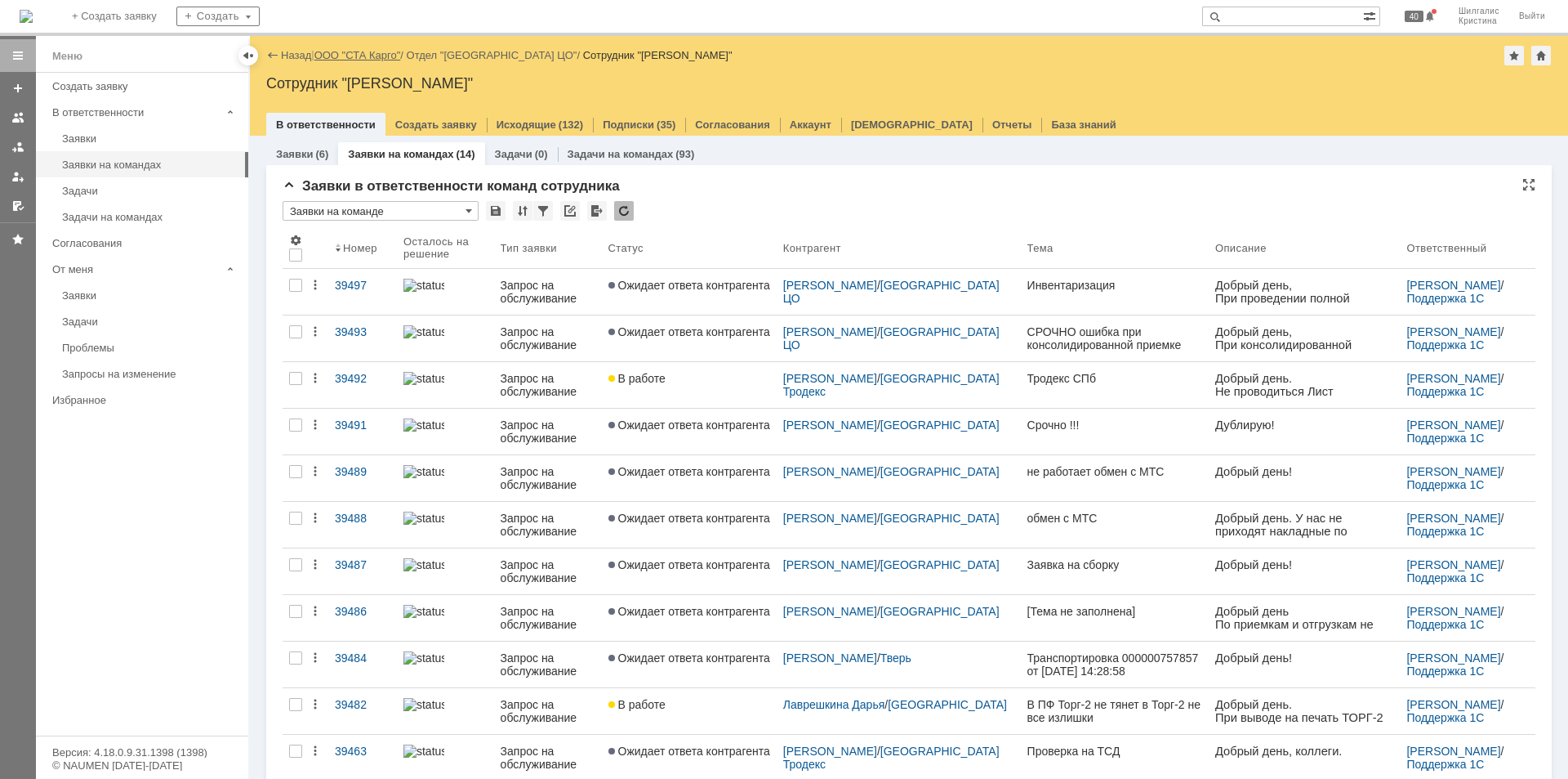
click at [372, 56] on link "ООО "СТА Карго"" at bounding box center [358, 55] width 87 height 13
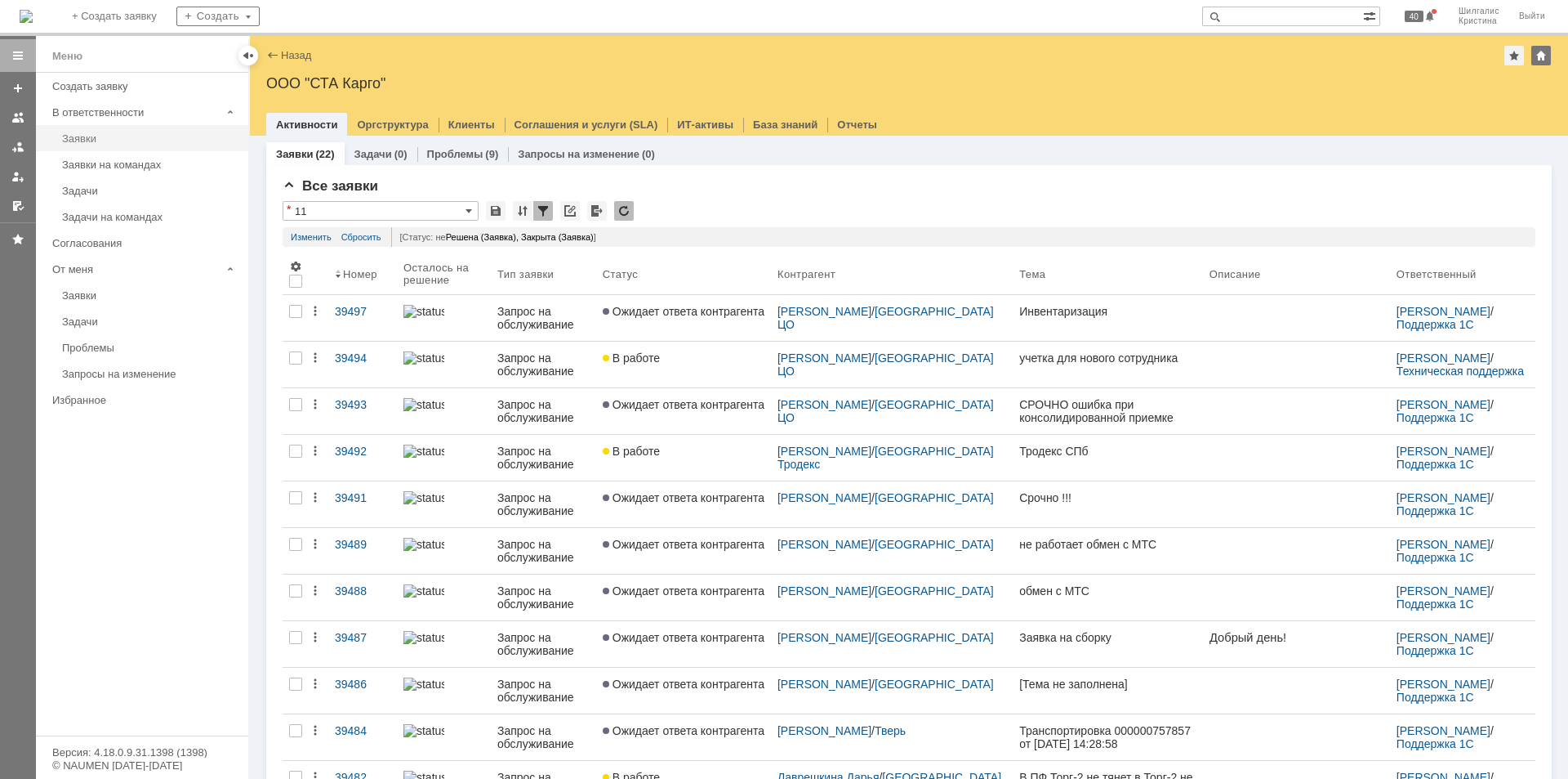
click at [129, 127] on link "Заявки" at bounding box center [150, 139] width 190 height 25
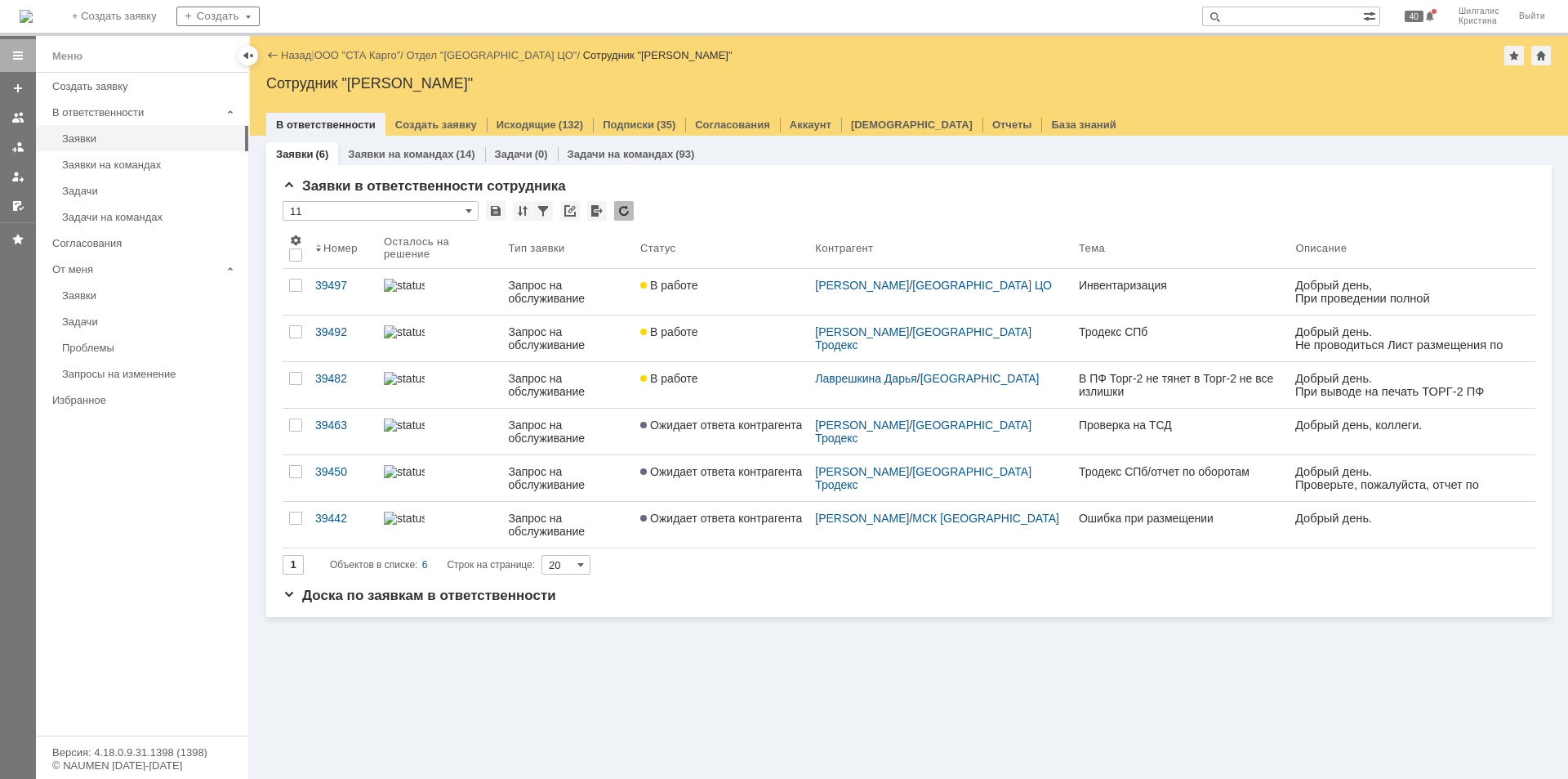
click at [698, 287] on span "В работе" at bounding box center [668, 285] width 57 height 13
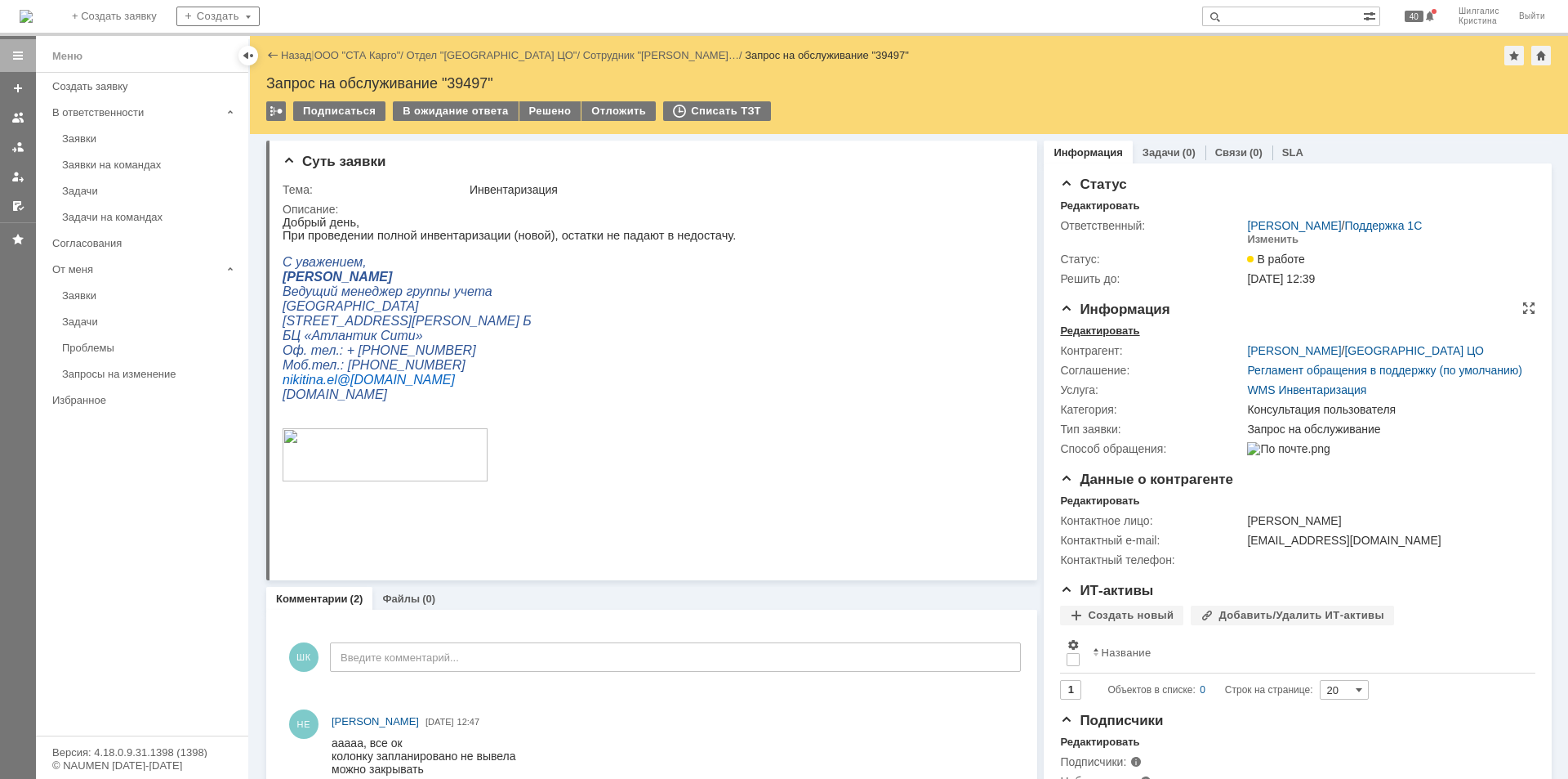
click at [1117, 329] on div "Редактировать" at bounding box center [1099, 331] width 79 height 13
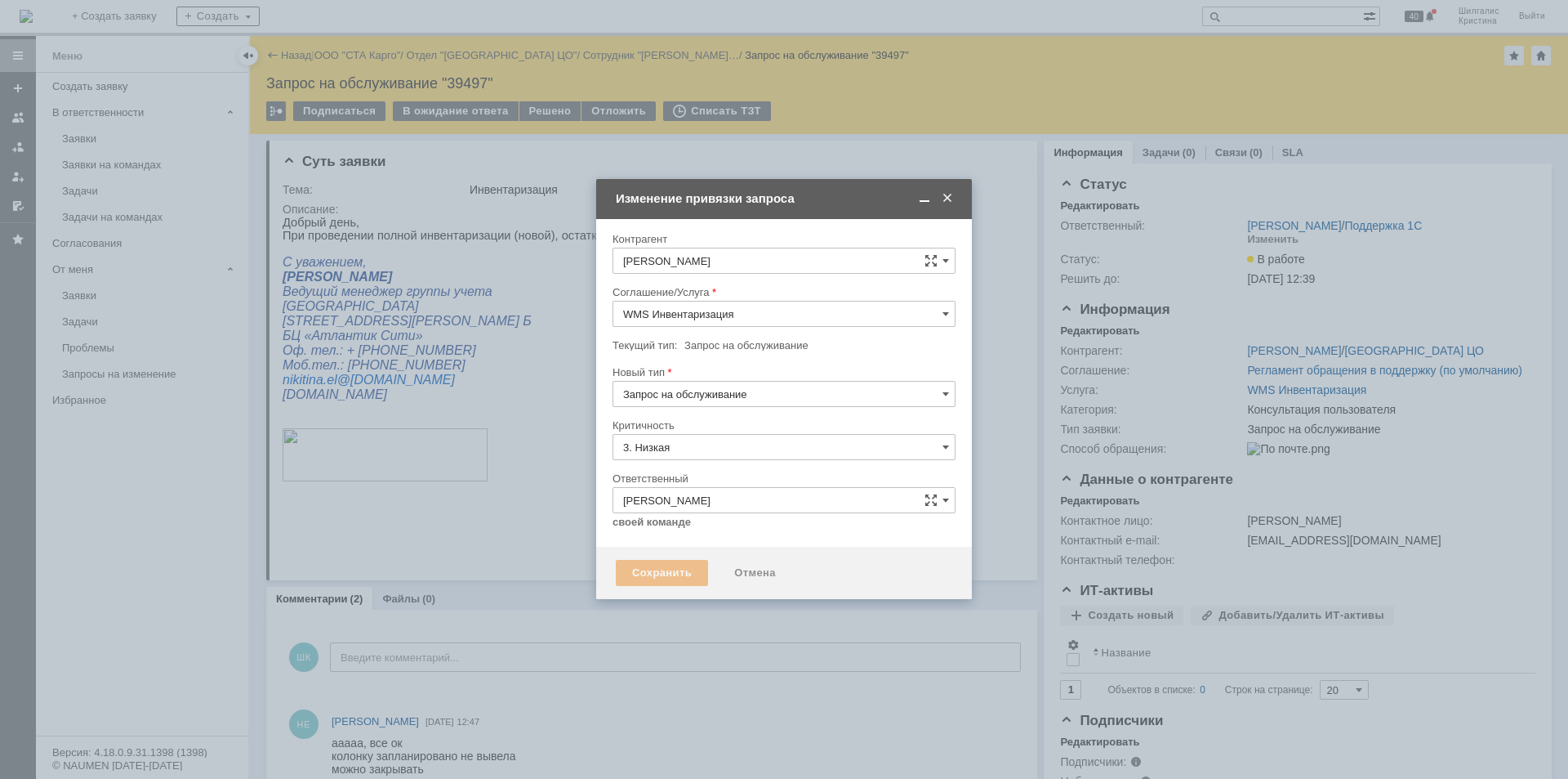
type input "Консультация пользователя"
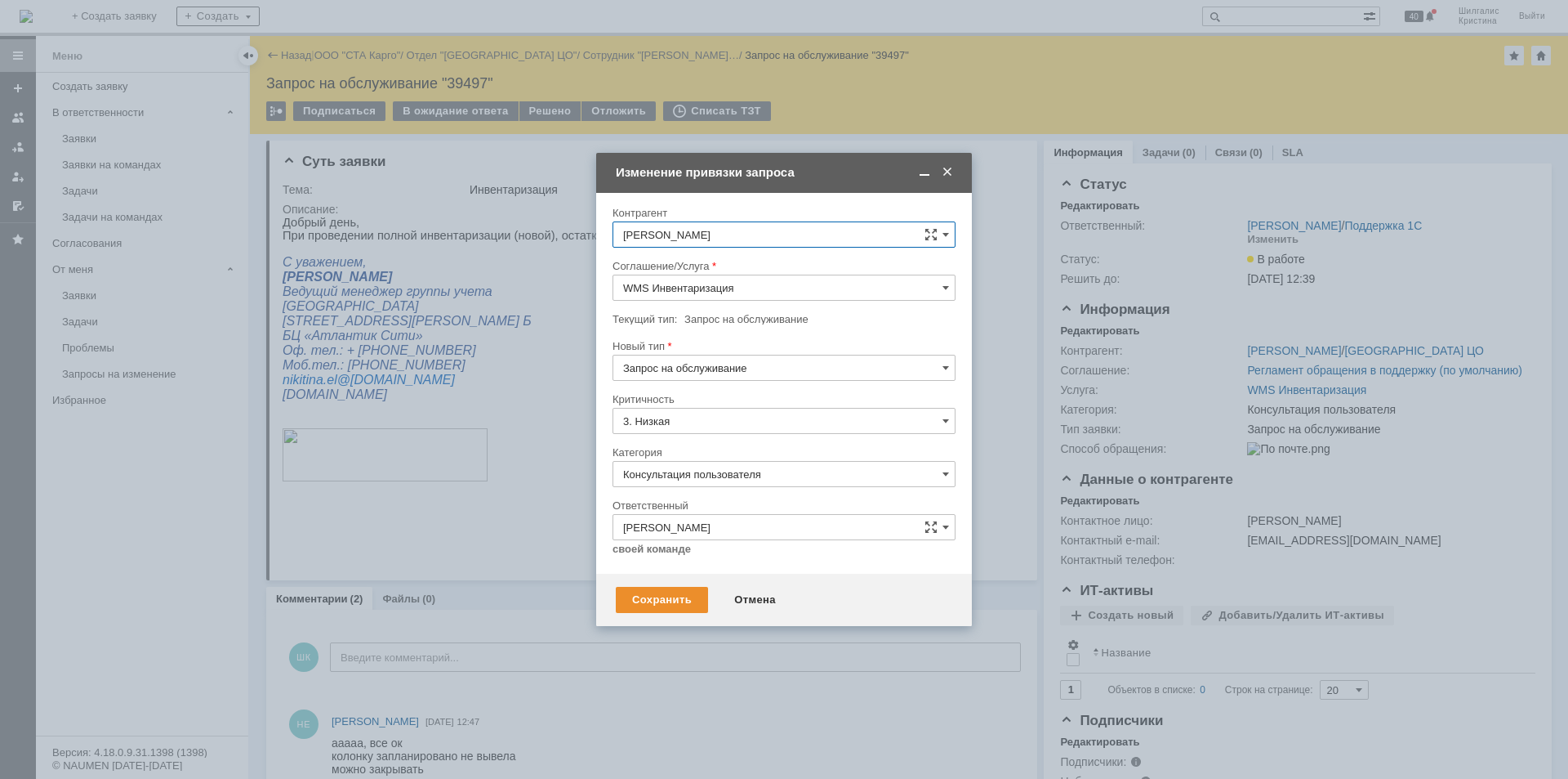
click at [948, 171] on span at bounding box center [947, 172] width 17 height 15
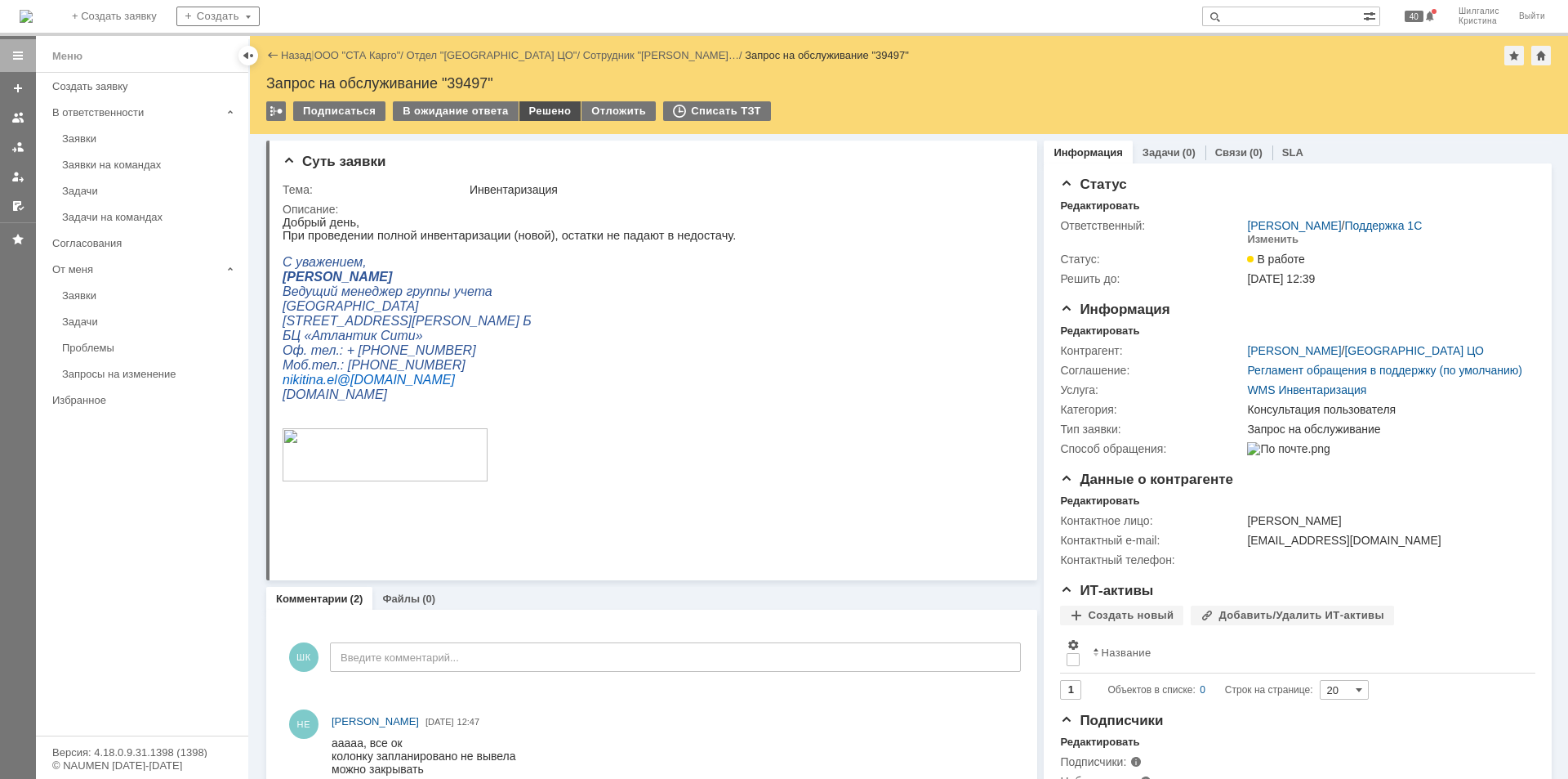
click at [535, 104] on div "Решено" at bounding box center [551, 110] width 62 height 19
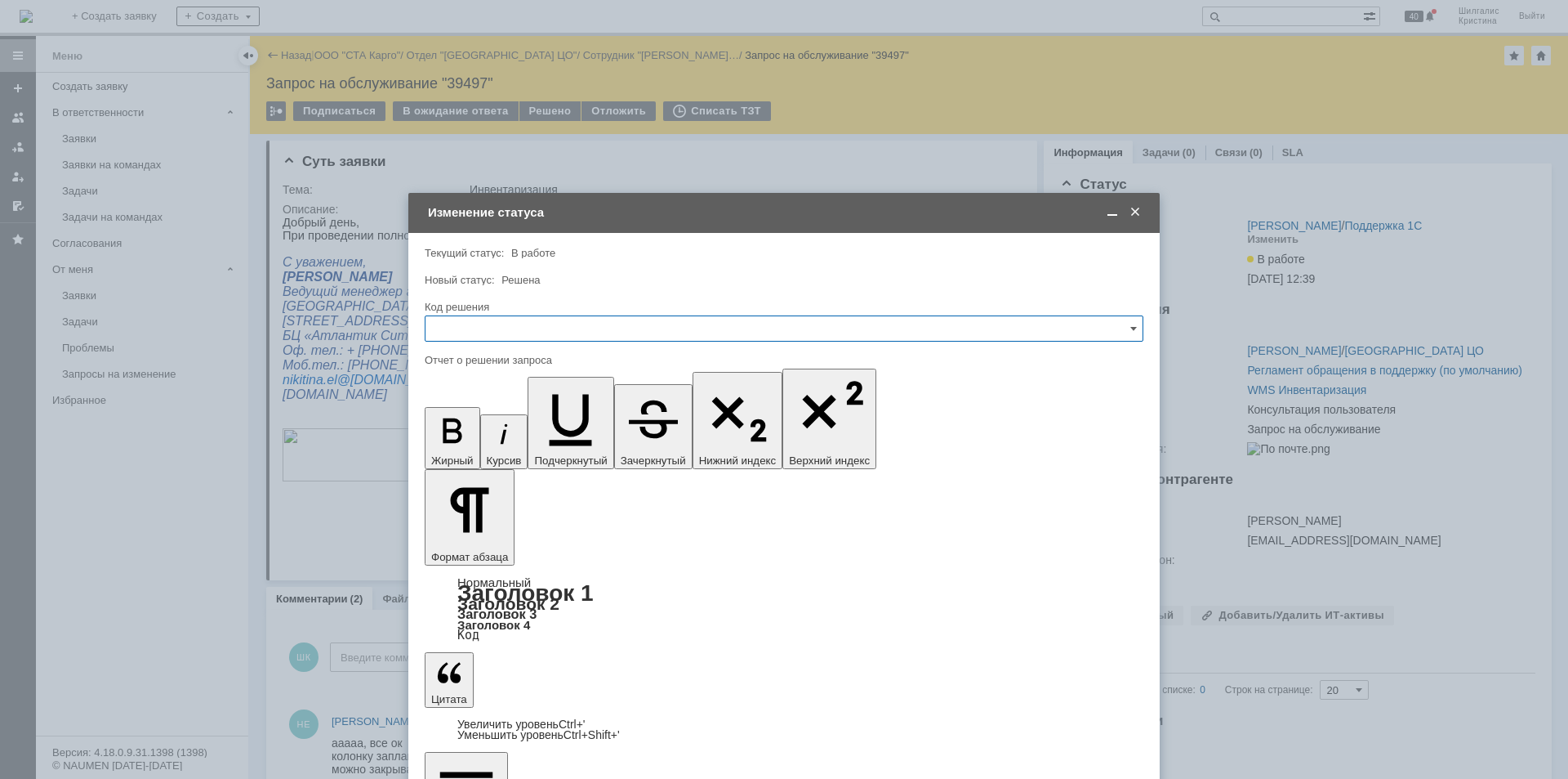
click at [533, 322] on input "text" at bounding box center [784, 328] width 718 height 26
drag, startPoint x: 510, startPoint y: 543, endPoint x: 515, endPoint y: 522, distance: 21.6
click at [511, 542] on span "Решено" at bounding box center [784, 547] width 698 height 13
type input "Решено"
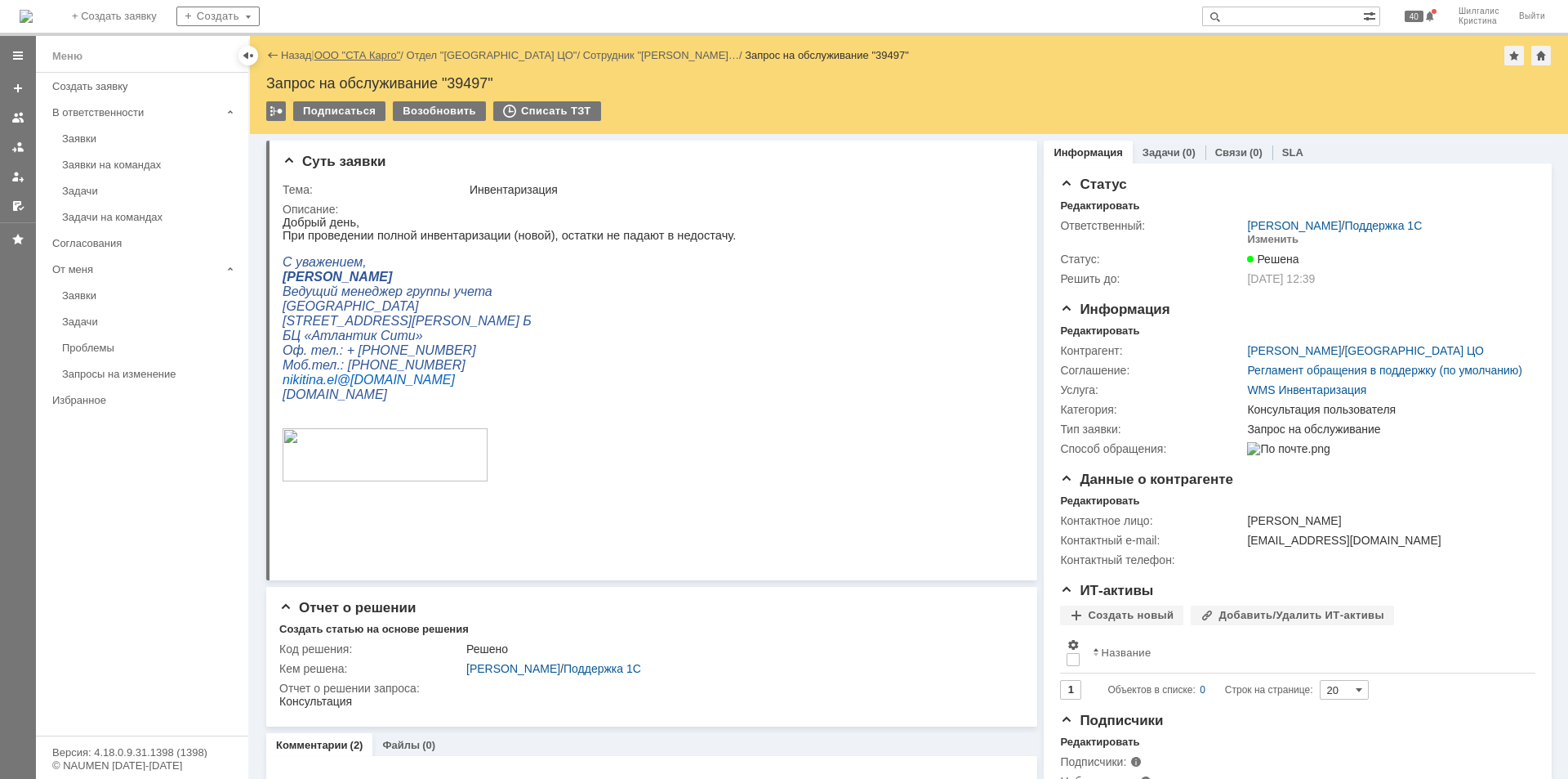
click at [358, 50] on link "ООО "СТА Карго"" at bounding box center [358, 55] width 87 height 13
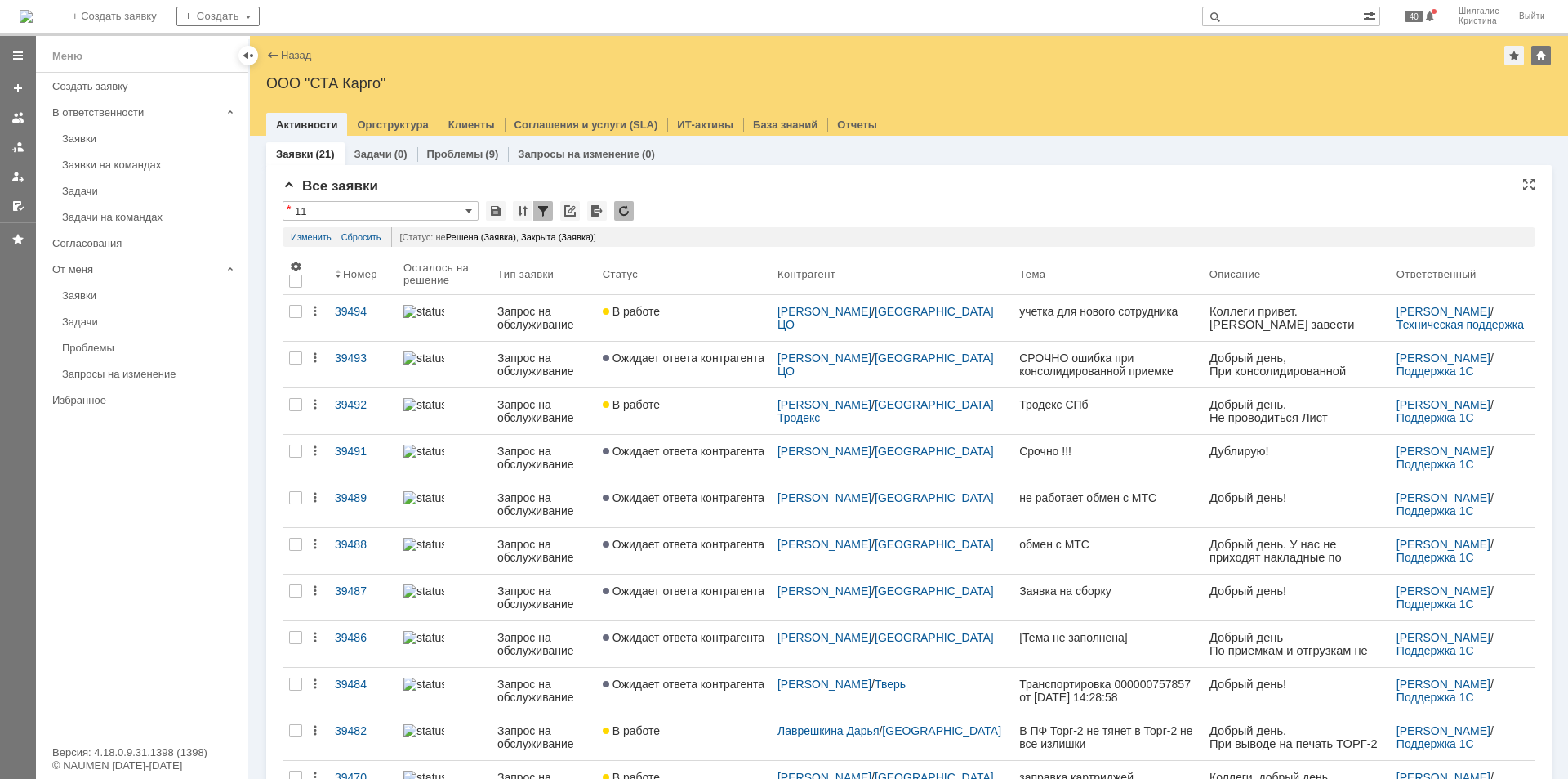
click at [689, 191] on div "Все заявки" at bounding box center [908, 186] width 1252 height 17
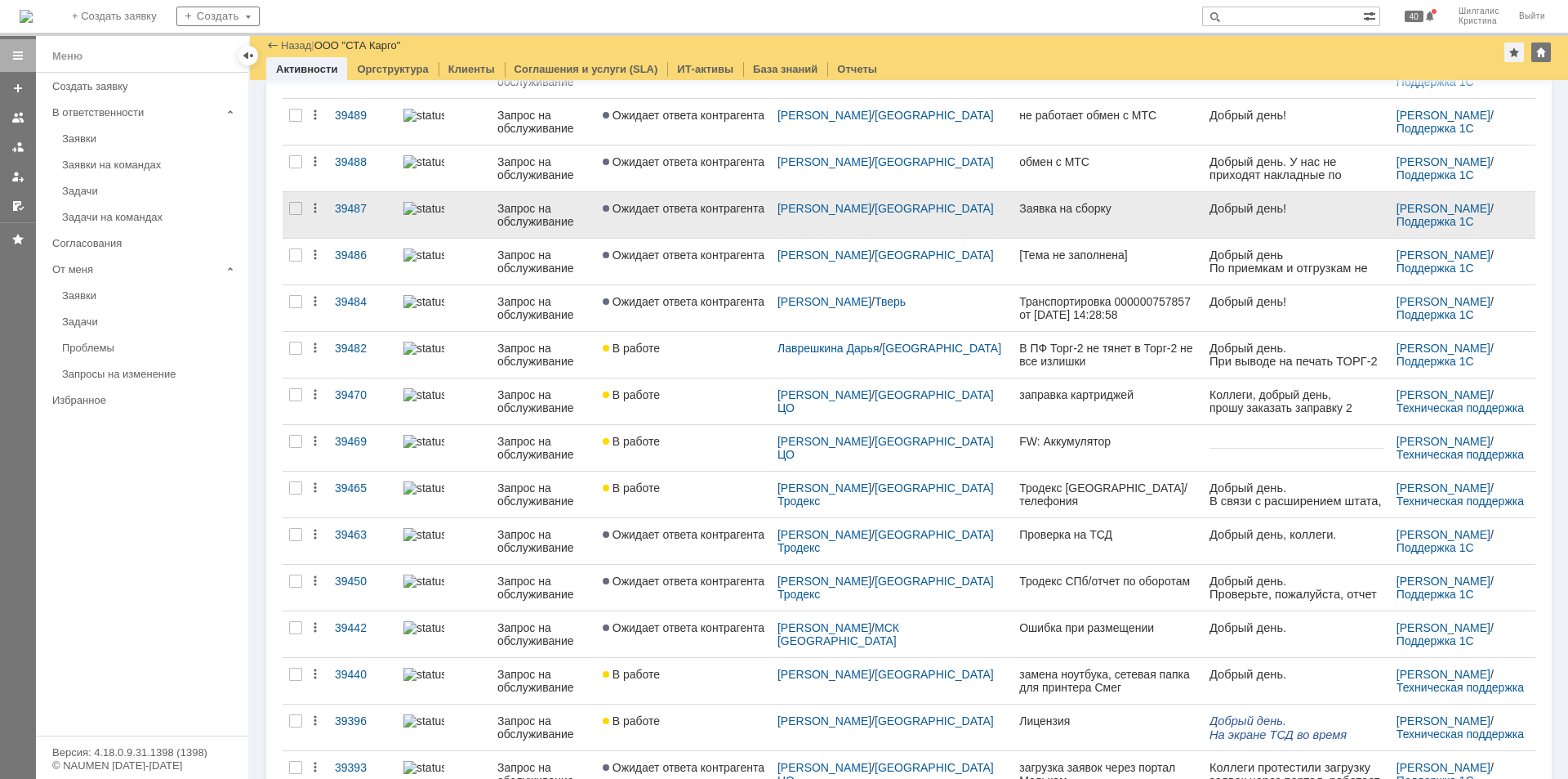
scroll to position [485, 0]
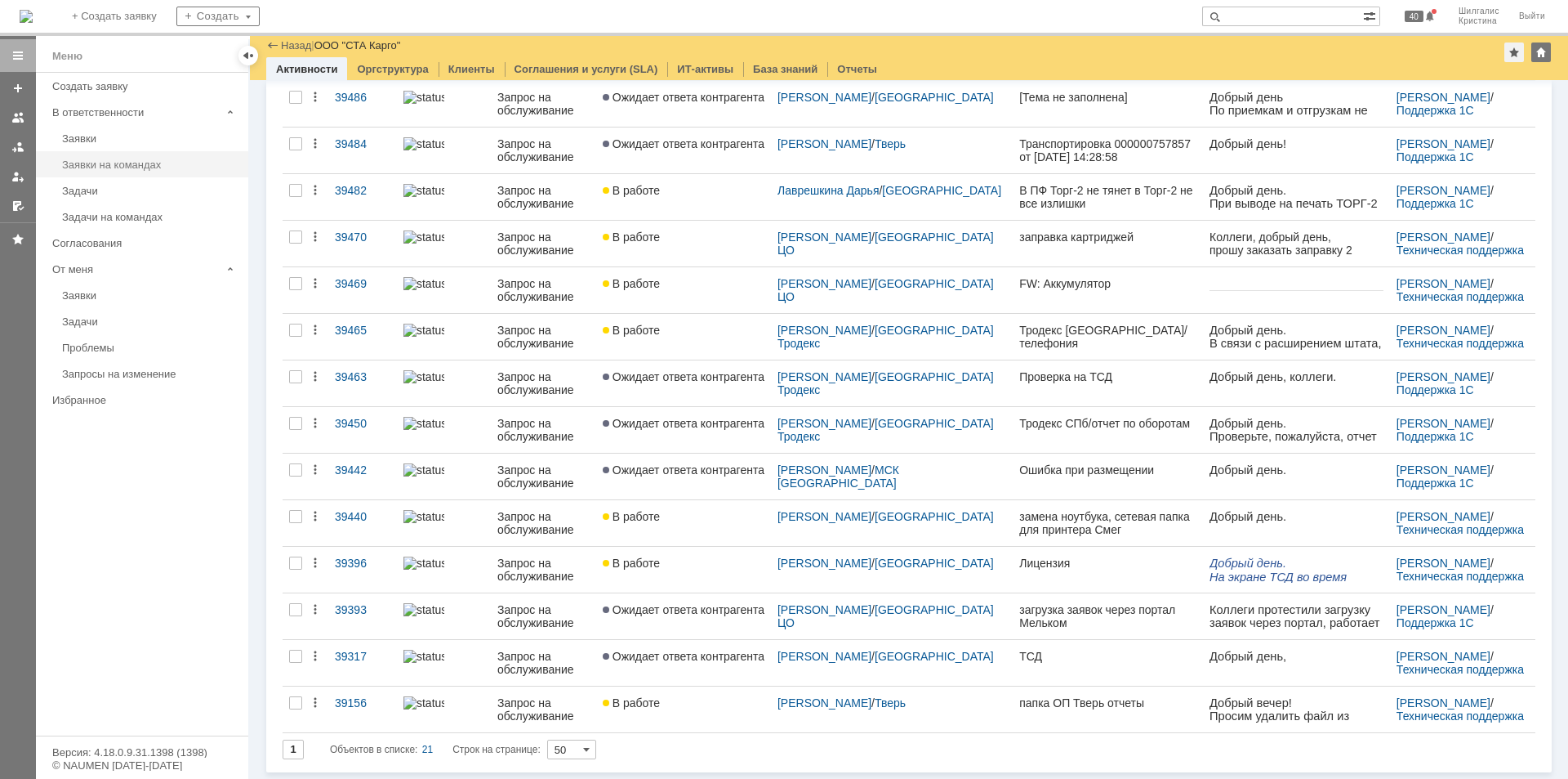
click at [119, 173] on link "Заявки на командах" at bounding box center [150, 165] width 190 height 25
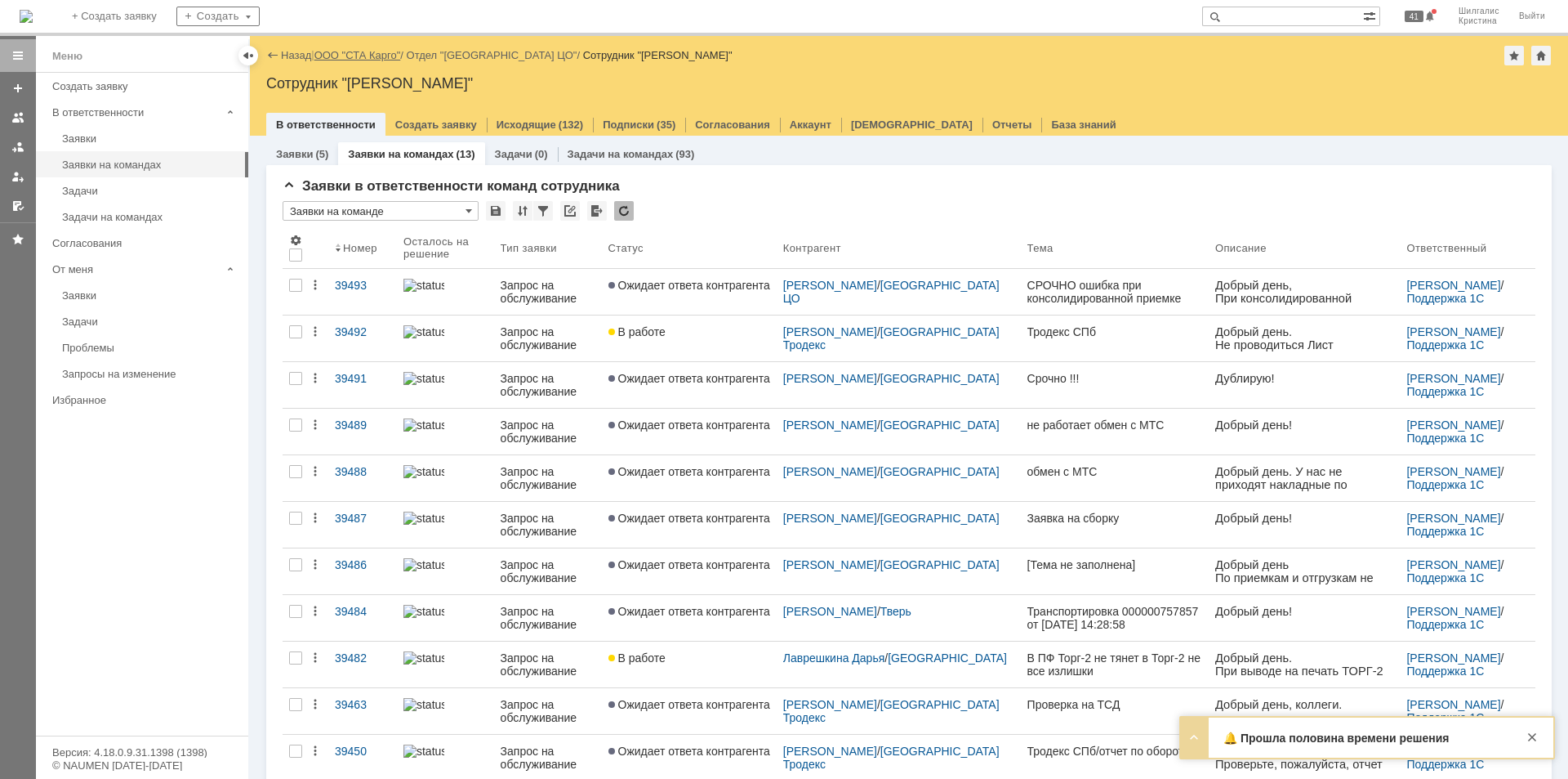
click at [352, 57] on link "ООО "СТА Карго"" at bounding box center [358, 55] width 87 height 13
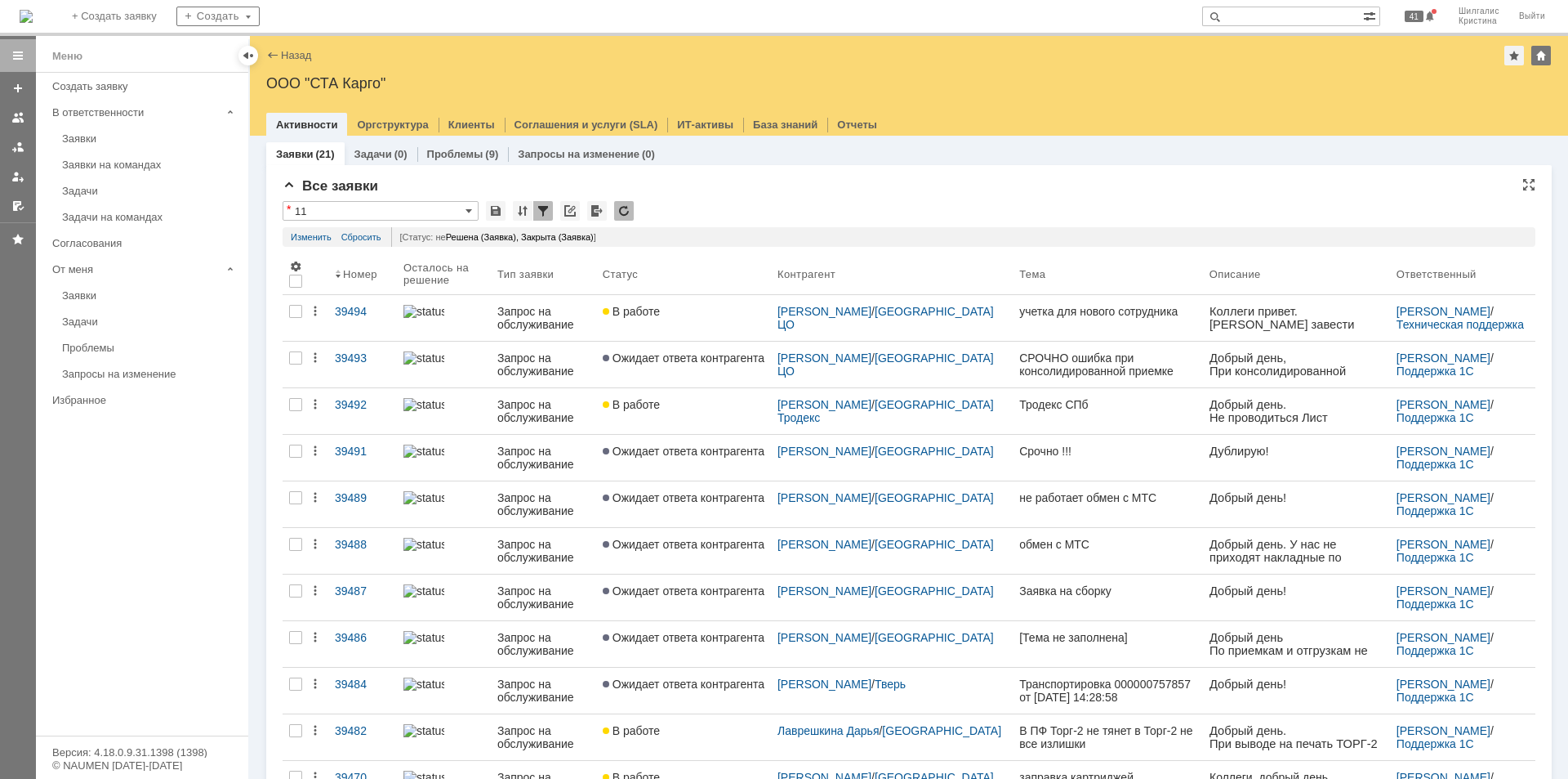
click at [731, 210] on div "* 11" at bounding box center [908, 211] width 1252 height 21
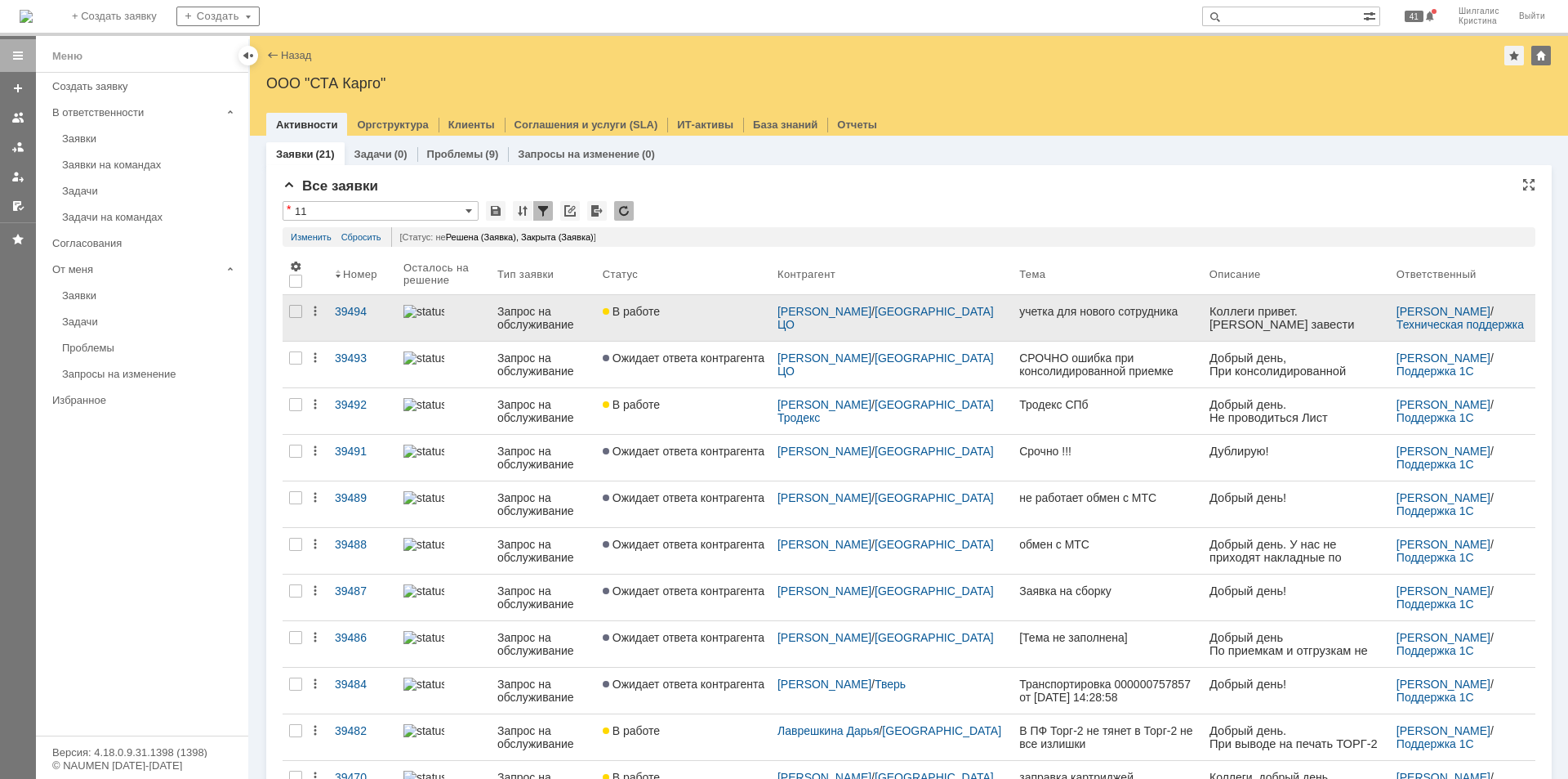
click at [693, 309] on div "В работе" at bounding box center [683, 312] width 162 height 13
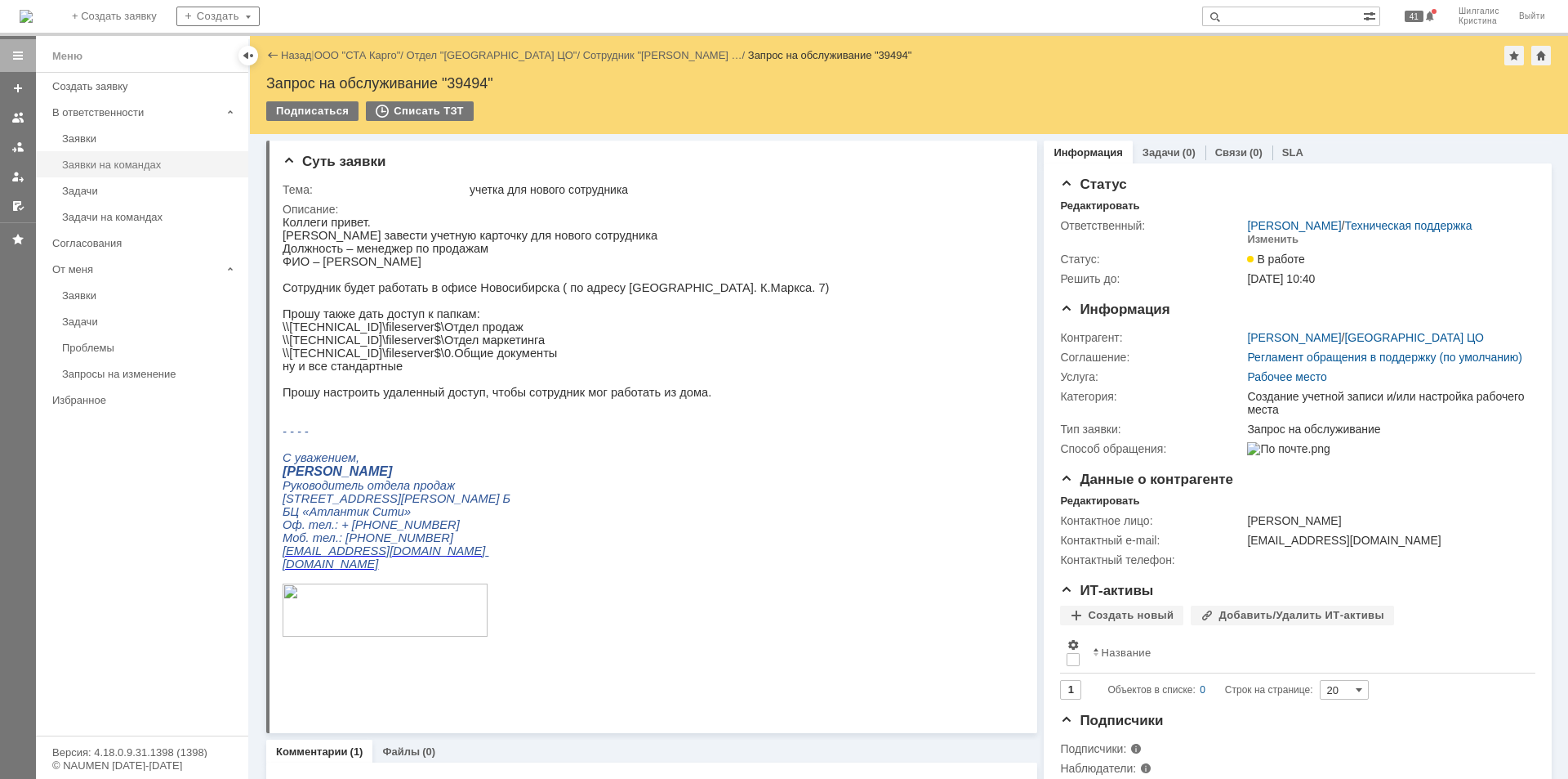
click at [100, 176] on link "Заявки на командах" at bounding box center [150, 165] width 190 height 25
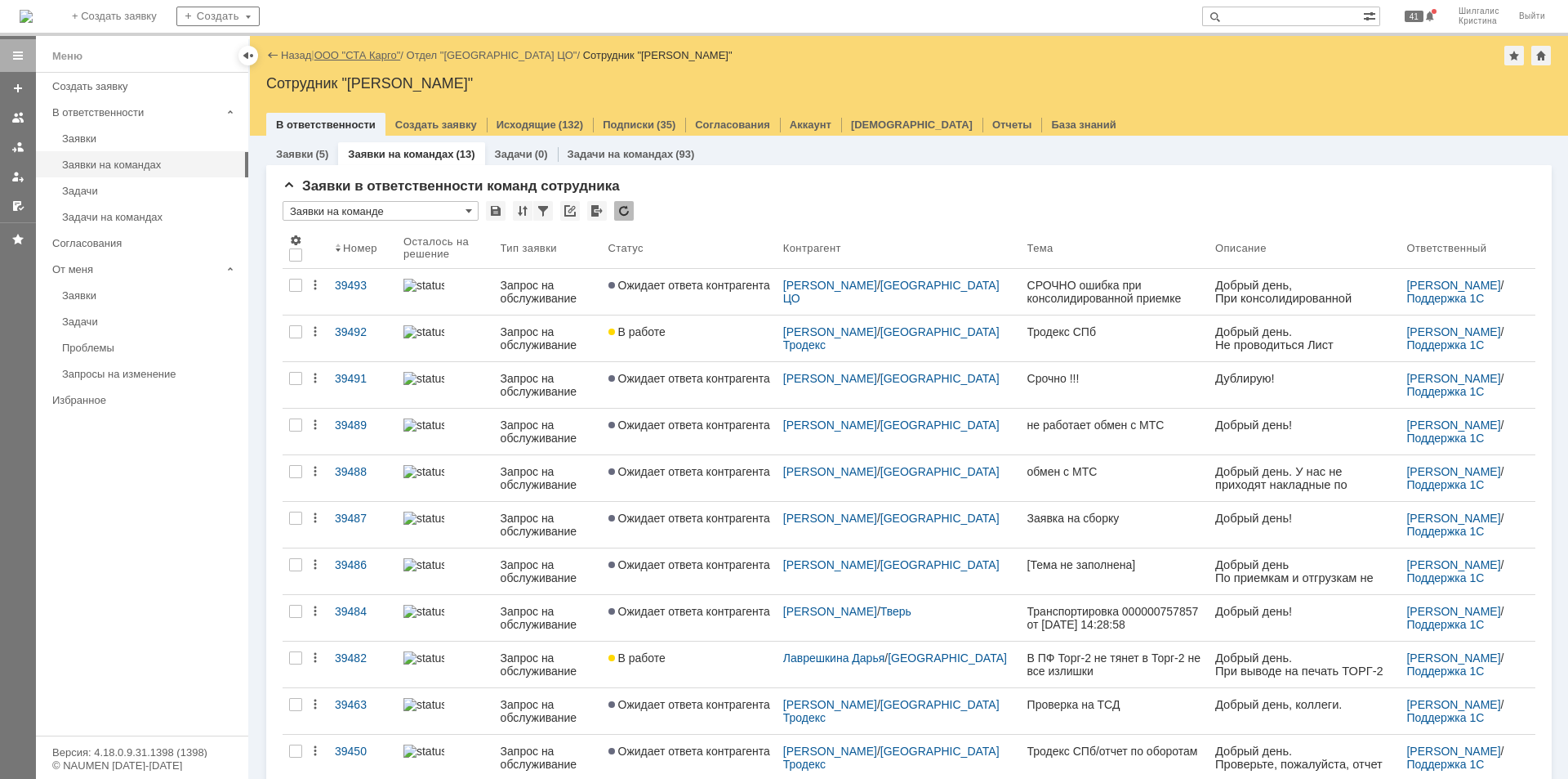
click at [376, 54] on link "ООО "СТА Карго"" at bounding box center [358, 55] width 87 height 13
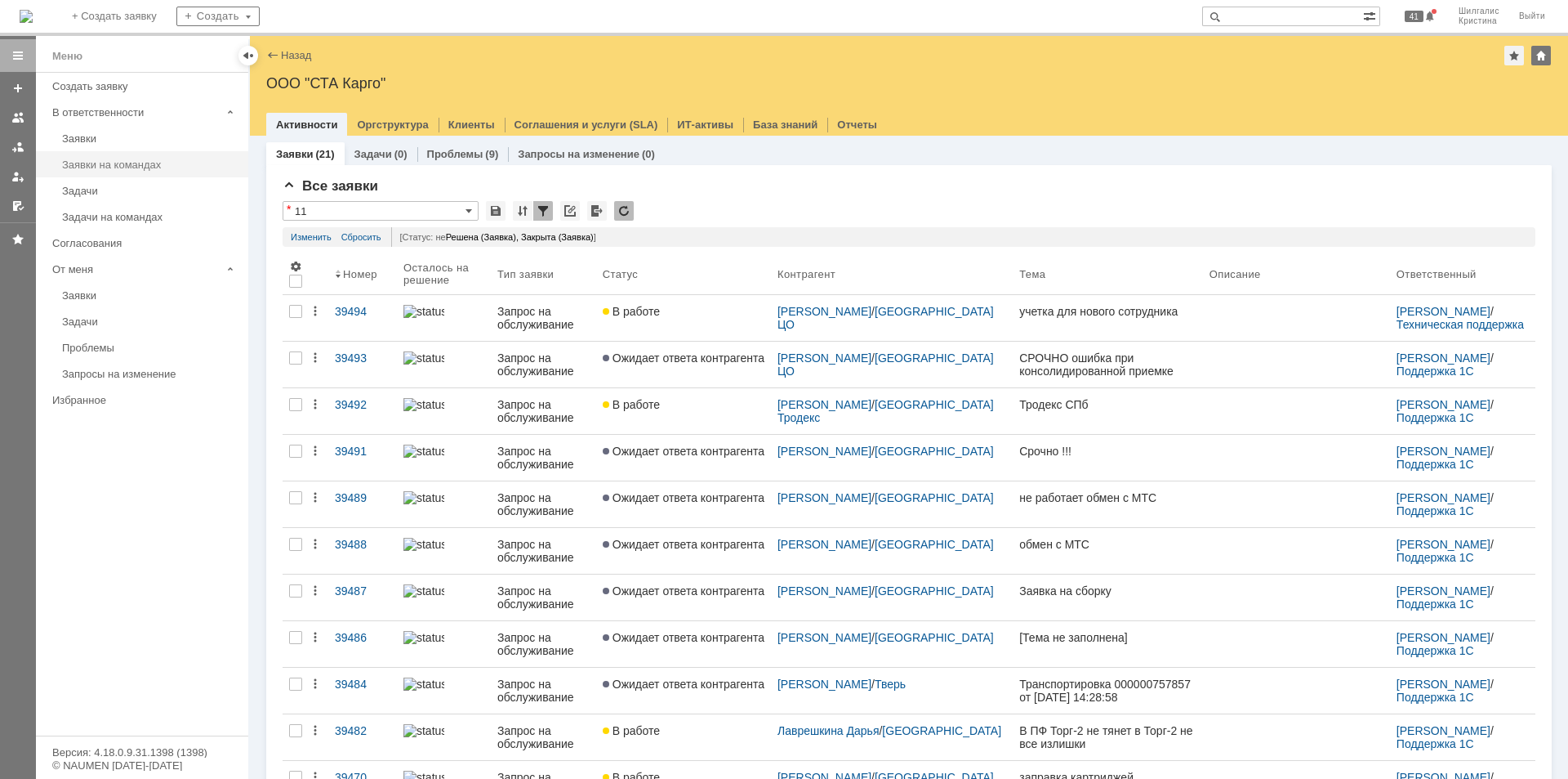
click at [105, 170] on div "Заявки на командах" at bounding box center [150, 165] width 176 height 13
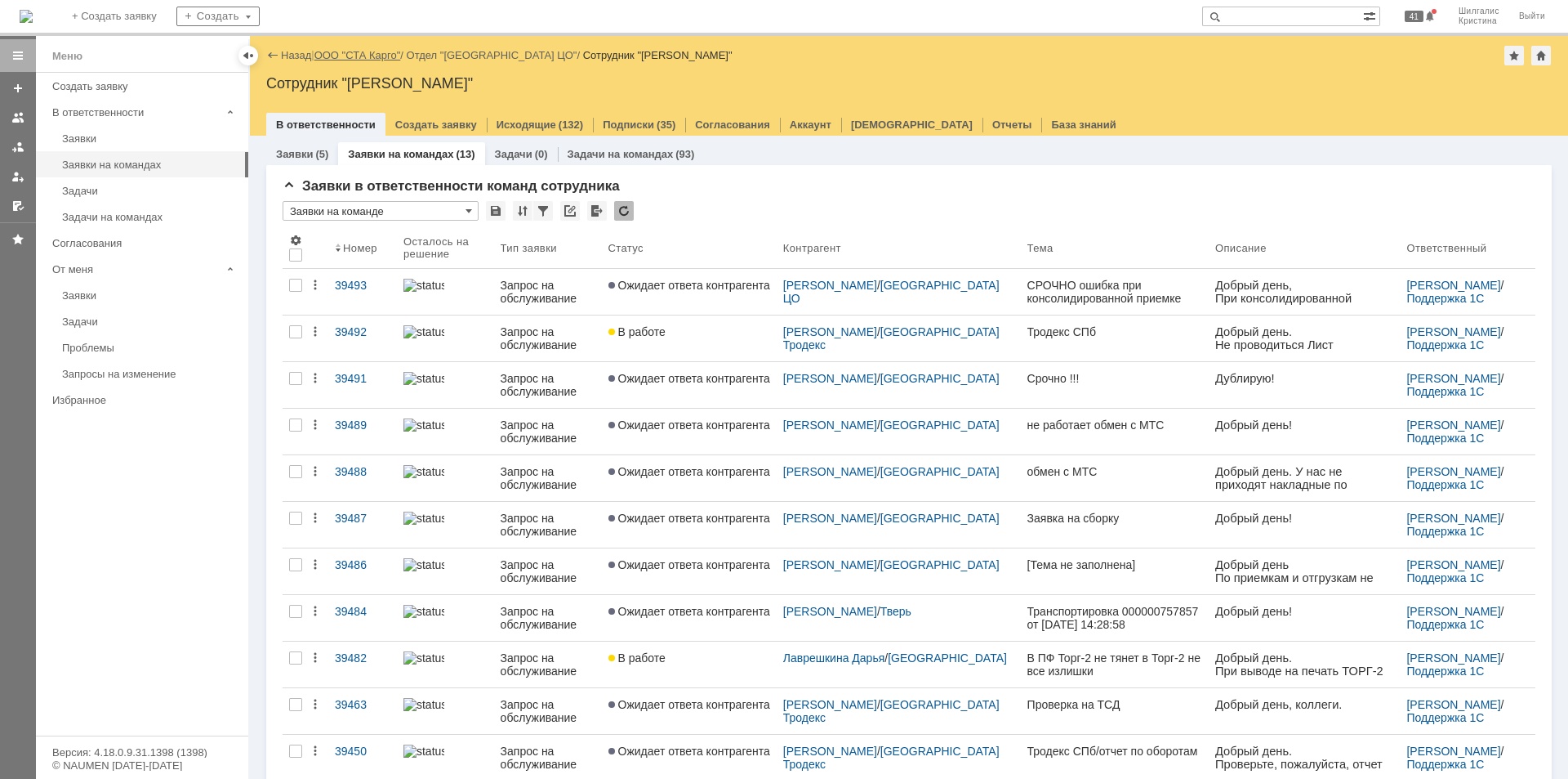
click at [337, 56] on link "ООО "СТА Карго"" at bounding box center [358, 55] width 87 height 13
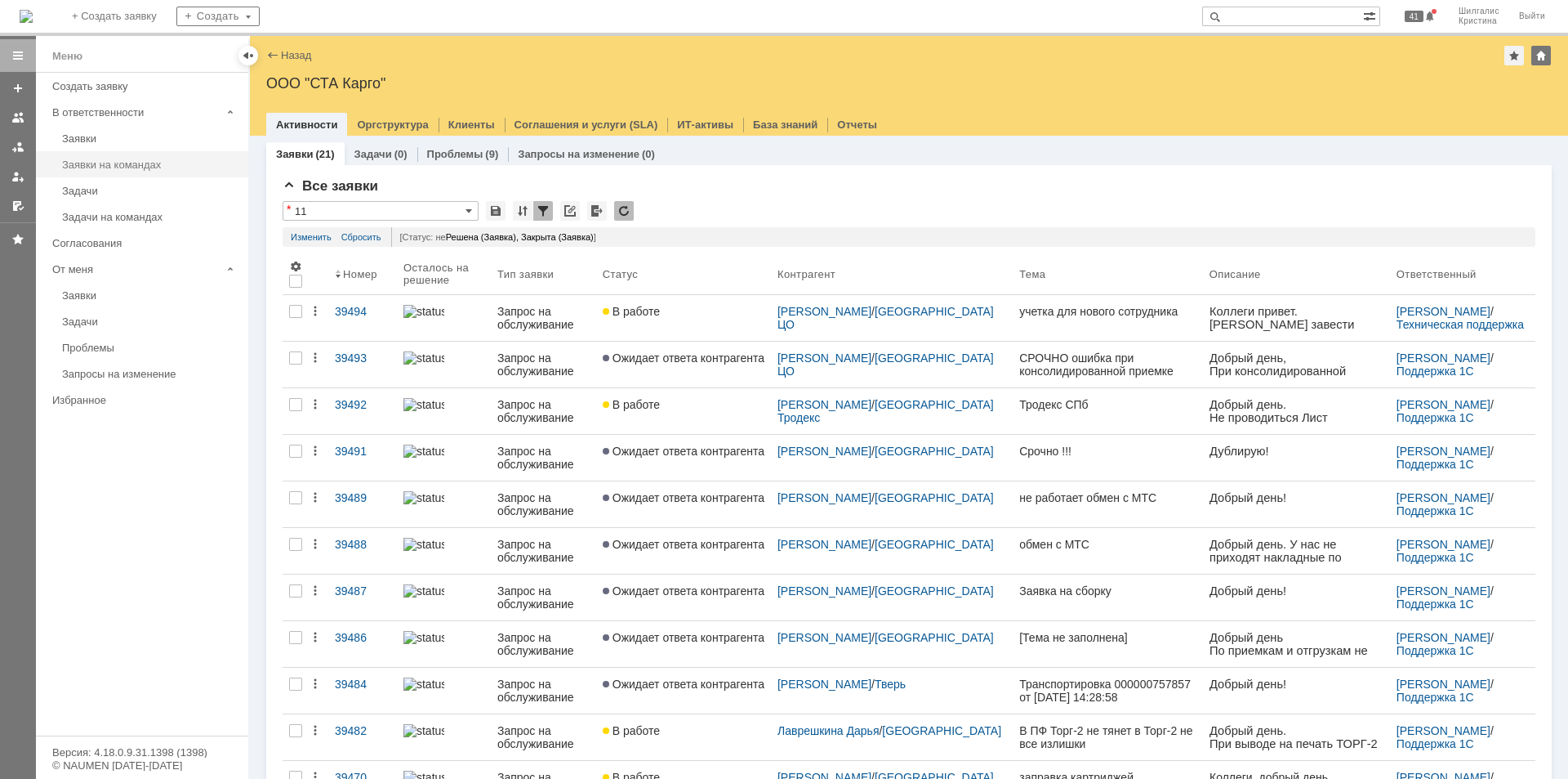
click at [145, 167] on div "Заявки на командах" at bounding box center [150, 165] width 176 height 13
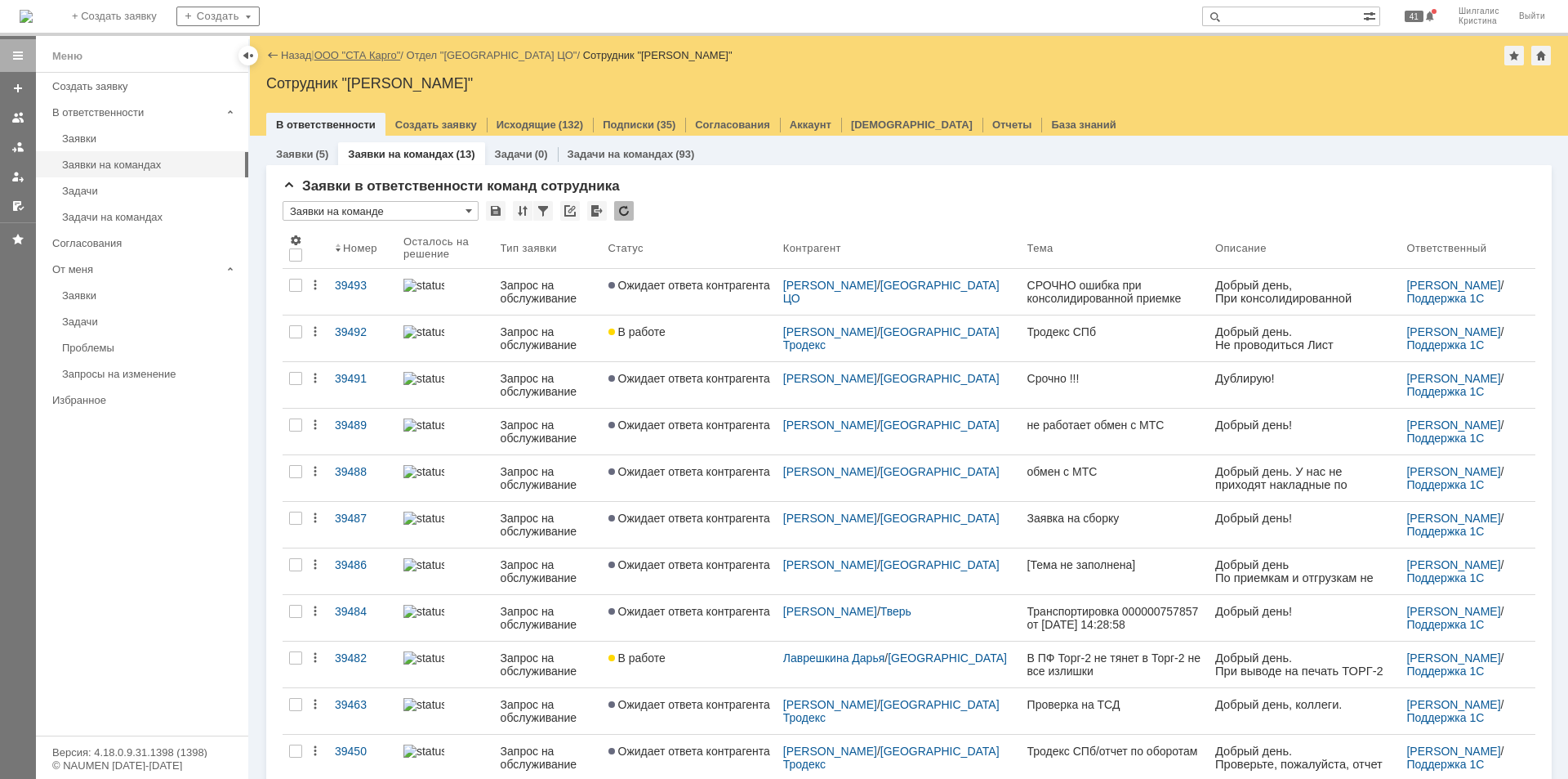
click at [361, 54] on link "ООО "СТА Карго"" at bounding box center [358, 55] width 87 height 13
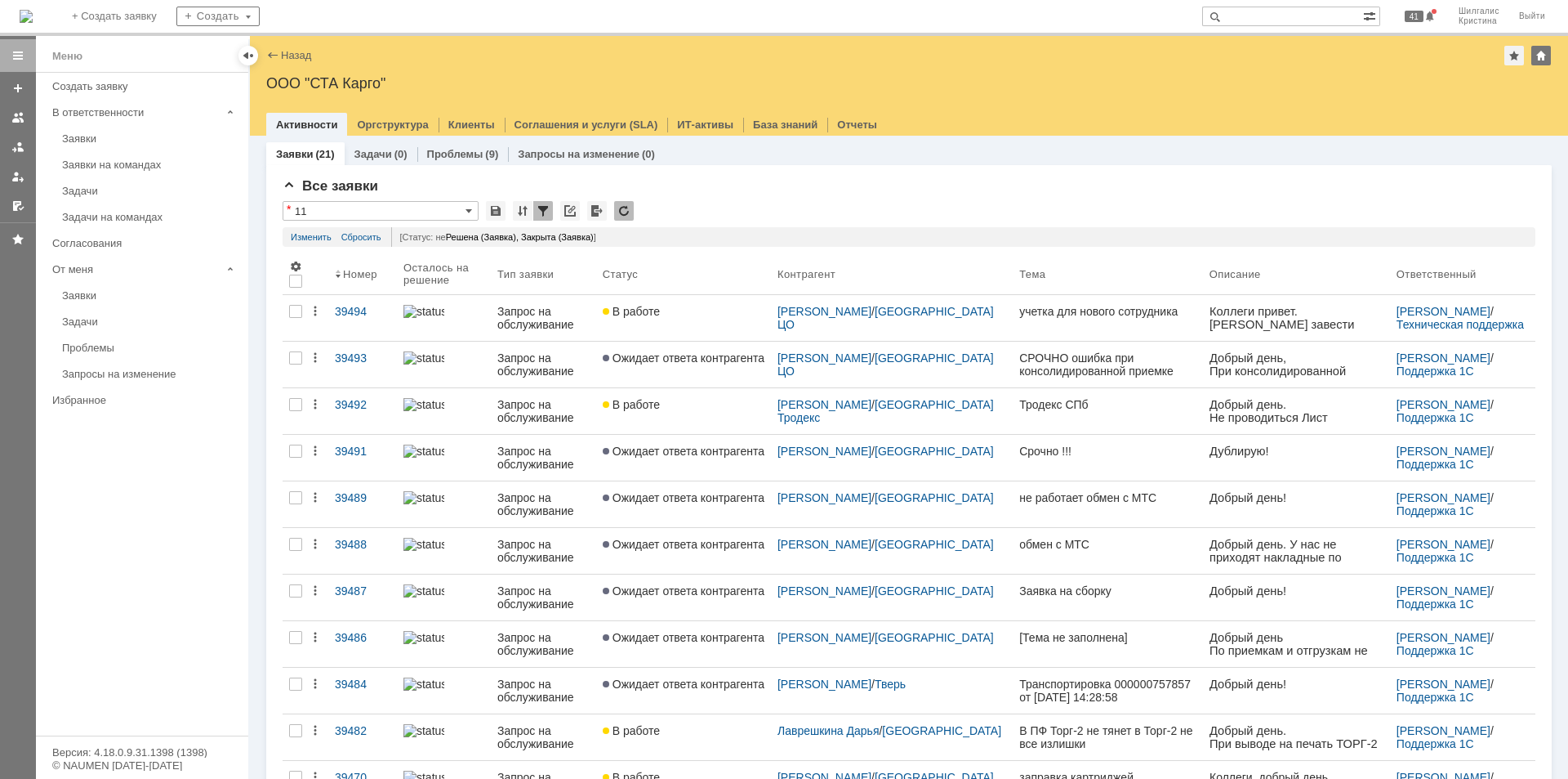
click at [109, 156] on link "Заявки на командах" at bounding box center [150, 165] width 190 height 25
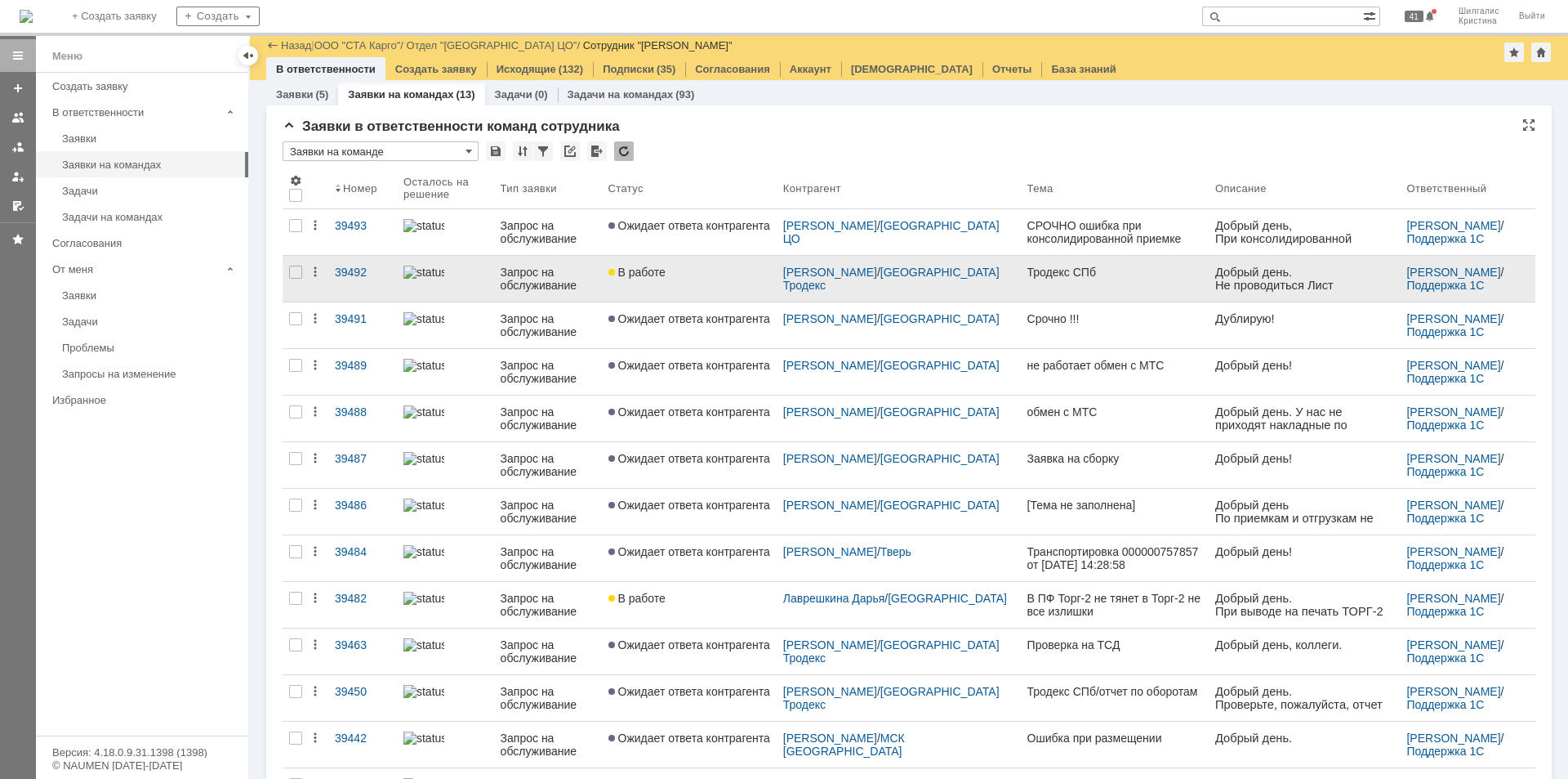
click at [707, 272] on div "В работе" at bounding box center [689, 272] width 162 height 13
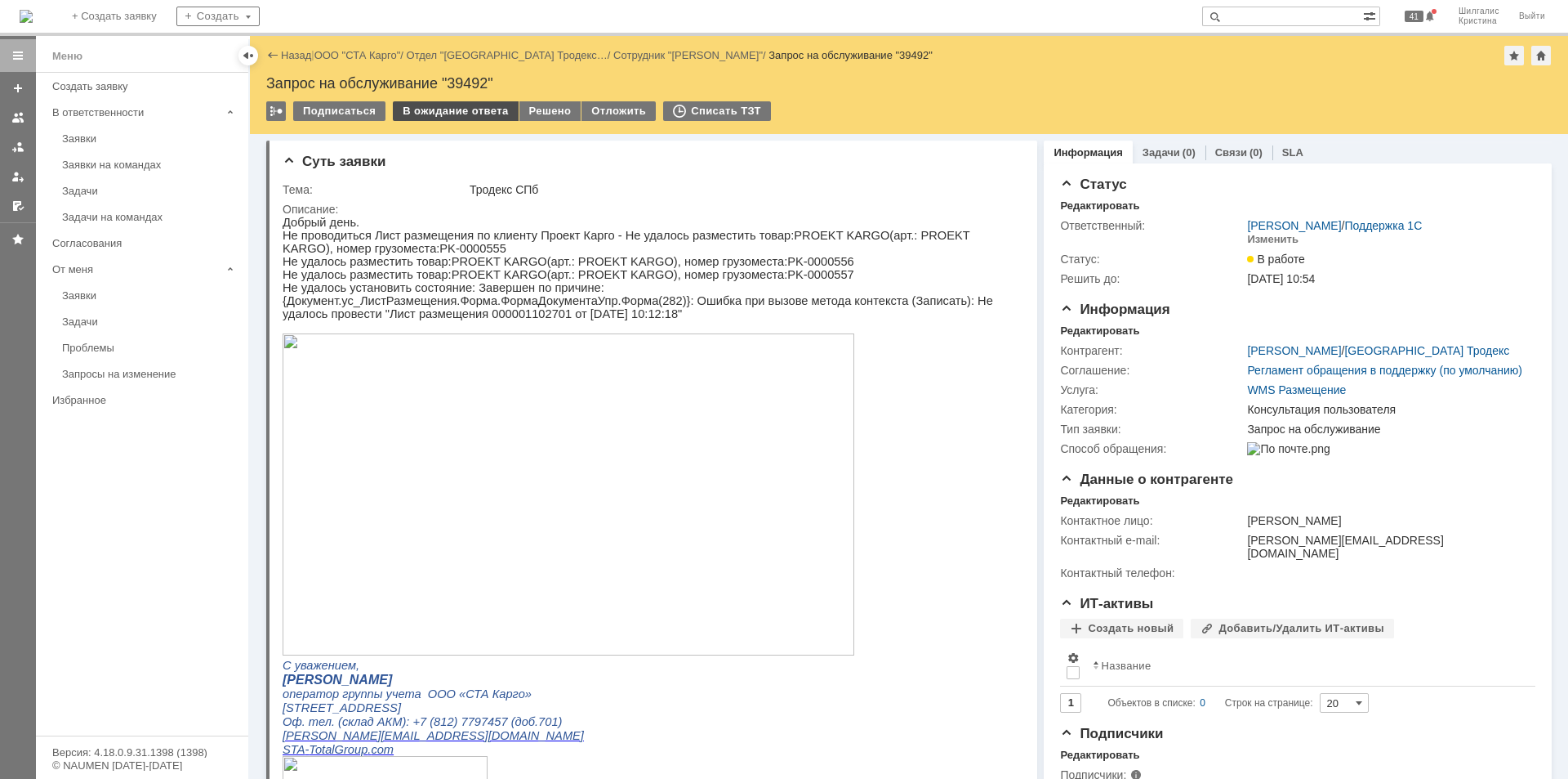
click at [480, 110] on div "В ожидание ответа" at bounding box center [455, 110] width 125 height 19
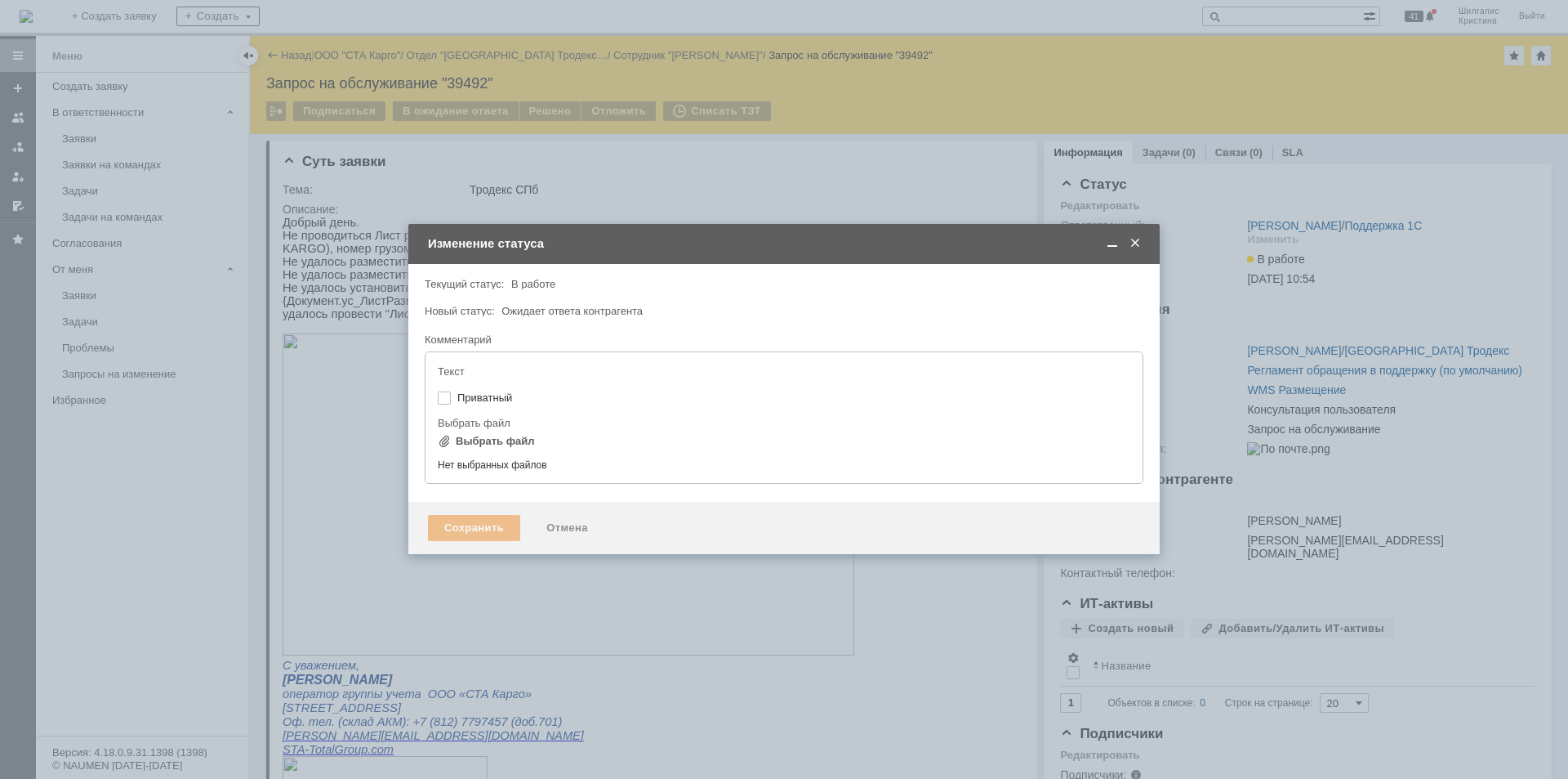
type input "[не указано]"
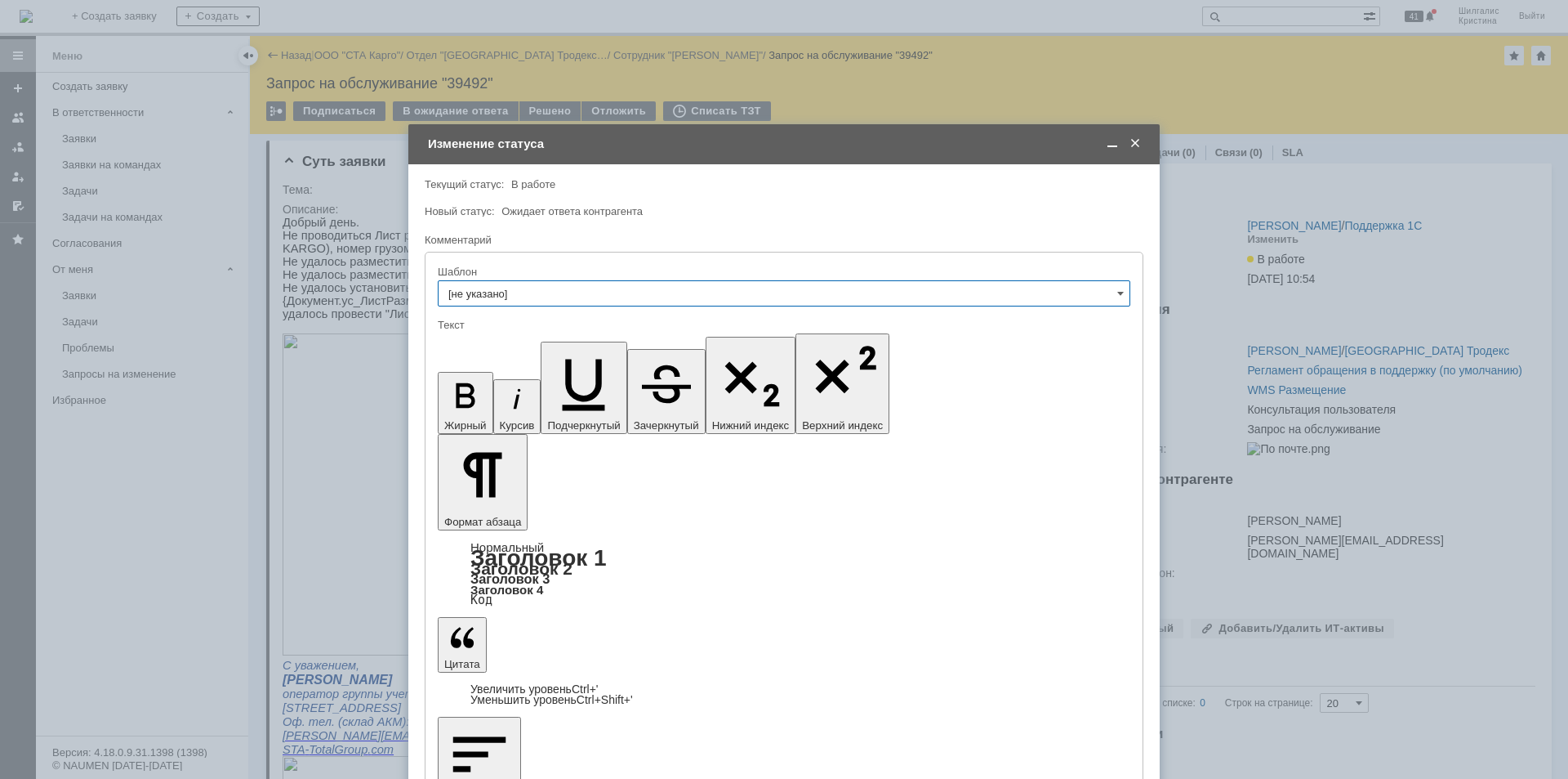
drag, startPoint x: 614, startPoint y: 4636, endPoint x: 624, endPoint y: 4636, distance: 10.0
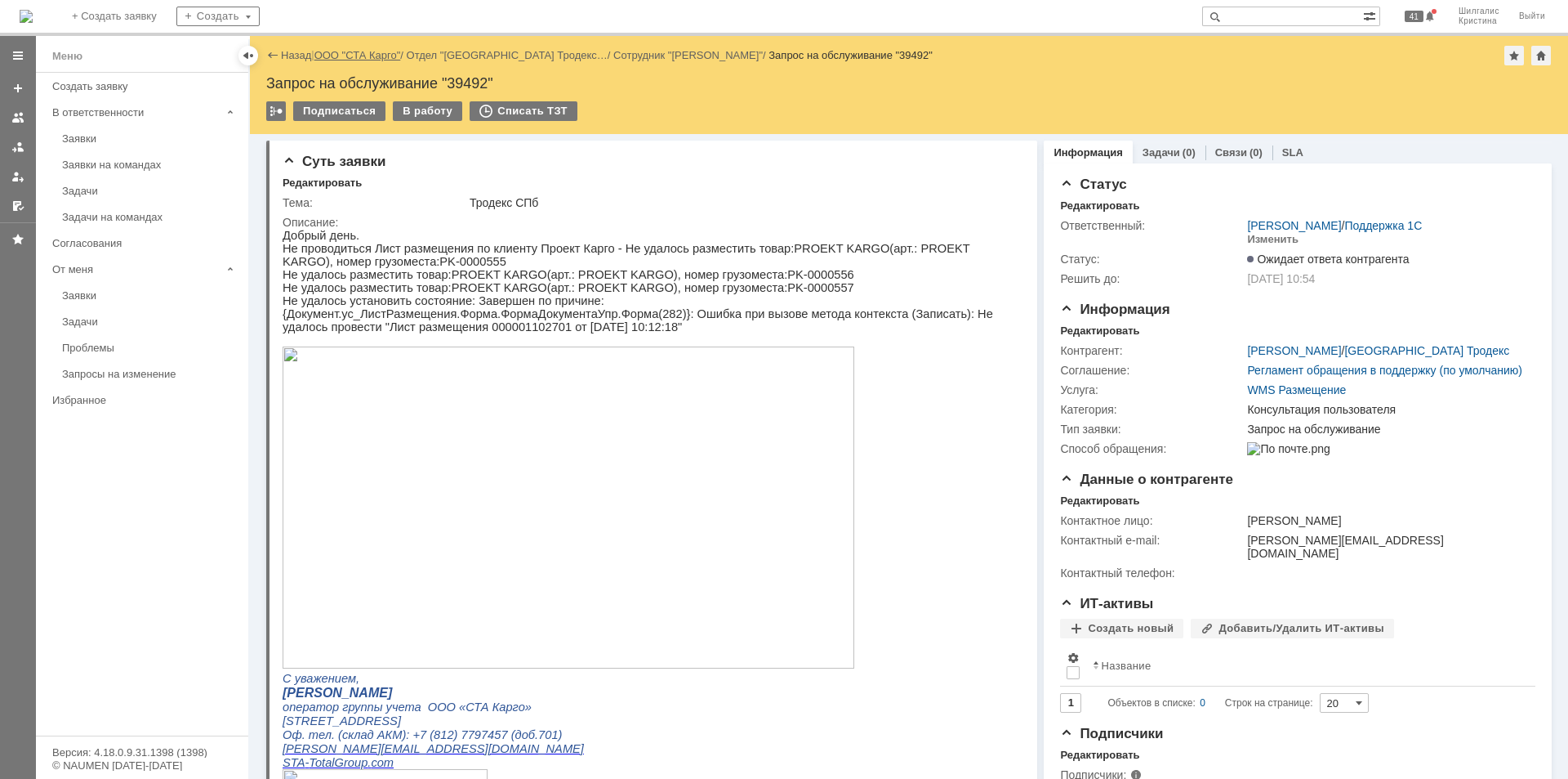
click at [349, 51] on link "ООО "СТА Карго"" at bounding box center [358, 55] width 87 height 13
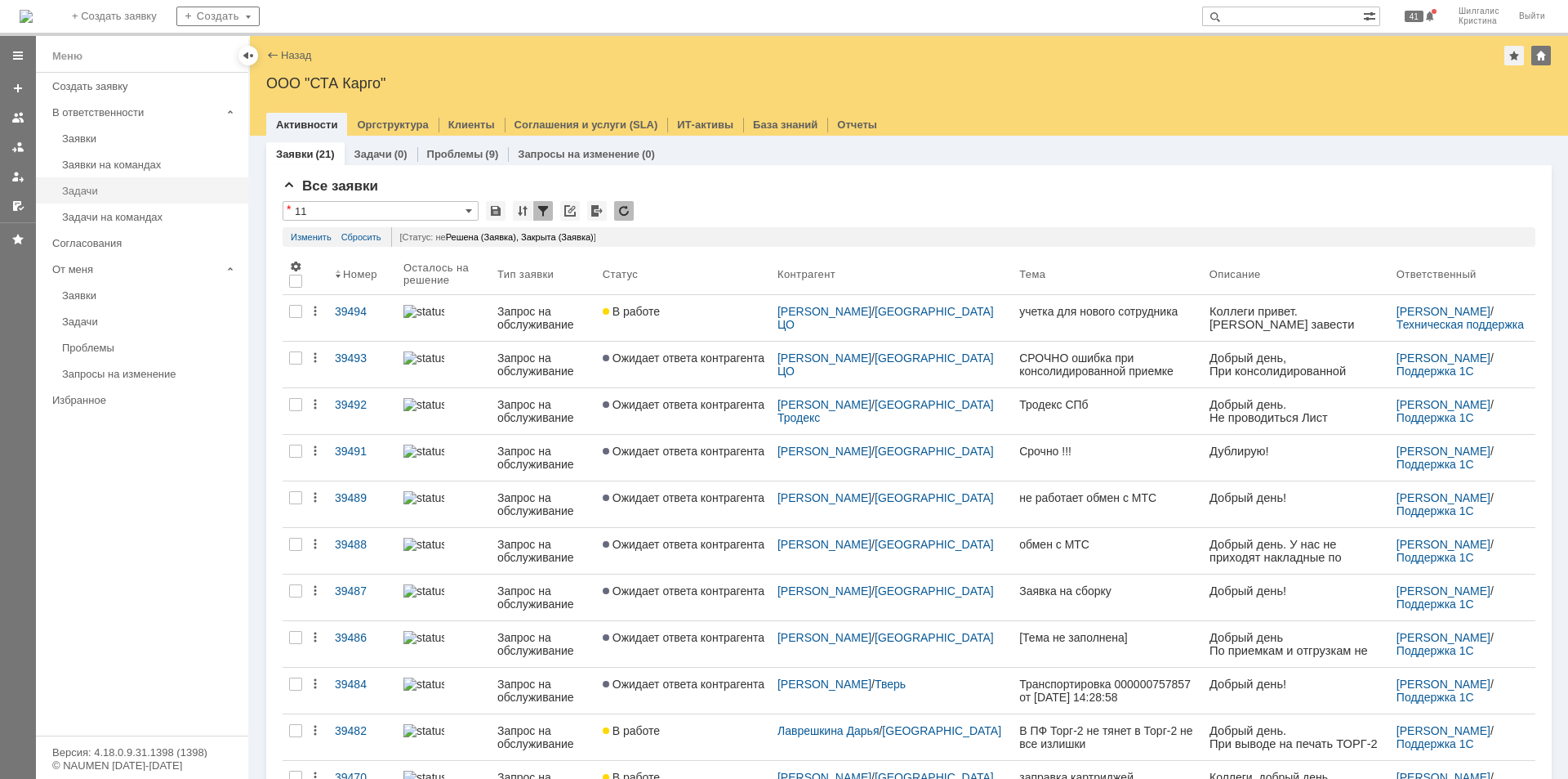
click at [97, 190] on div "Задачи" at bounding box center [150, 191] width 176 height 13
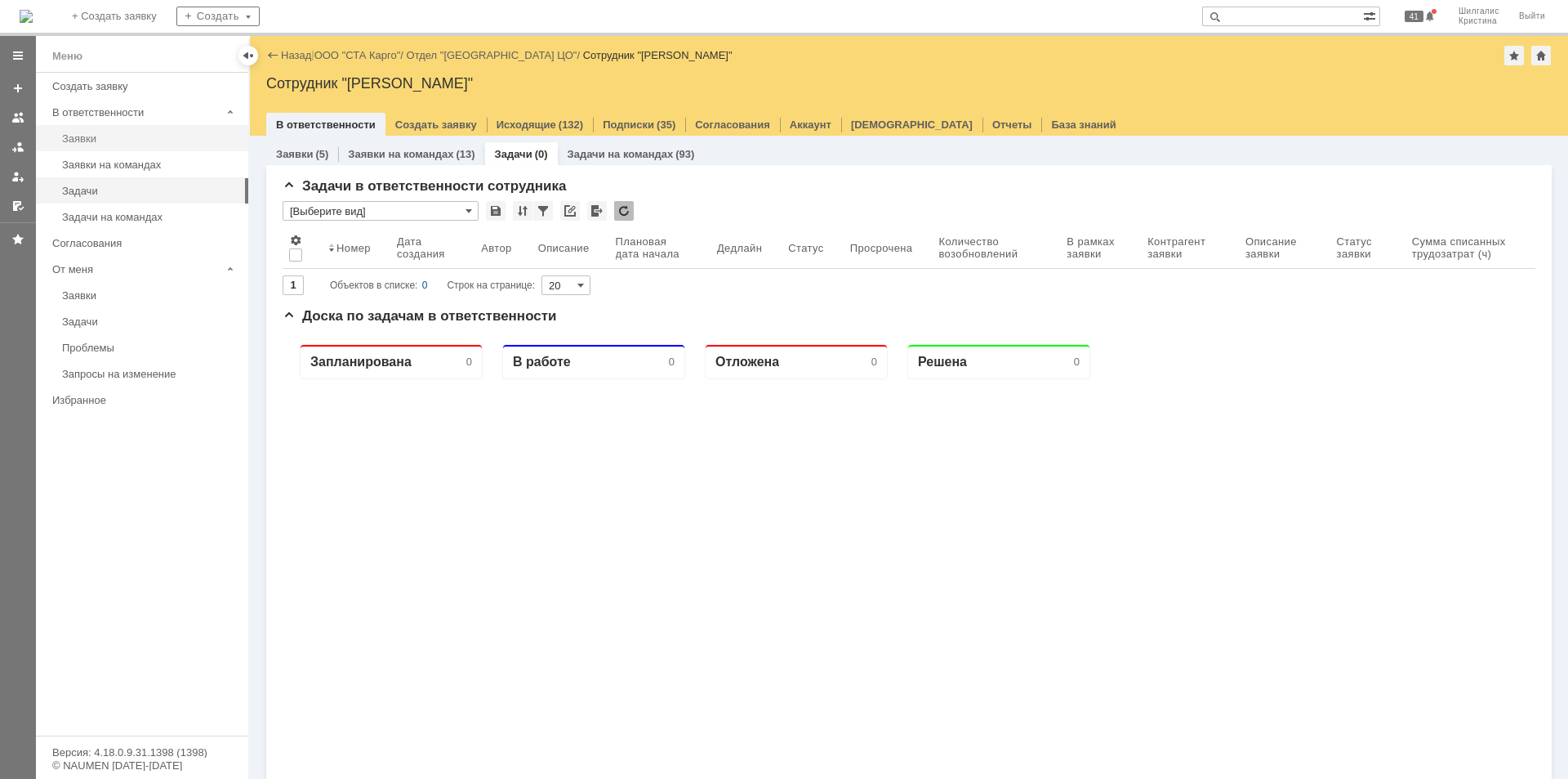
click at [114, 131] on link "Заявки" at bounding box center [150, 139] width 190 height 25
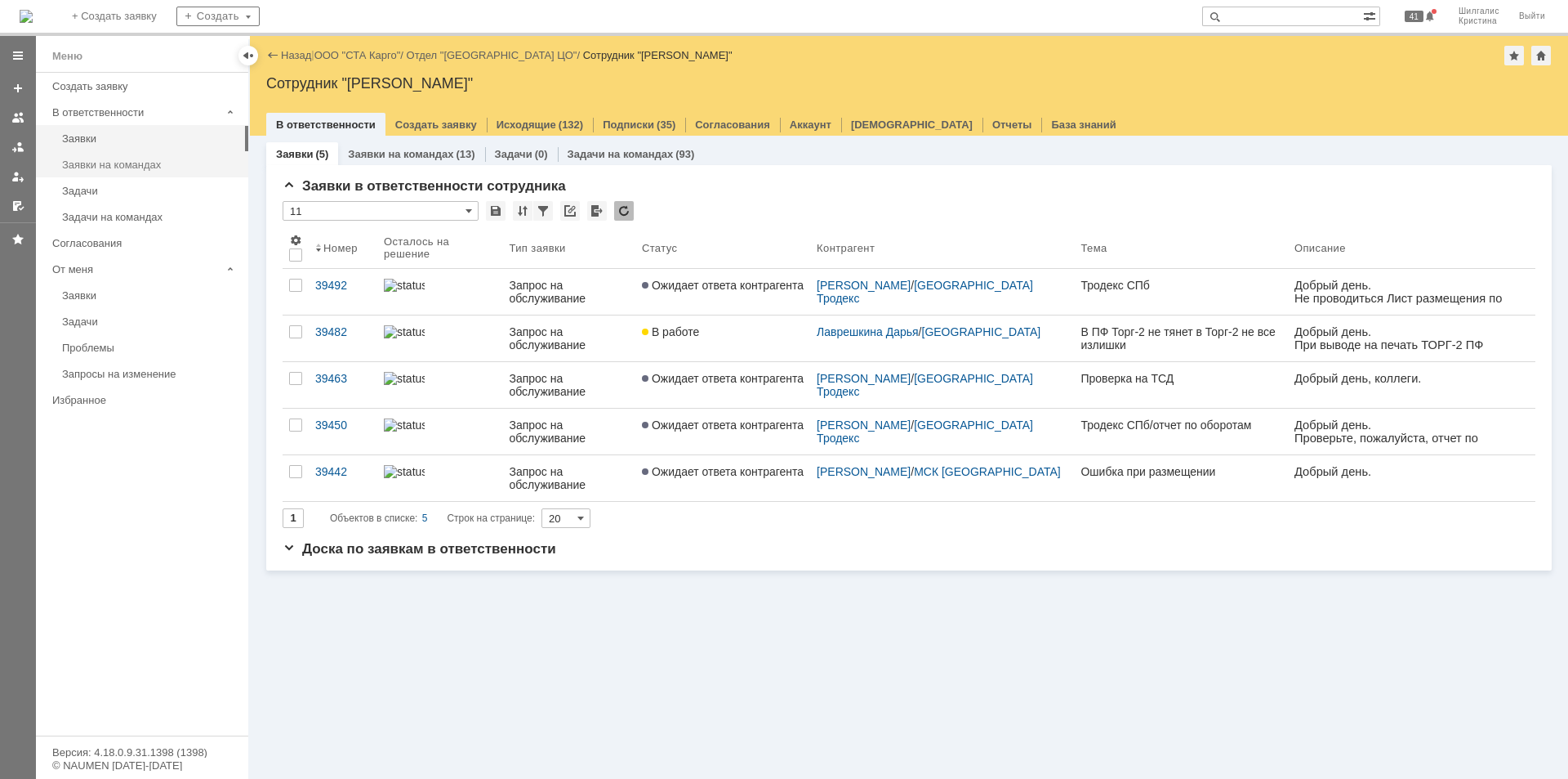
click at [178, 160] on div "Заявки на командах" at bounding box center [150, 165] width 176 height 13
